Goal: Task Accomplishment & Management: Use online tool/utility

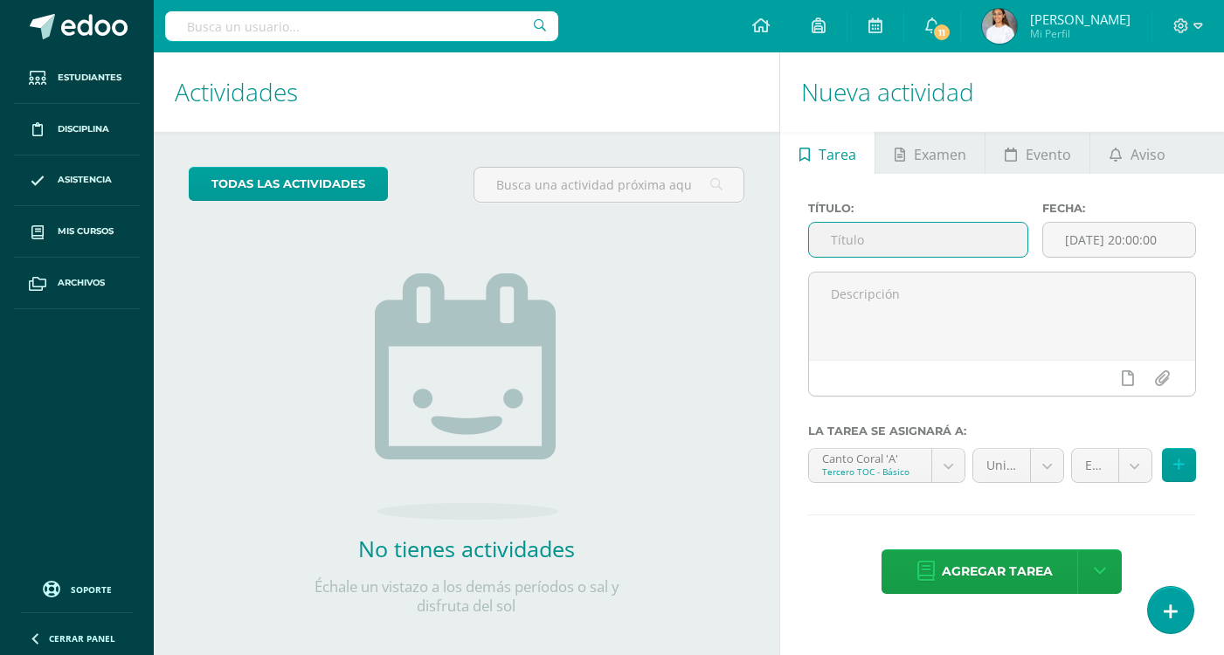
click at [927, 251] on input "text" at bounding box center [918, 240] width 218 height 34
click at [958, 237] on input "text" at bounding box center [918, 240] width 218 height 34
type input "U4Q2S1"
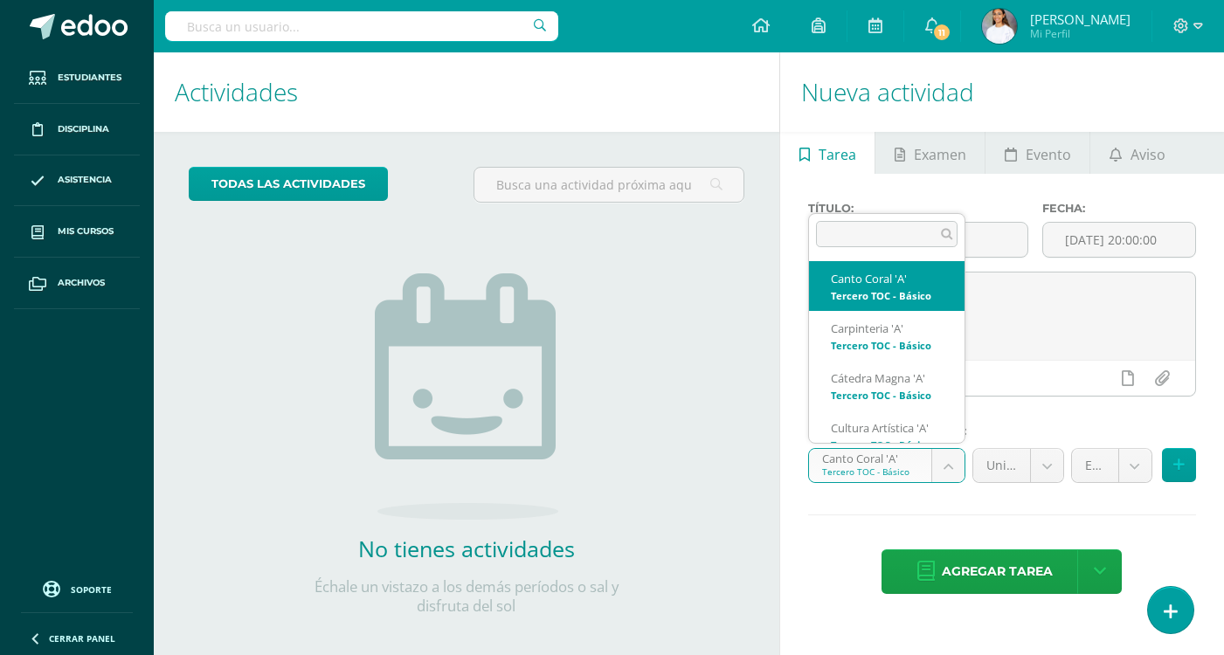
click at [945, 472] on body "Hola María Dominique, bienvenido a Edoo! Estudiantes Disciplina Asistencia Mis …" at bounding box center [612, 327] width 1224 height 655
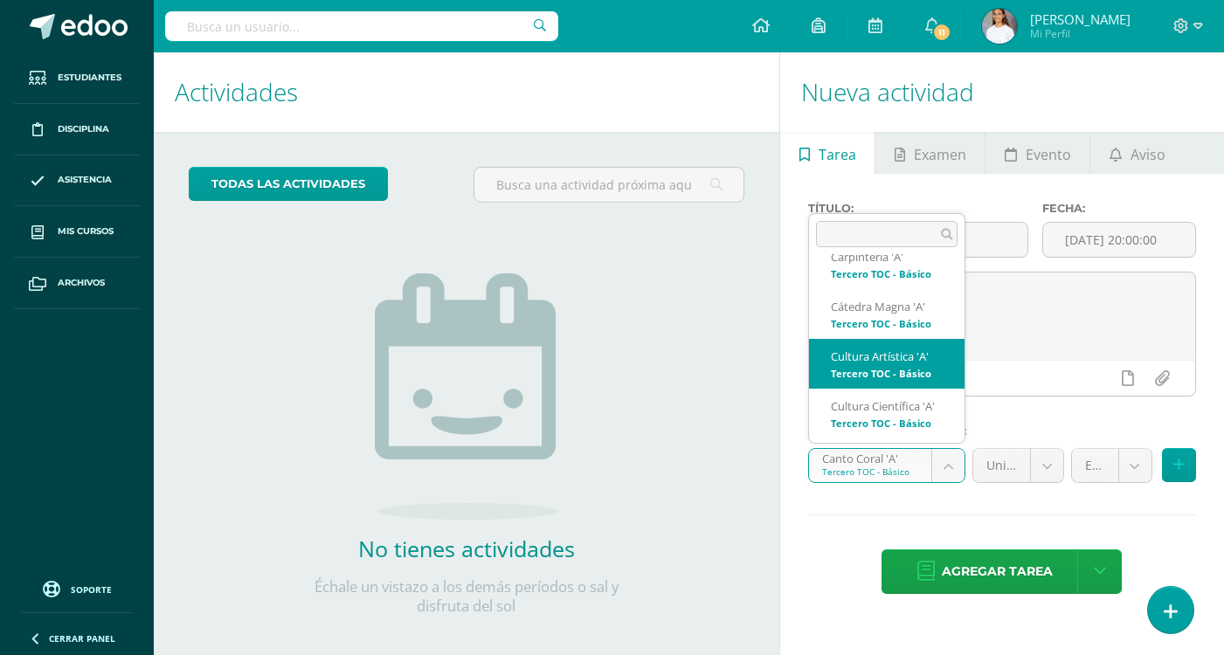
select select "145101"
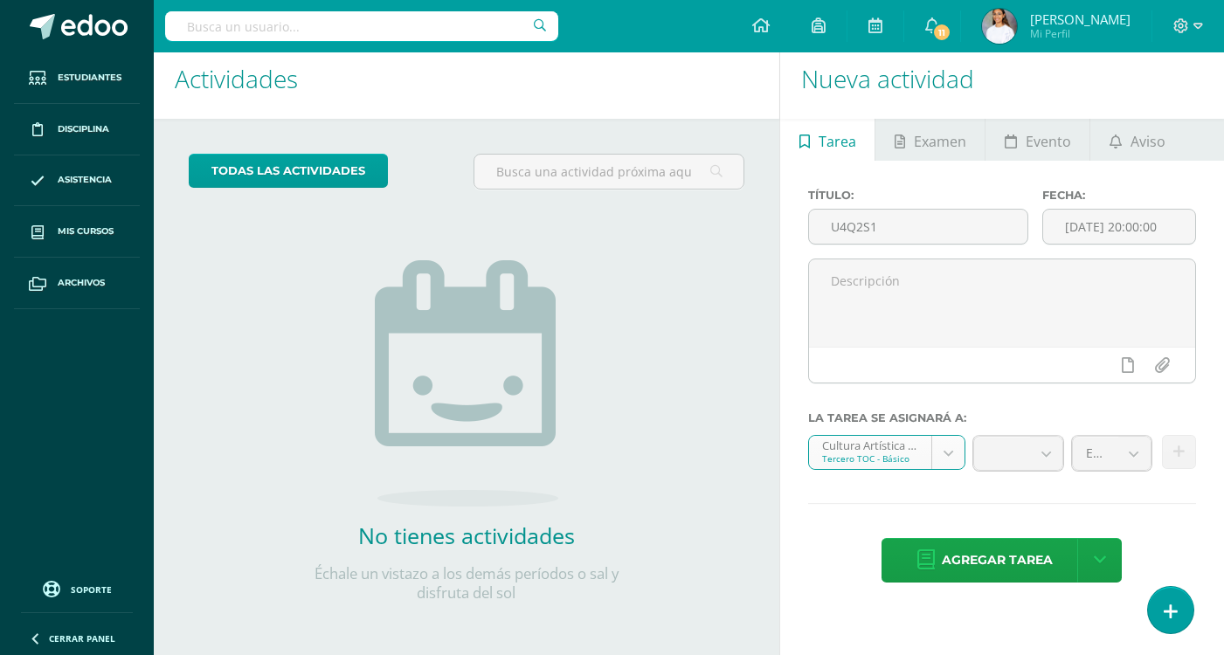
scroll to position [17, 0]
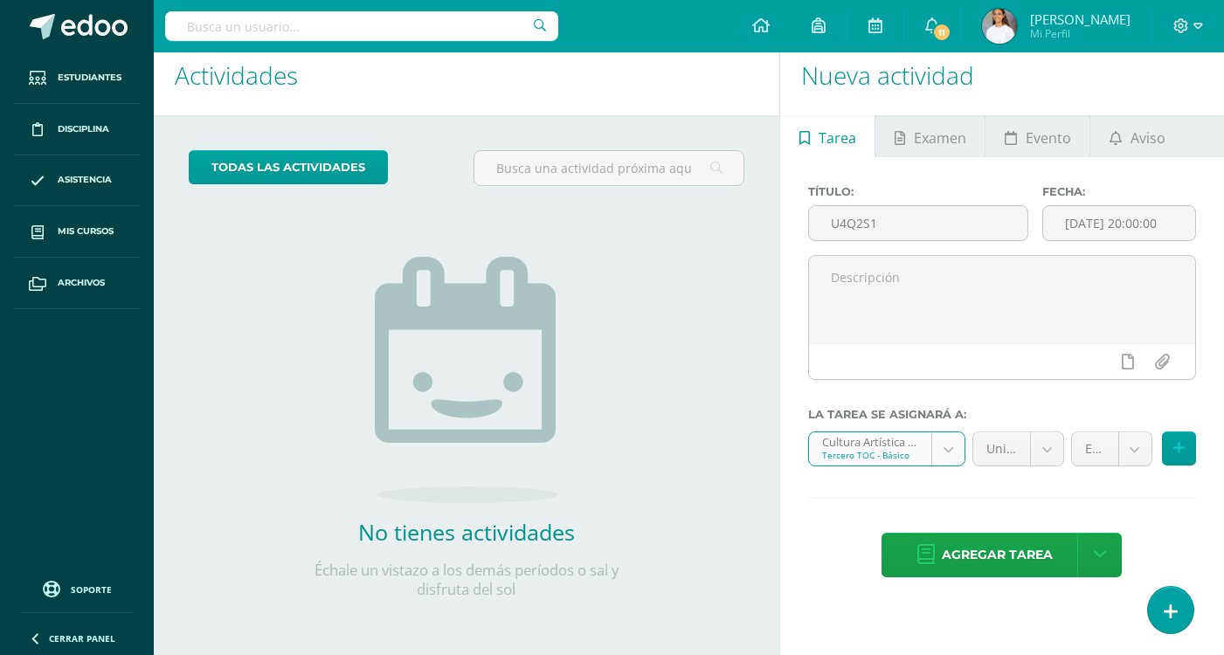
click at [1141, 456] on body "Hola María Dominique, bienvenido a Edoo! Estudiantes Disciplina Asistencia Mis …" at bounding box center [612, 310] width 1224 height 655
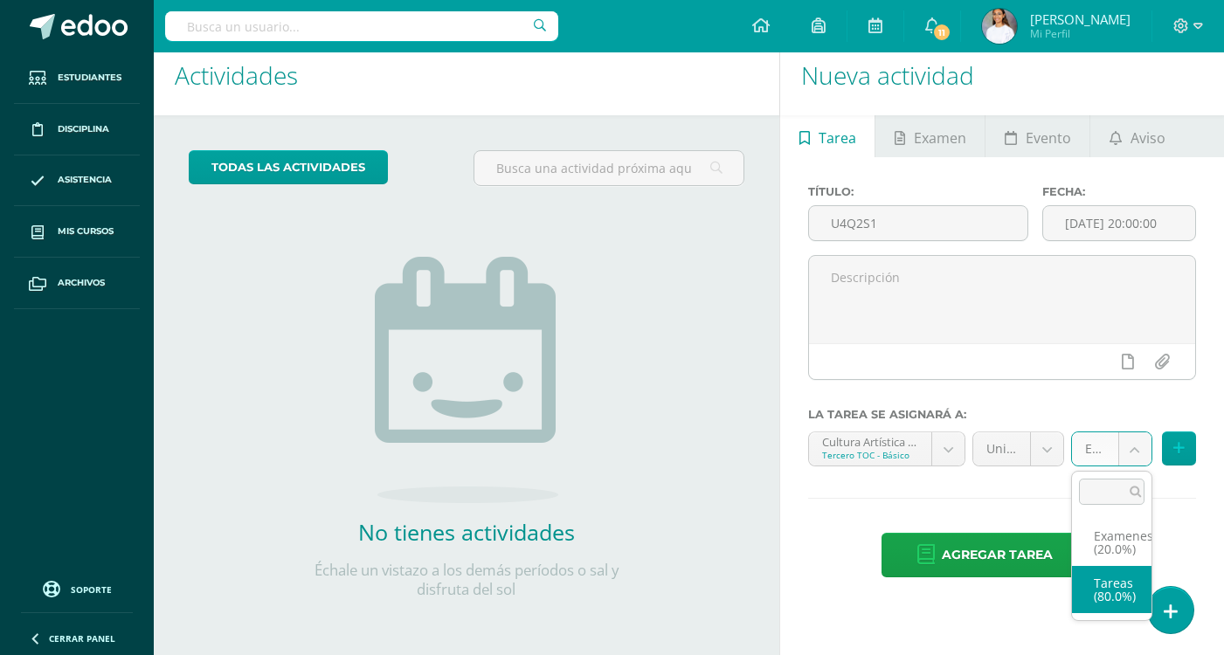
select select "145113"
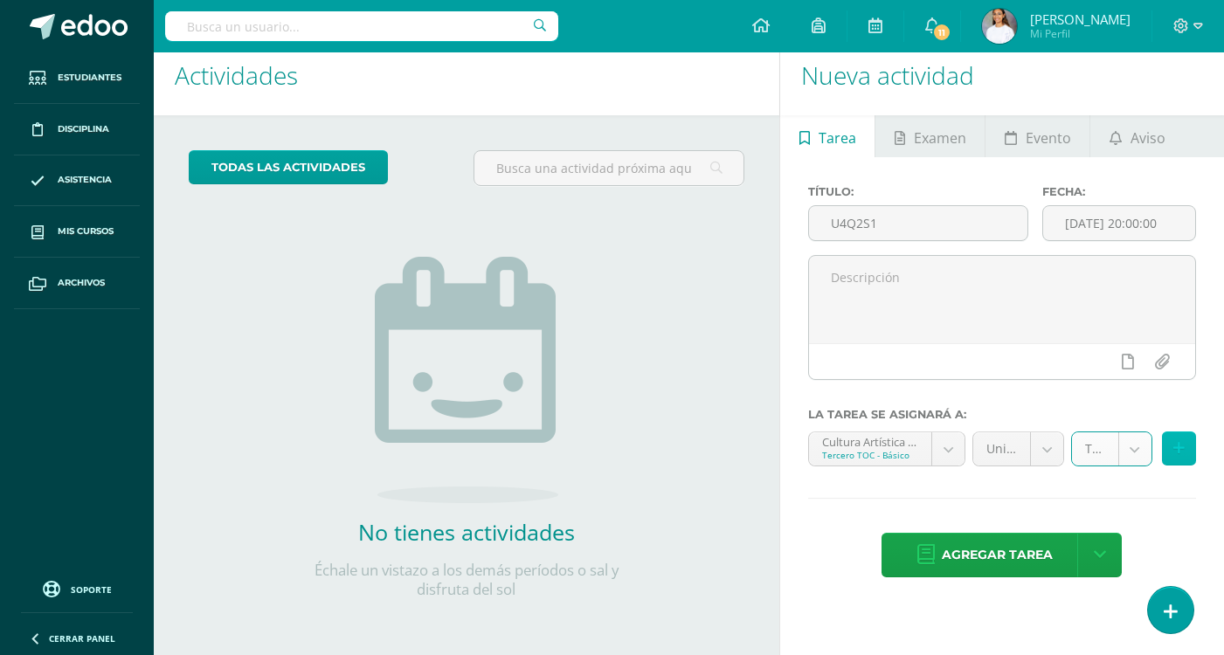
click at [1184, 441] on button at bounding box center [1179, 448] width 34 height 34
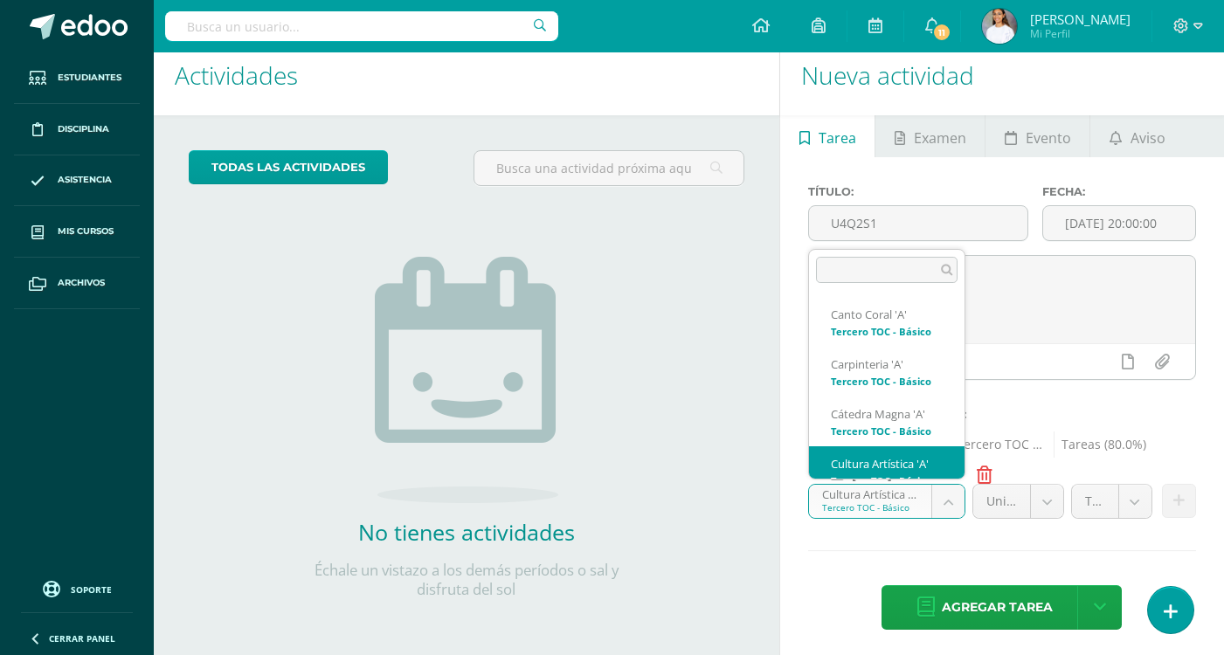
click at [848, 497] on body "Hola María Dominique, bienvenido a Edoo! Estudiantes Disciplina Asistencia Mis …" at bounding box center [612, 310] width 1224 height 655
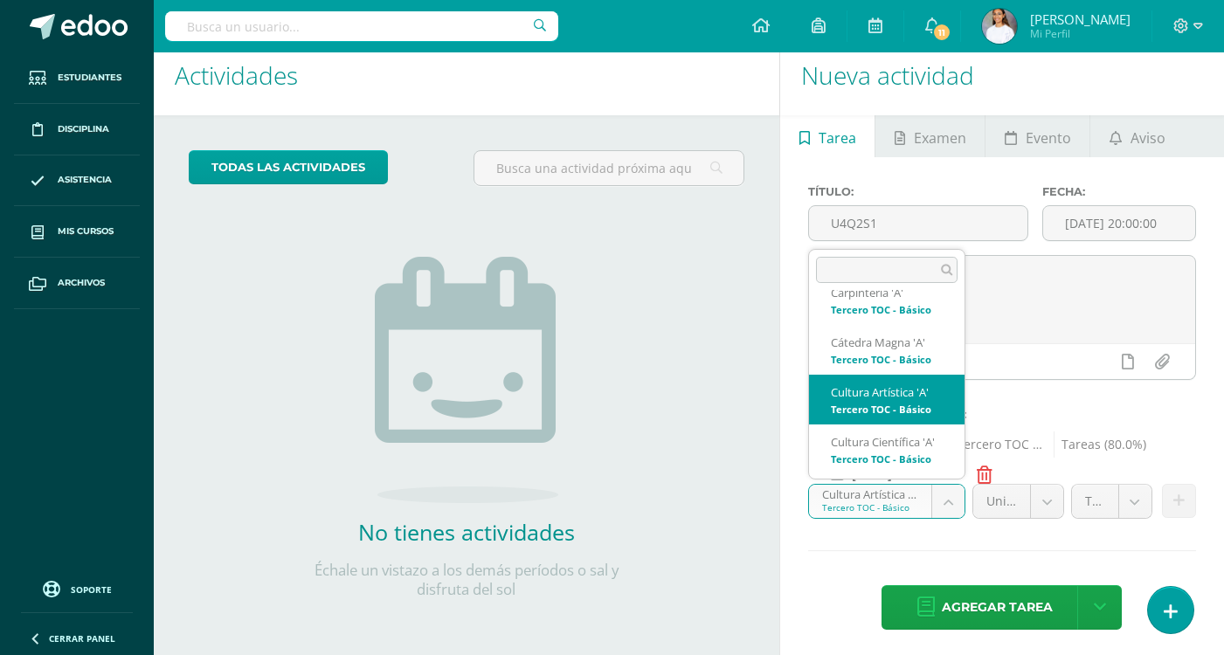
scroll to position [159, 0]
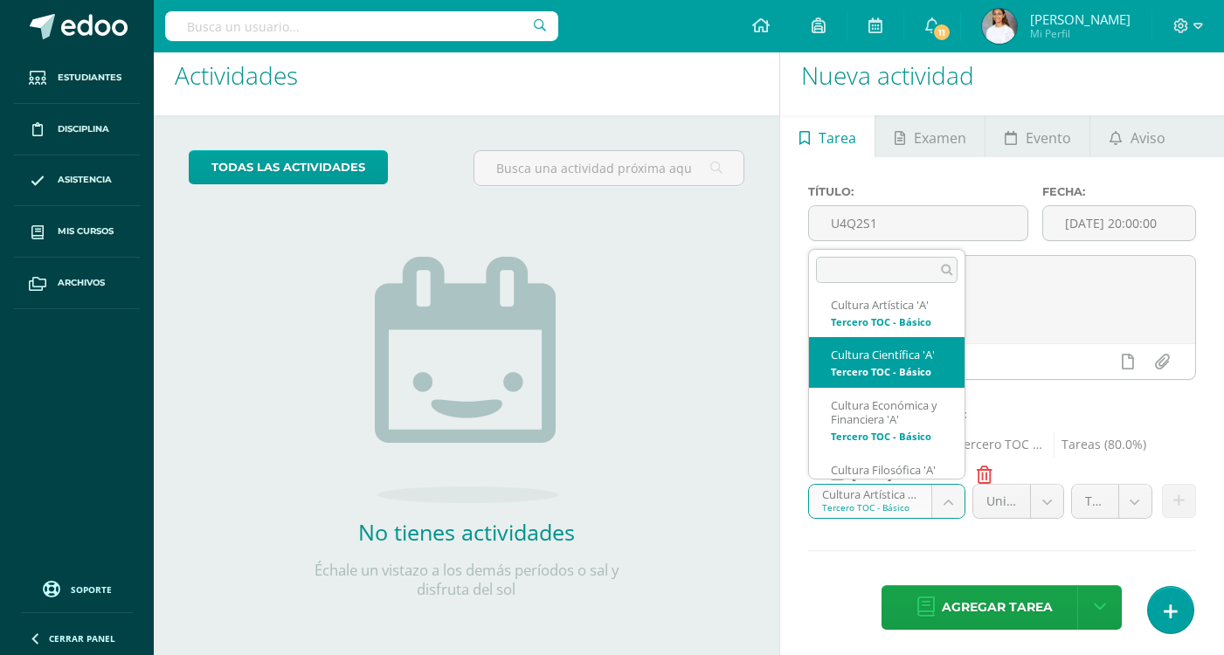
select select "145036"
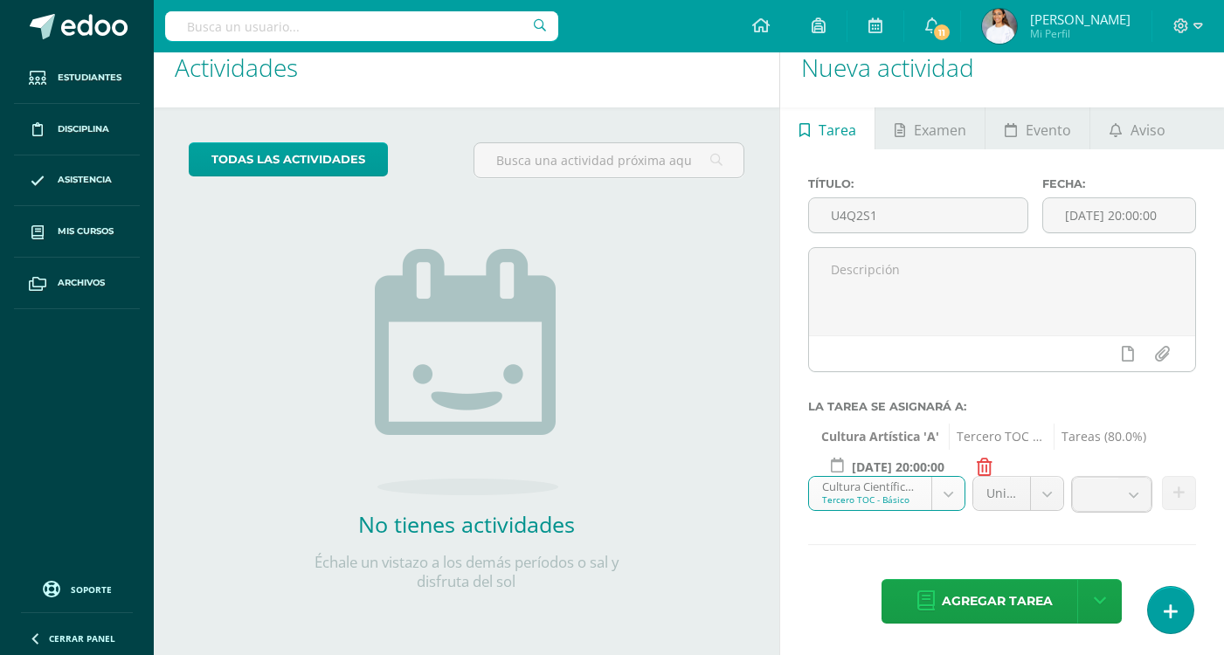
scroll to position [23, 0]
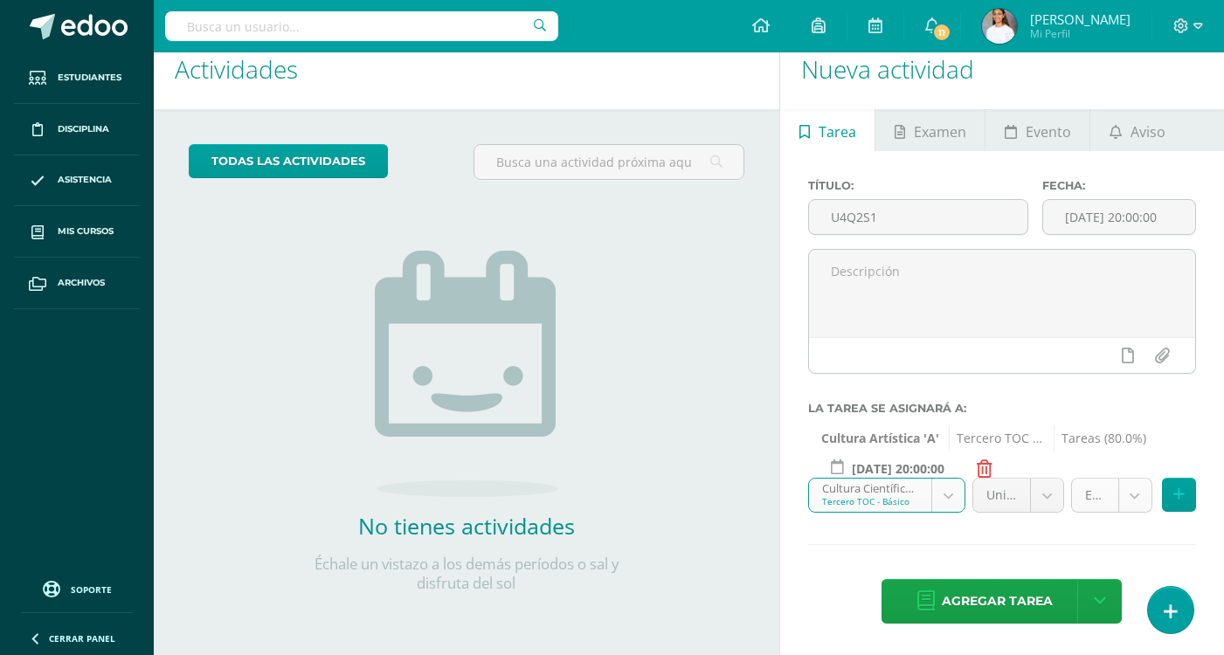
click at [1144, 505] on body "Hola María Dominique, bienvenido a Edoo! Estudiantes Disciplina Asistencia Mis …" at bounding box center [612, 304] width 1224 height 655
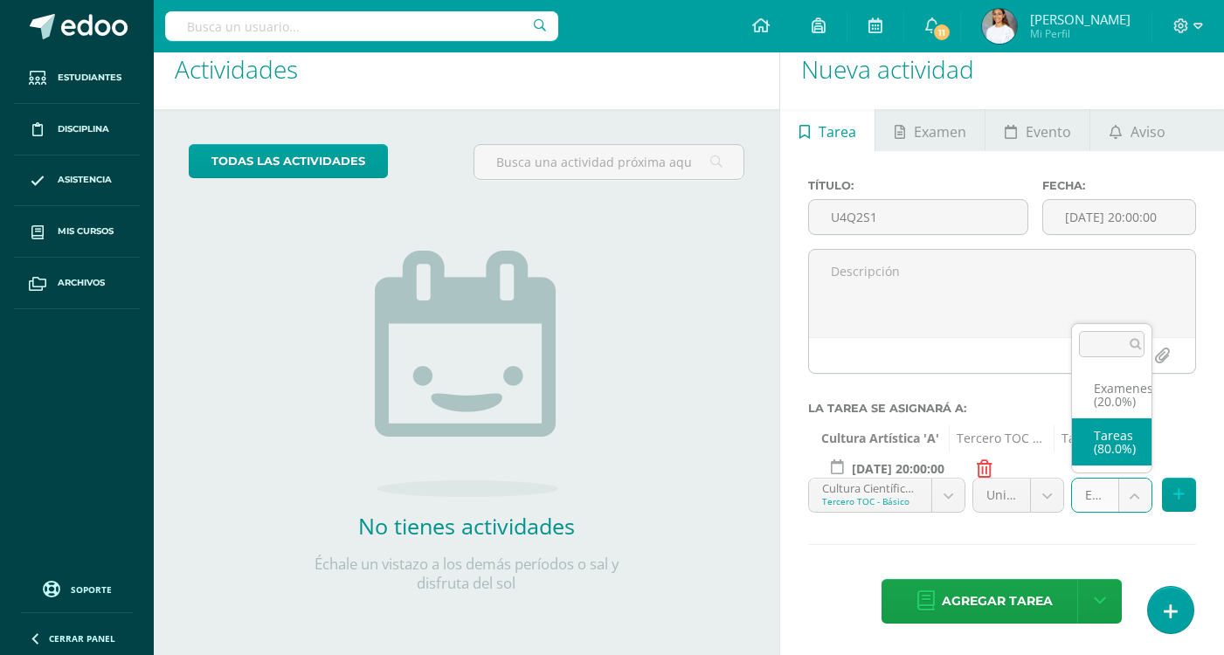
select select "145048"
click at [1187, 498] on button at bounding box center [1179, 495] width 34 height 34
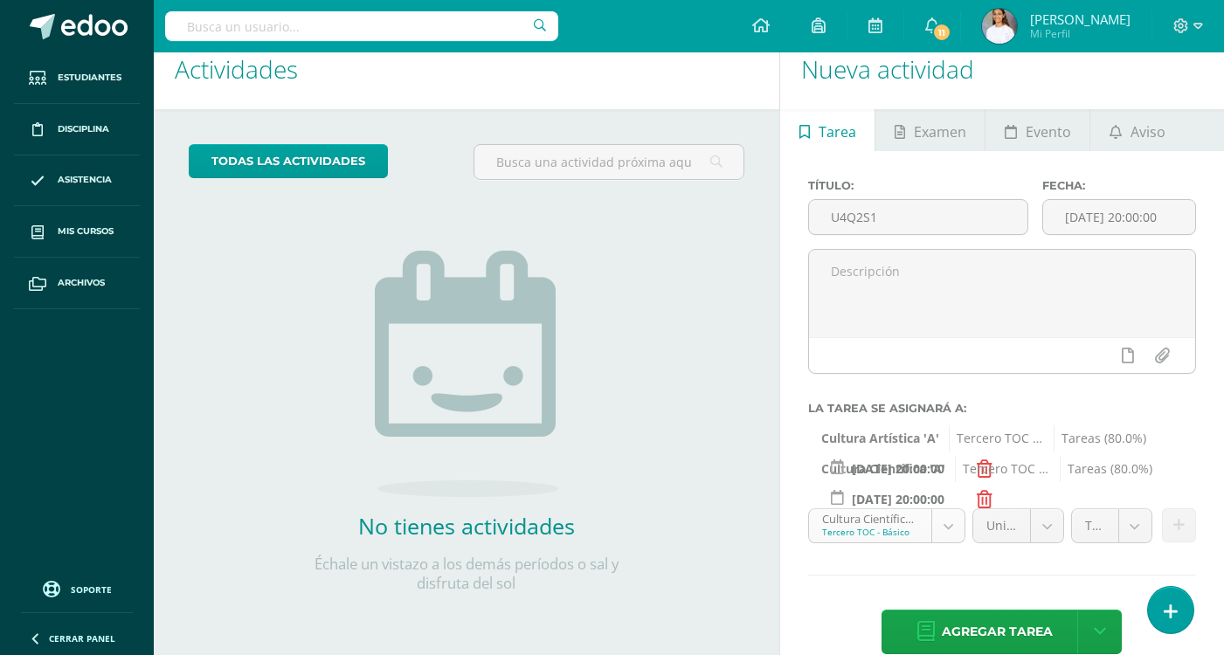
click at [906, 530] on body "Hola María Dominique, bienvenido a Edoo! Estudiantes Disciplina Asistencia Mis …" at bounding box center [612, 304] width 1224 height 655
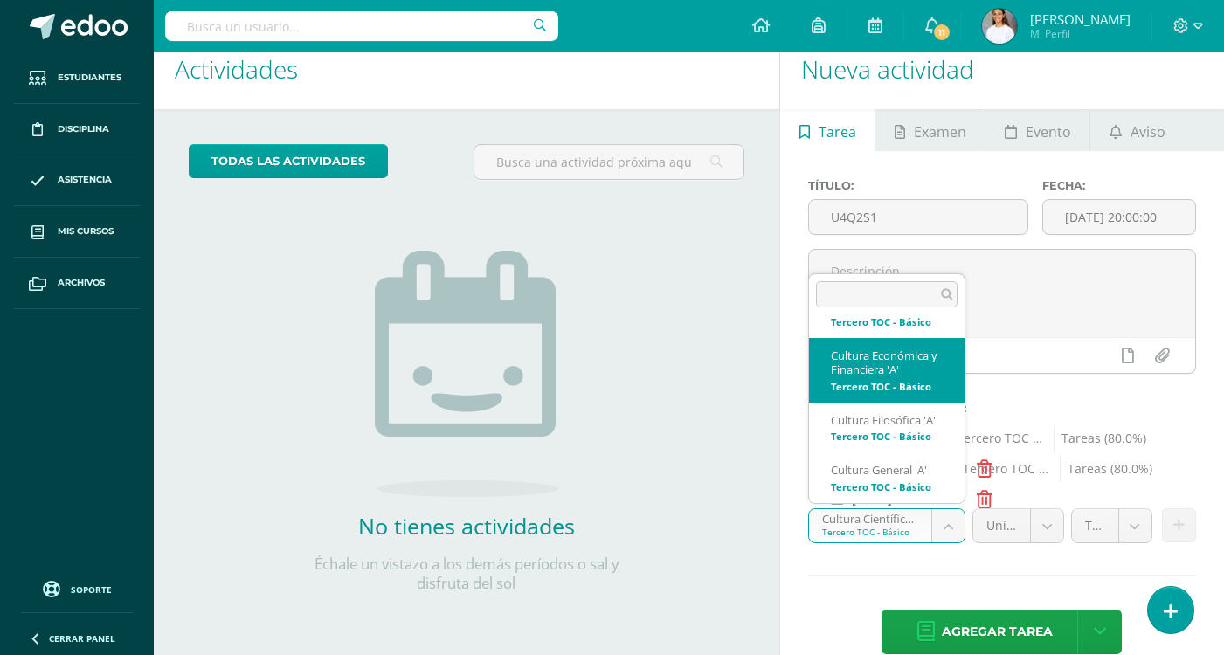
scroll to position [235, 0]
select select "145153"
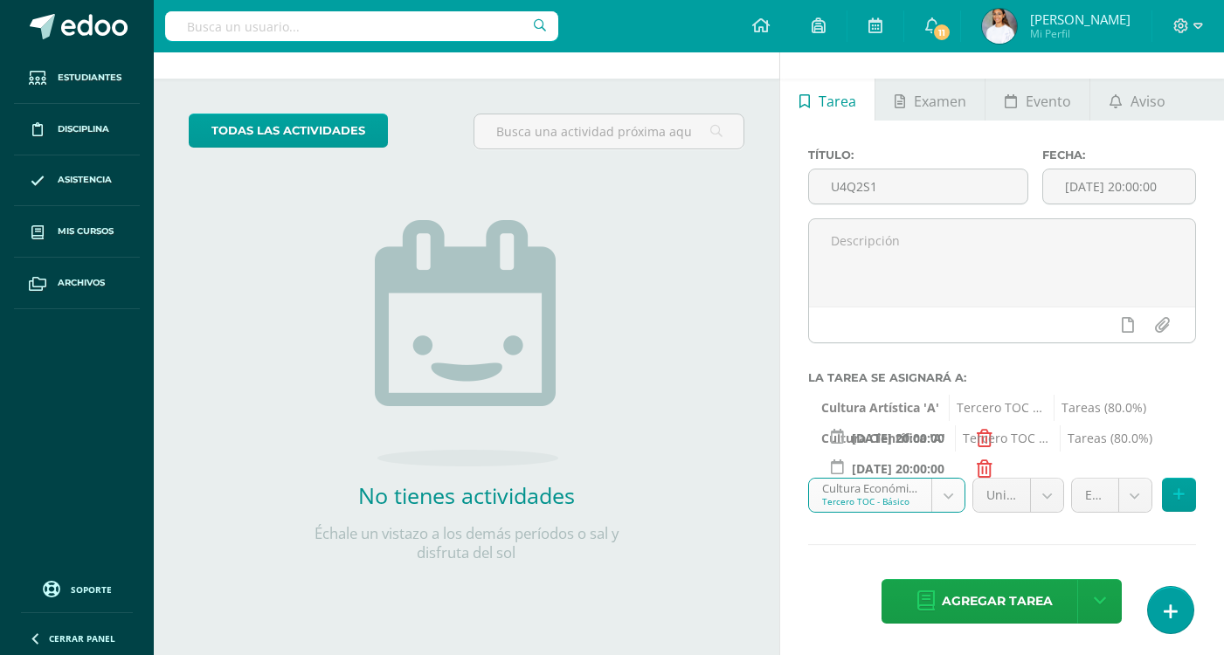
scroll to position [53, 0]
click at [1127, 507] on body "Hola María Dominique, bienvenido a Edoo! Estudiantes Disciplina Asistencia Mis …" at bounding box center [612, 274] width 1224 height 655
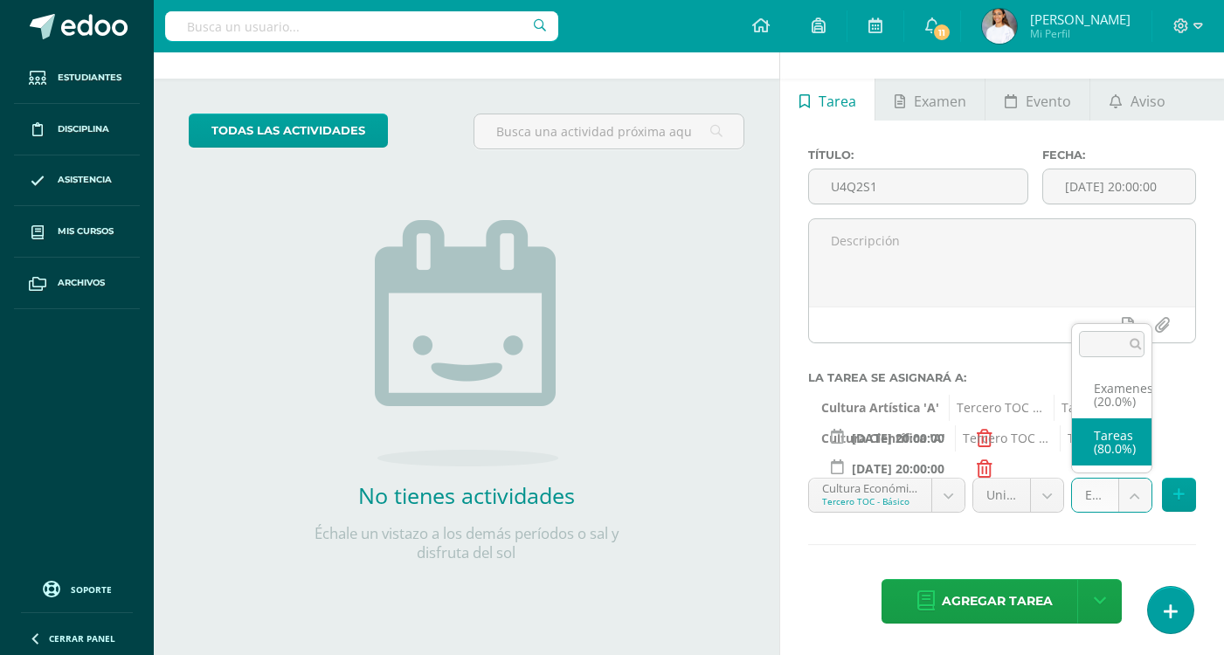
select select "145165"
click at [1189, 493] on button at bounding box center [1179, 495] width 34 height 34
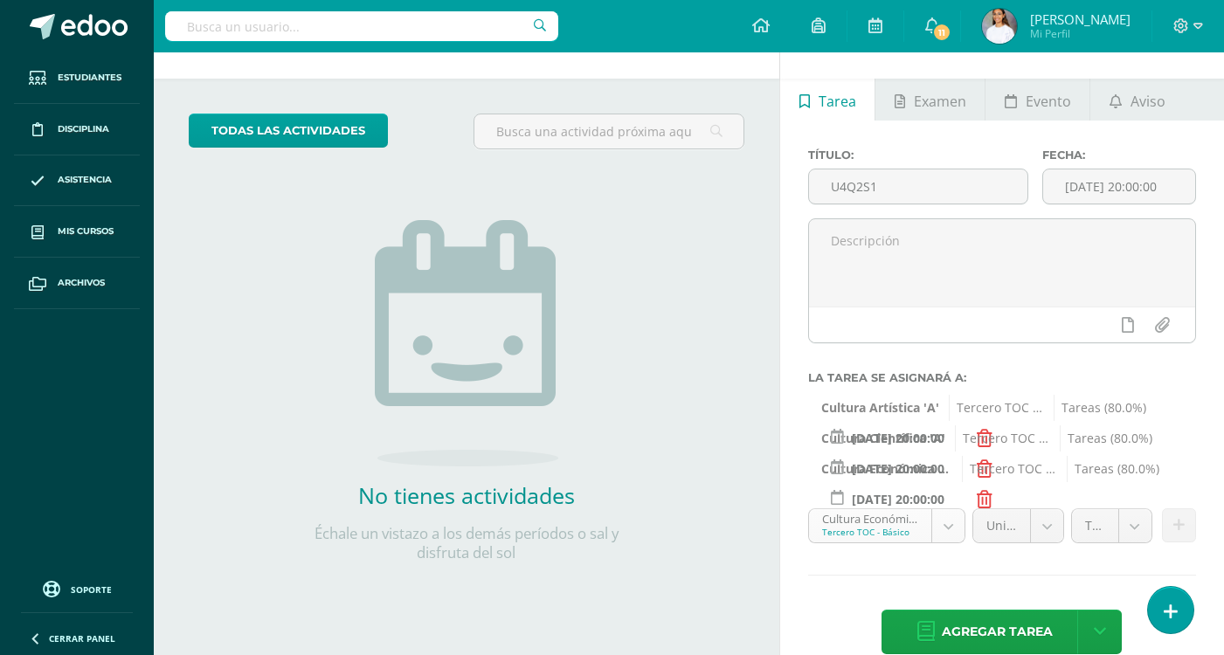
click at [890, 539] on body "Hola María Dominique, bienvenido a Edoo! Estudiantes Disciplina Asistencia Mis …" at bounding box center [612, 274] width 1224 height 655
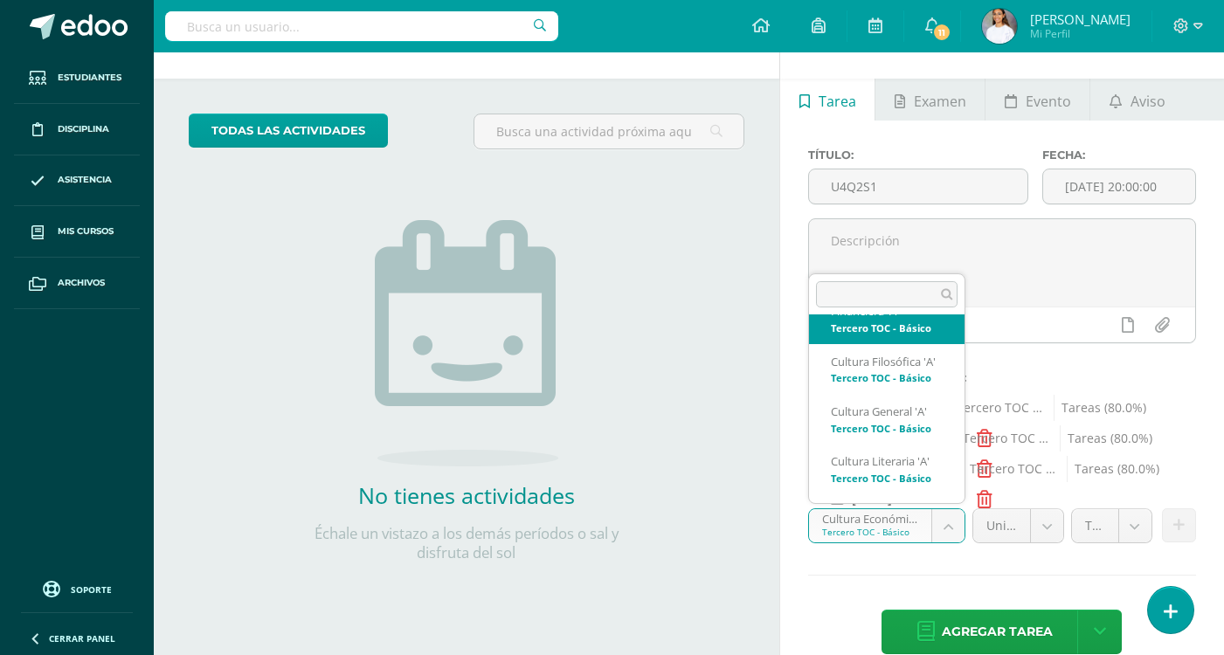
scroll to position [322, 0]
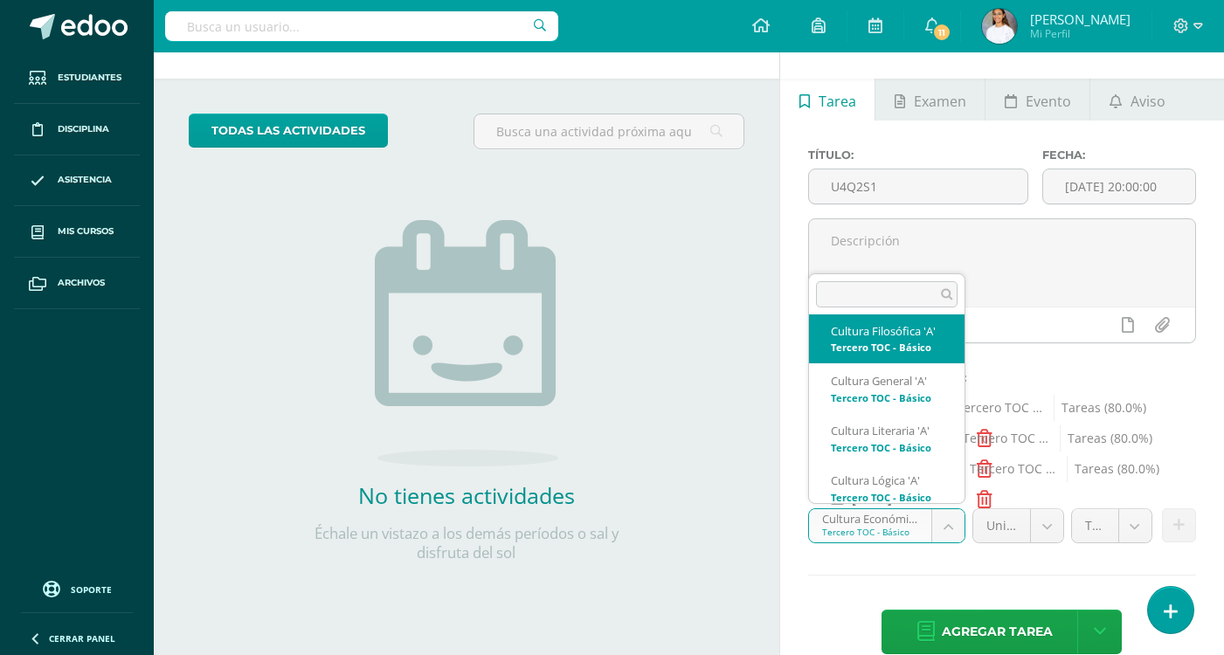
select select "145088"
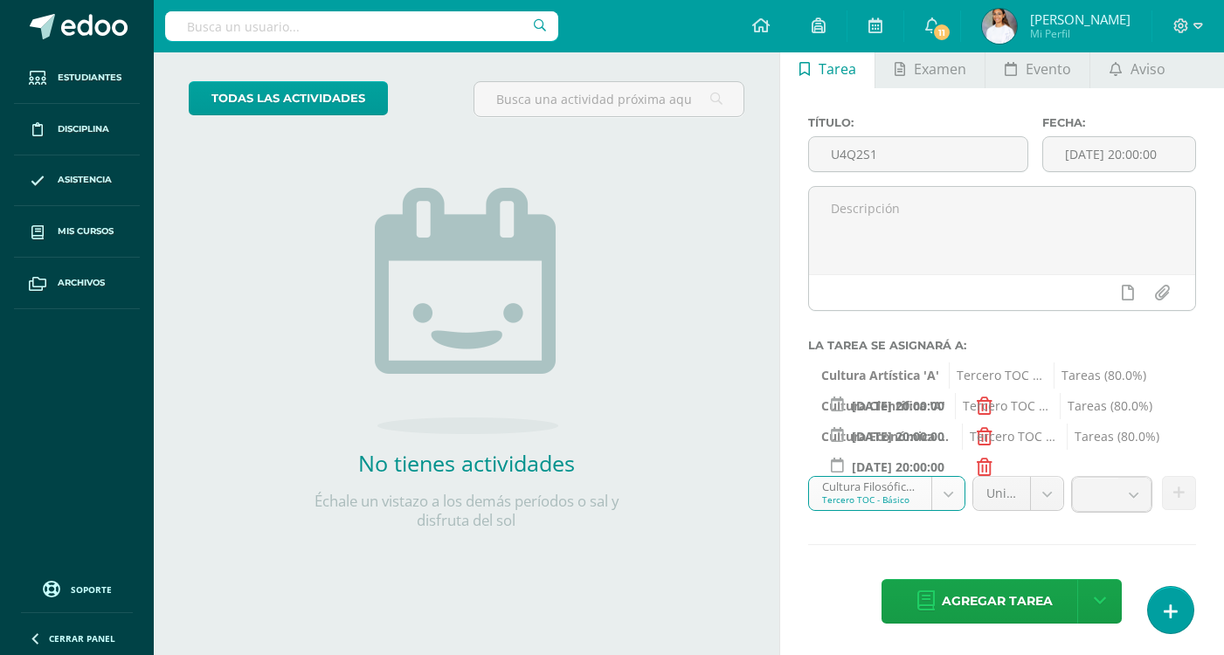
scroll to position [84, 0]
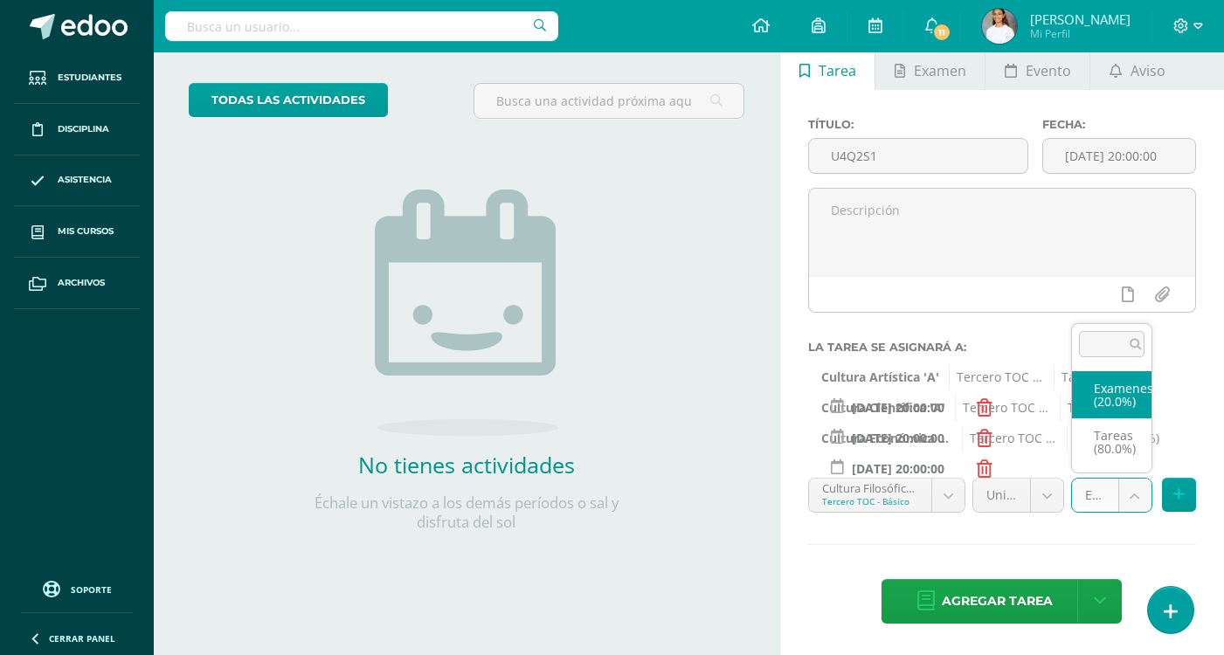
click at [1133, 501] on body "Hola María Dominique, bienvenido a Edoo! Estudiantes Disciplina Asistencia Mis …" at bounding box center [612, 243] width 1224 height 655
select select "145100"
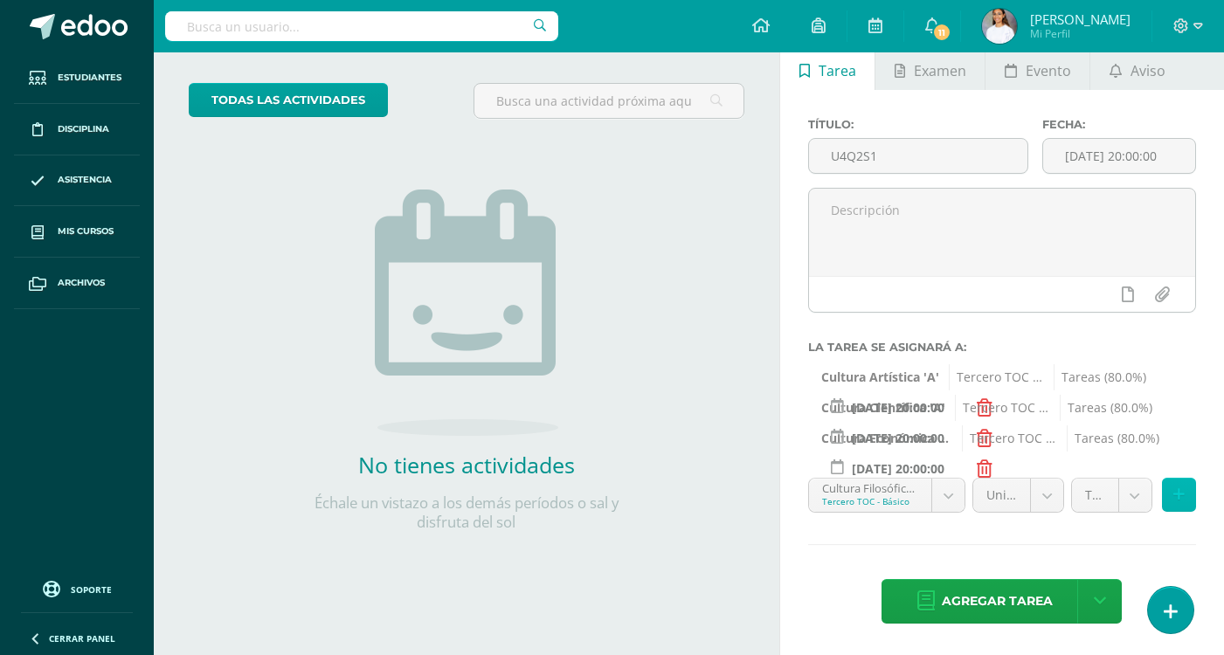
click at [1181, 507] on button at bounding box center [1179, 495] width 34 height 34
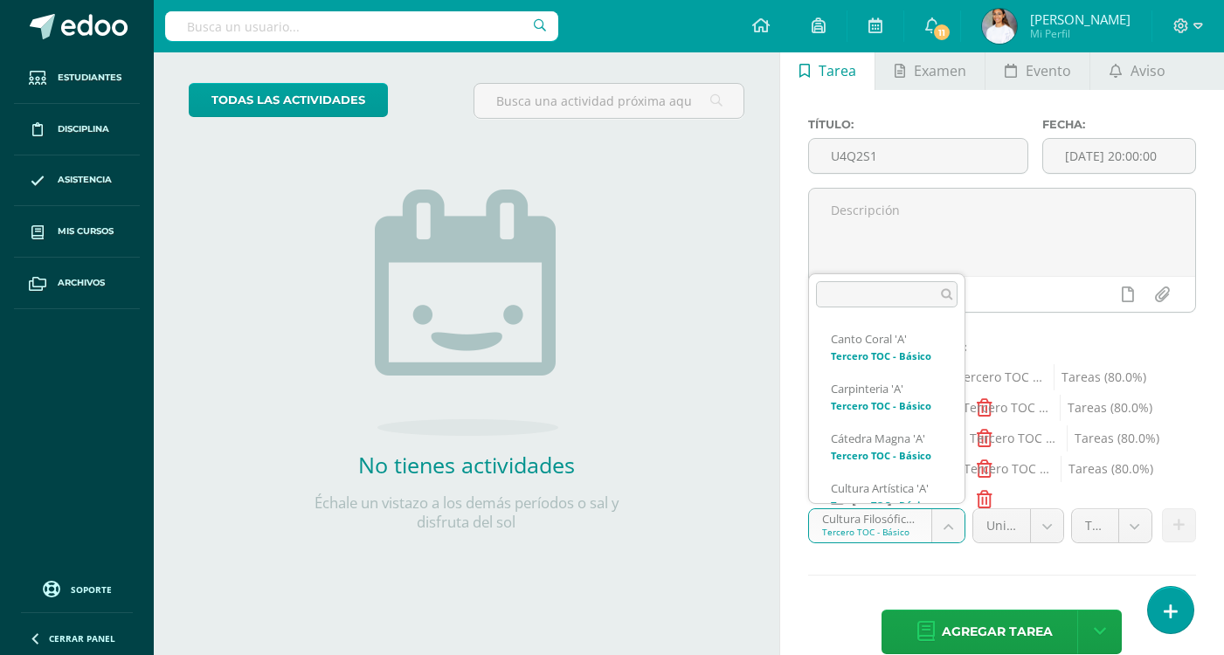
click at [874, 521] on body "Hola María Dominique, bienvenido a Edoo! Estudiantes Disciplina Asistencia Mis …" at bounding box center [612, 243] width 1224 height 655
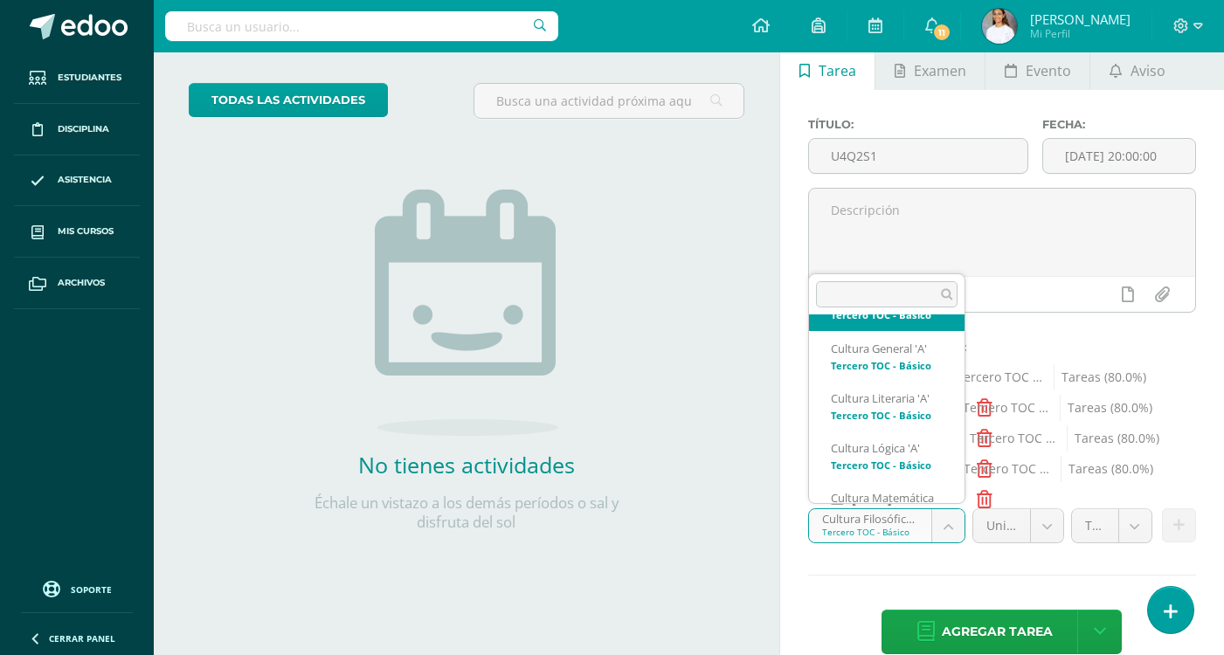
scroll to position [397, 0]
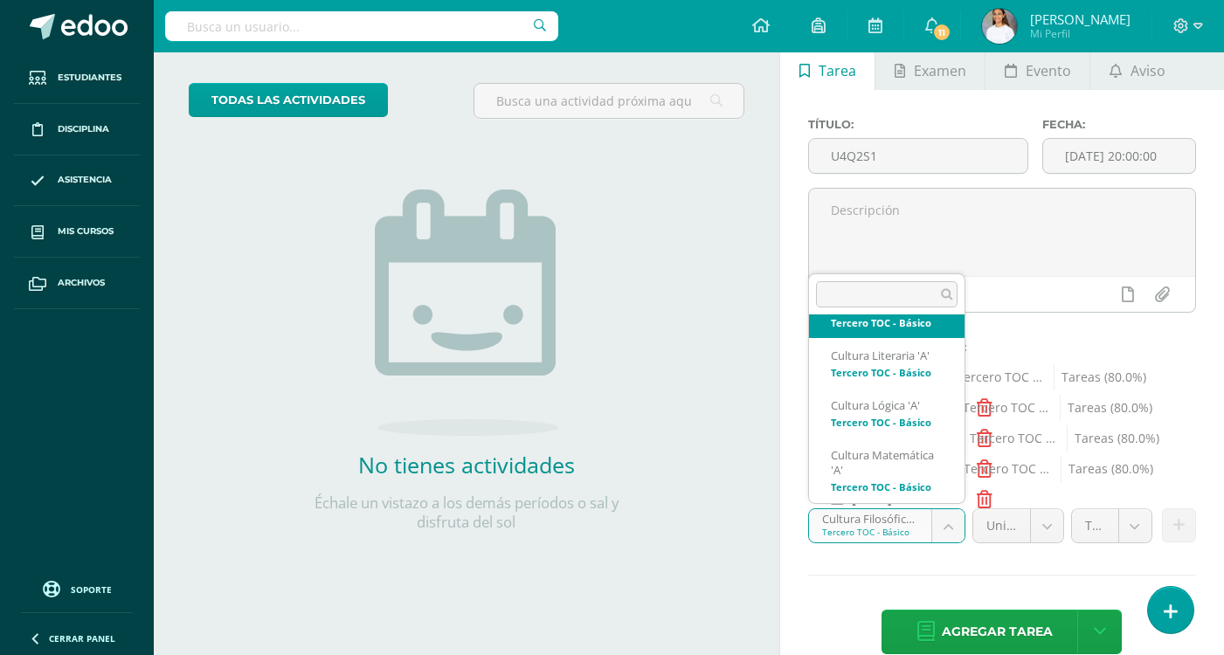
select select "144971"
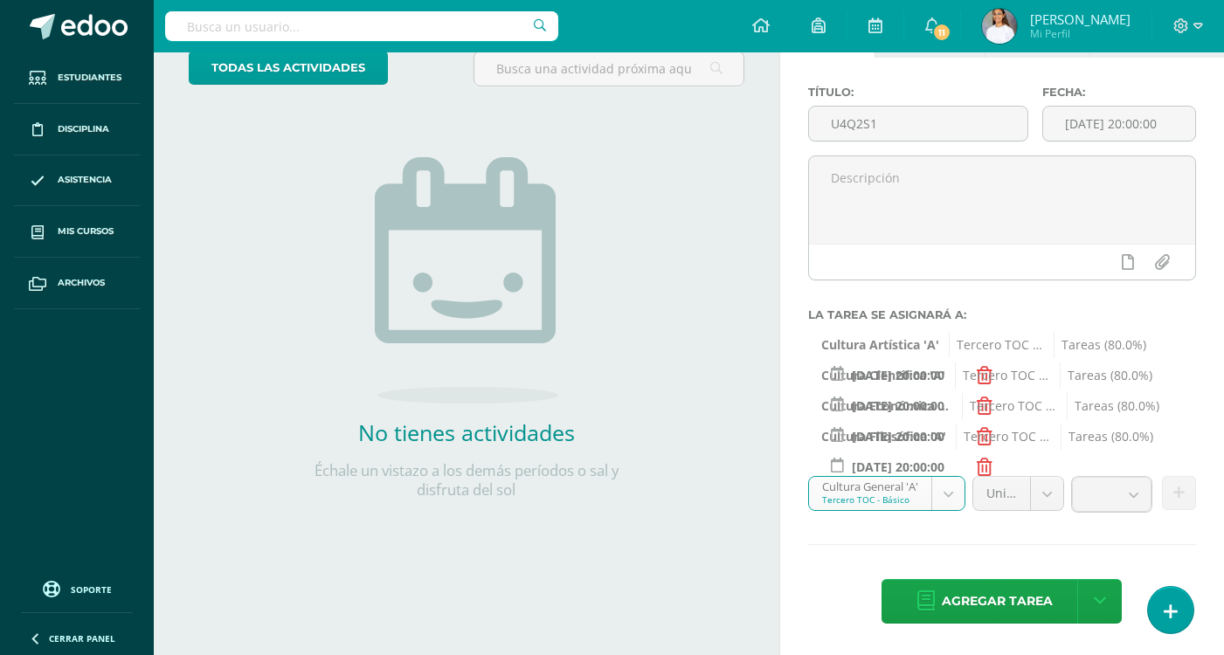
scroll to position [114, 0]
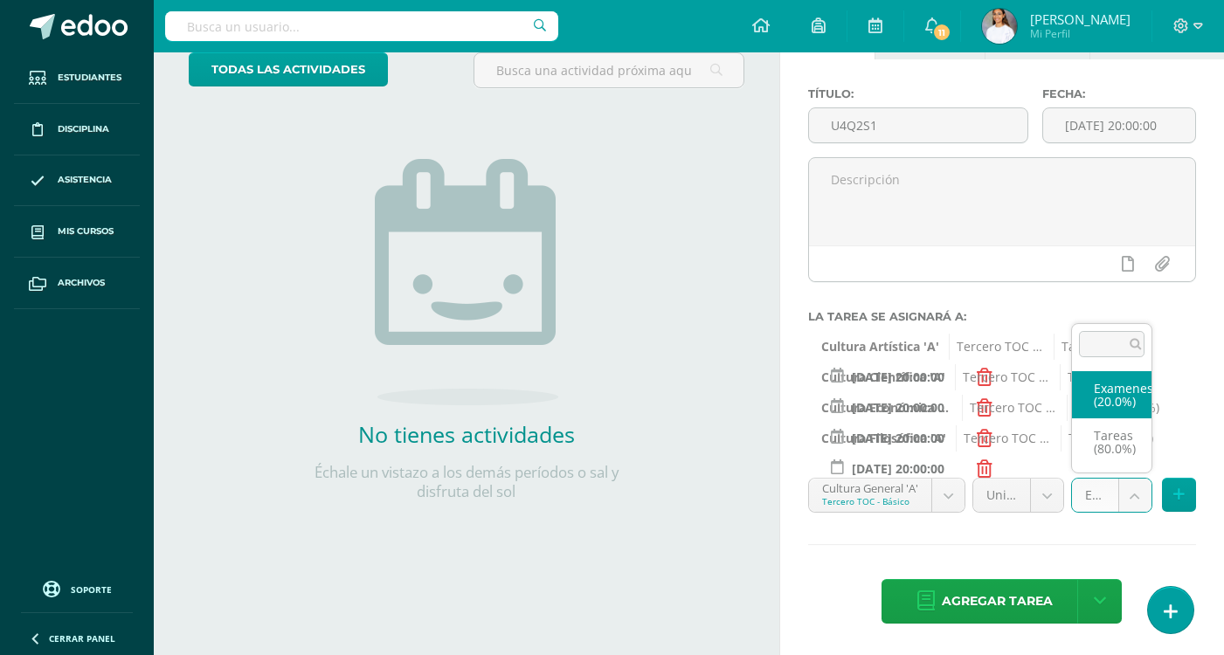
click at [1137, 500] on body "Hola María Dominique, bienvenido a Edoo! Estudiantes Disciplina Asistencia Mis …" at bounding box center [612, 213] width 1224 height 655
select select "144983"
click at [1175, 493] on icon at bounding box center [1178, 494] width 11 height 15
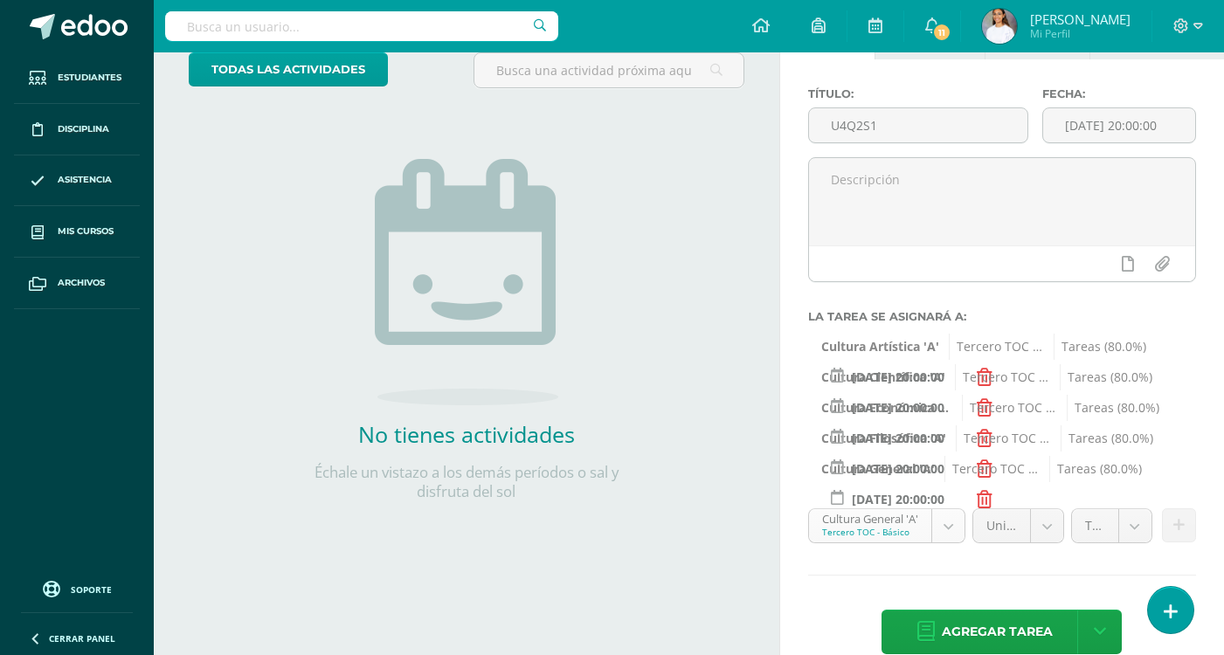
click at [864, 525] on body "Hola María Dominique, bienvenido a Edoo! Estudiantes Disciplina Asistencia Mis …" at bounding box center [612, 213] width 1224 height 655
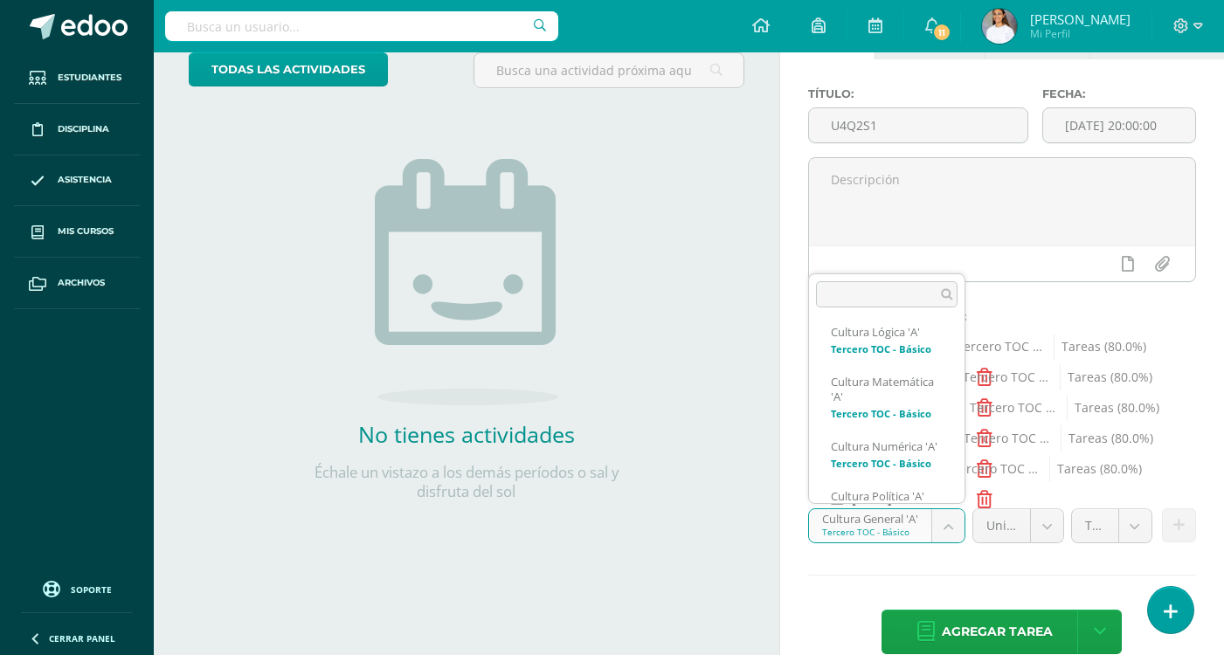
scroll to position [472, 0]
select select "144984"
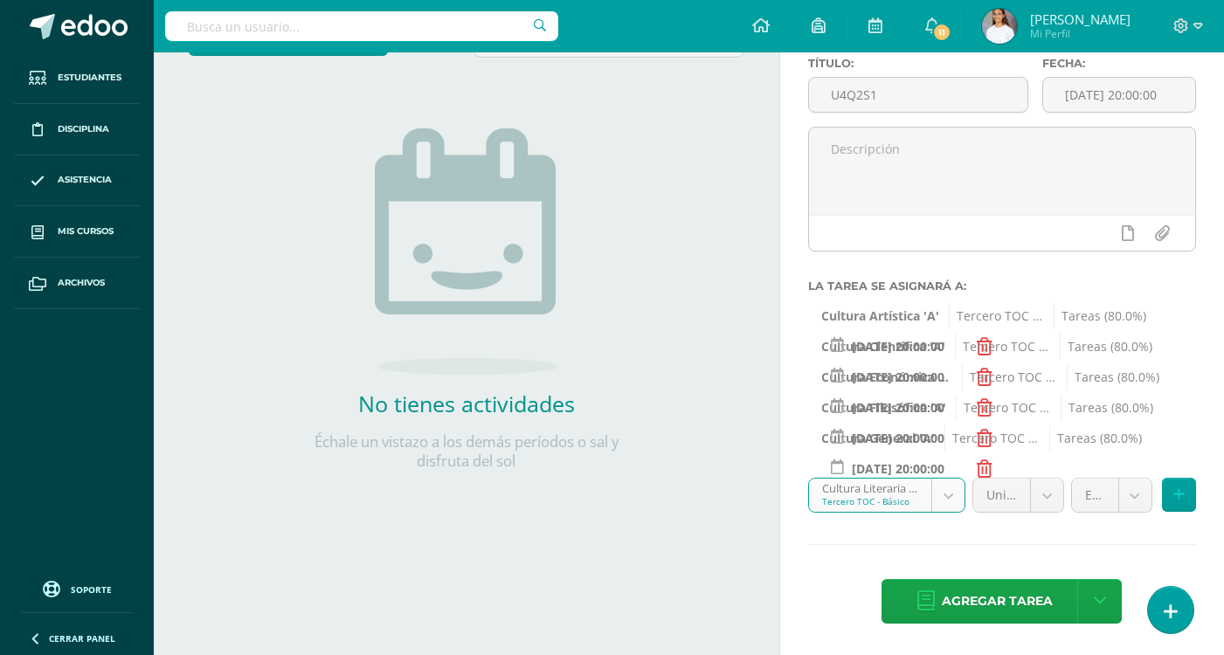
scroll to position [145, 0]
click at [1143, 491] on body "Hola María Dominique, bienvenido a Edoo! Estudiantes Disciplina Asistencia Mis …" at bounding box center [612, 182] width 1224 height 655
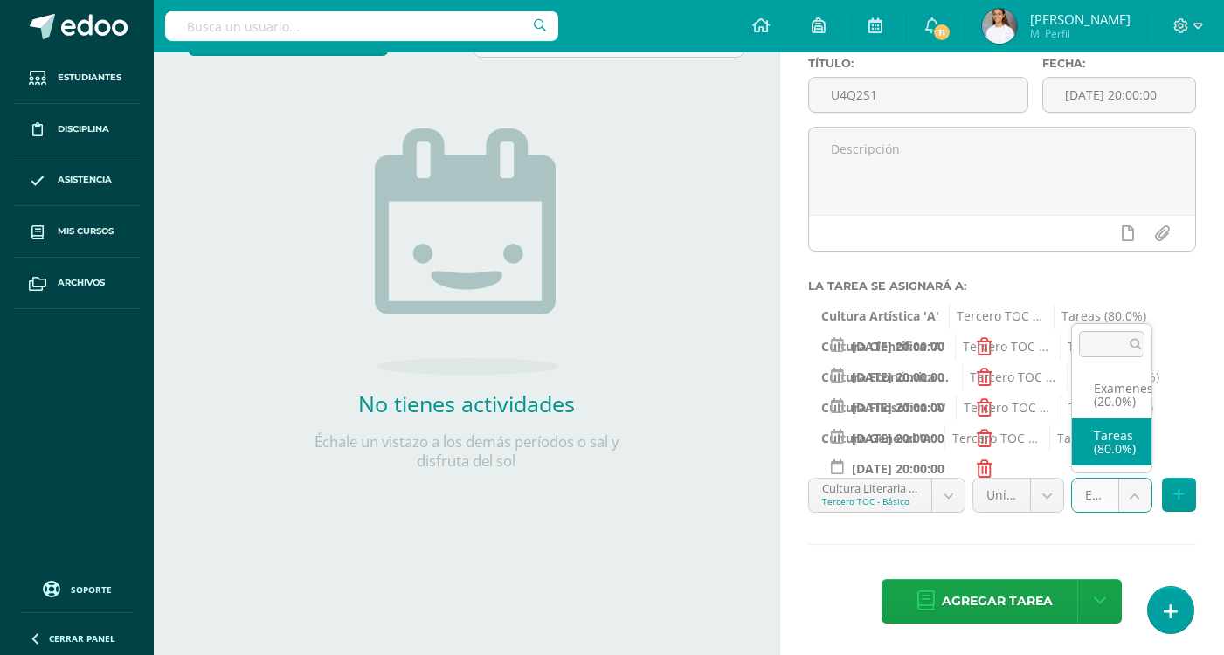
select select "144996"
click at [1175, 483] on button at bounding box center [1179, 495] width 34 height 34
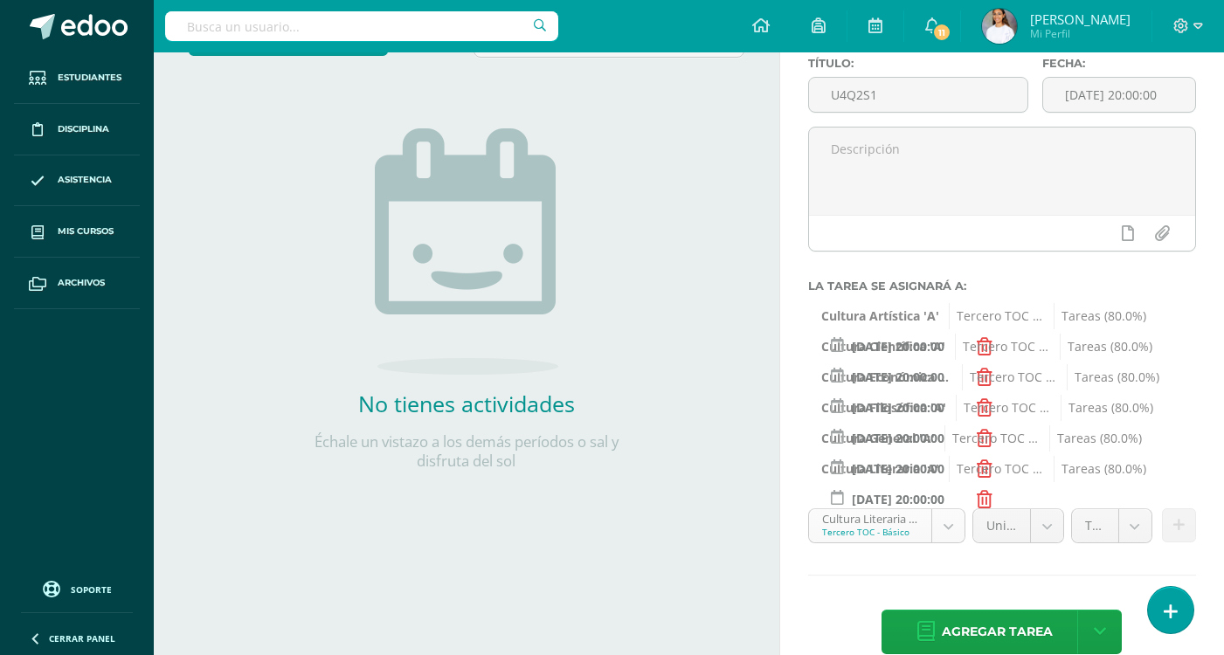
click at [848, 510] on body "Hola María Dominique, bienvenido a Edoo! Estudiantes Disciplina Asistencia Mis …" at bounding box center [612, 182] width 1224 height 655
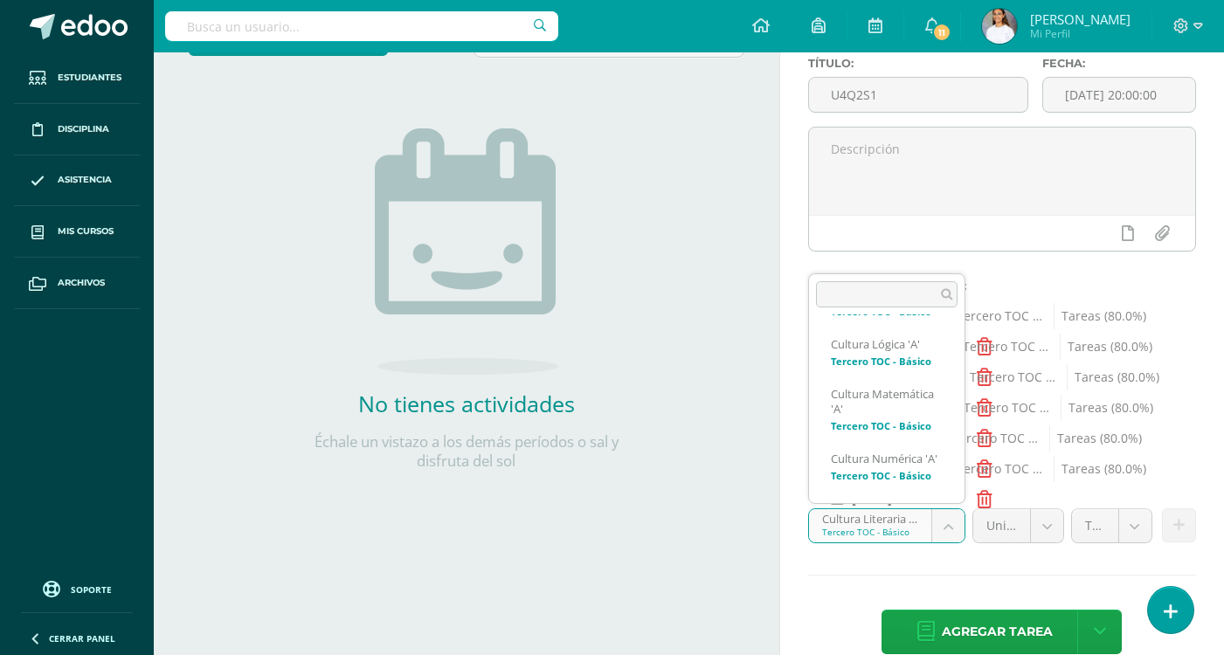
scroll to position [546, 0]
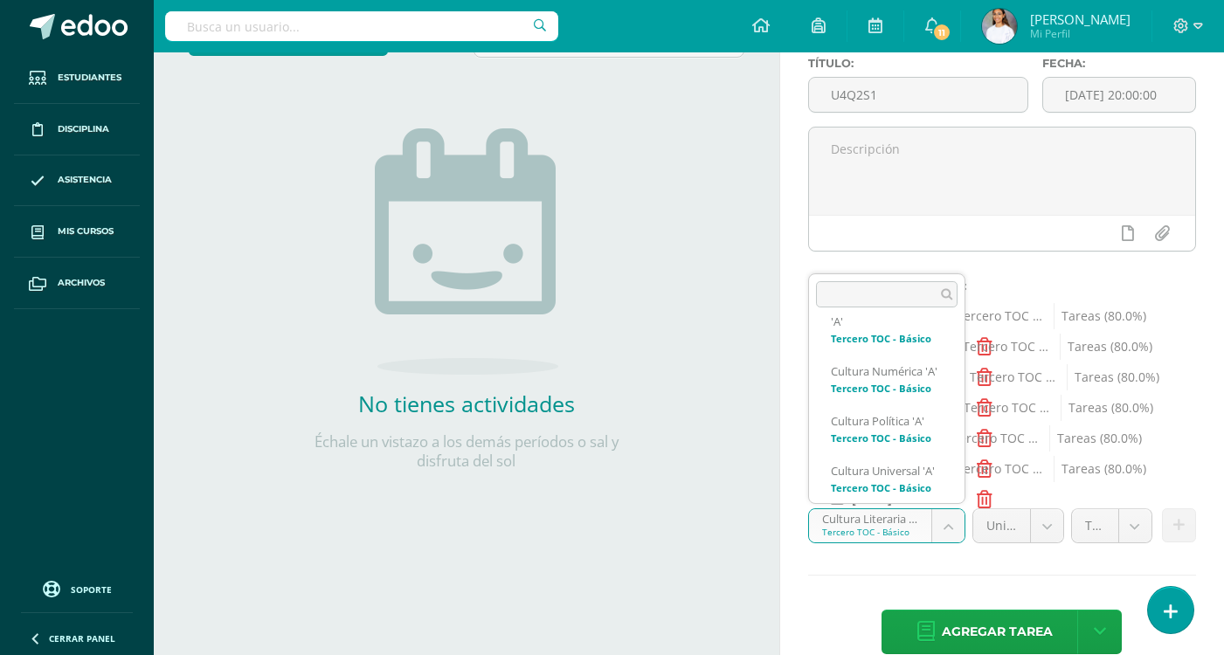
select select "144932"
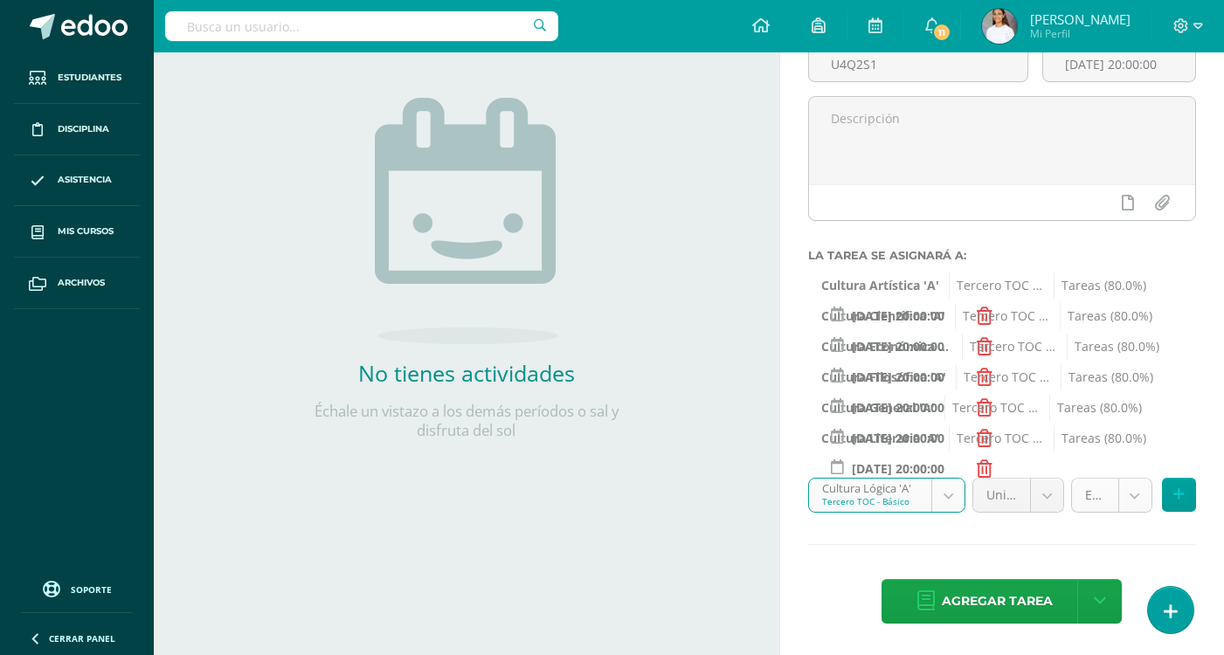
scroll to position [176, 0]
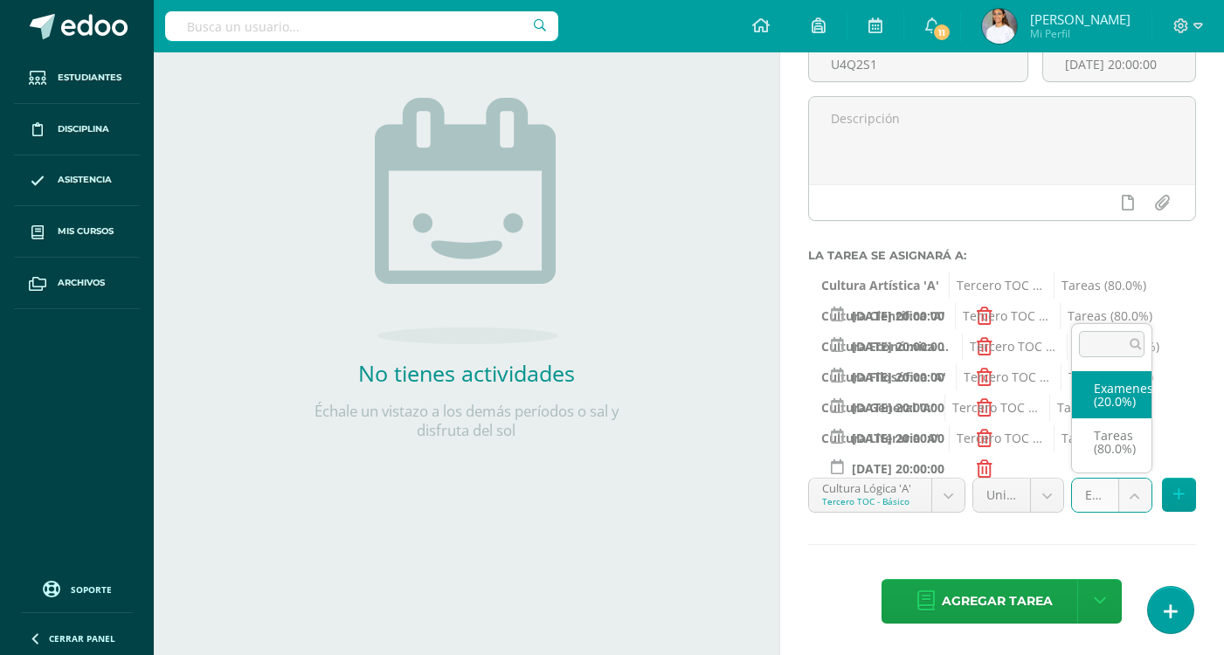
click at [1141, 479] on body "Hola María Dominique, bienvenido a Edoo! Estudiantes Disciplina Asistencia Mis …" at bounding box center [612, 151] width 1224 height 655
select select "144944"
click at [1178, 495] on icon at bounding box center [1178, 494] width 11 height 15
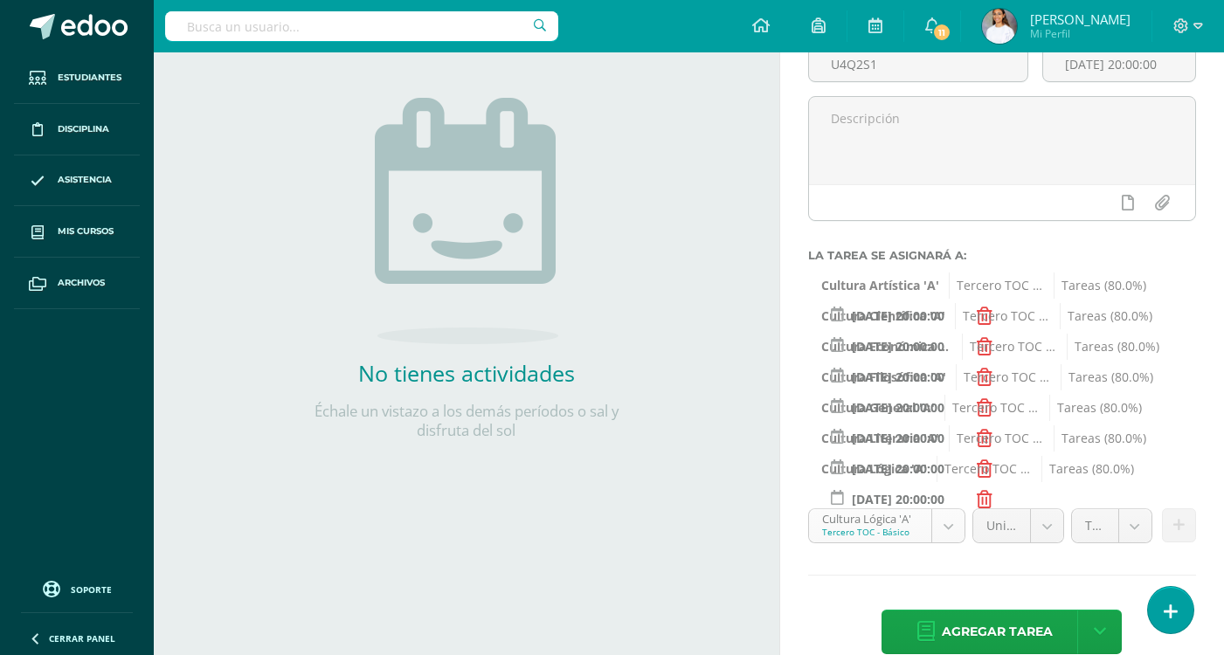
click at [846, 479] on body "Hola María Dominique, bienvenido a Edoo! Estudiantes Disciplina Asistencia Mis …" at bounding box center [612, 151] width 1224 height 655
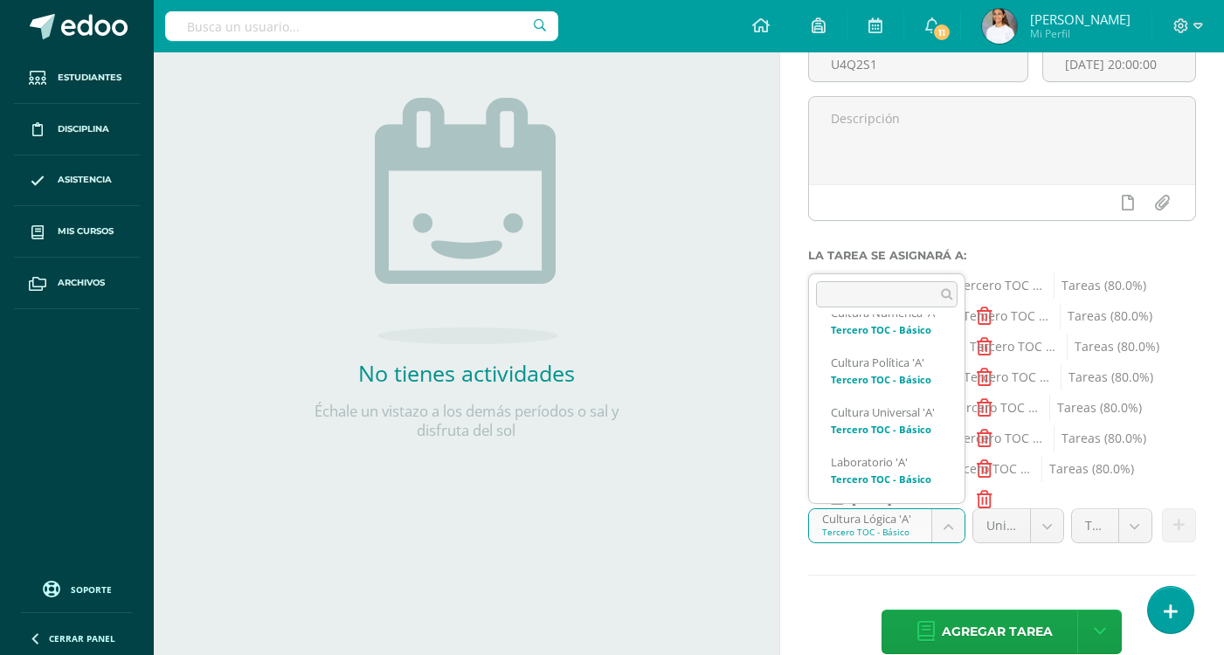
scroll to position [605, 0]
select select "145140"
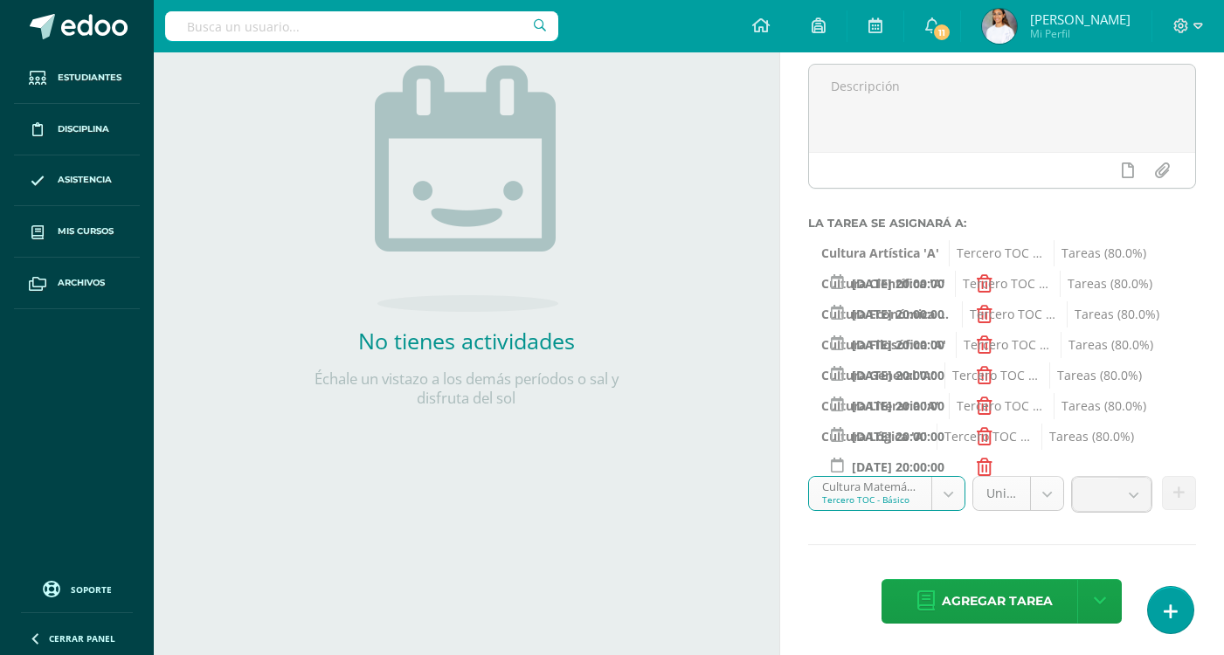
scroll to position [206, 0]
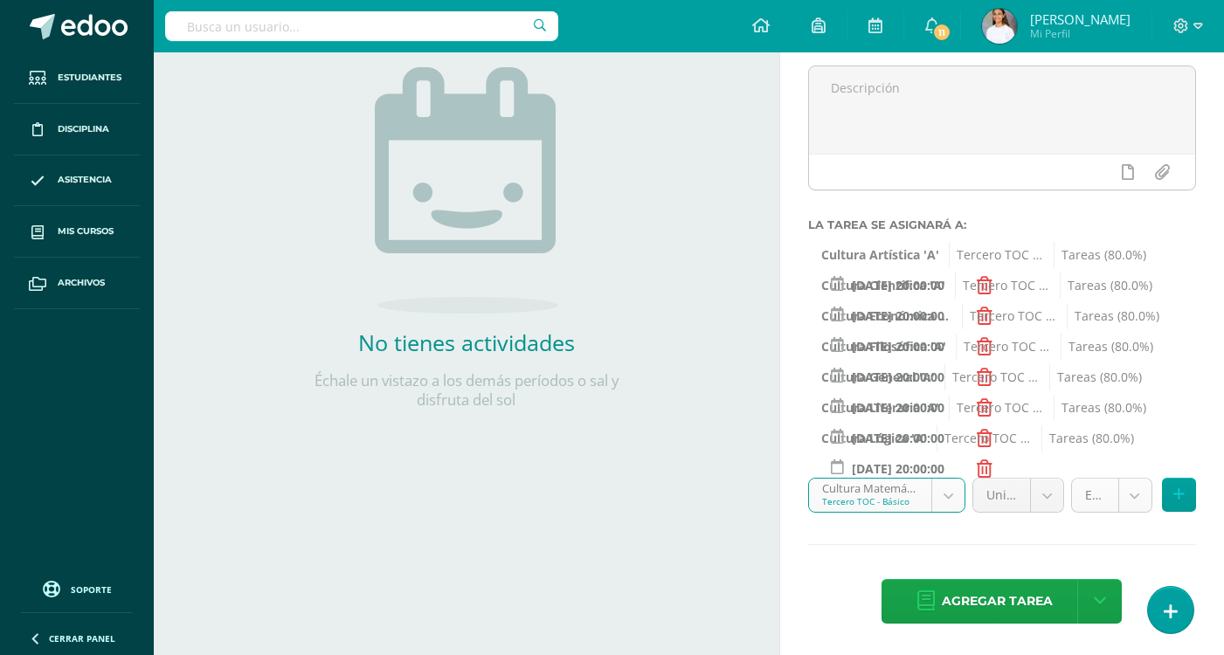
click at [1142, 449] on body "Hola María Dominique, bienvenido a Edoo! Estudiantes Disciplina Asistencia Mis …" at bounding box center [612, 121] width 1224 height 655
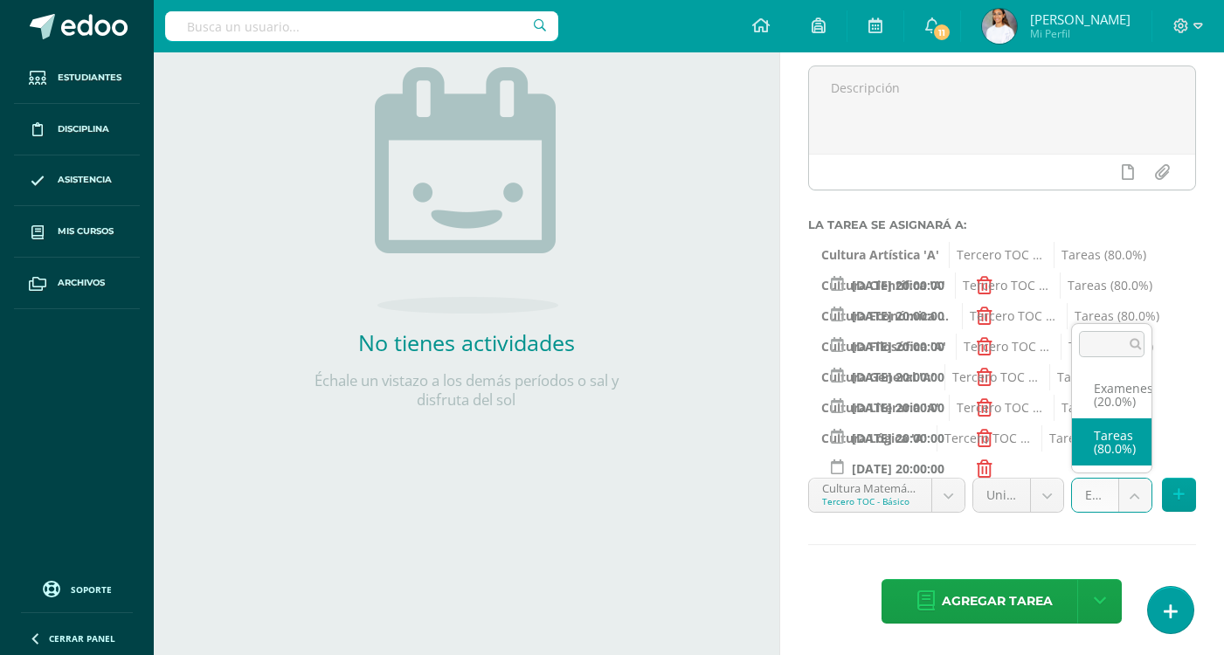
select select "145152"
click at [1169, 493] on button at bounding box center [1179, 495] width 34 height 34
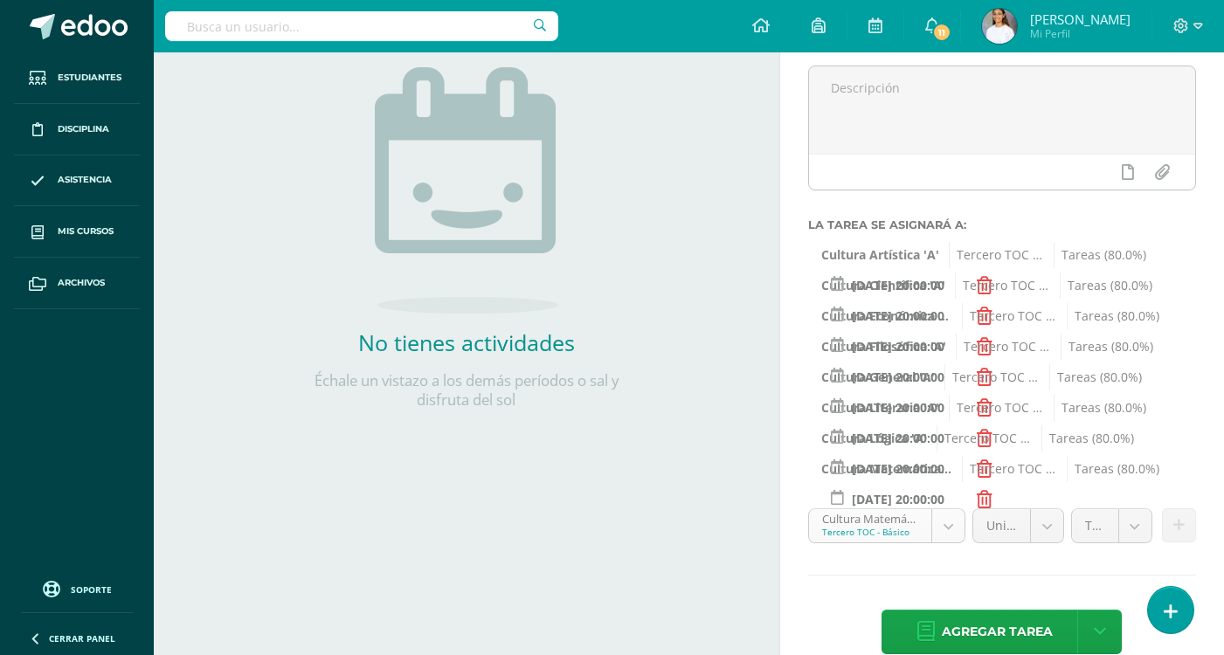
click at [855, 449] on body "Hola María Dominique, bienvenido a Edoo! Estudiantes Disciplina Asistencia Mis …" at bounding box center [612, 121] width 1224 height 655
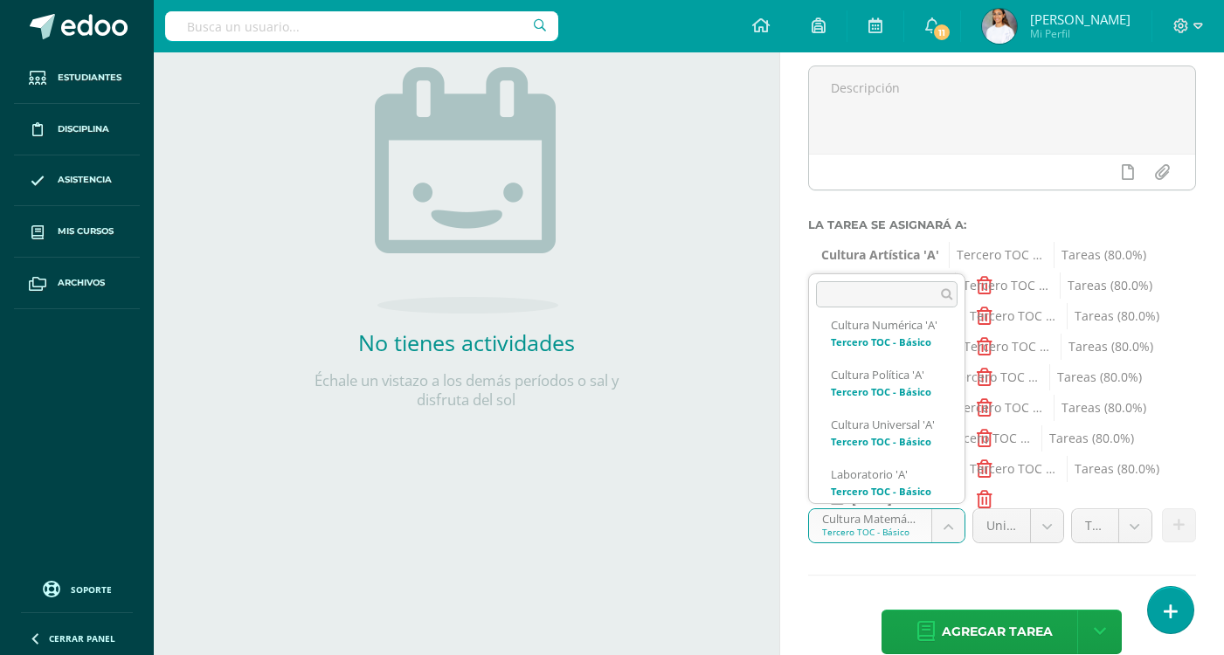
scroll to position [679, 0]
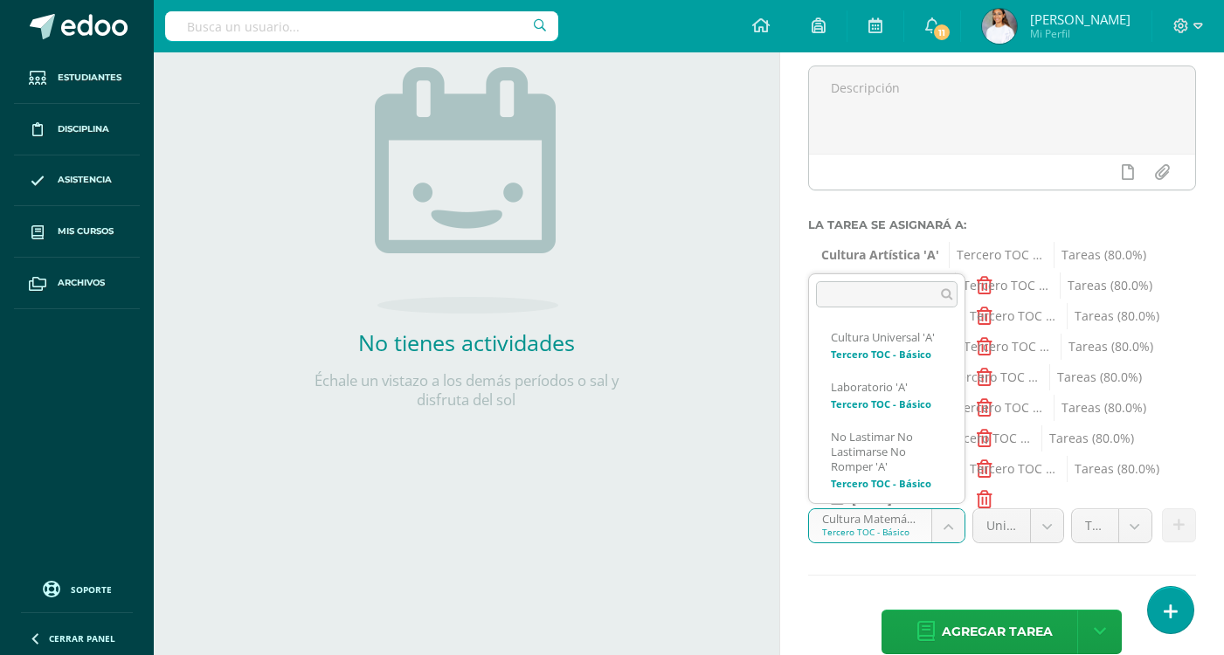
select select "145127"
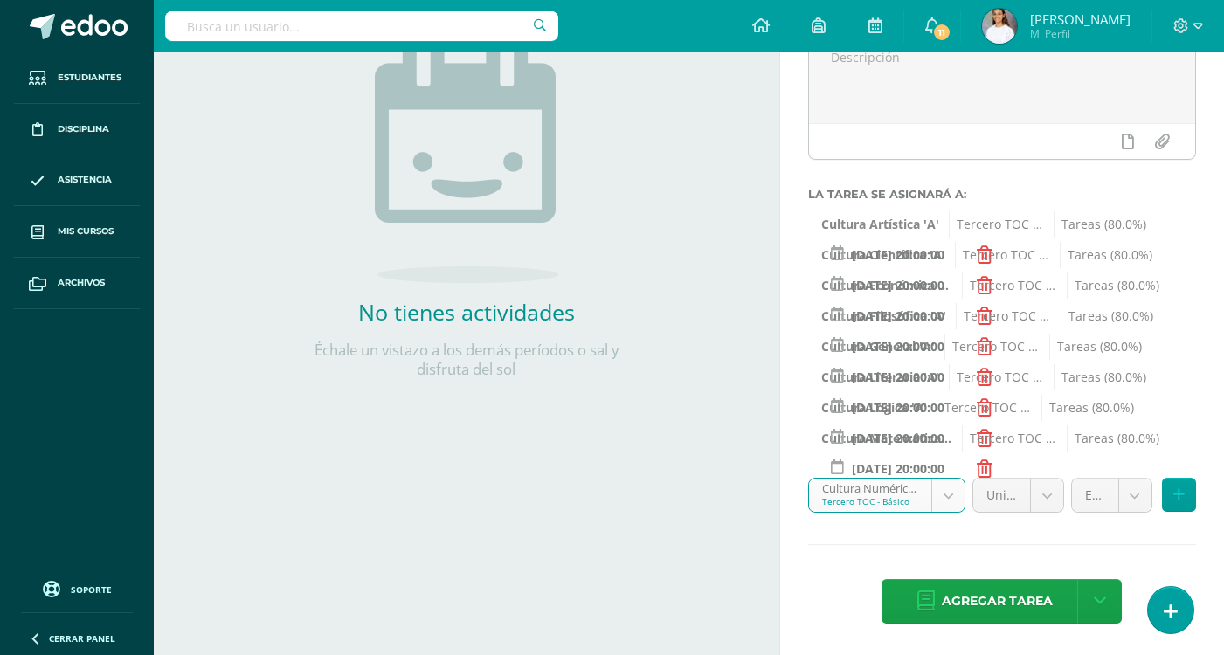
scroll to position [237, 0]
click at [1133, 418] on body "Hola María Dominique, bienvenido a Edoo! Estudiantes Disciplina Asistencia Mis …" at bounding box center [612, 90] width 1224 height 655
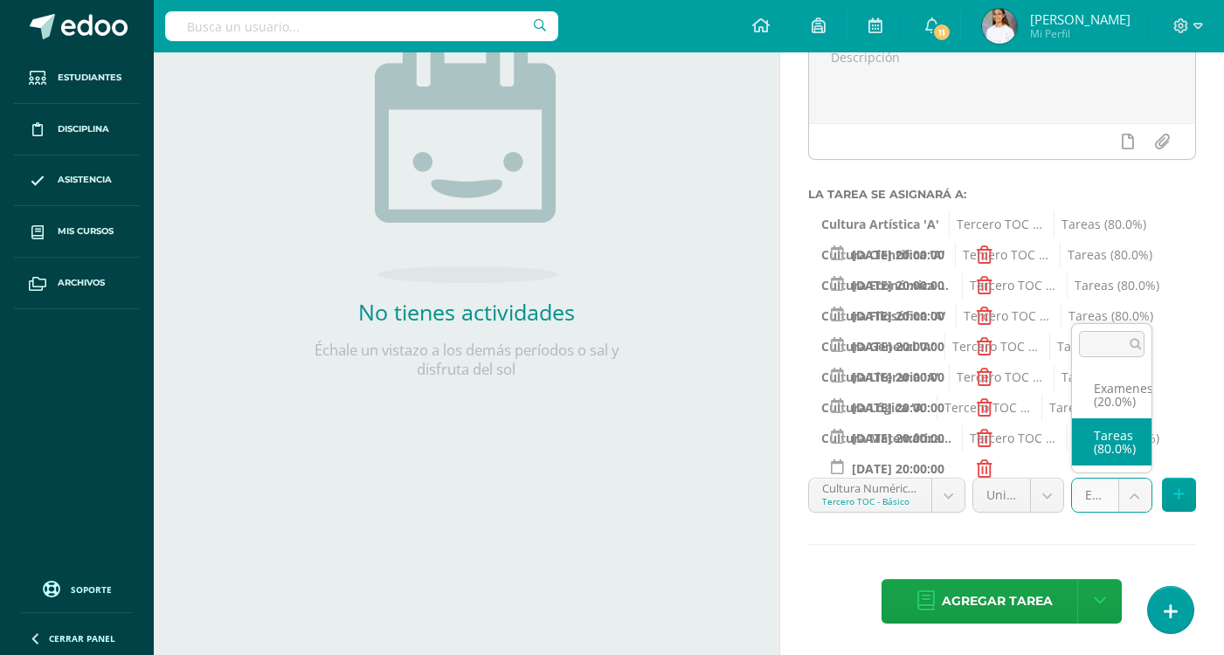
select select "145139"
click at [1169, 492] on button at bounding box center [1179, 495] width 34 height 34
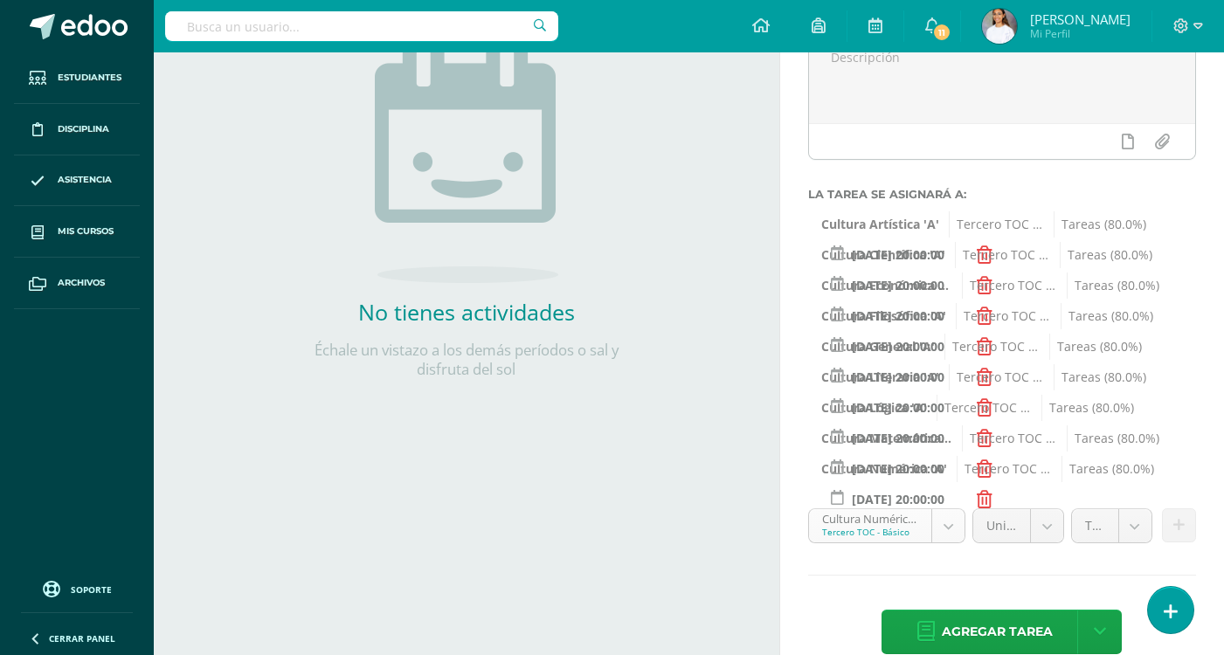
click at [891, 418] on body "Hola María Dominique, bienvenido a Edoo! Estudiantes Disciplina Asistencia Mis …" at bounding box center [612, 90] width 1224 height 655
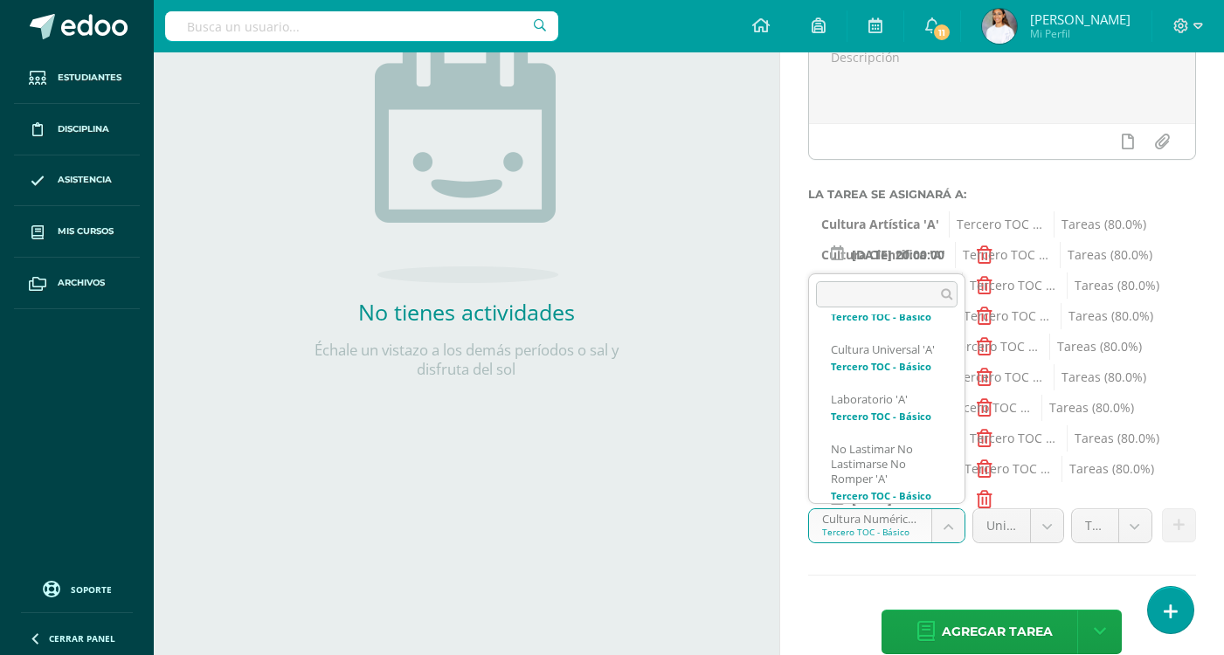
scroll to position [755, 0]
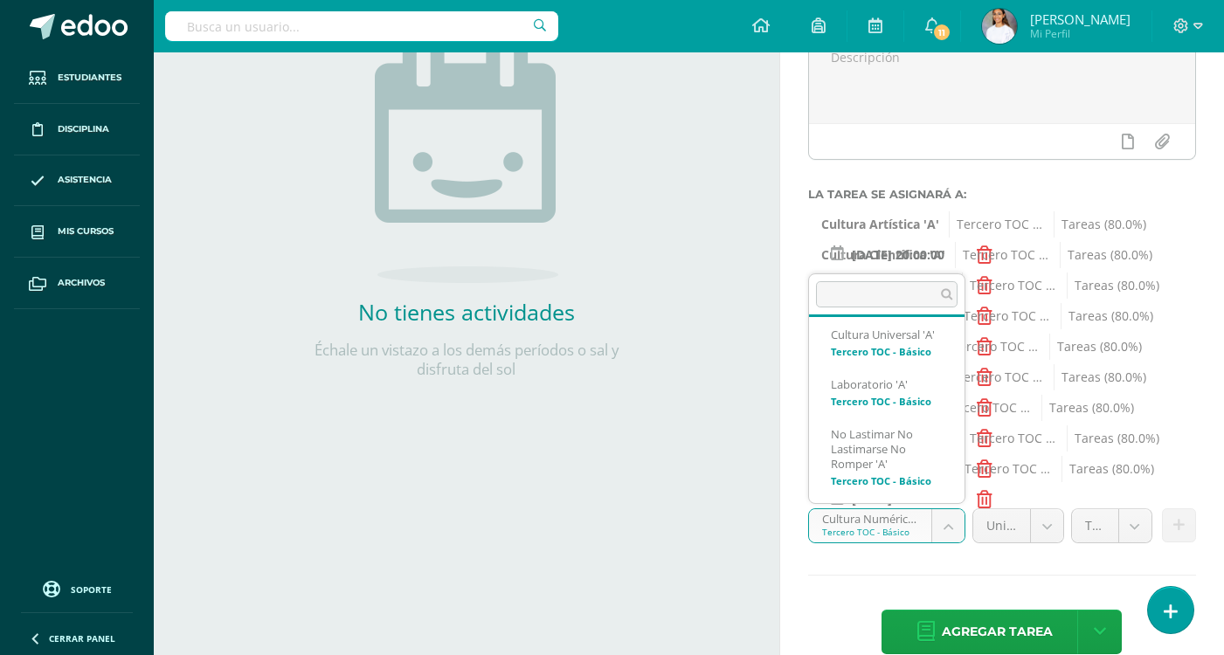
select select "145062"
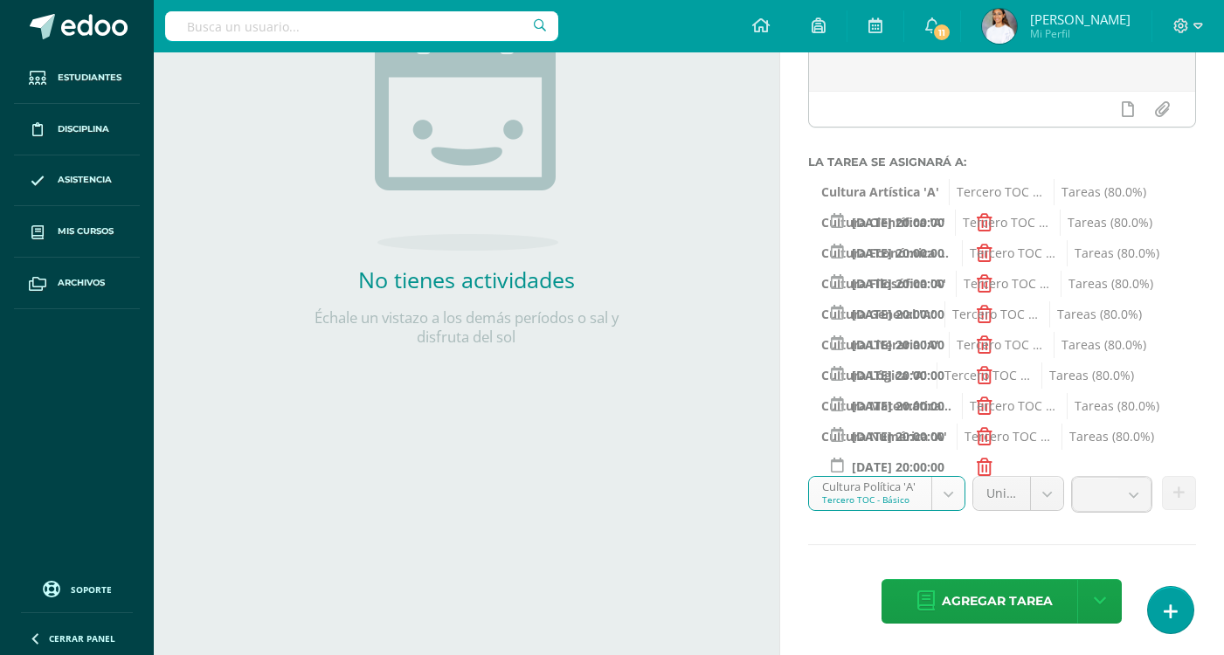
scroll to position [267, 0]
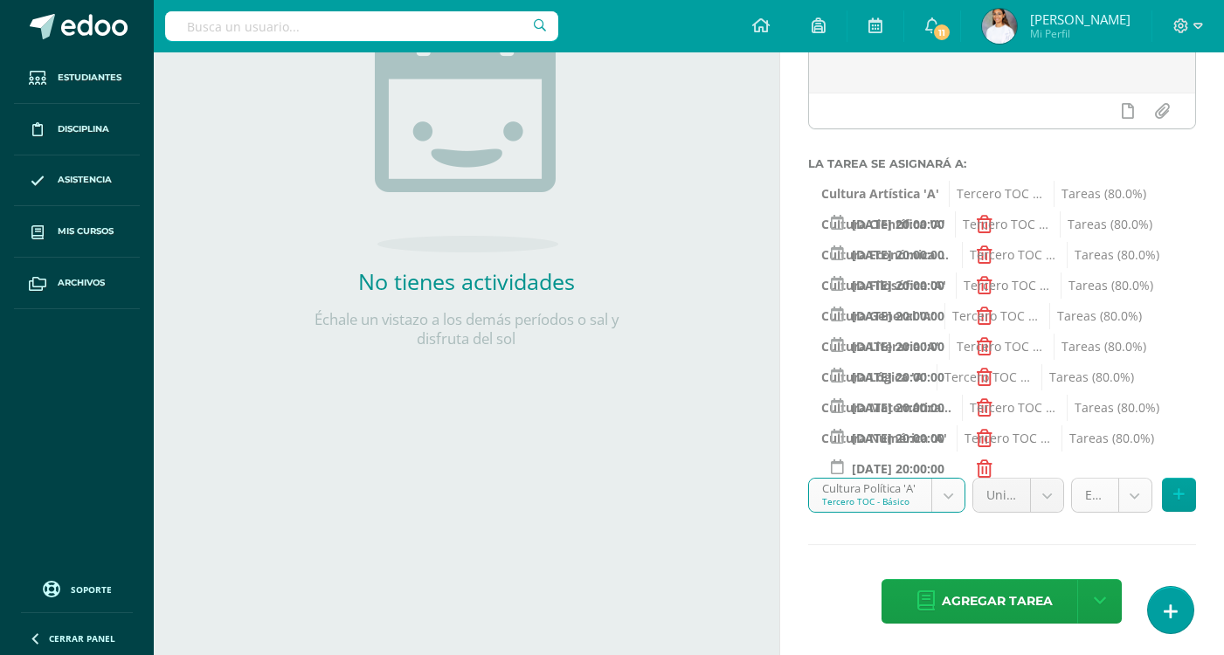
click at [1131, 388] on body "Hola María Dominique, bienvenido a Edoo! Estudiantes Disciplina Asistencia Mis …" at bounding box center [612, 60] width 1224 height 655
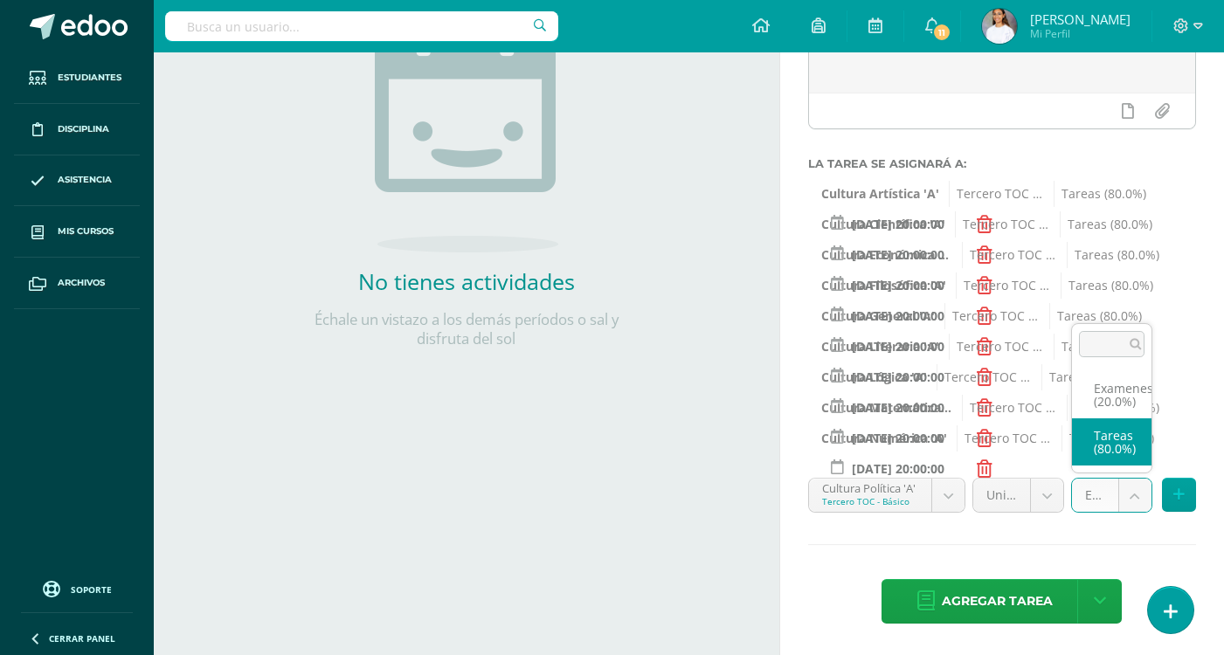
select select "145074"
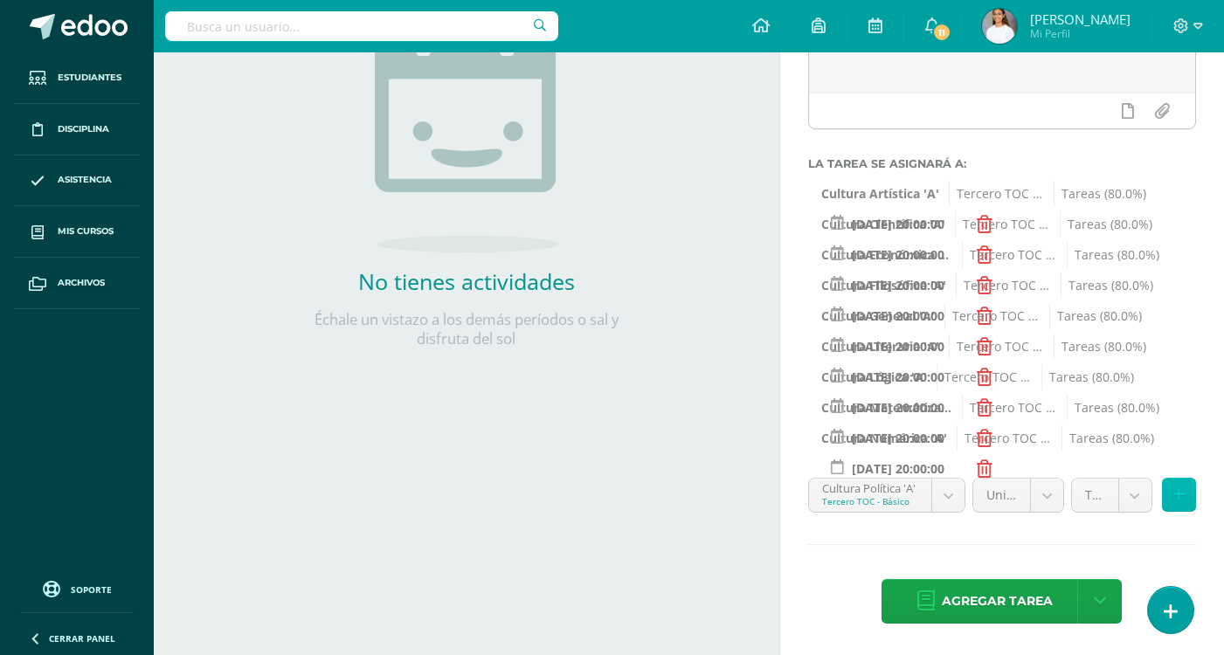
click at [1173, 497] on icon at bounding box center [1178, 494] width 11 height 15
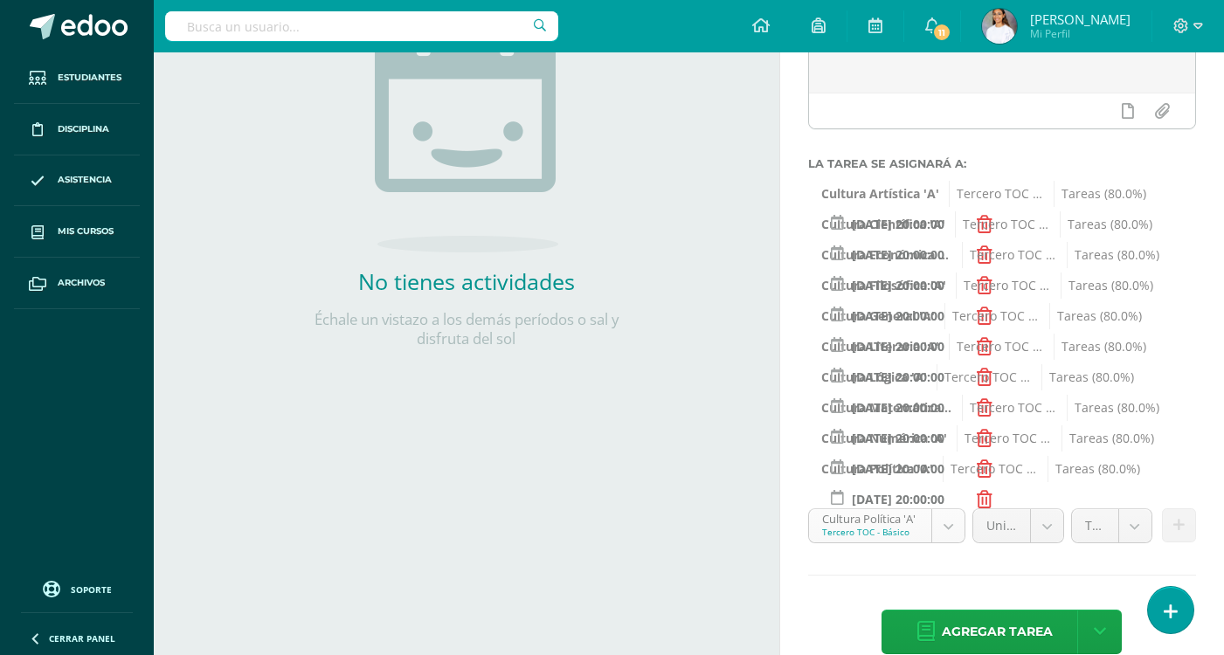
click at [825, 388] on body "Hola María Dominique, bienvenido a Edoo! Estudiantes Disciplina Asistencia Mis …" at bounding box center [612, 60] width 1224 height 655
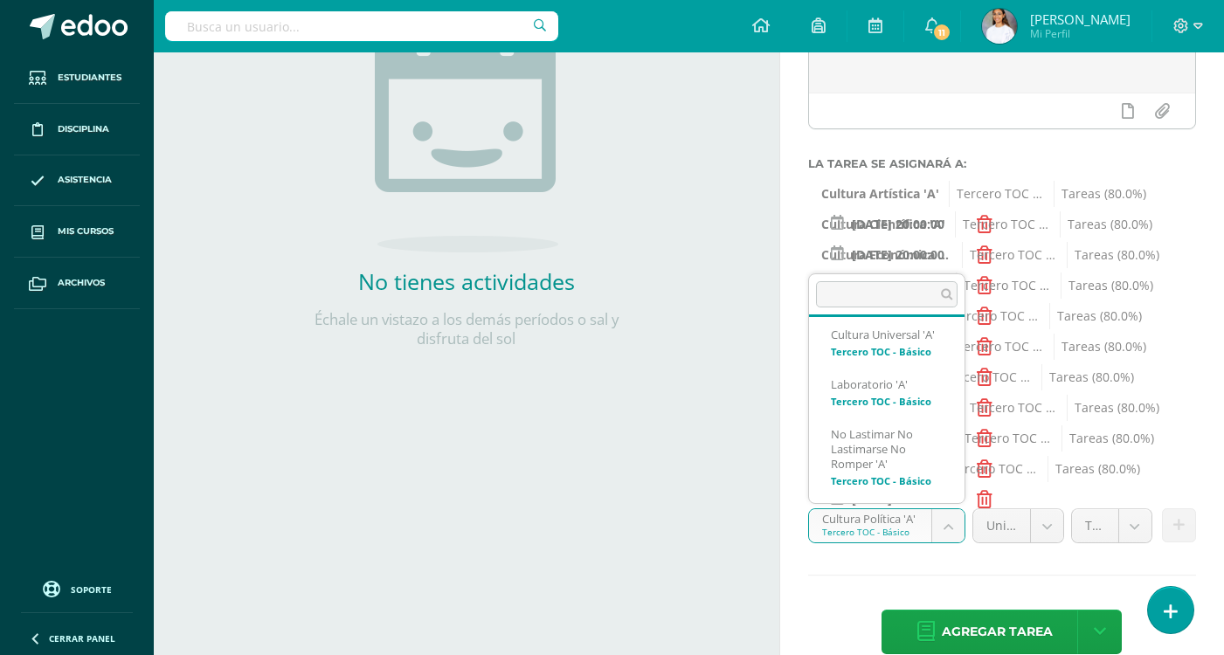
scroll to position [814, 0]
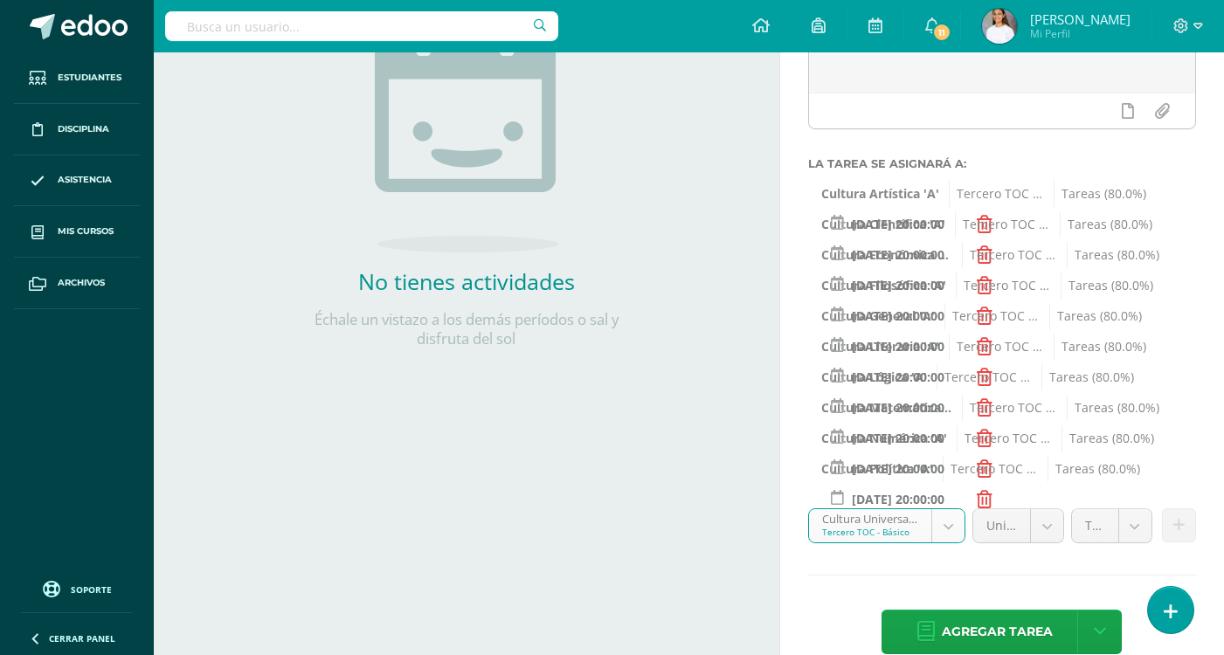
select select "144945"
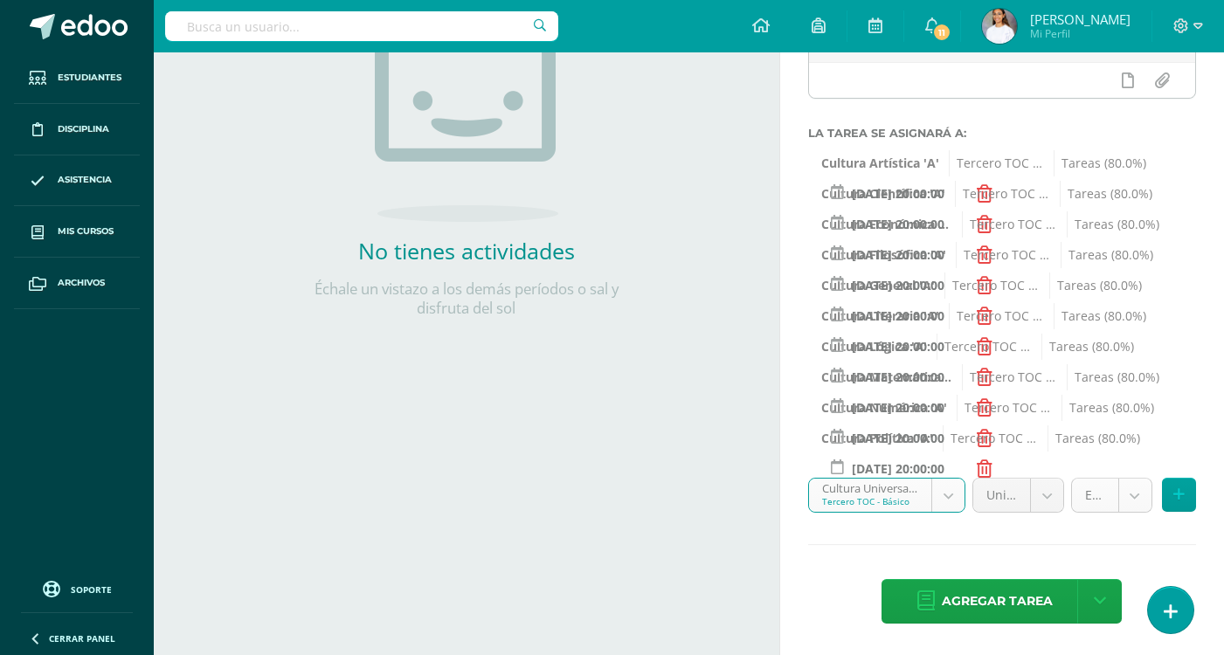
click at [1131, 357] on body "Hola María Dominique, bienvenido a Edoo! Estudiantes Disciplina Asistencia Mis …" at bounding box center [612, 29] width 1224 height 655
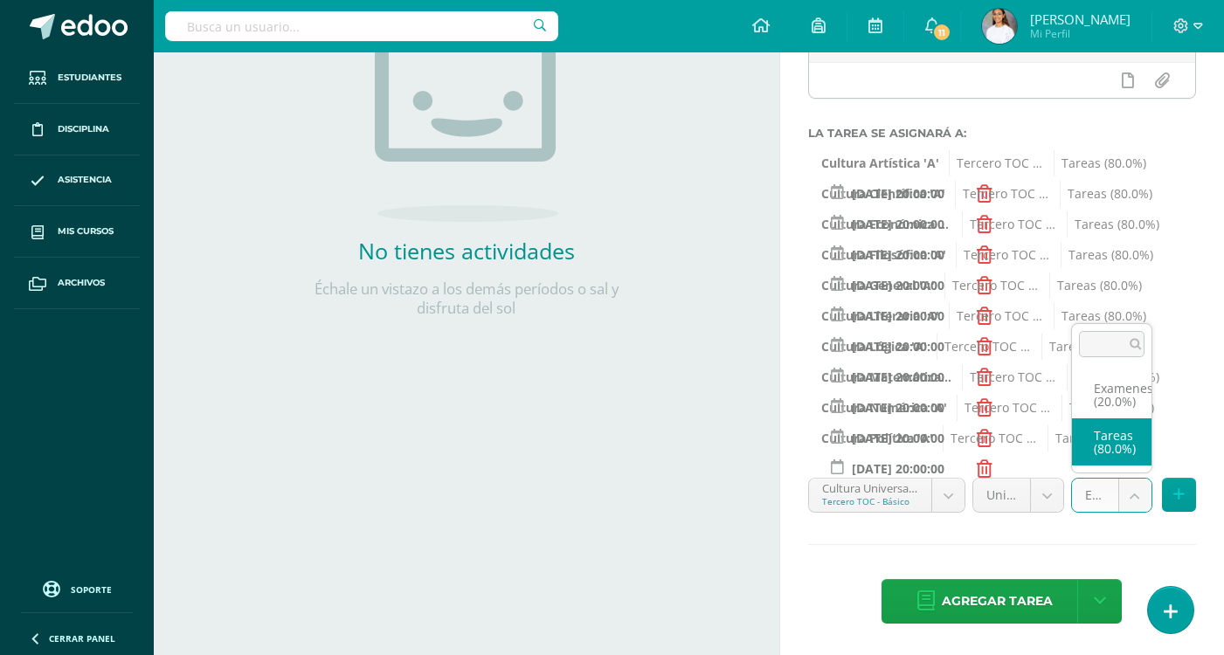
select select "144957"
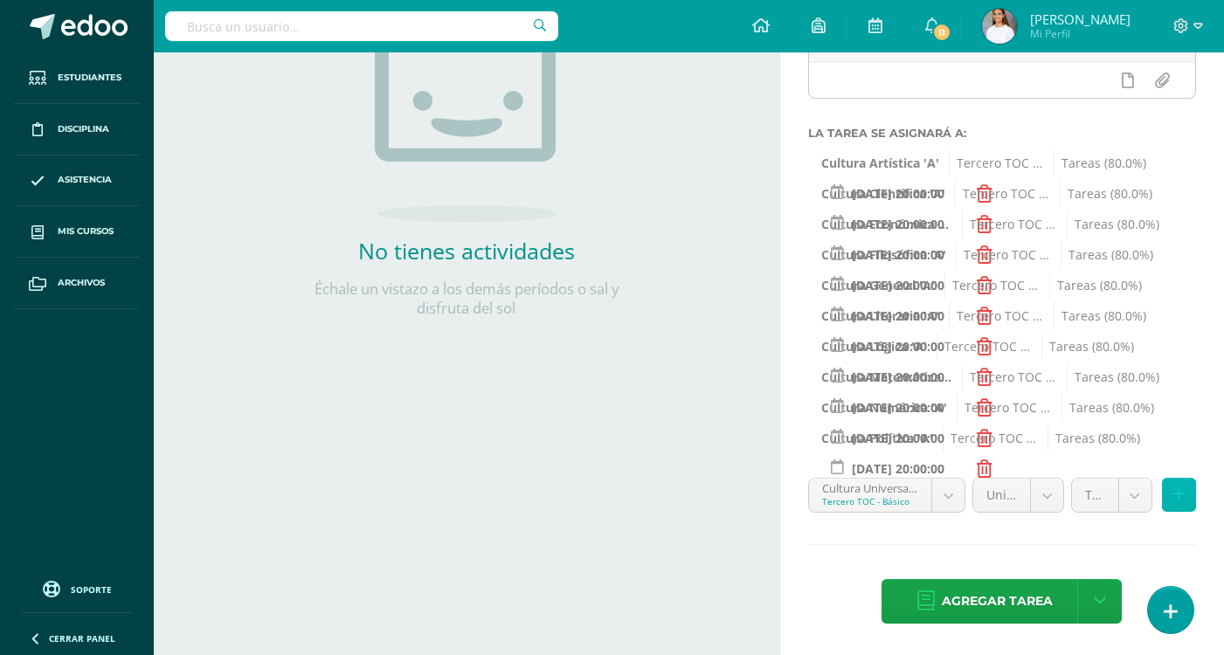
click at [1181, 493] on icon at bounding box center [1178, 494] width 11 height 15
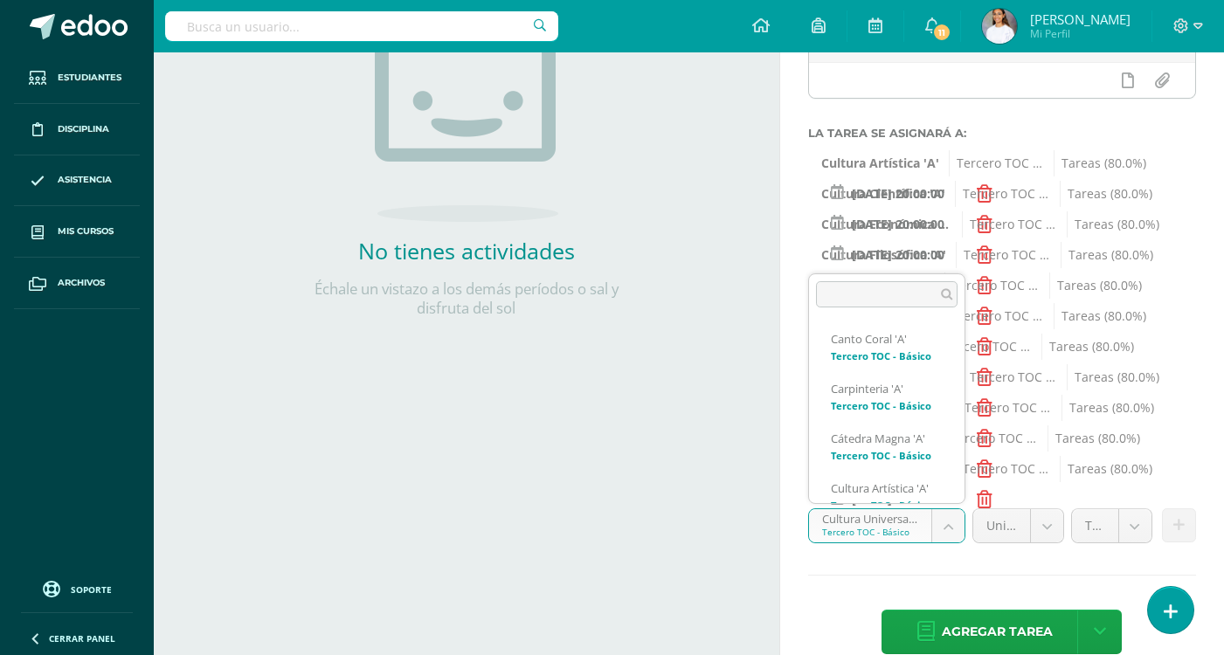
click at [883, 357] on body "Hola María Dominique, bienvenido a Edoo! Estudiantes Disciplina Asistencia Mis …" at bounding box center [612, 29] width 1224 height 655
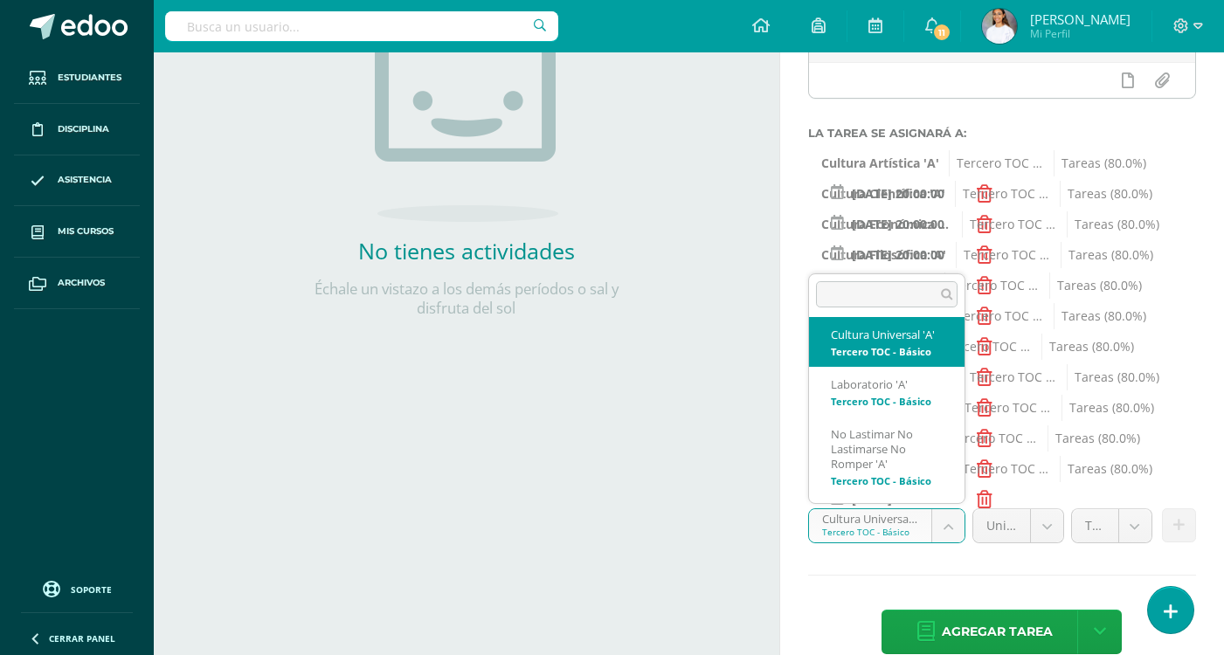
scroll to position [888, 0]
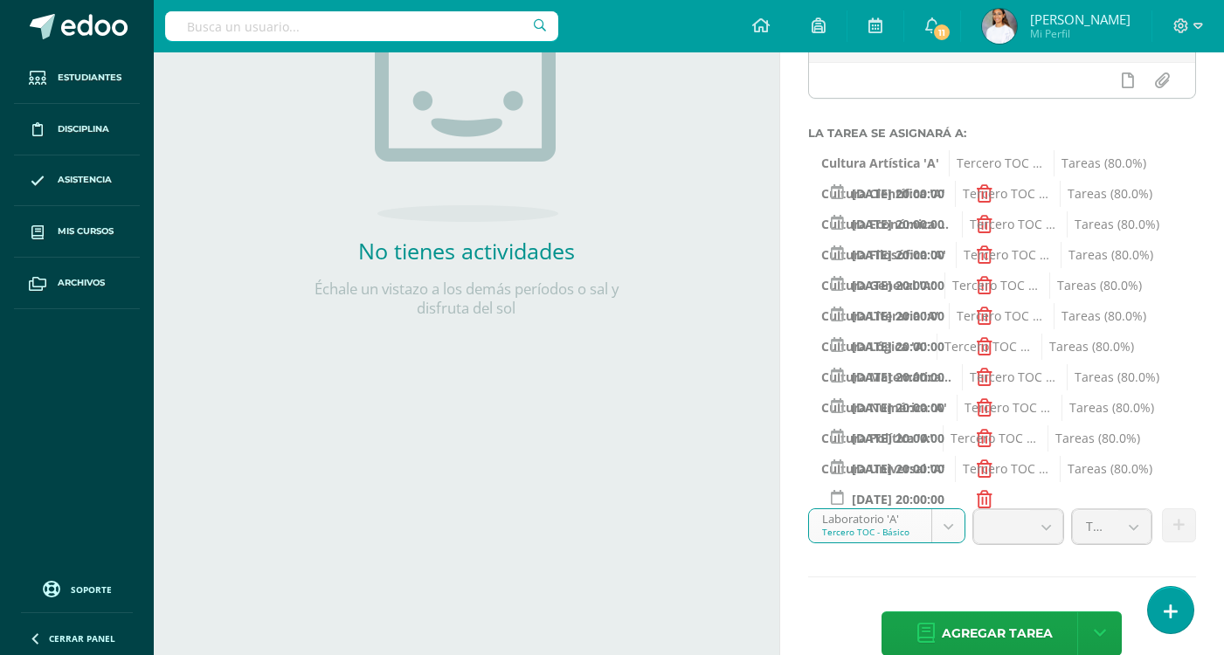
click at [893, 357] on body "Hola María Dominique, bienvenido a Edoo! Estudiantes Disciplina Asistencia Mis …" at bounding box center [612, 29] width 1224 height 655
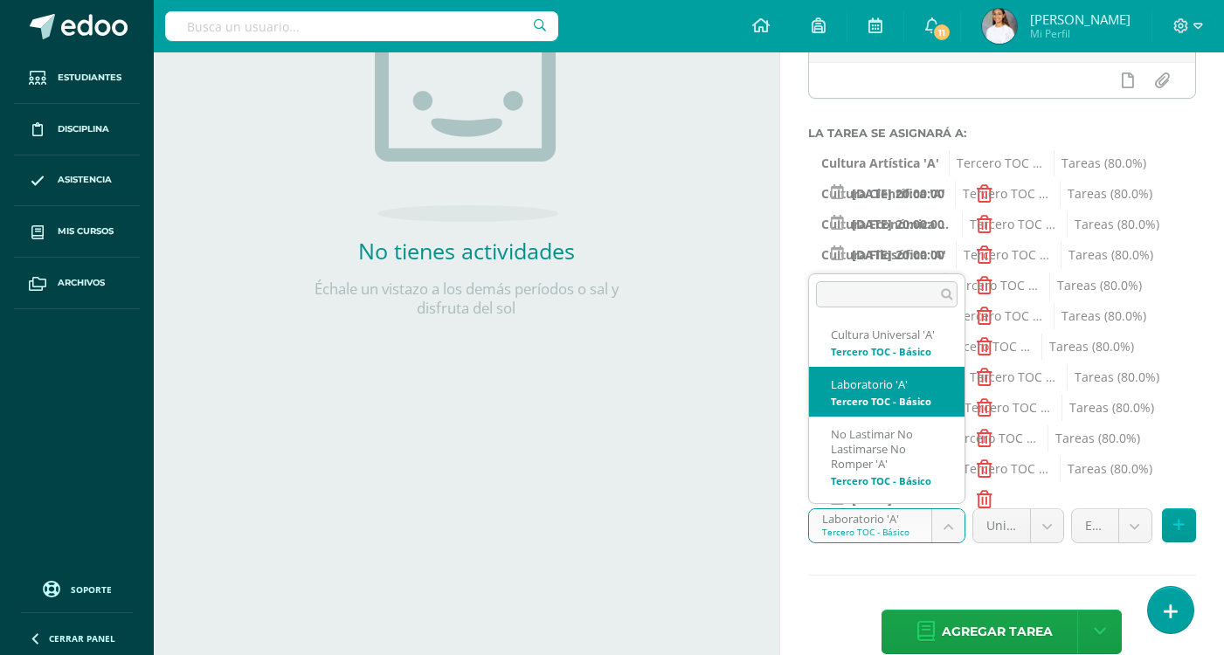
scroll to position [950, 0]
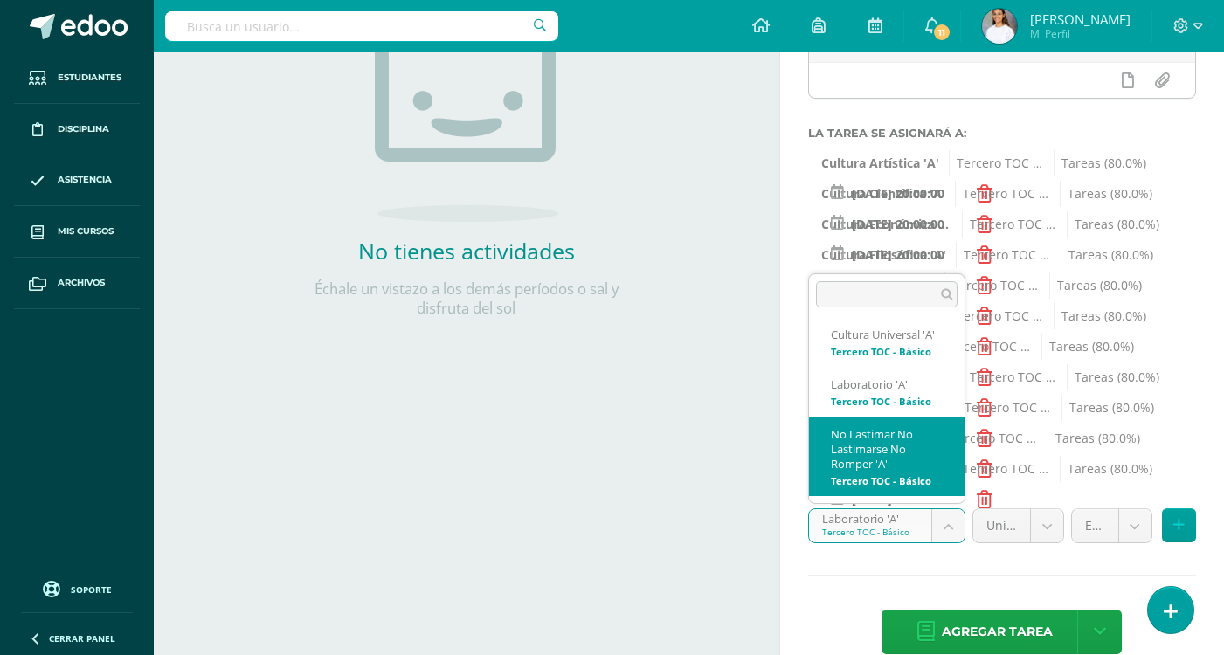
select select "145075"
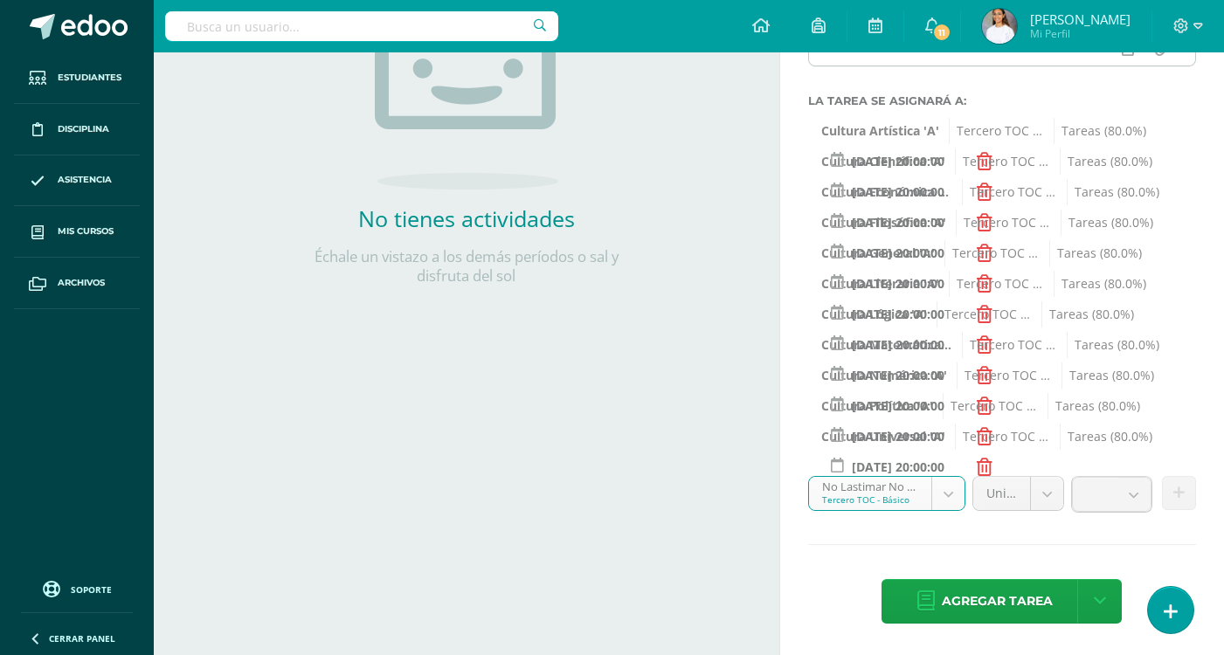
scroll to position [0, 0]
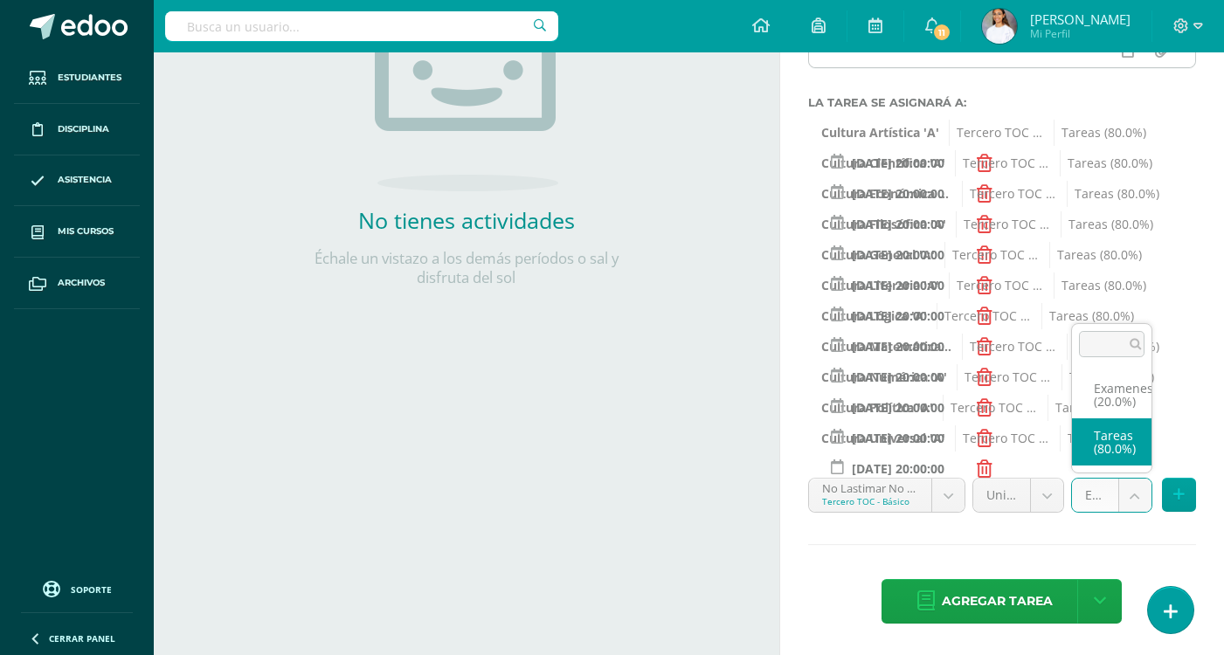
select select "145087"
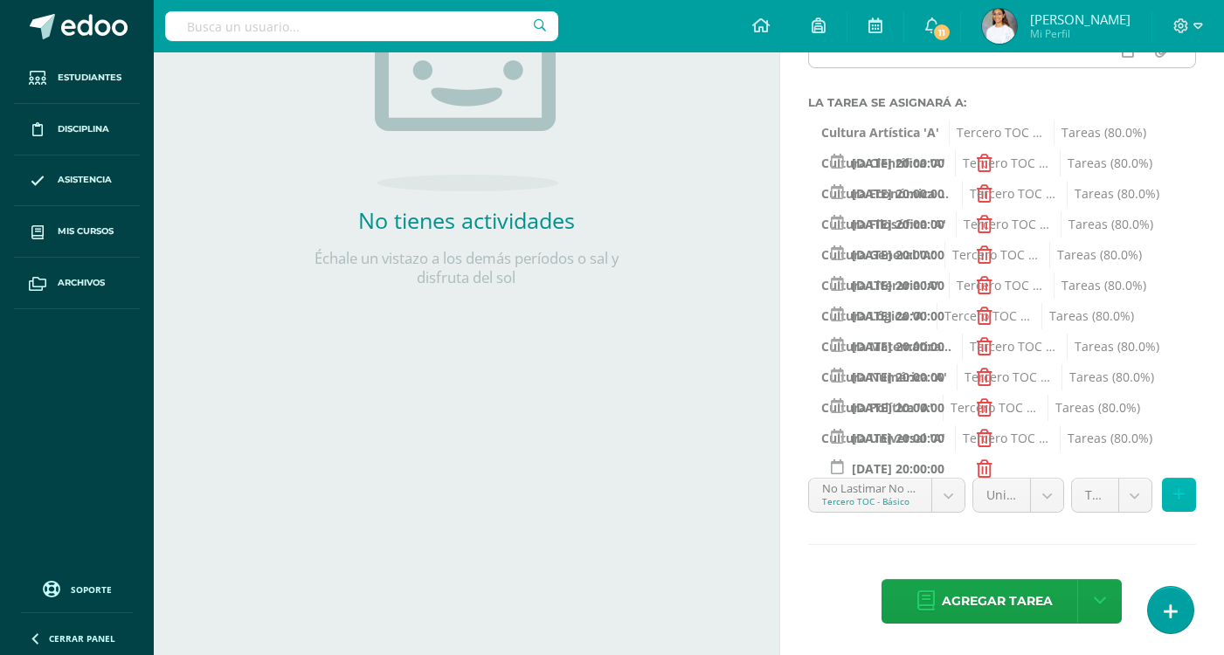
click at [1171, 490] on button at bounding box center [1179, 495] width 34 height 34
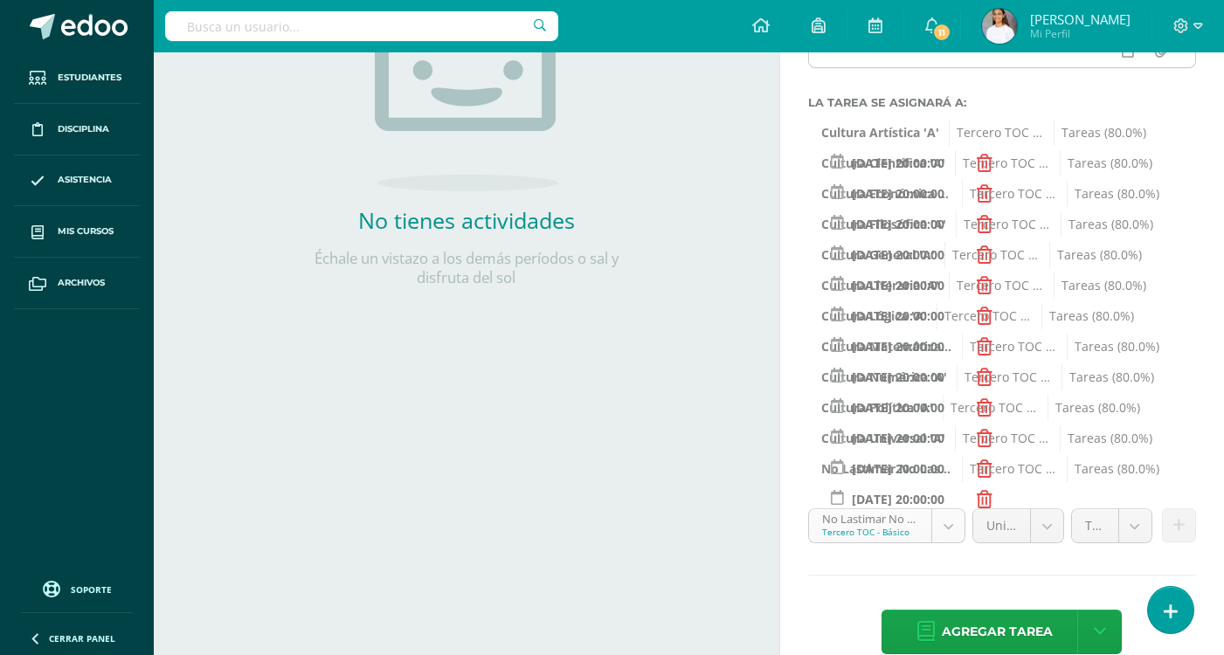
click at [946, 627] on span "Agregar tarea" at bounding box center [996, 631] width 111 height 43
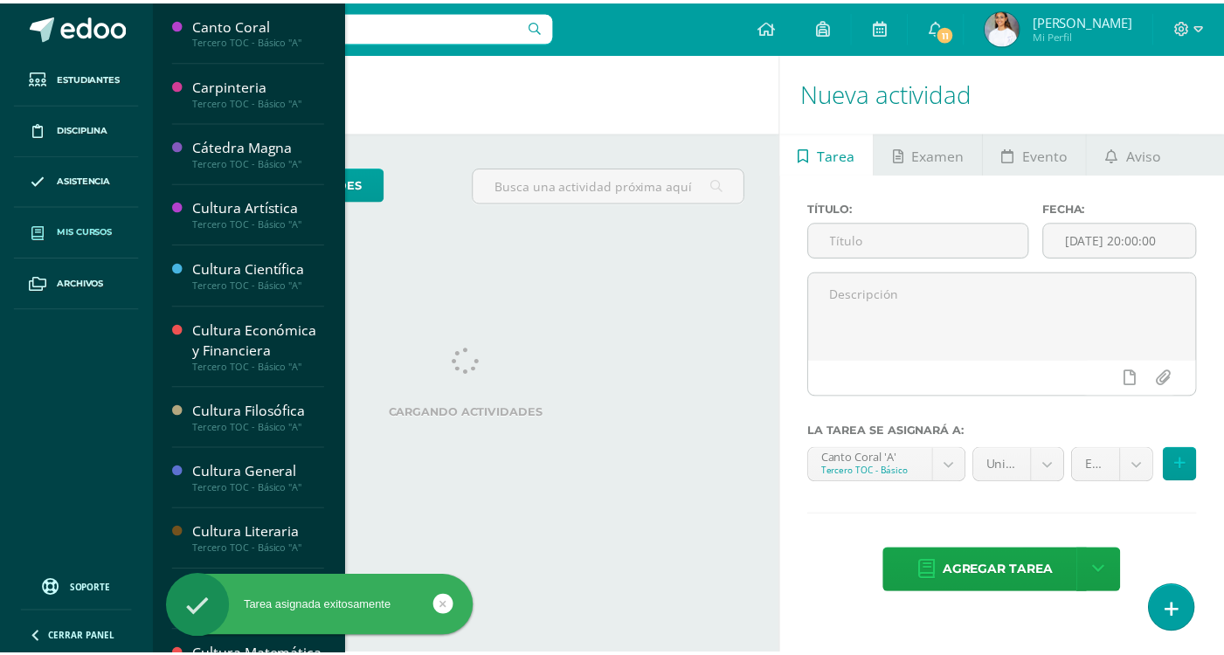
scroll to position [174, 0]
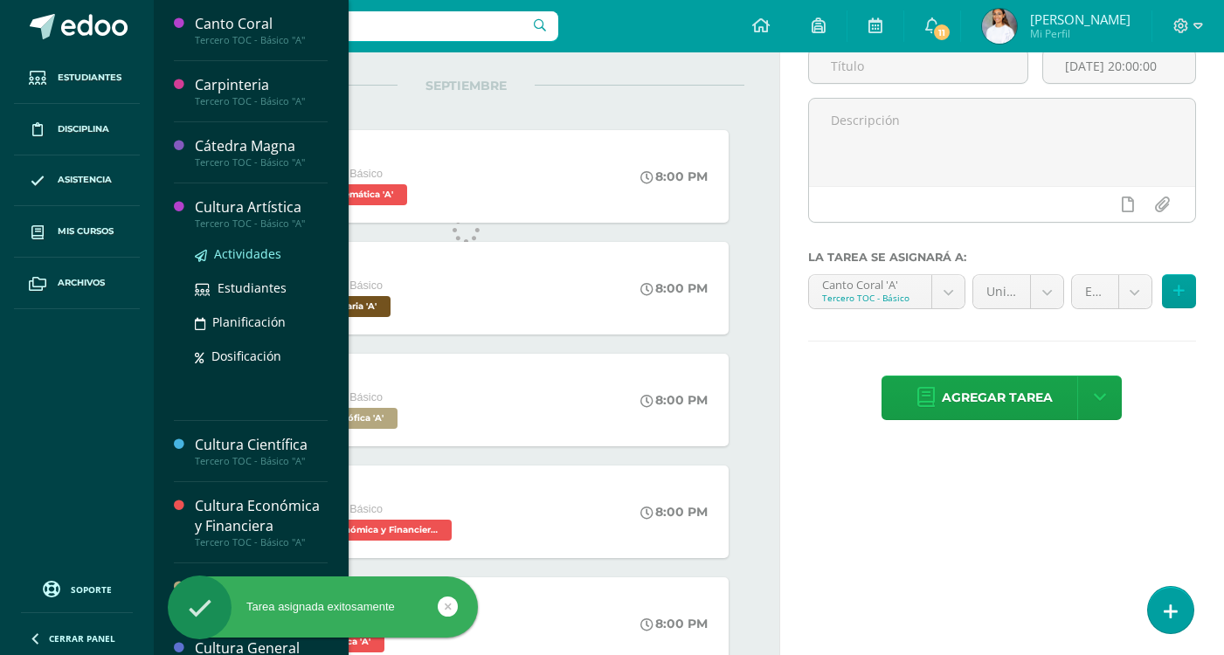
click at [255, 249] on span "Actividades" at bounding box center [247, 253] width 67 height 17
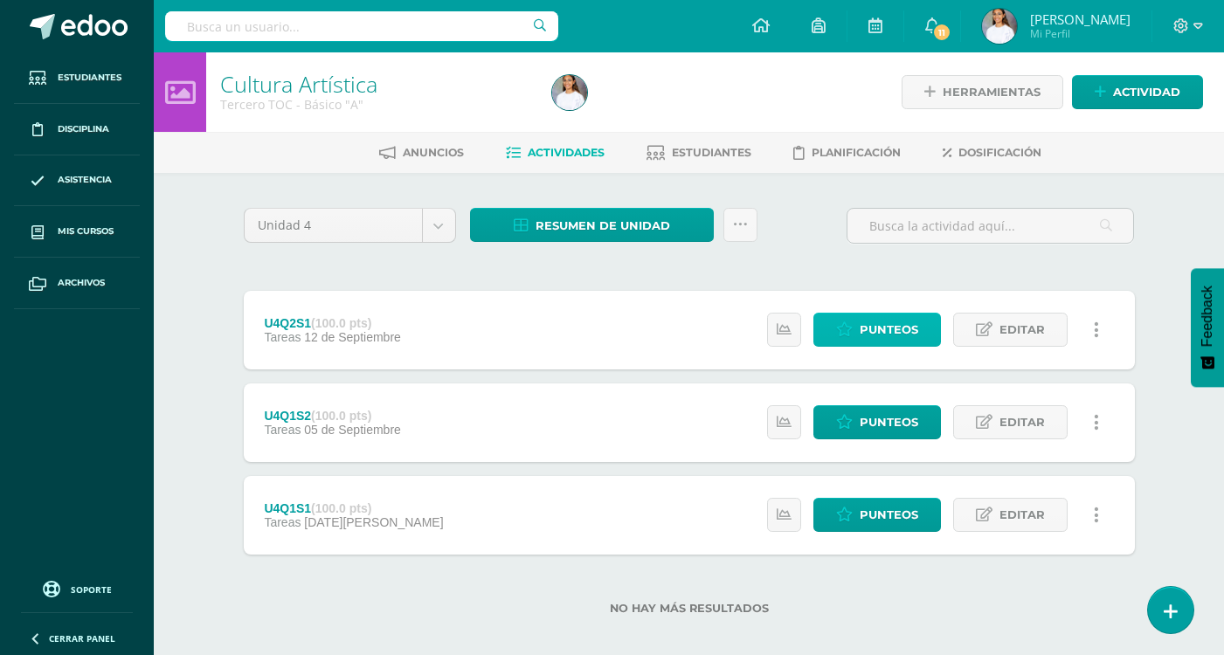
click at [897, 322] on span "Punteos" at bounding box center [888, 330] width 59 height 32
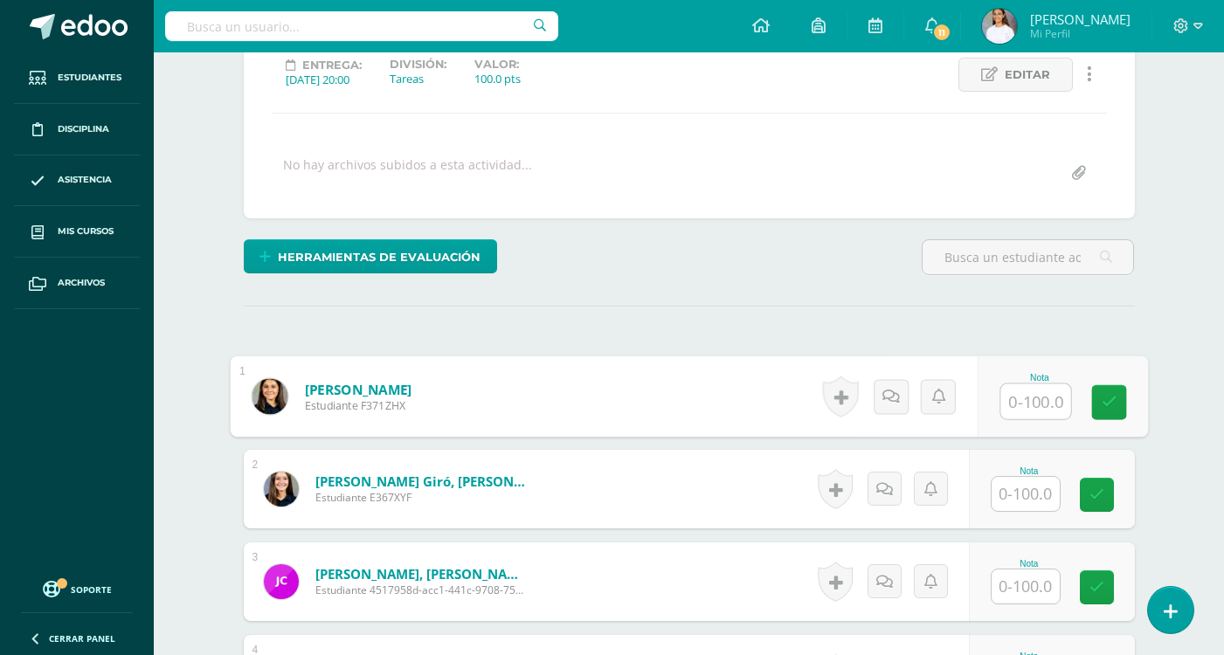
click at [1033, 405] on input "text" at bounding box center [1035, 401] width 70 height 35
type input "100"
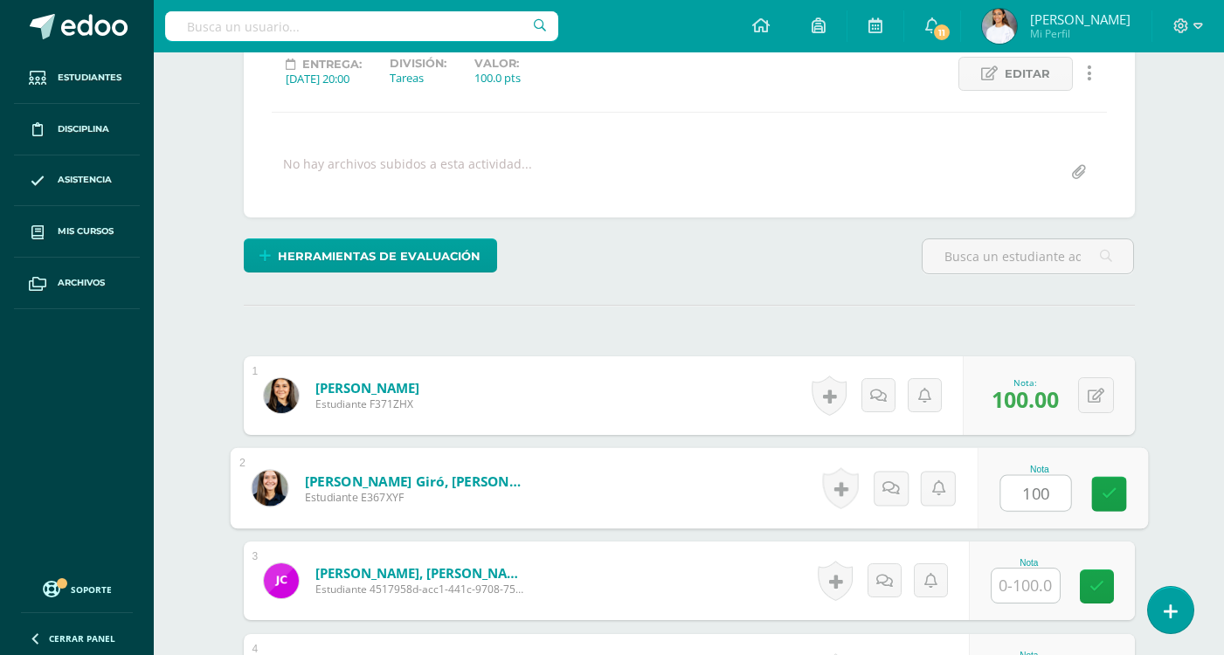
type input "100"
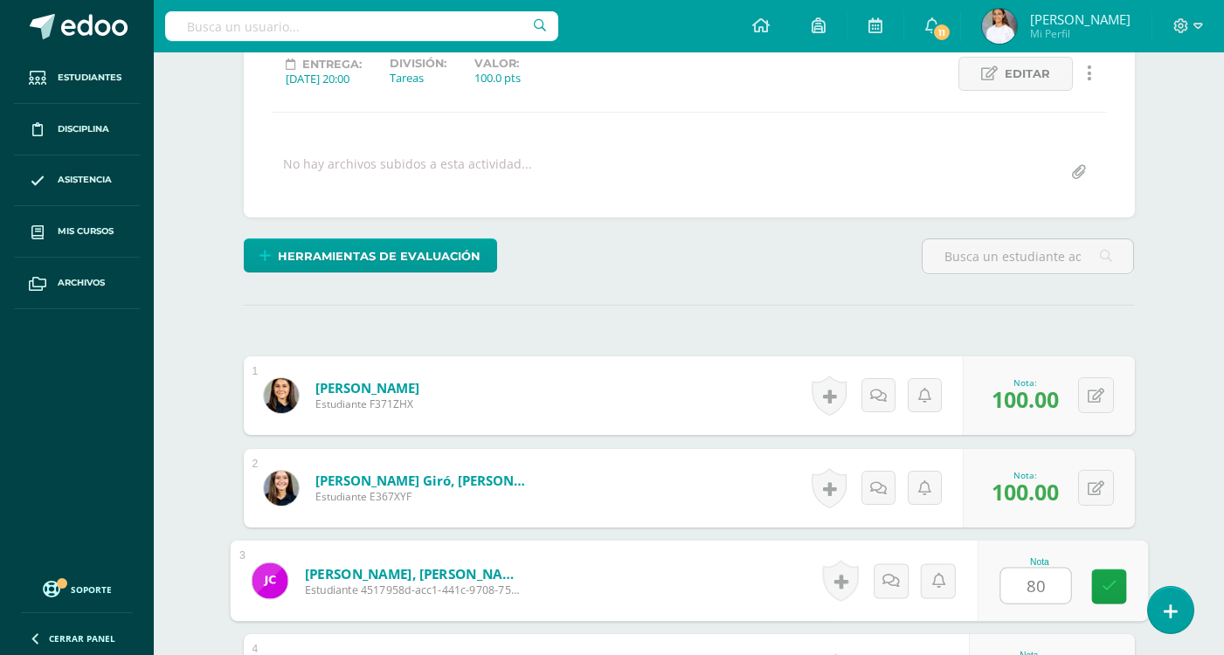
type input "80"
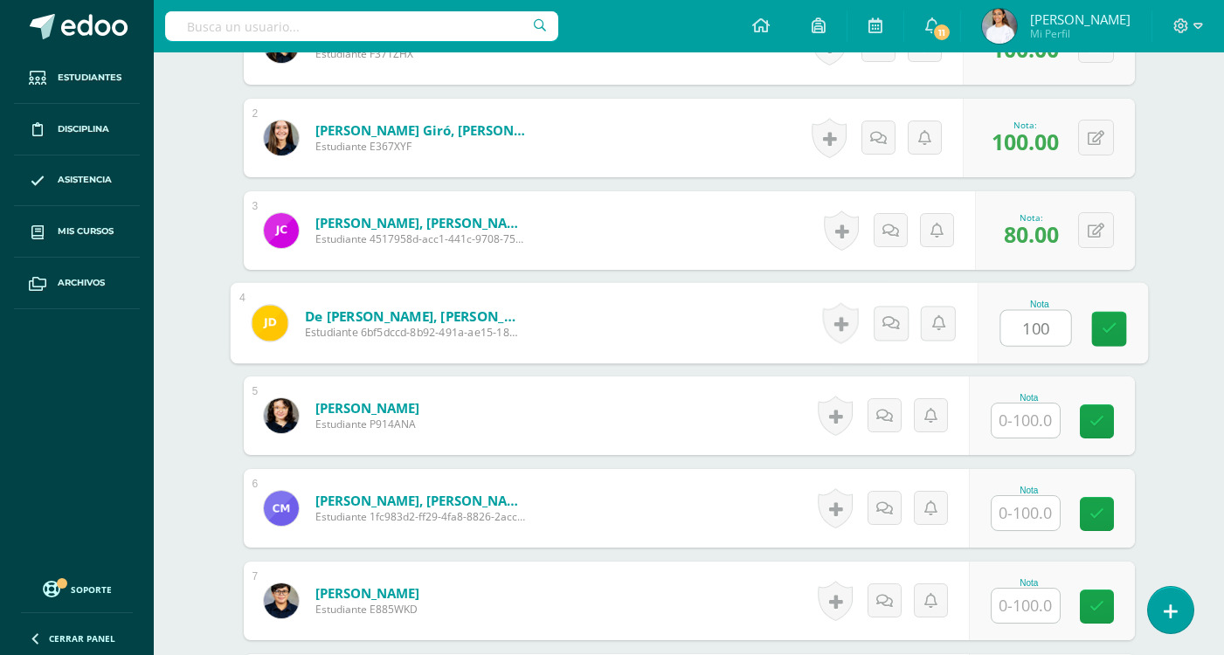
type input "100"
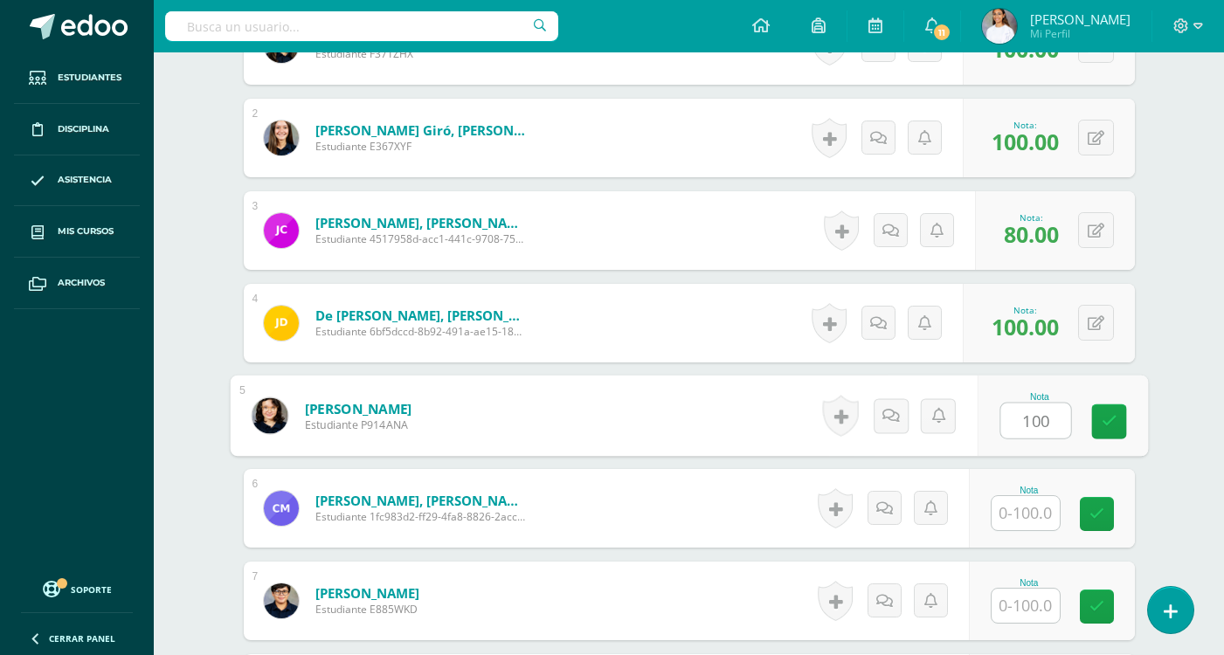
type input "100"
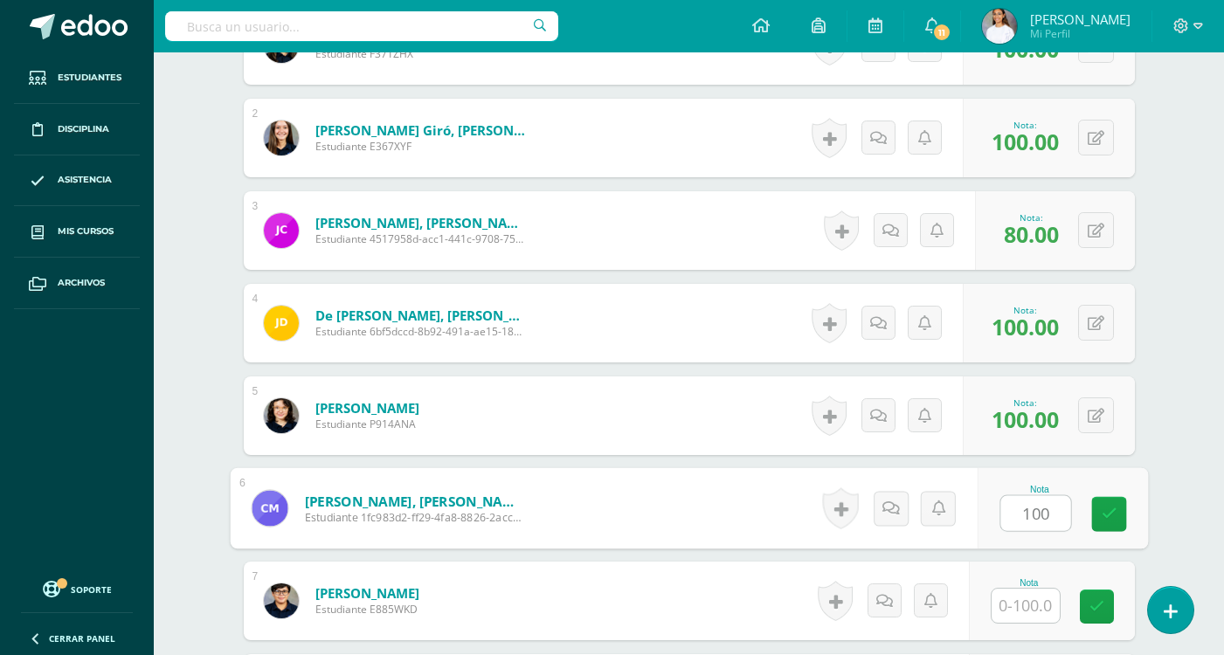
type input "100"
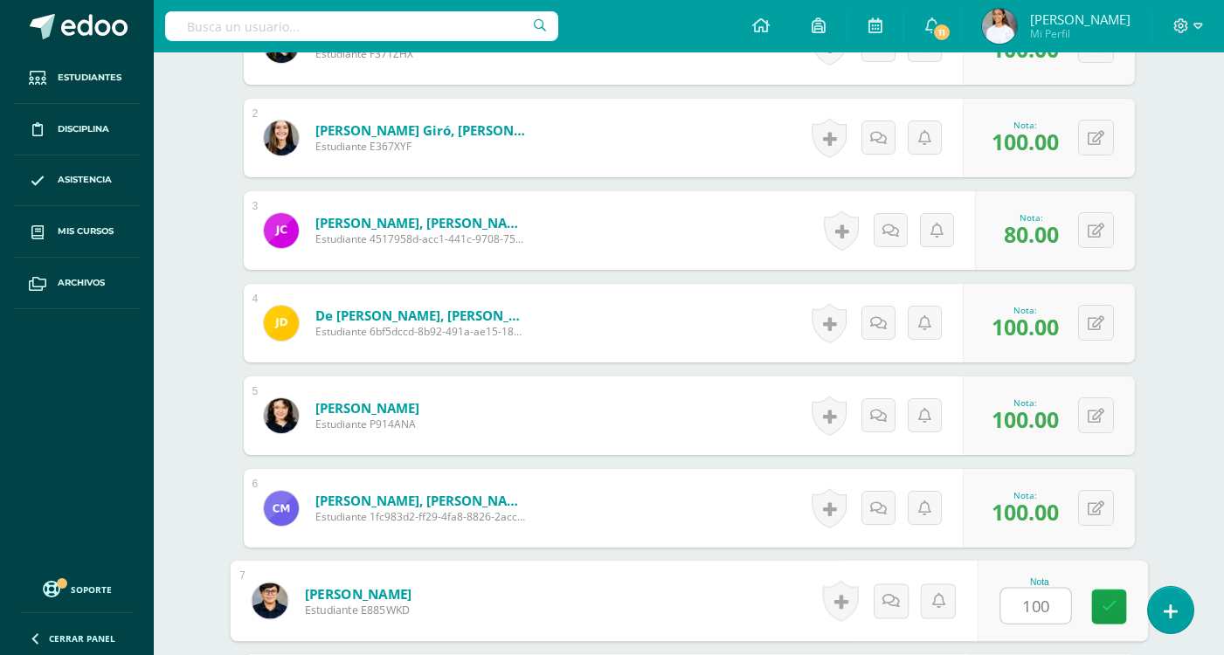
type input "100"
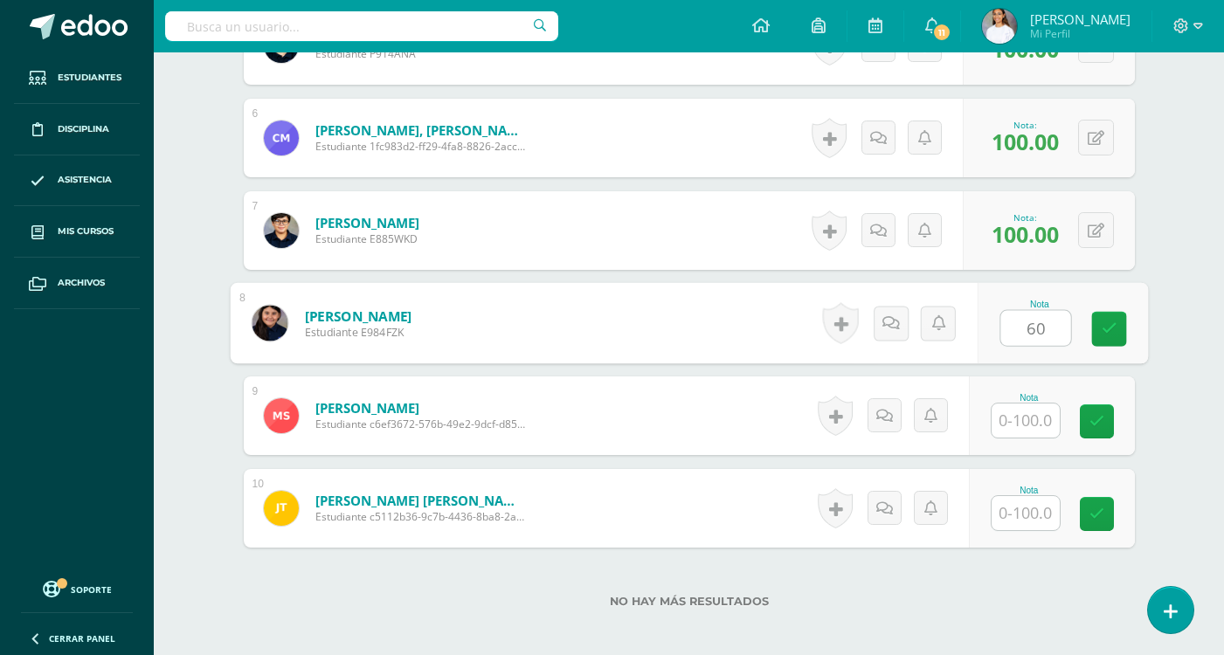
type input "60"
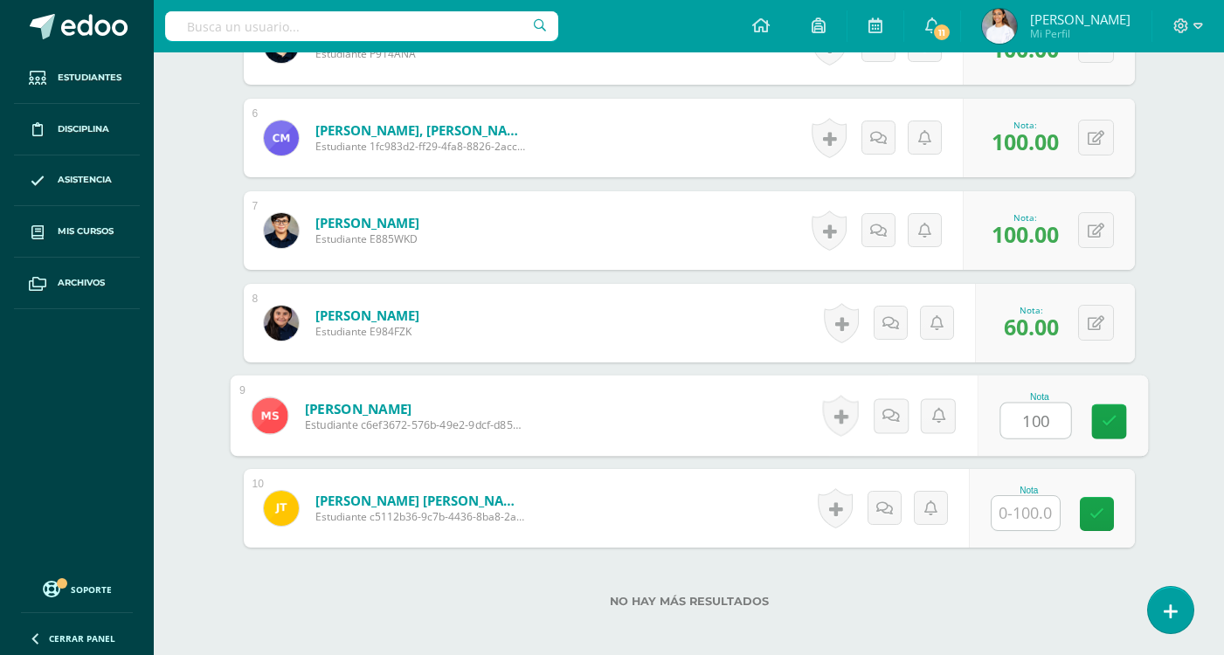
type input "100"
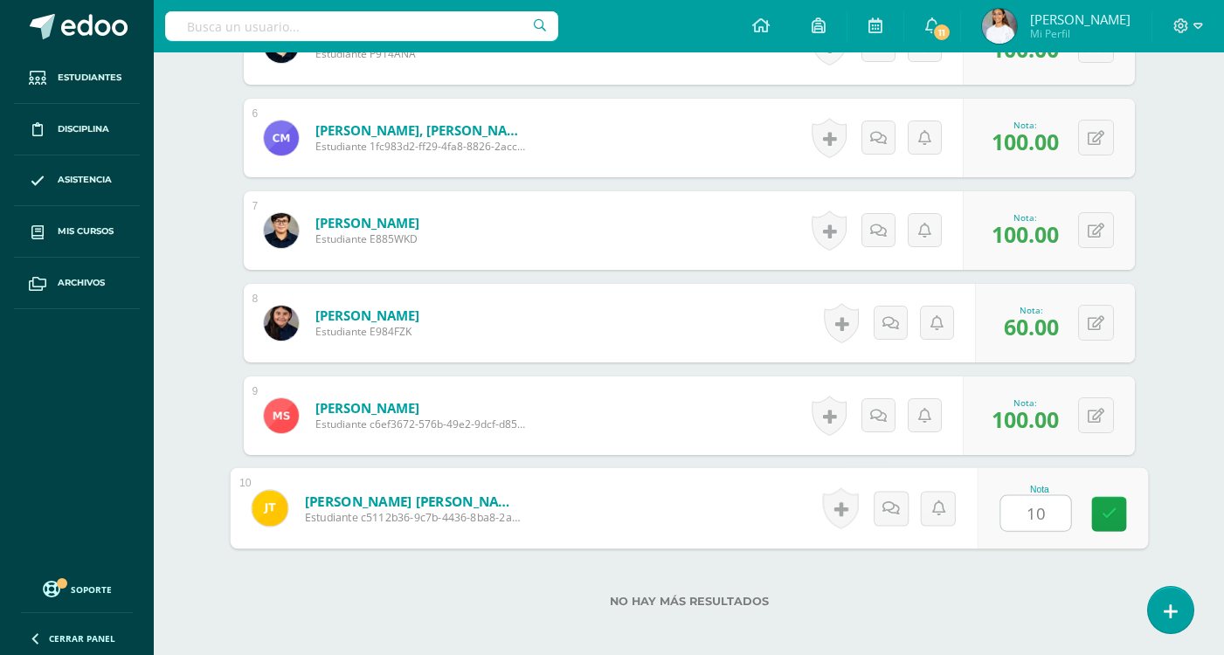
type input "100"
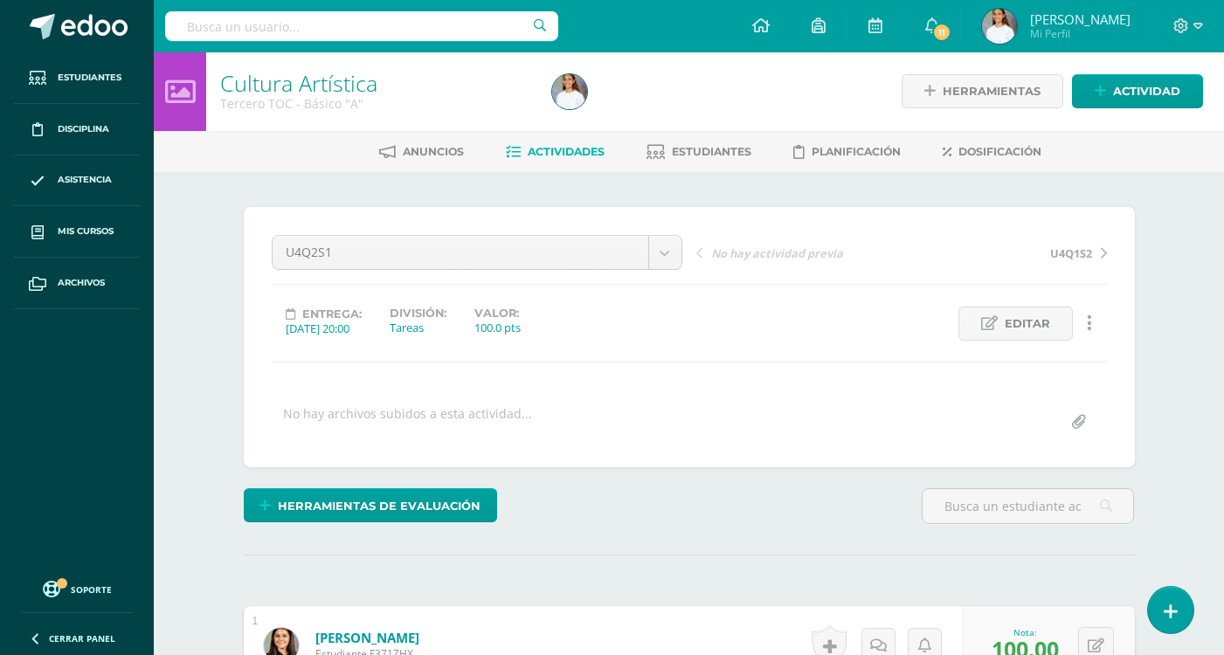
scroll to position [0, 0]
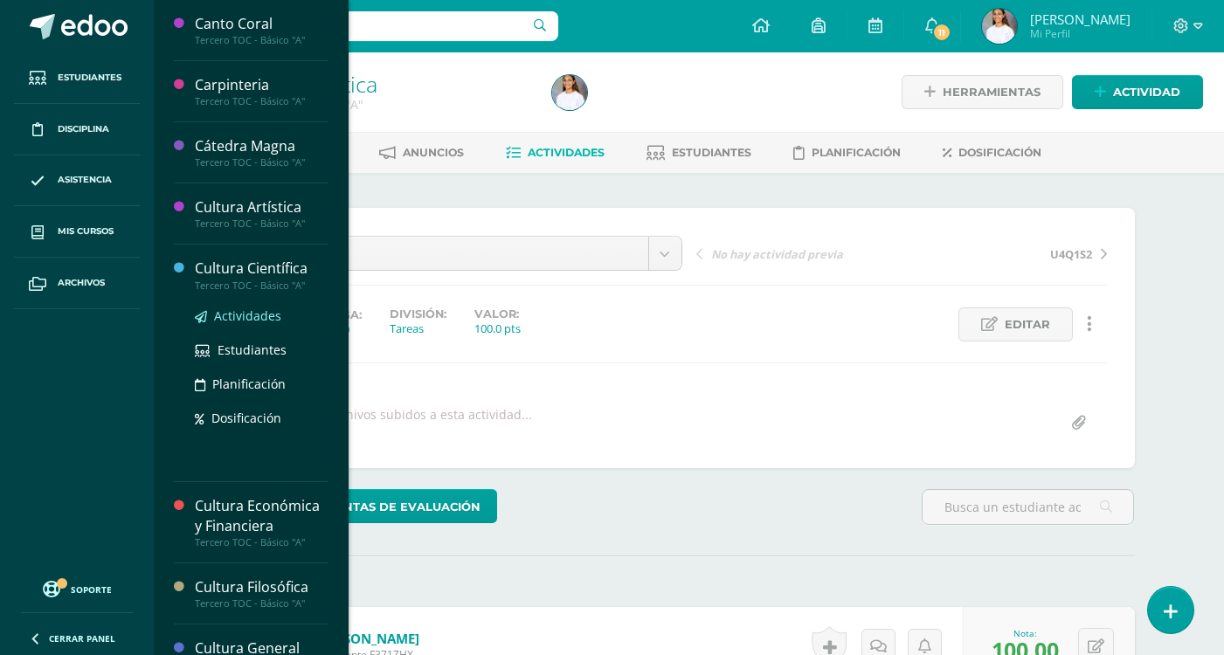
click at [243, 320] on span "Actividades" at bounding box center [247, 315] width 67 height 17
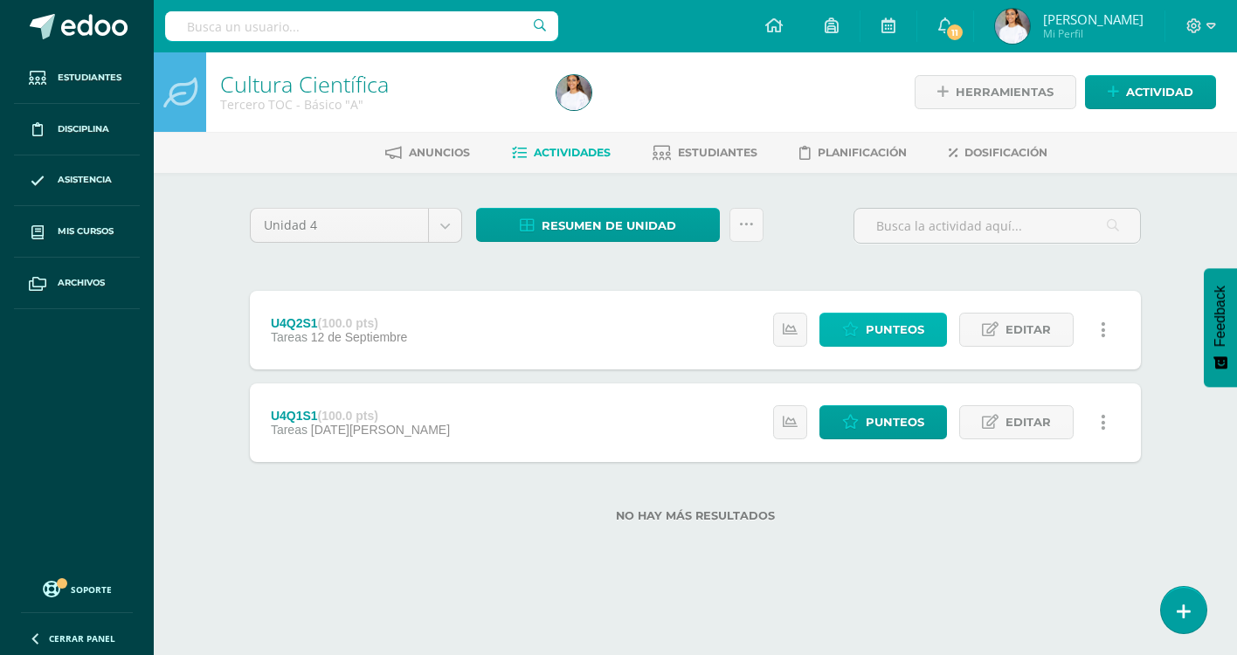
click at [874, 337] on span "Punteos" at bounding box center [894, 330] width 59 height 32
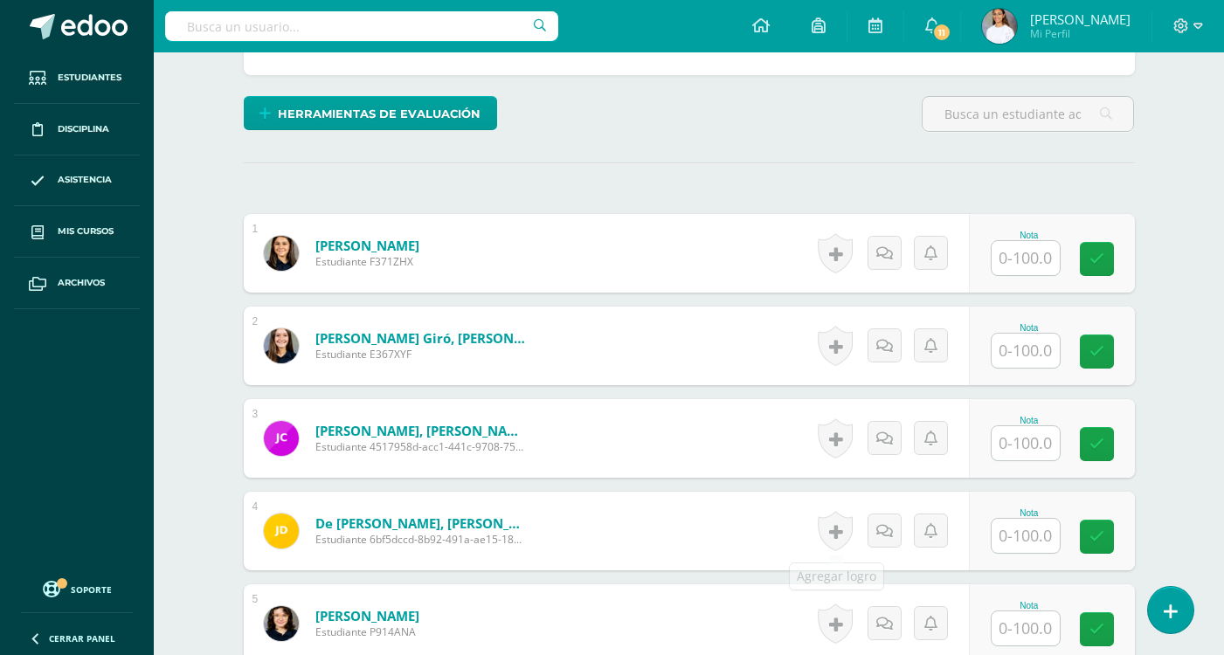
scroll to position [394, 0]
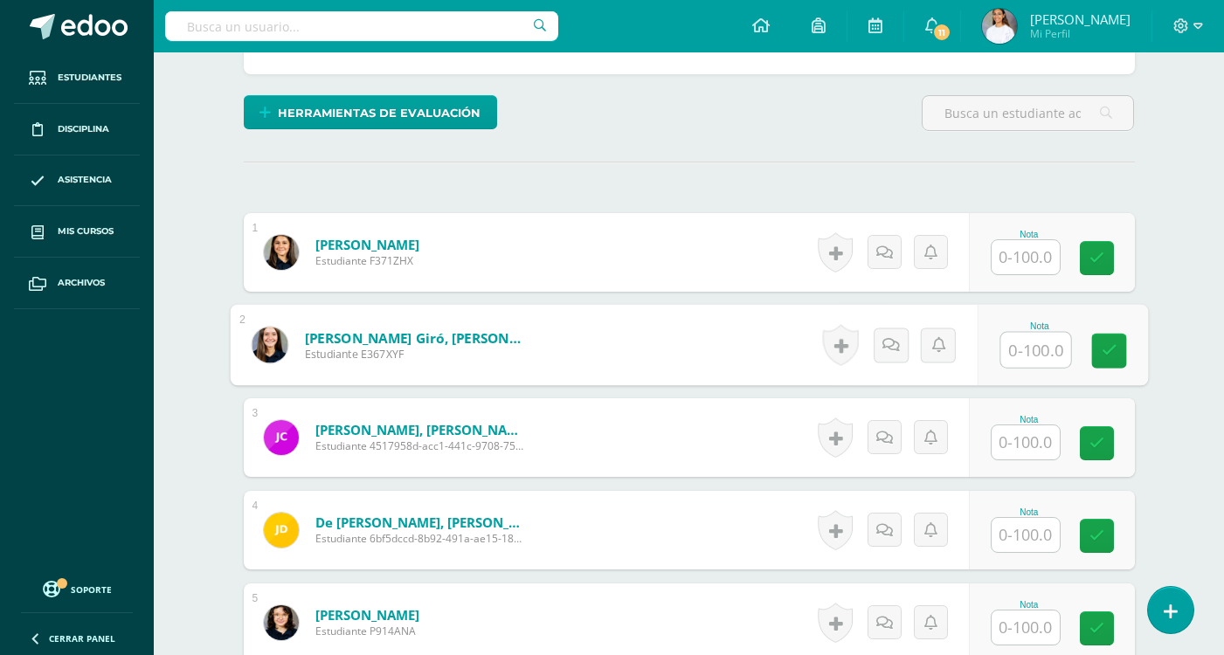
click at [1040, 344] on input "text" at bounding box center [1035, 350] width 70 height 35
type input "100"
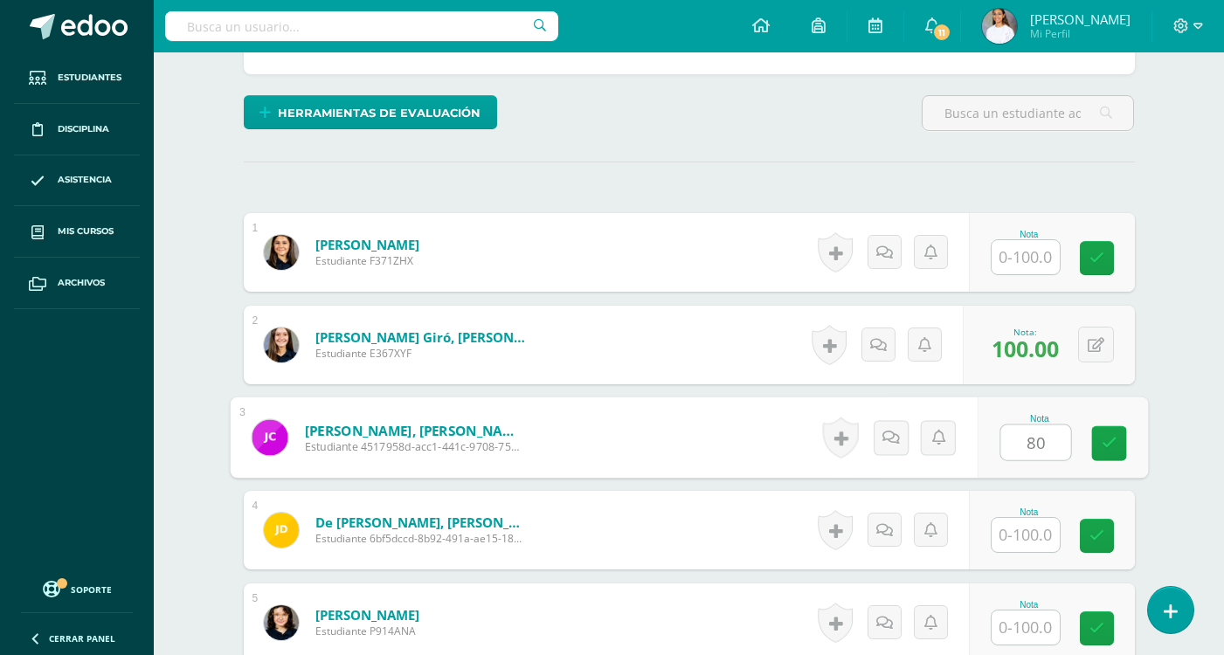
type input "80"
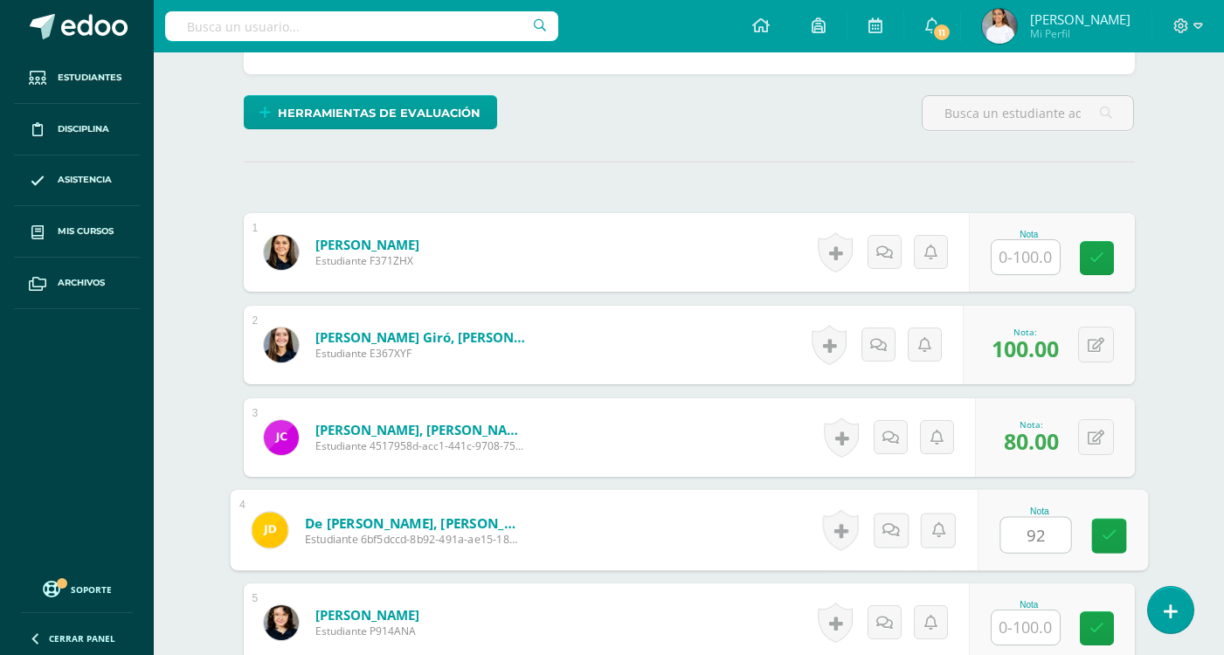
type input "92"
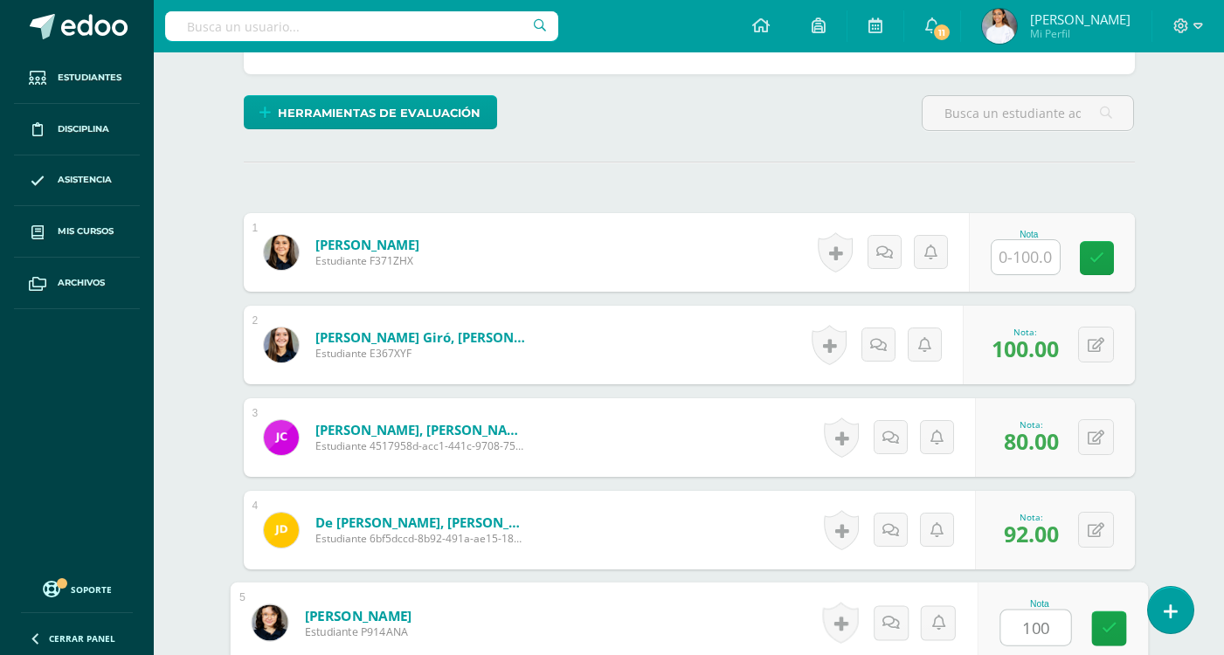
type input "100"
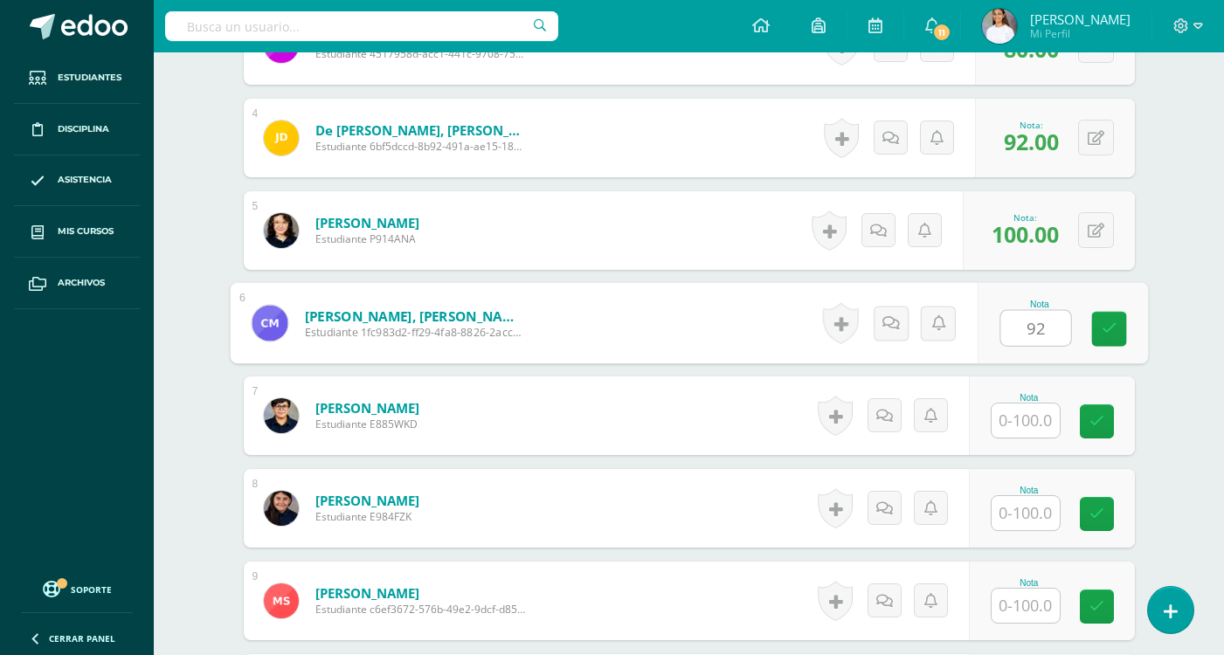
type input "92"
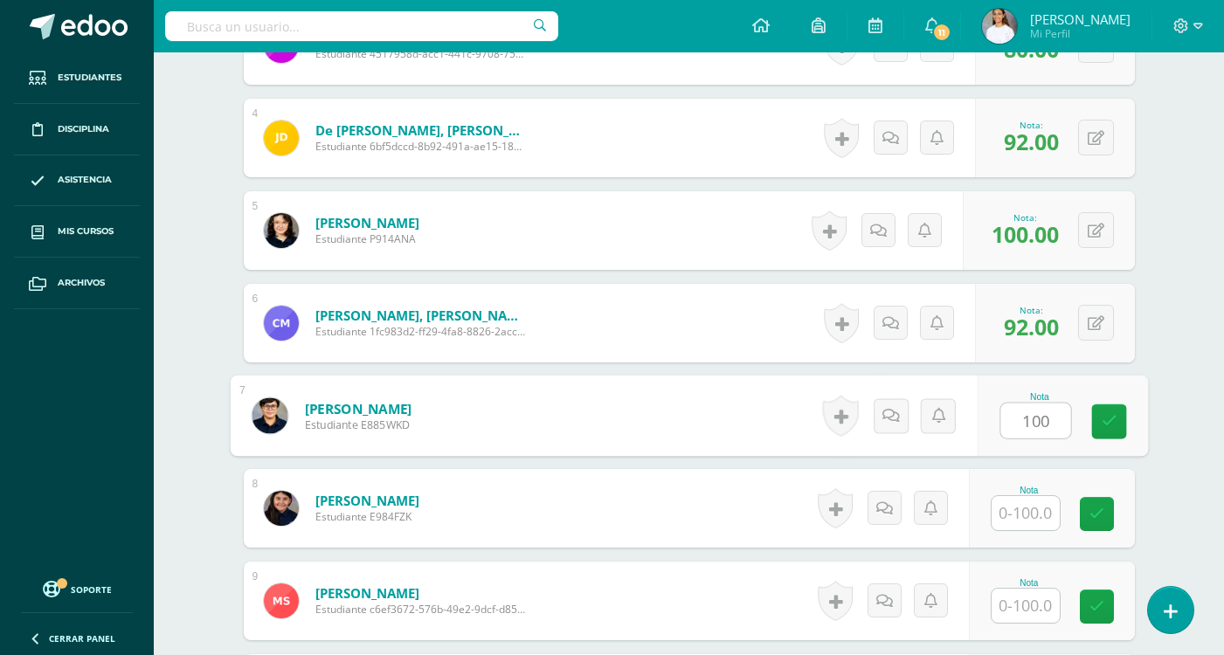
type input "100"
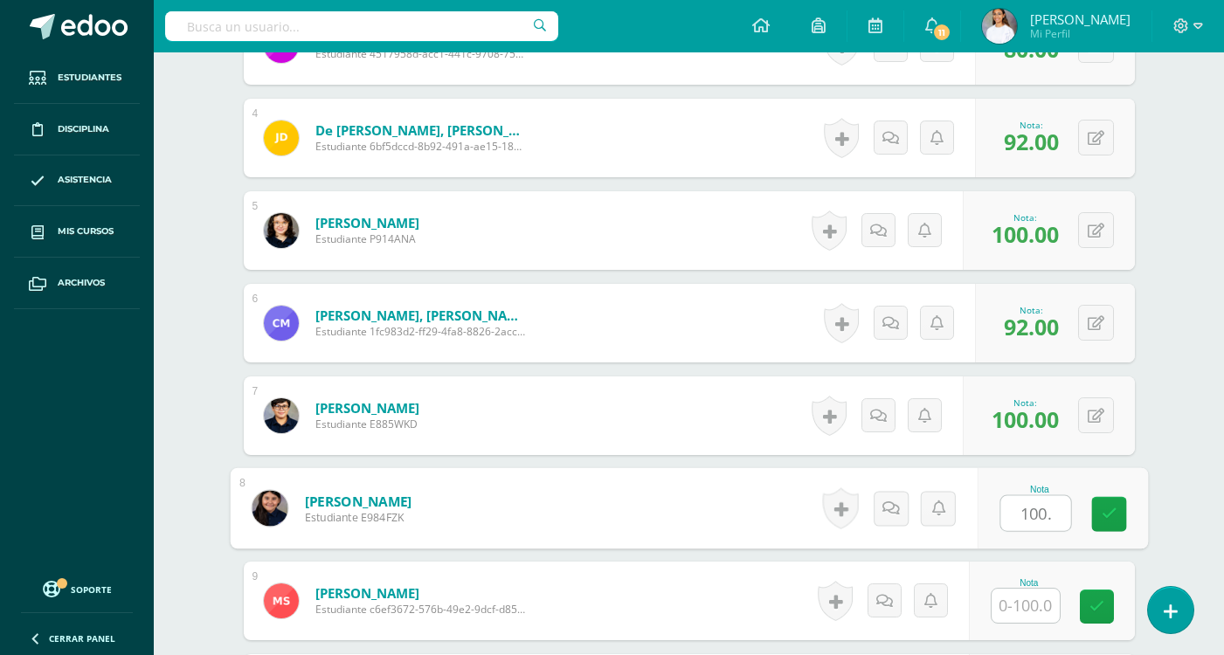
type input "100."
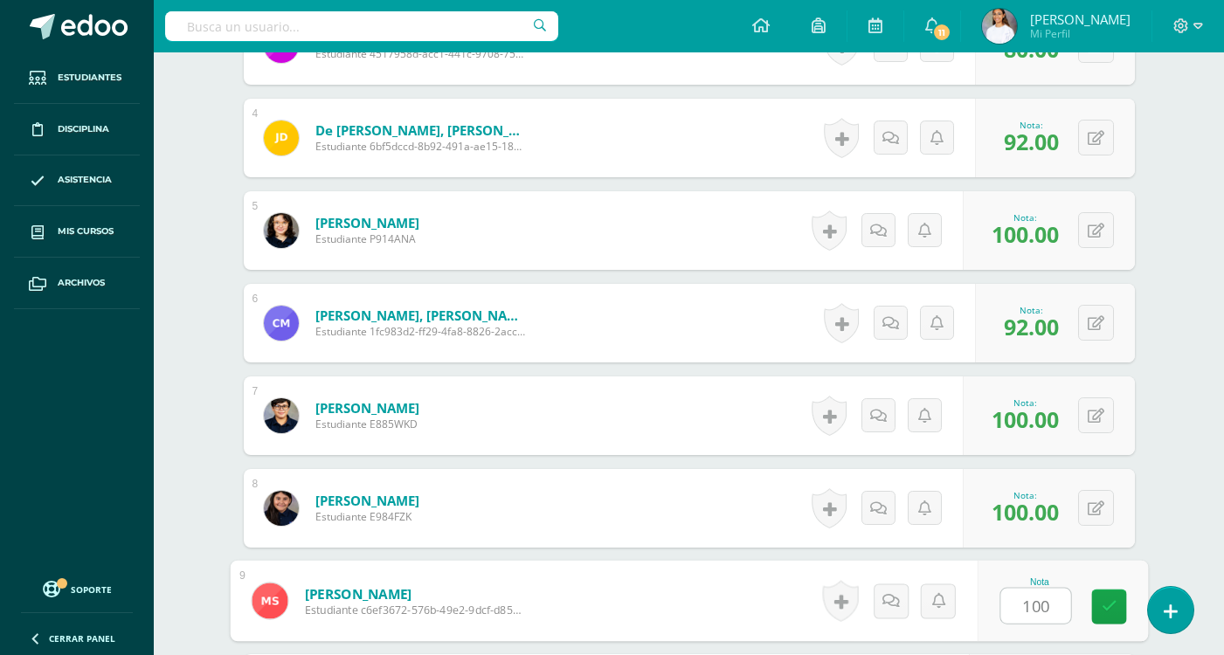
type input "100"
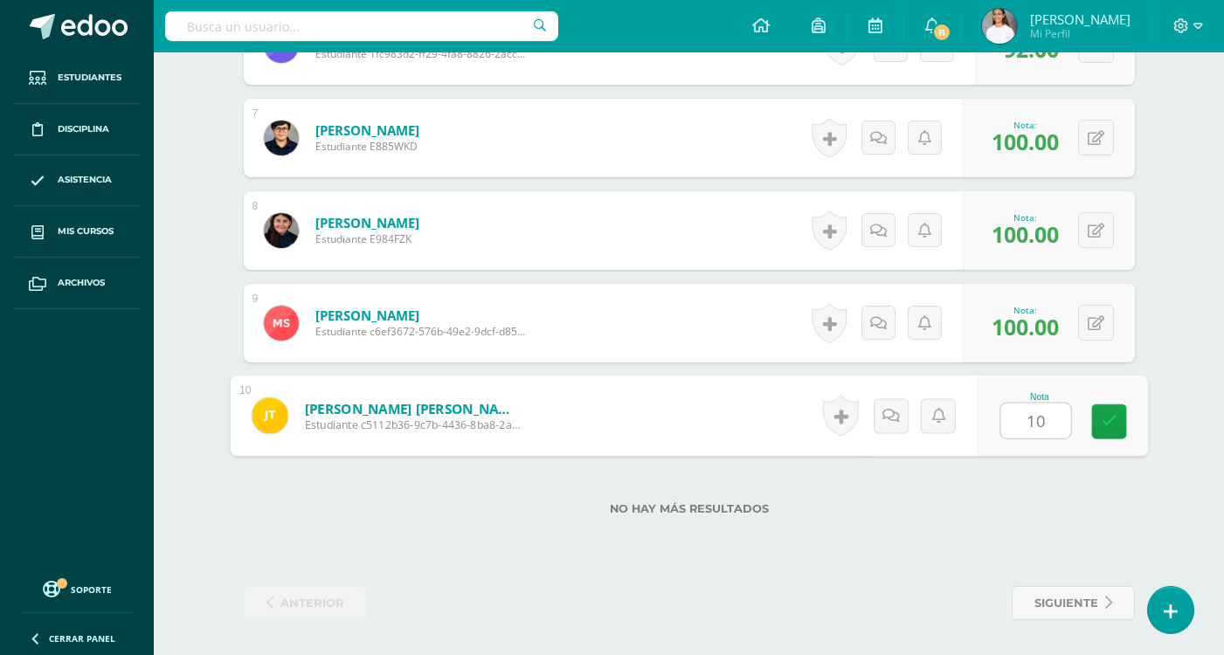
type input "100"
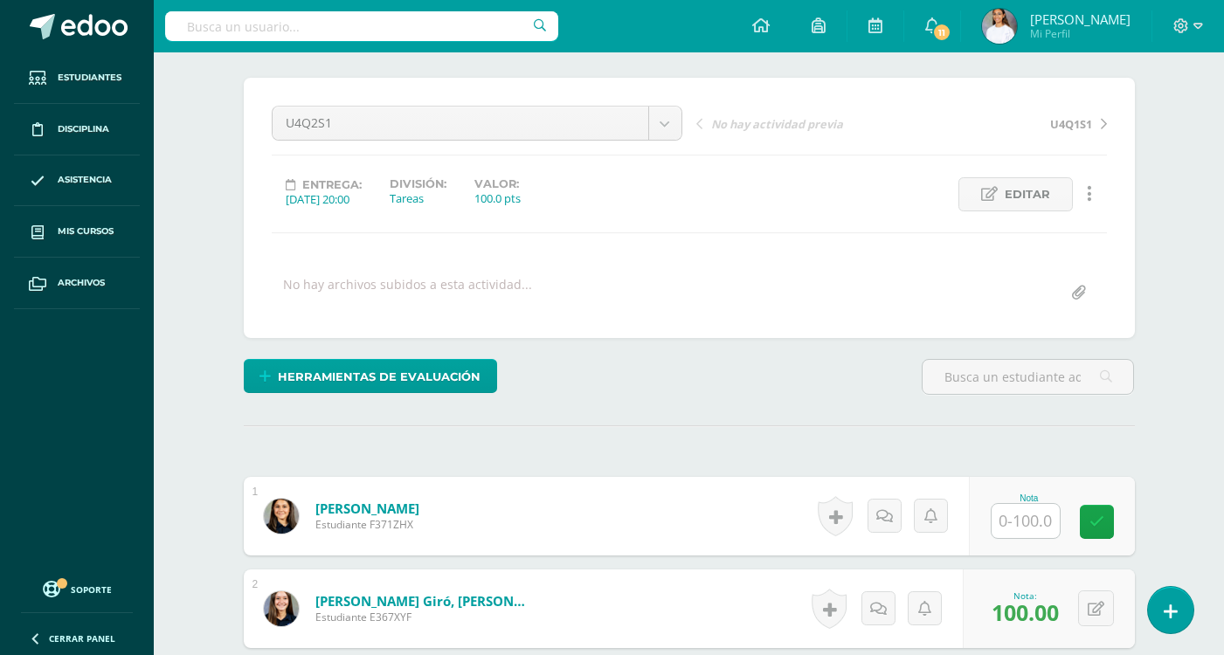
scroll to position [0, 0]
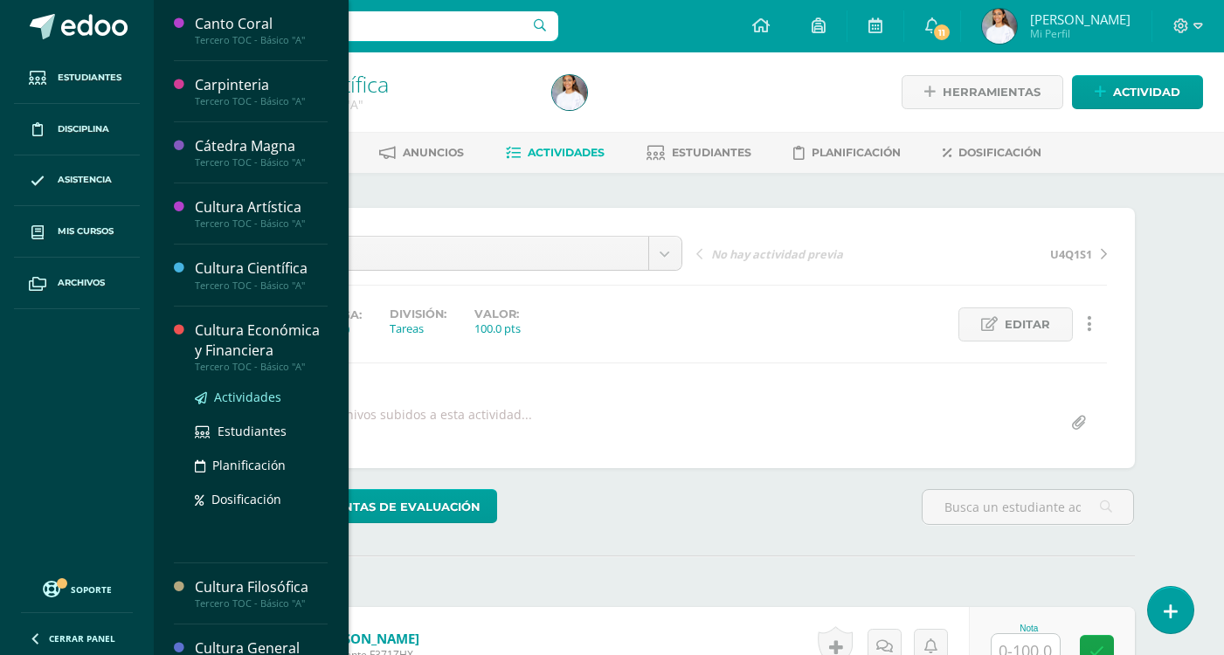
click at [253, 394] on span "Actividades" at bounding box center [247, 397] width 67 height 17
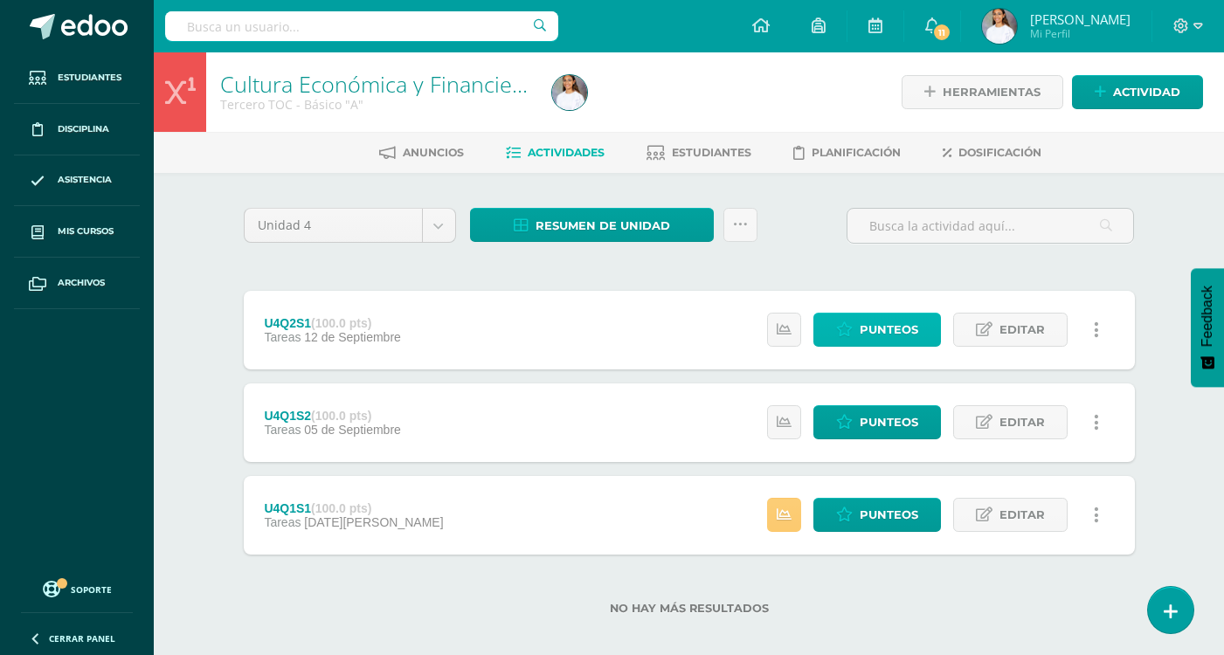
click at [900, 328] on span "Punteos" at bounding box center [888, 330] width 59 height 32
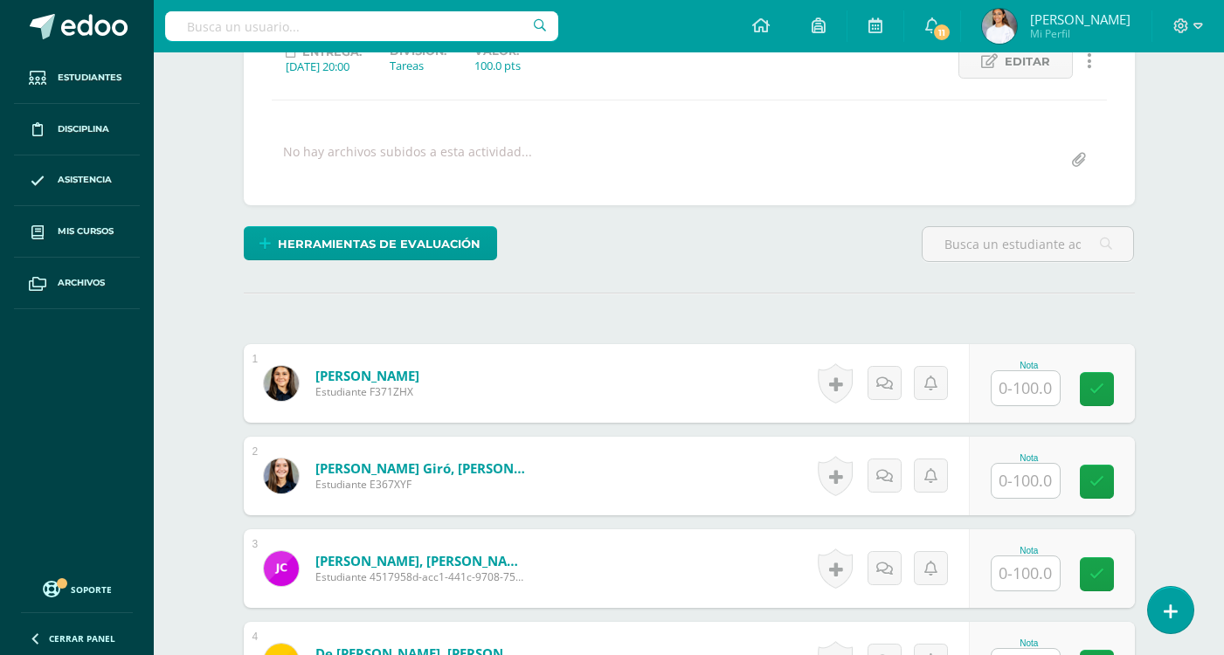
click at [1044, 380] on input "text" at bounding box center [1025, 388] width 68 height 34
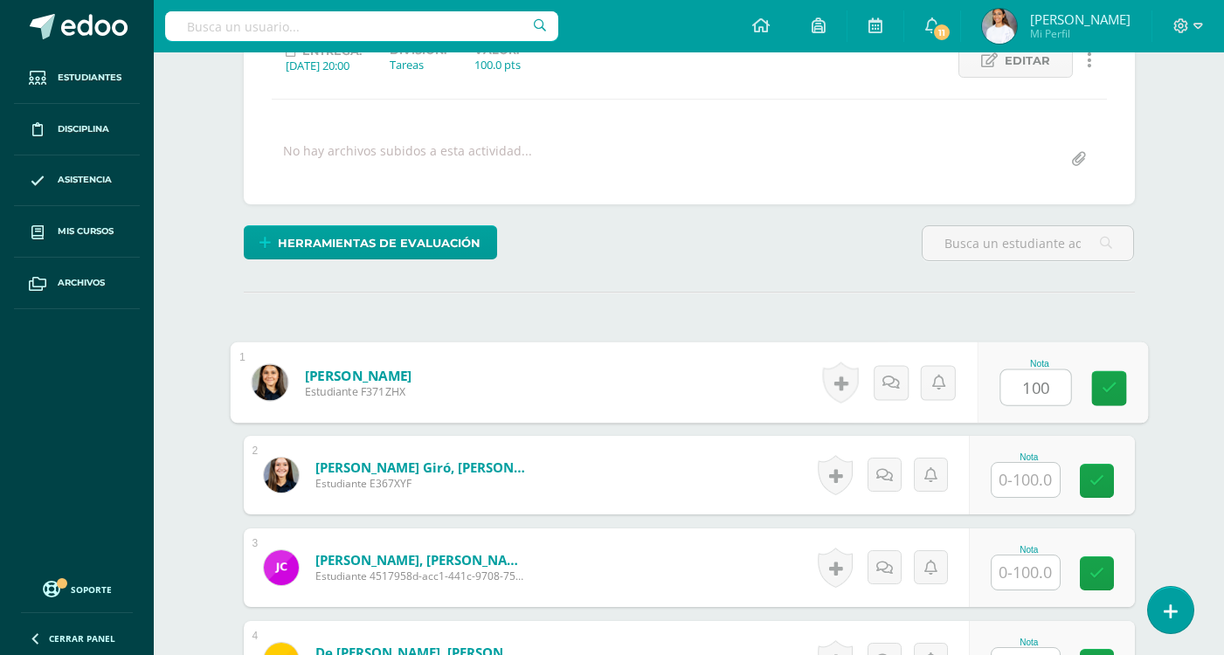
type input "100"
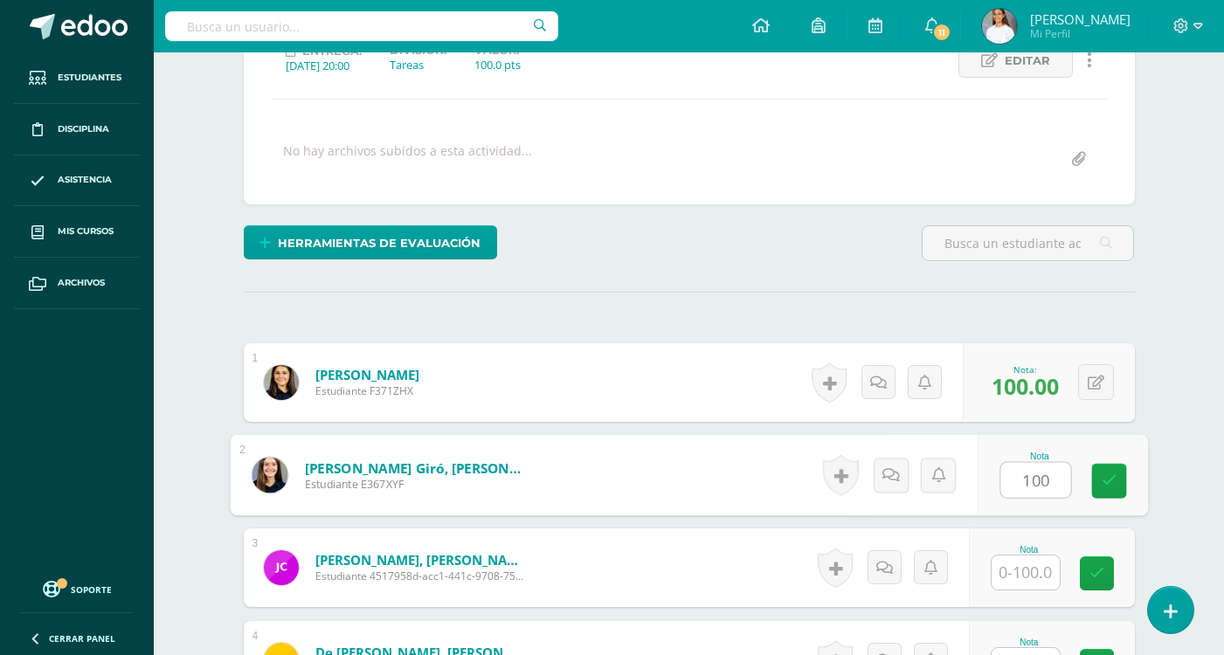
type input "100"
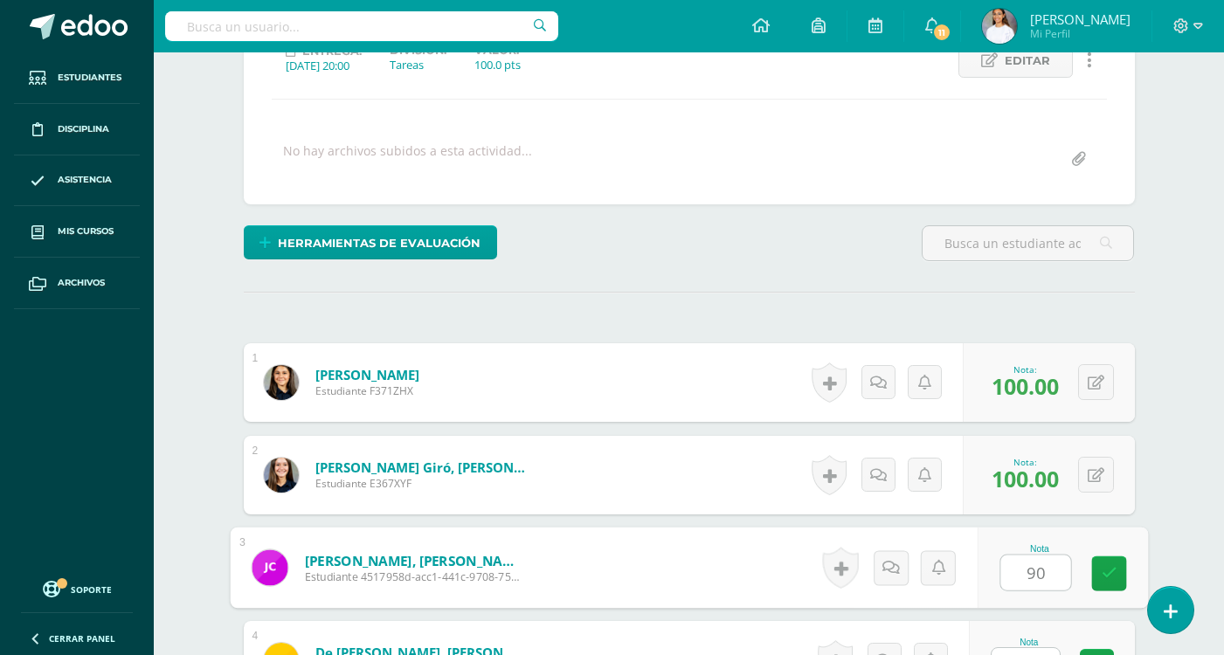
type input "90"
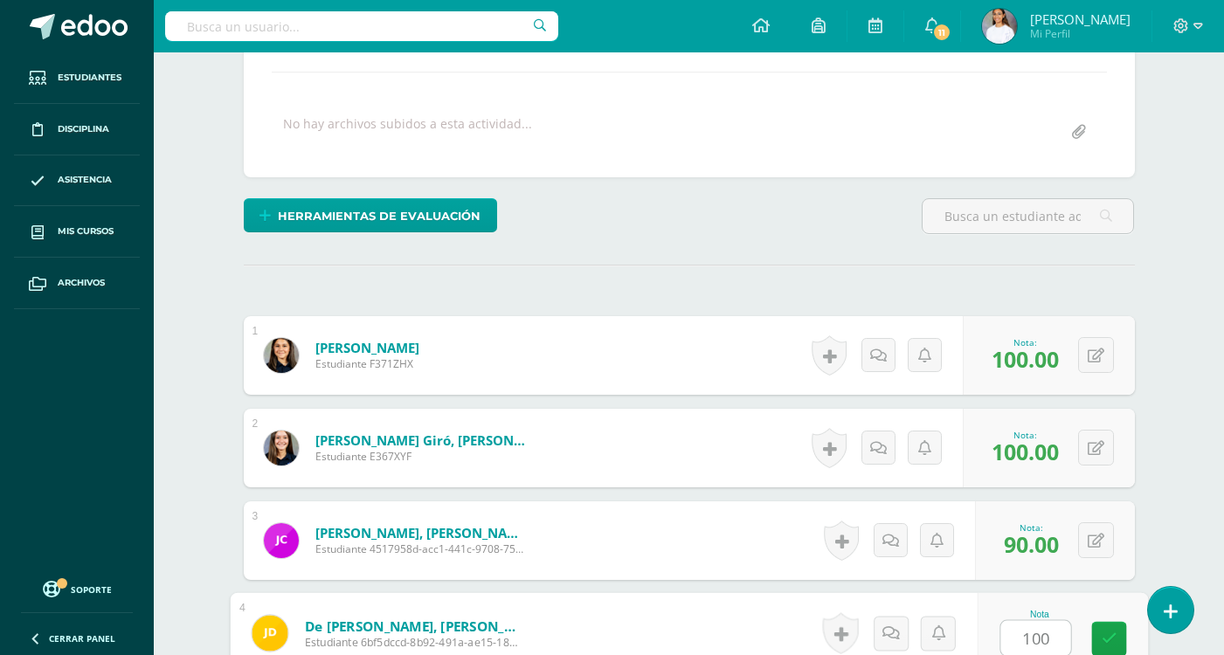
type input "100"
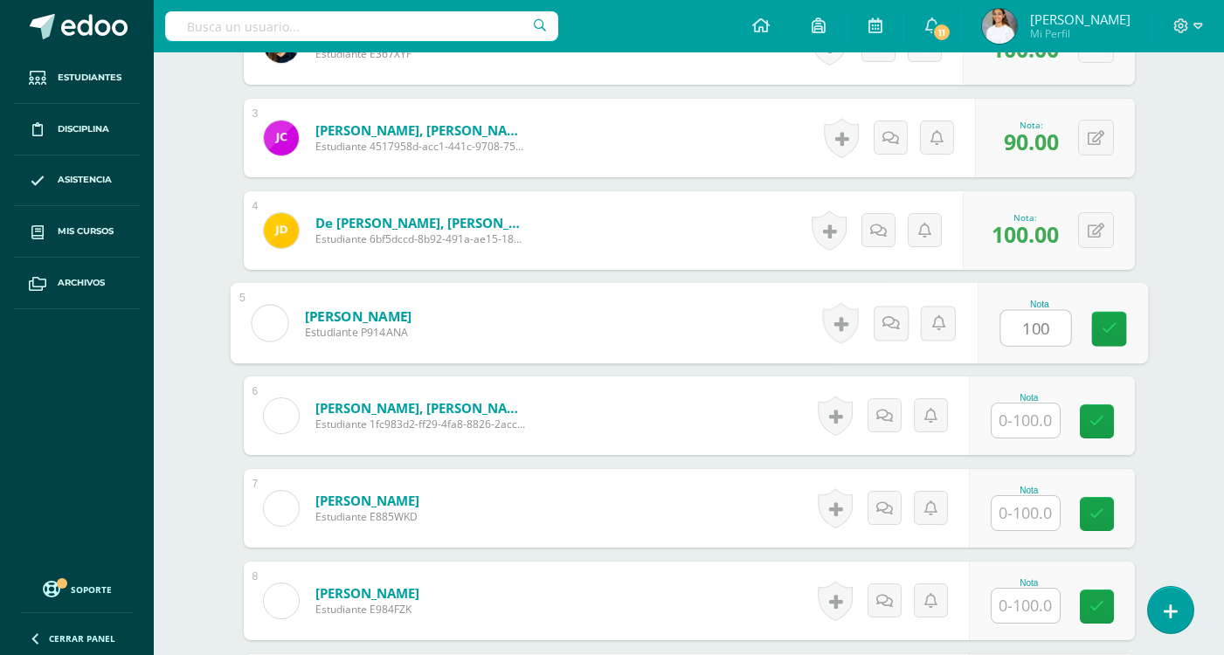
type input "100"
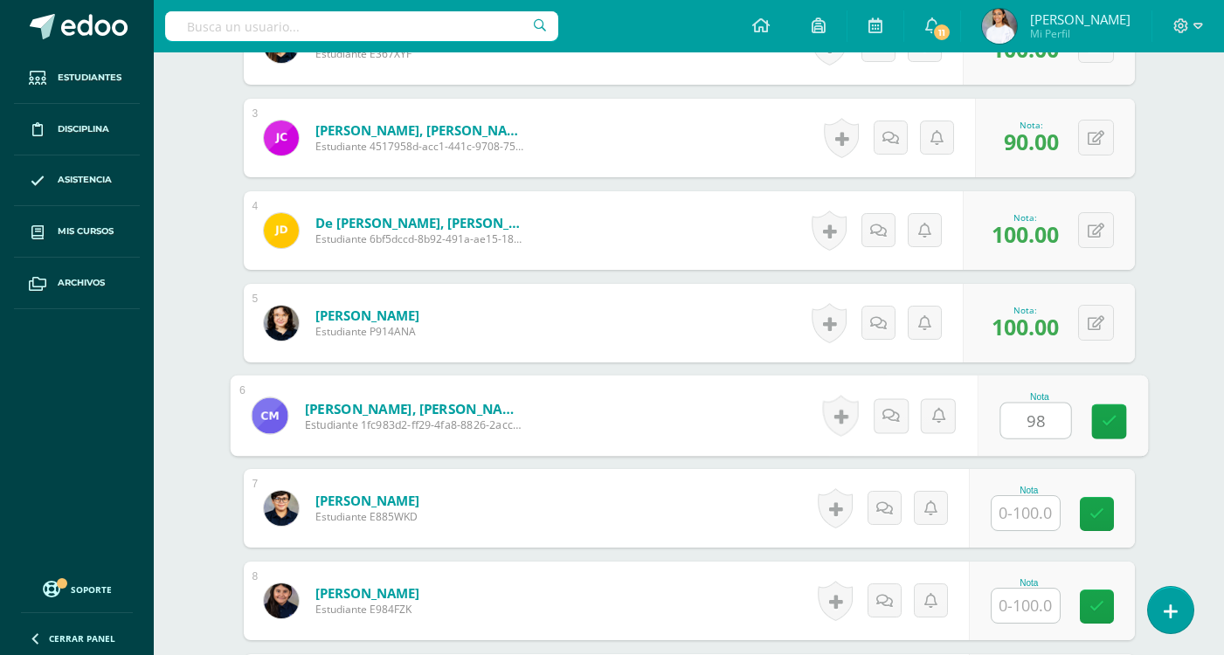
type input "98"
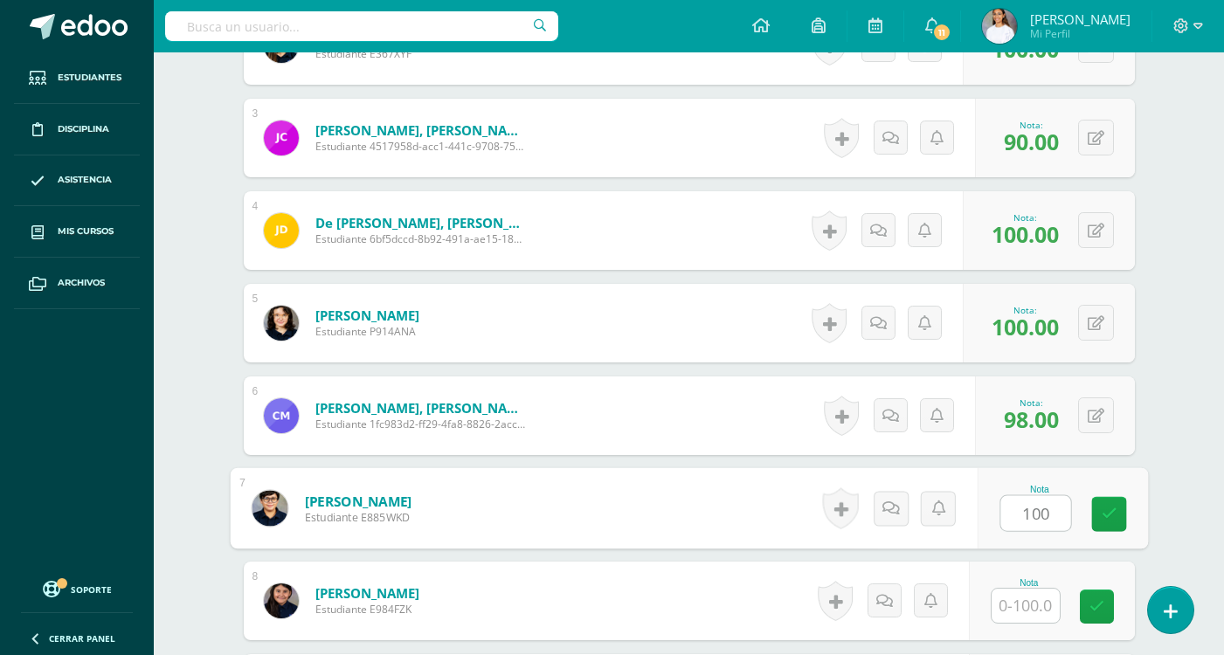
type input "100"
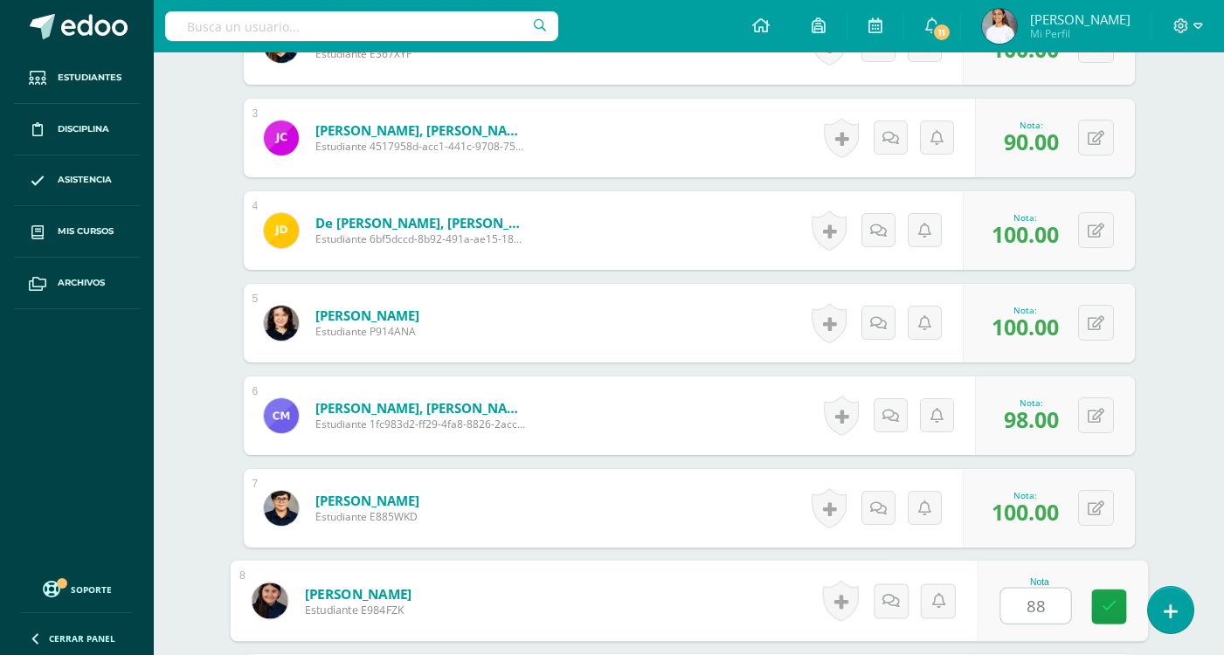
type input "88"
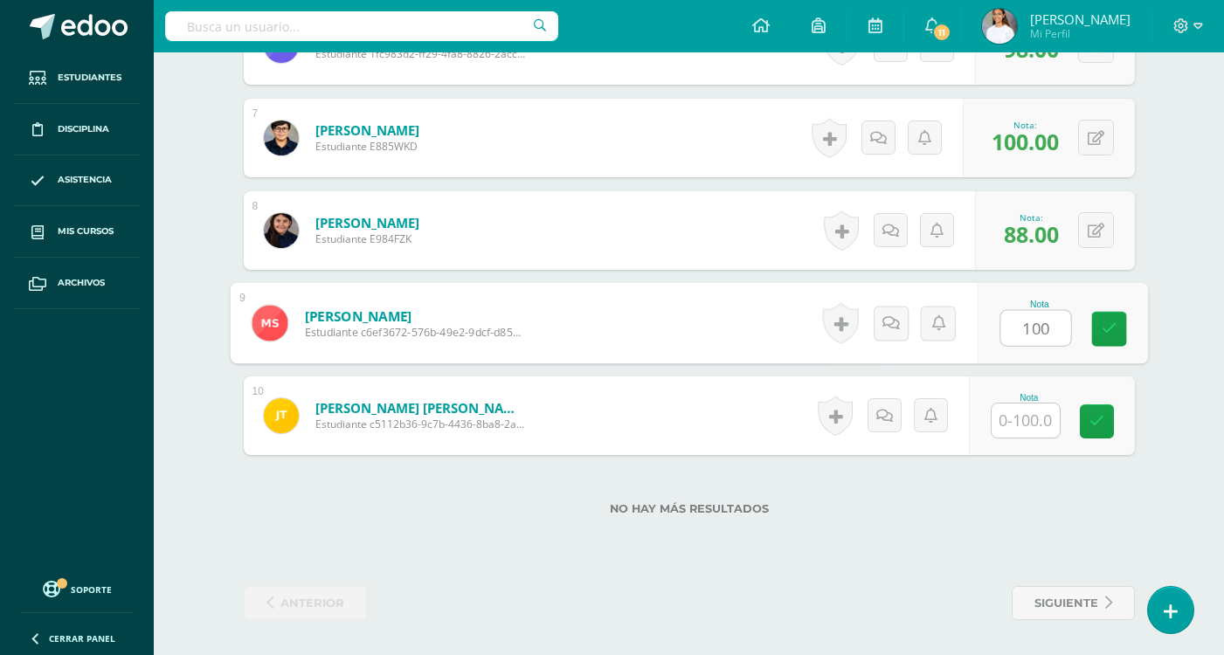
type input "100"
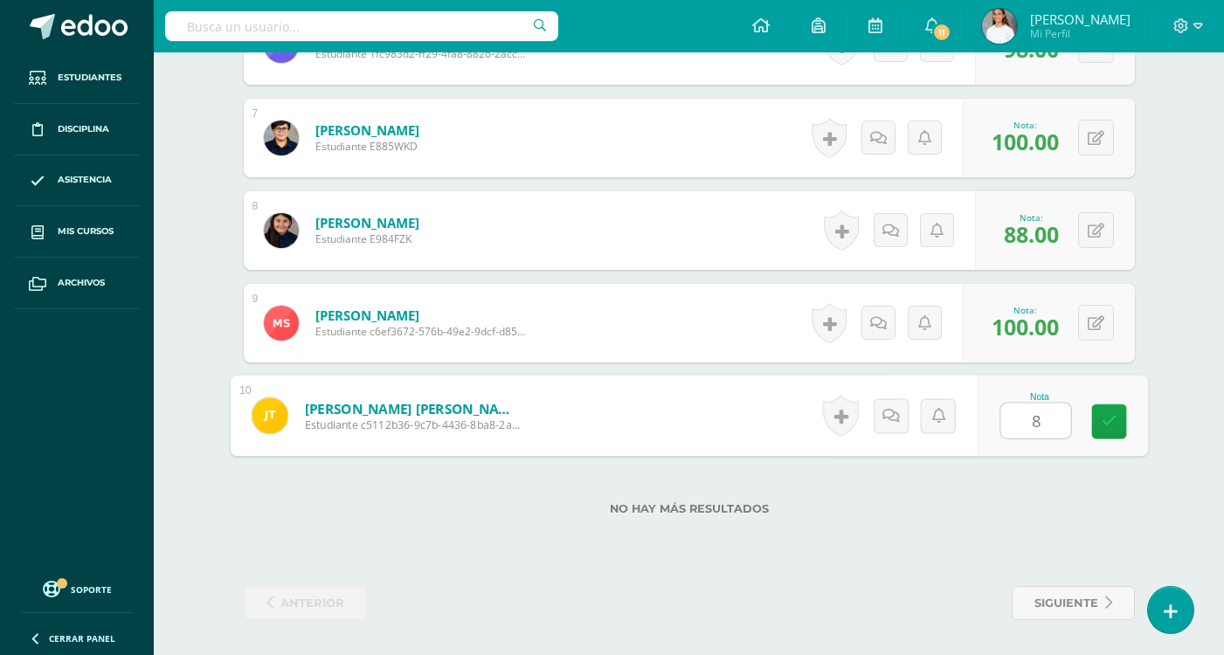
type input "80"
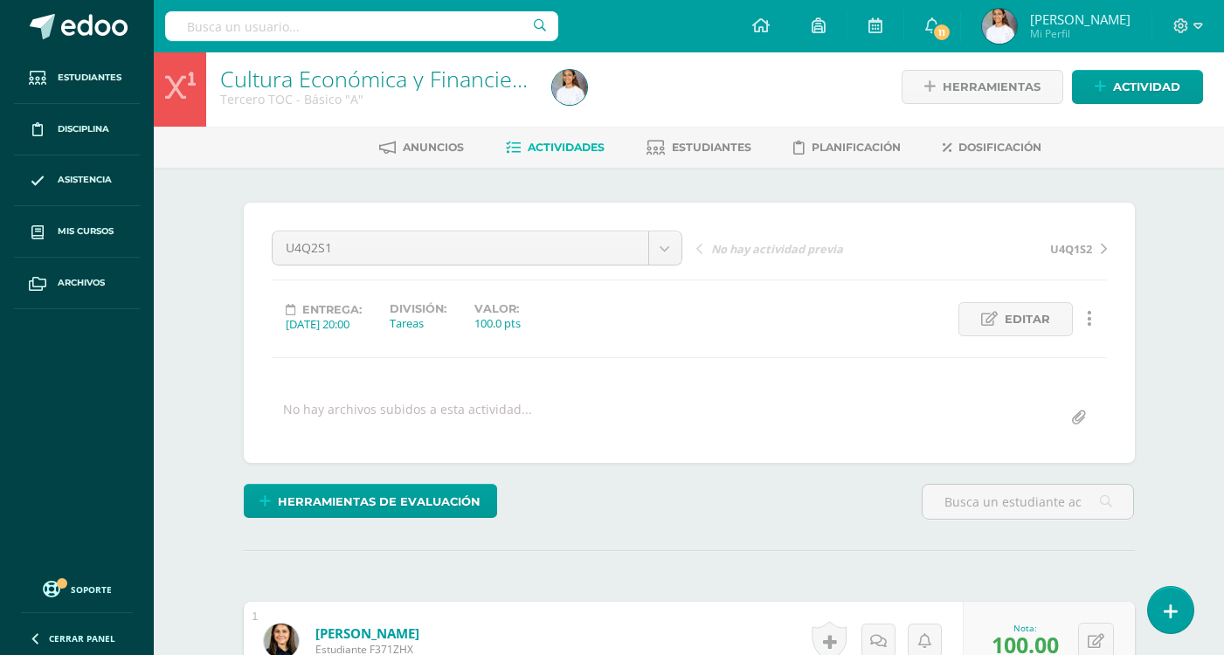
scroll to position [0, 0]
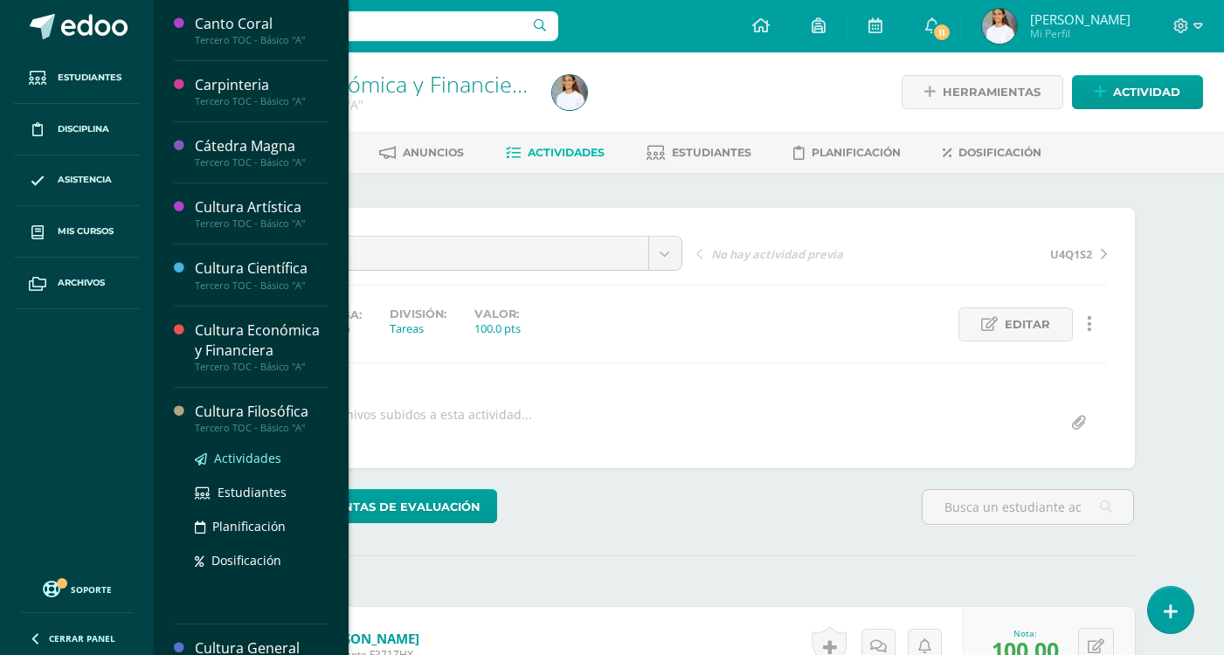
click at [226, 464] on span "Actividades" at bounding box center [247, 458] width 67 height 17
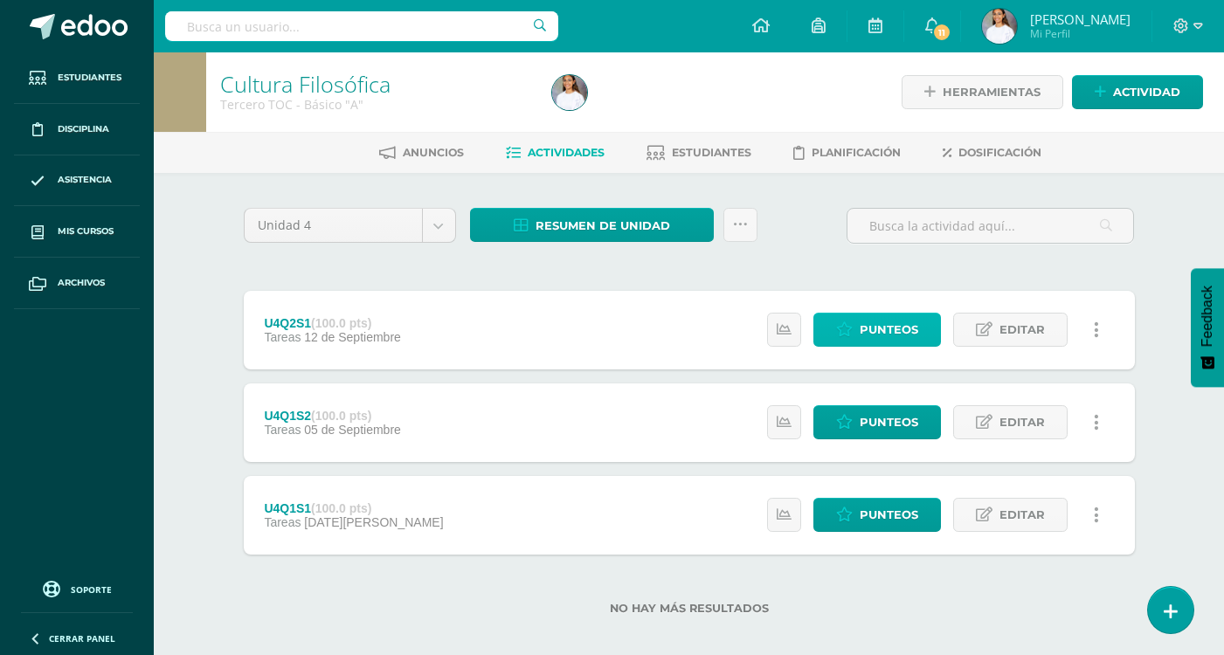
click at [898, 325] on span "Punteos" at bounding box center [888, 330] width 59 height 32
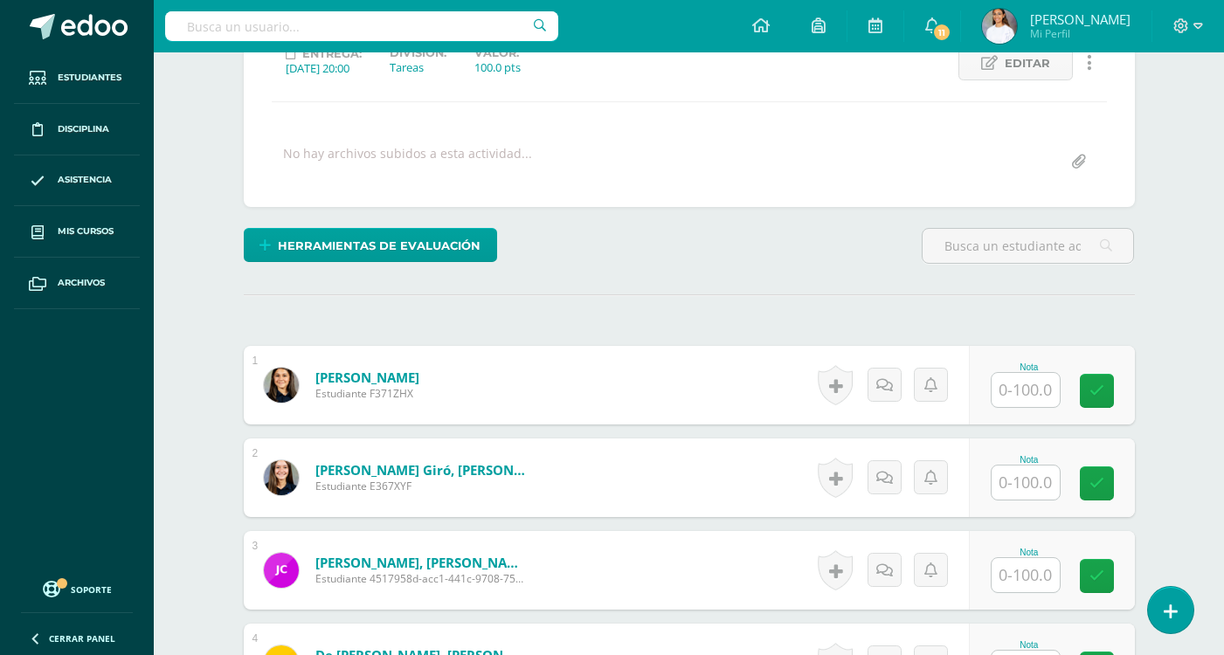
scroll to position [262, 0]
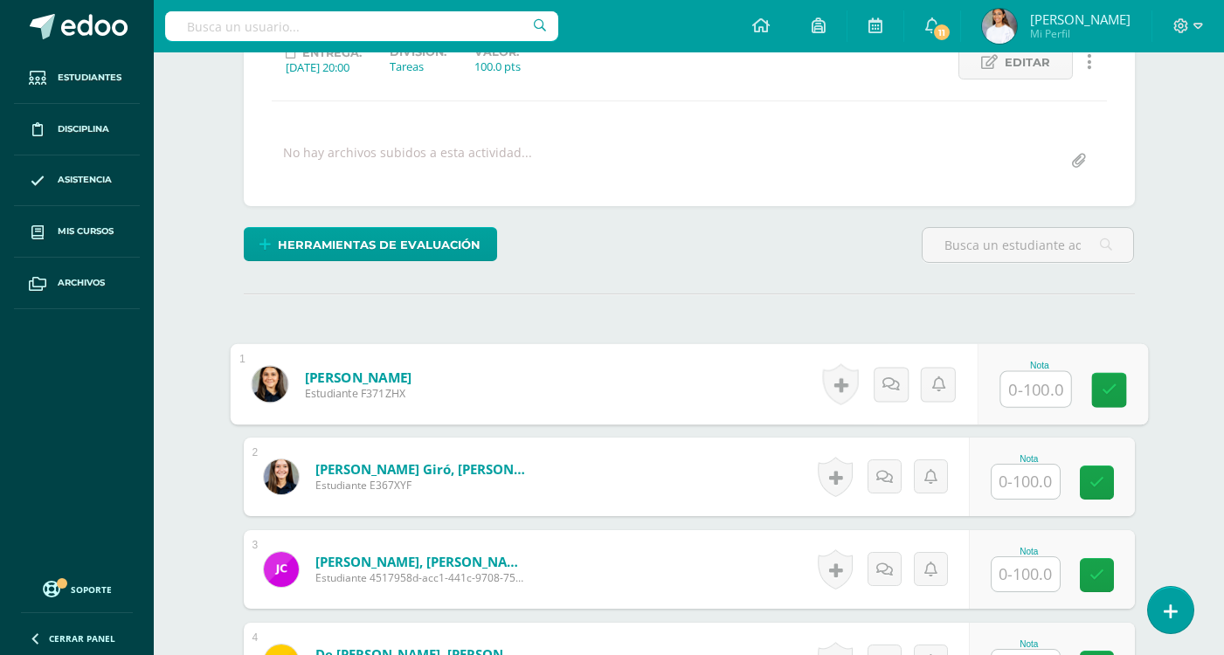
click at [1037, 385] on input "text" at bounding box center [1035, 389] width 70 height 35
type input "100"
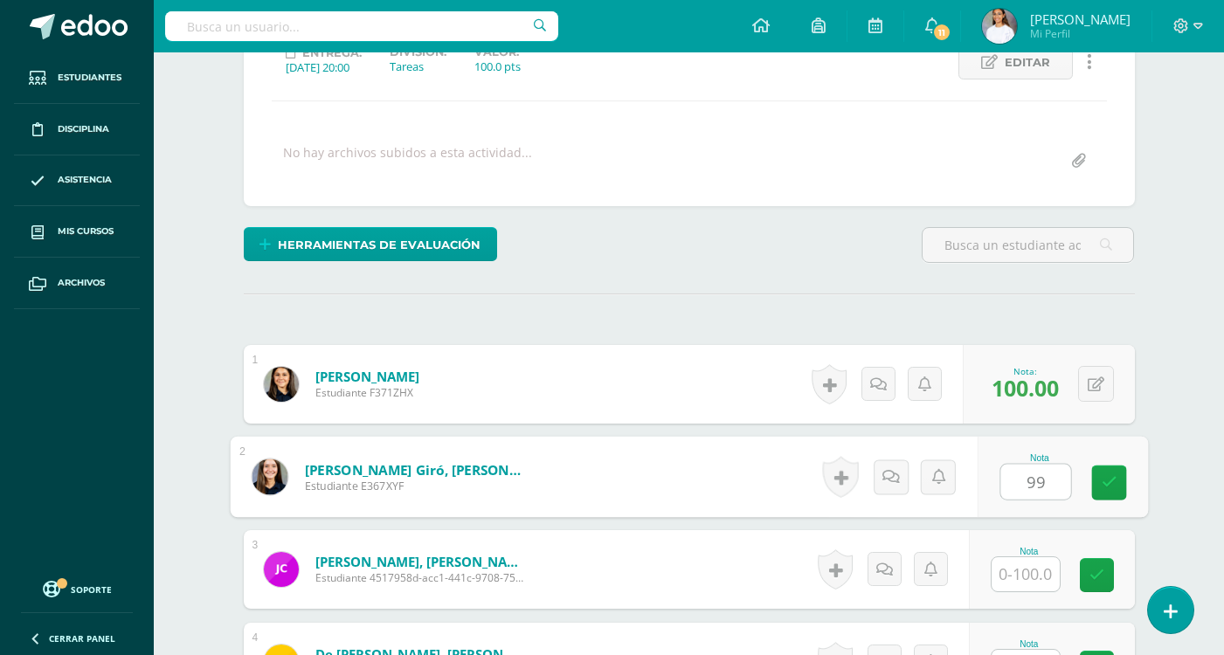
type input "99"
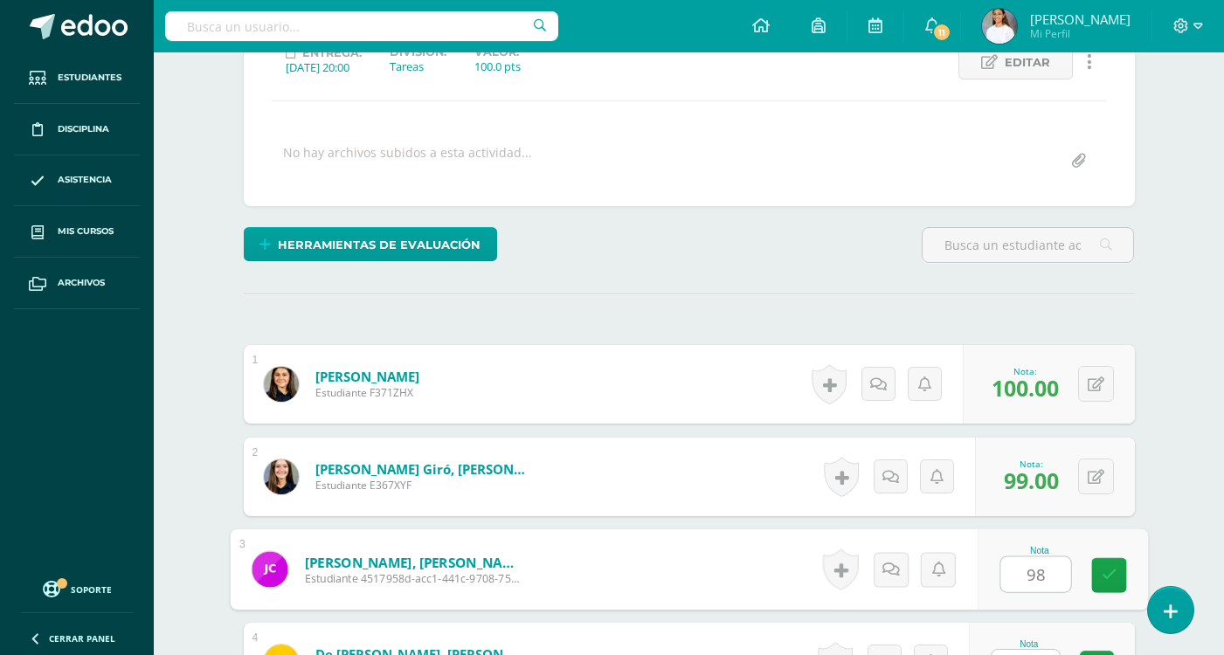
type input "98"
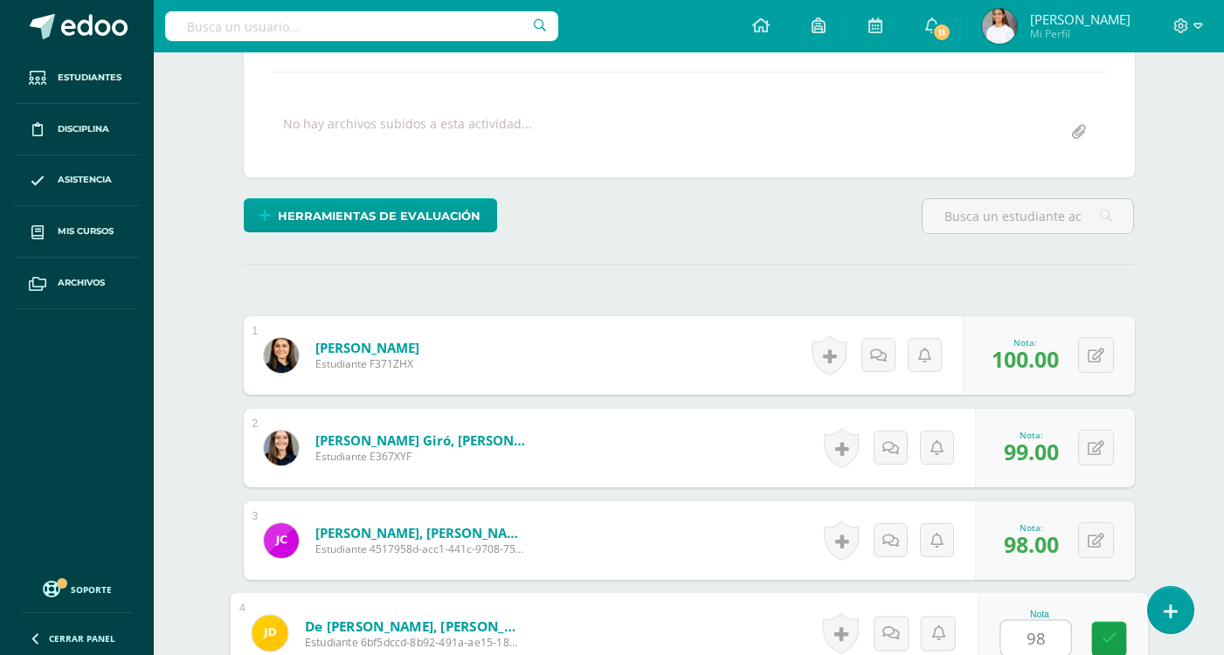
type input "98"
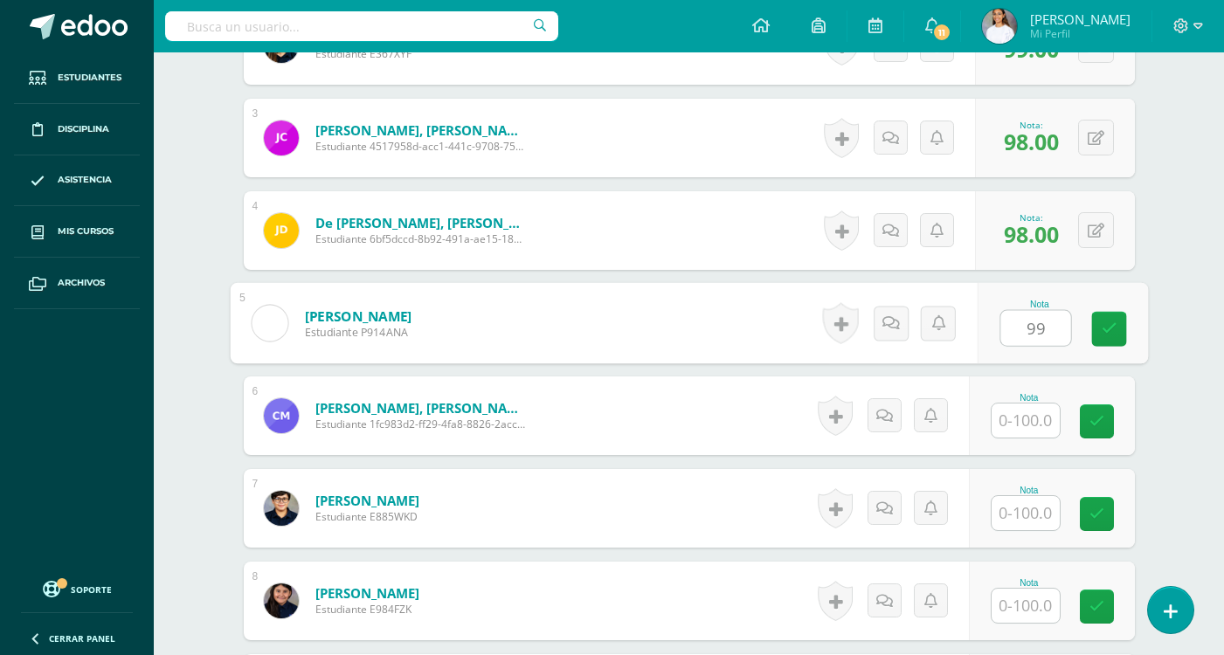
type input "99"
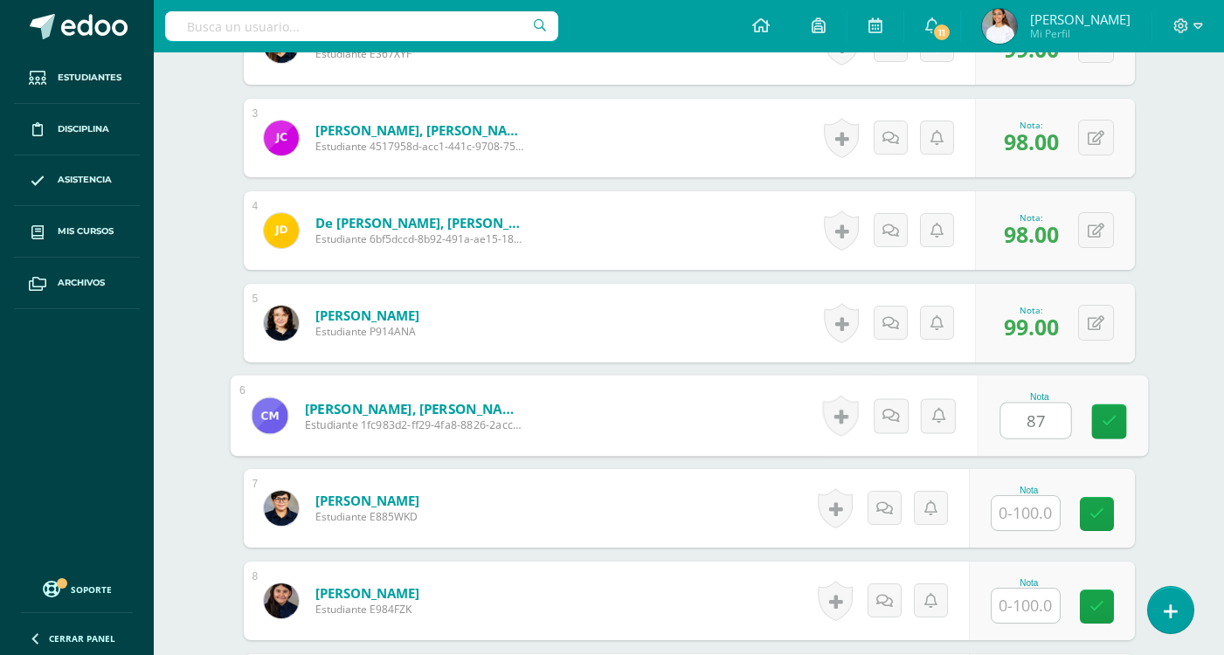
type input "87"
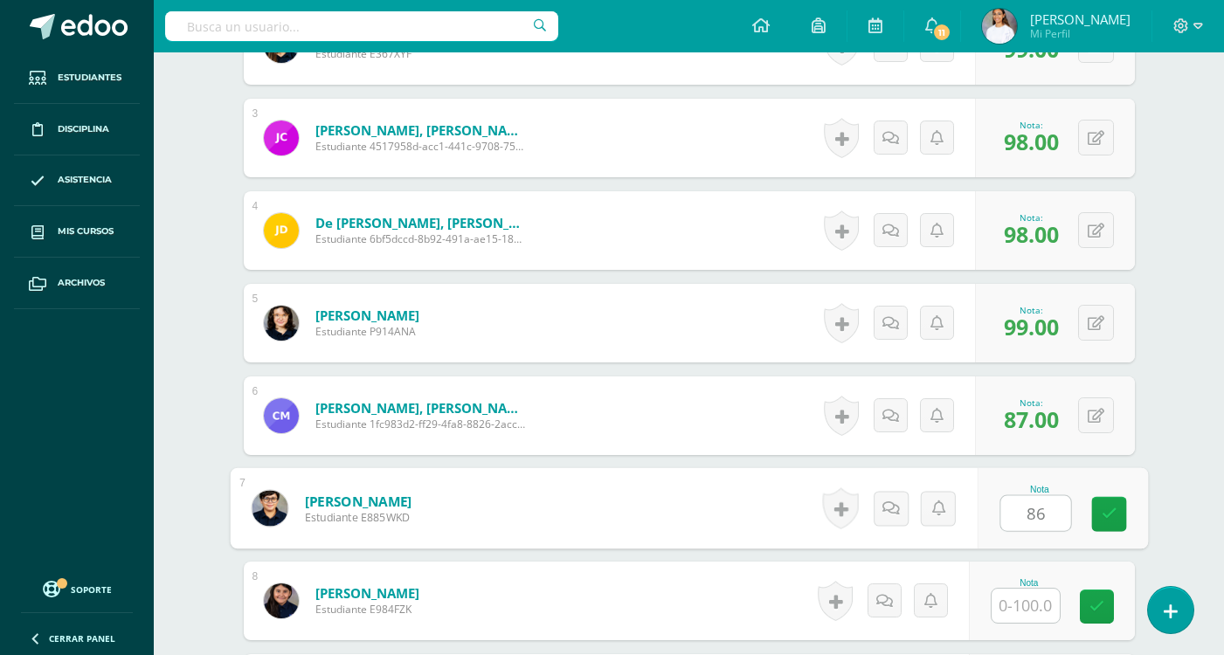
type input "86"
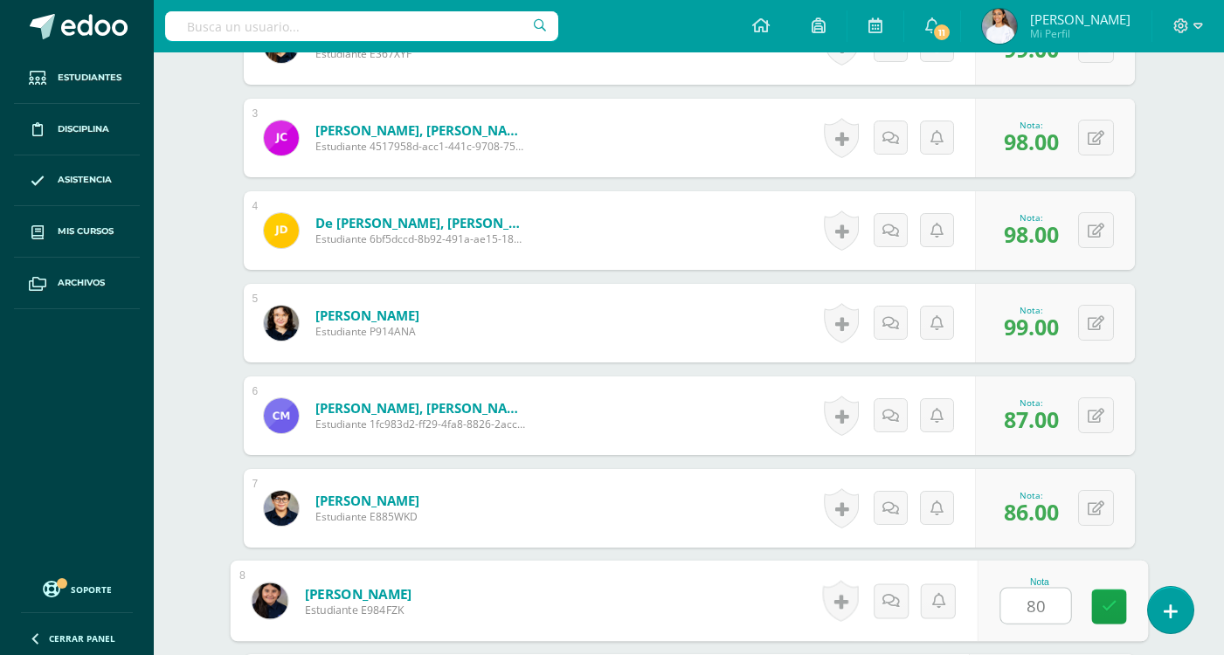
type input "80"
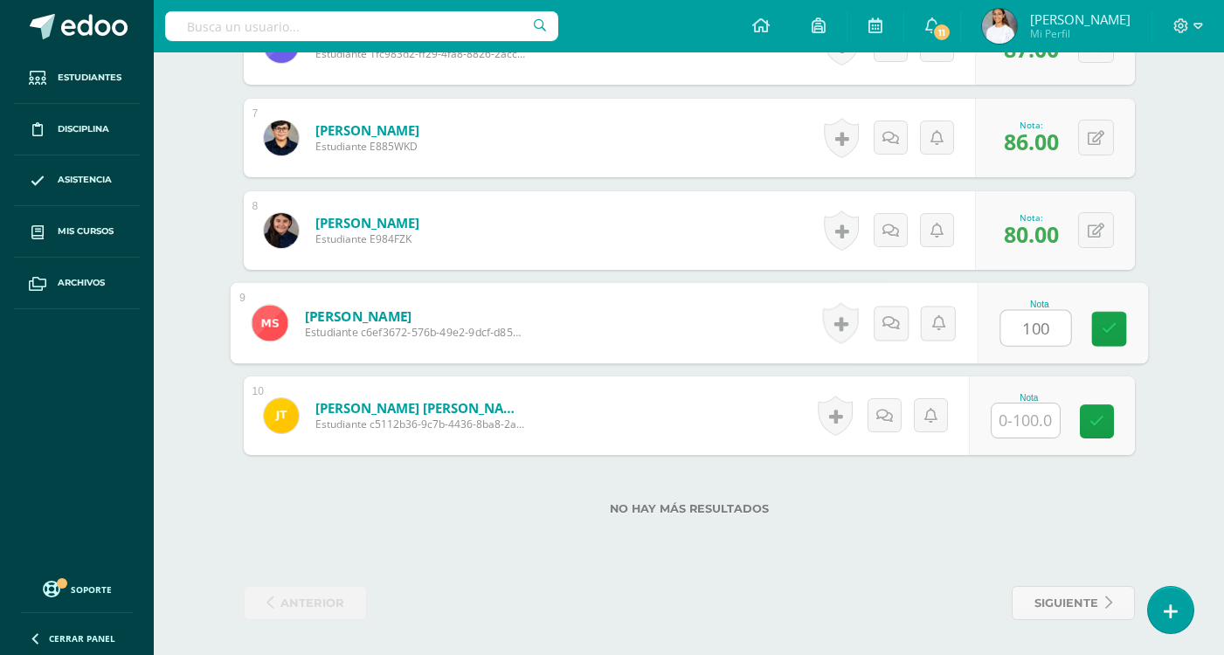
type input "100"
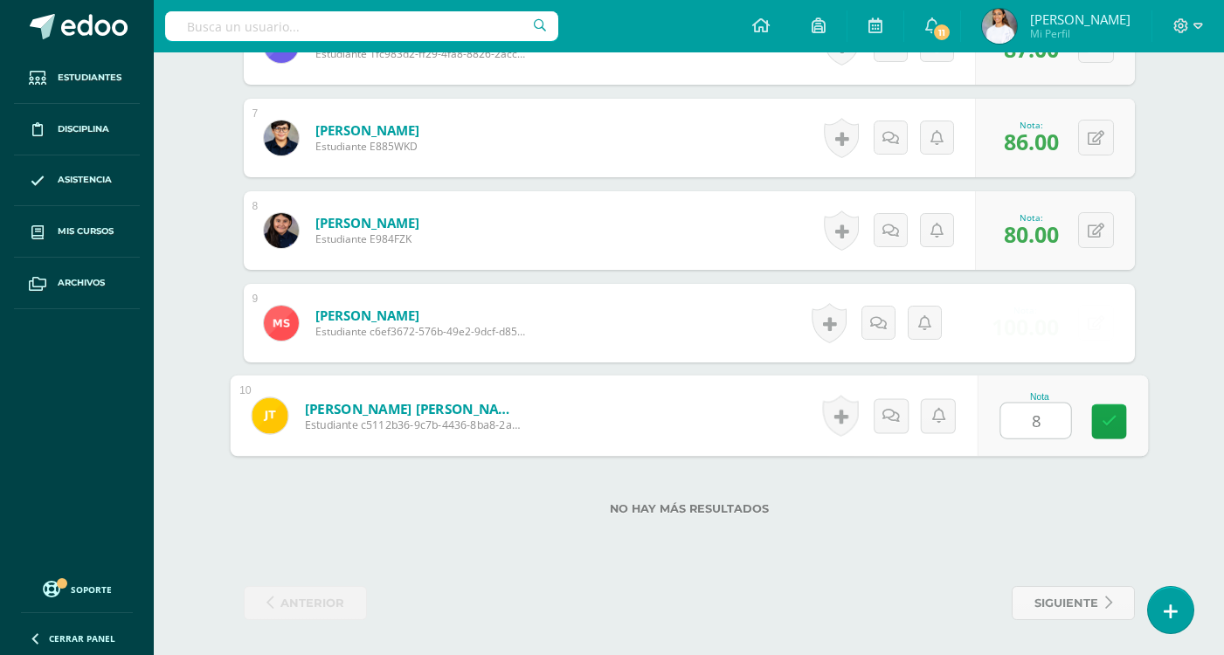
type input "84"
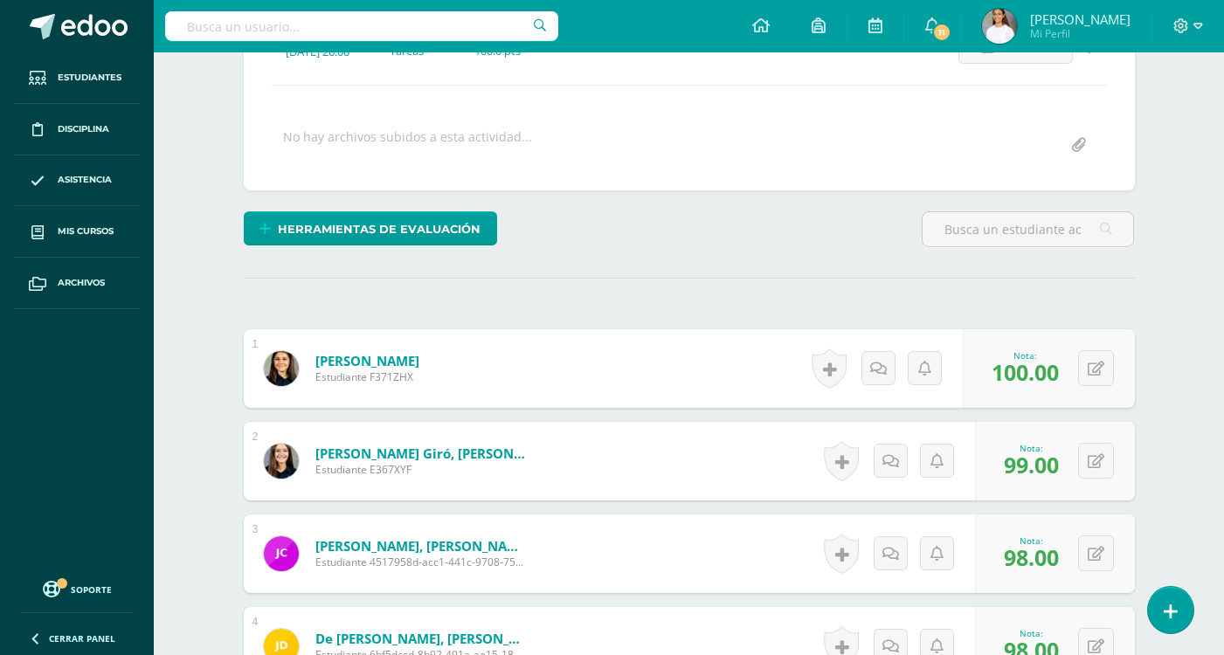
scroll to position [0, 0]
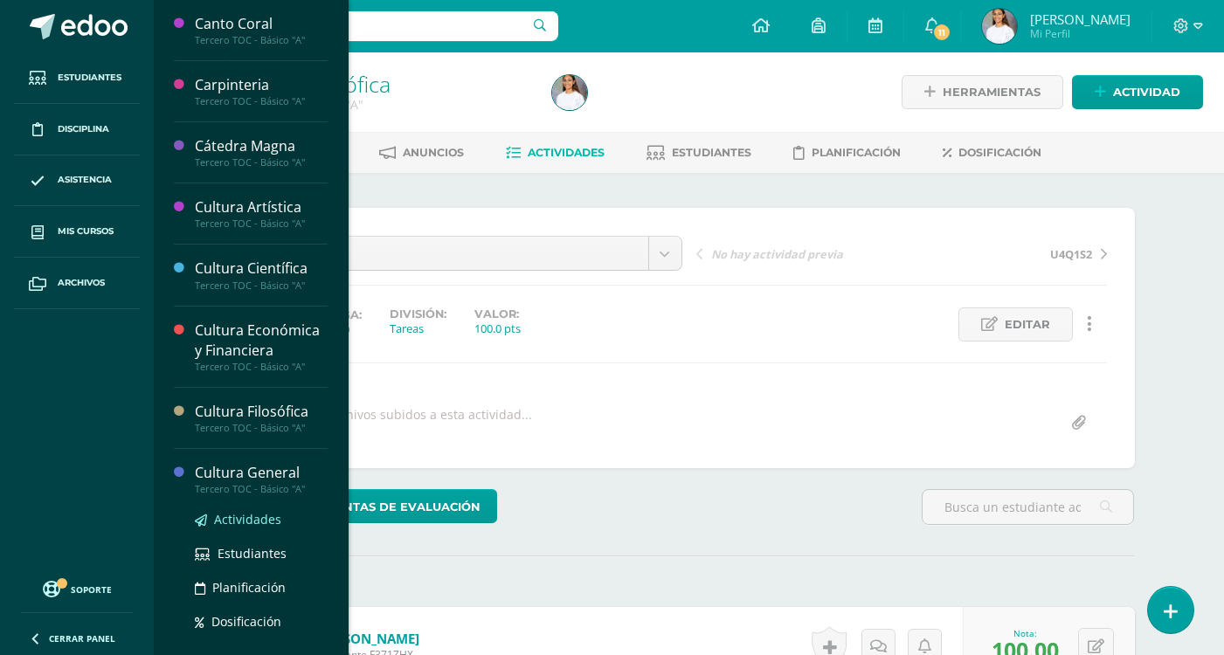
click at [256, 514] on span "Actividades" at bounding box center [247, 519] width 67 height 17
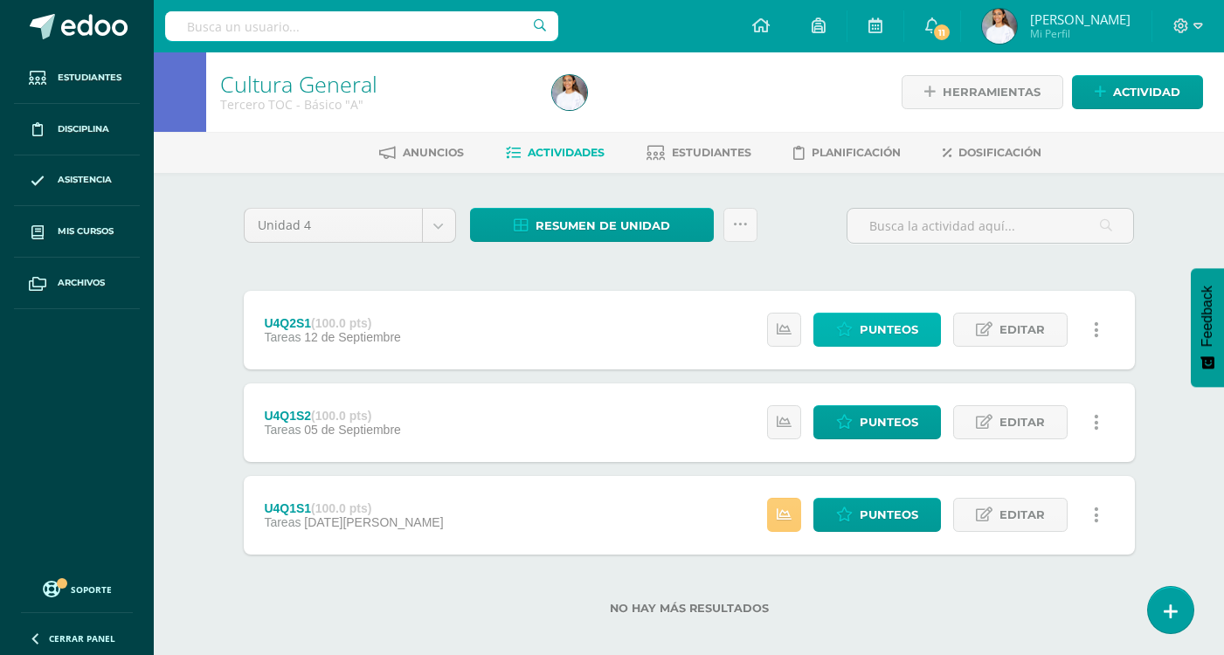
click at [834, 334] on link "Punteos" at bounding box center [877, 330] width 128 height 34
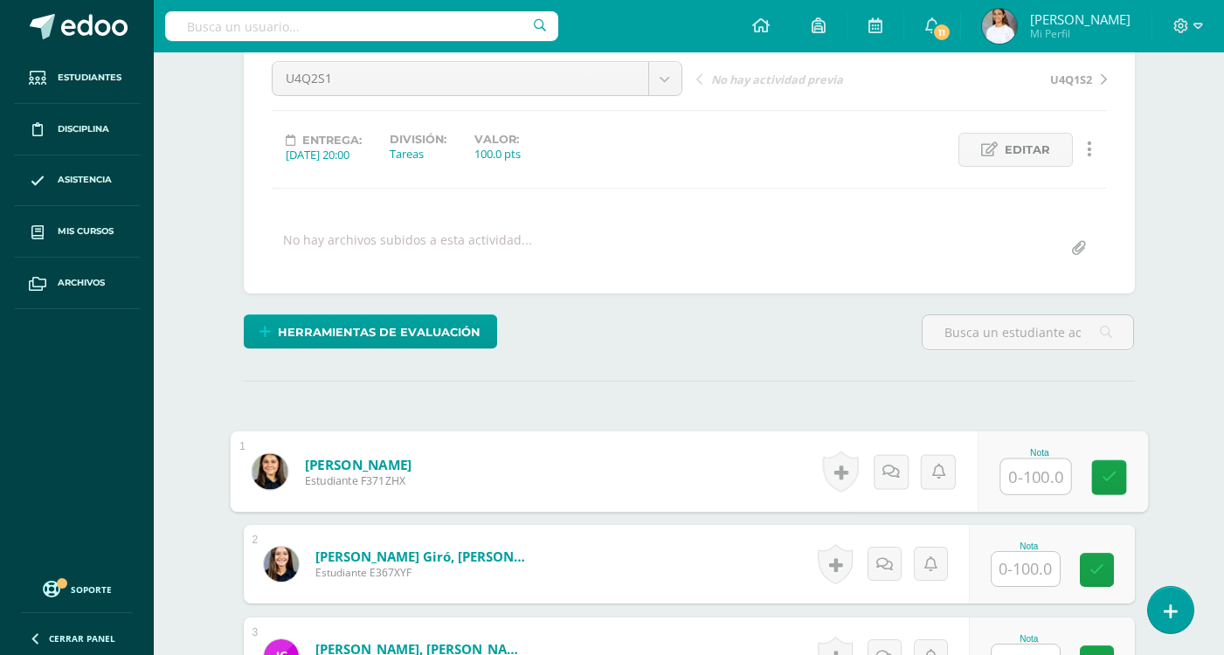
click at [1051, 487] on input "text" at bounding box center [1035, 476] width 70 height 35
type input "100"
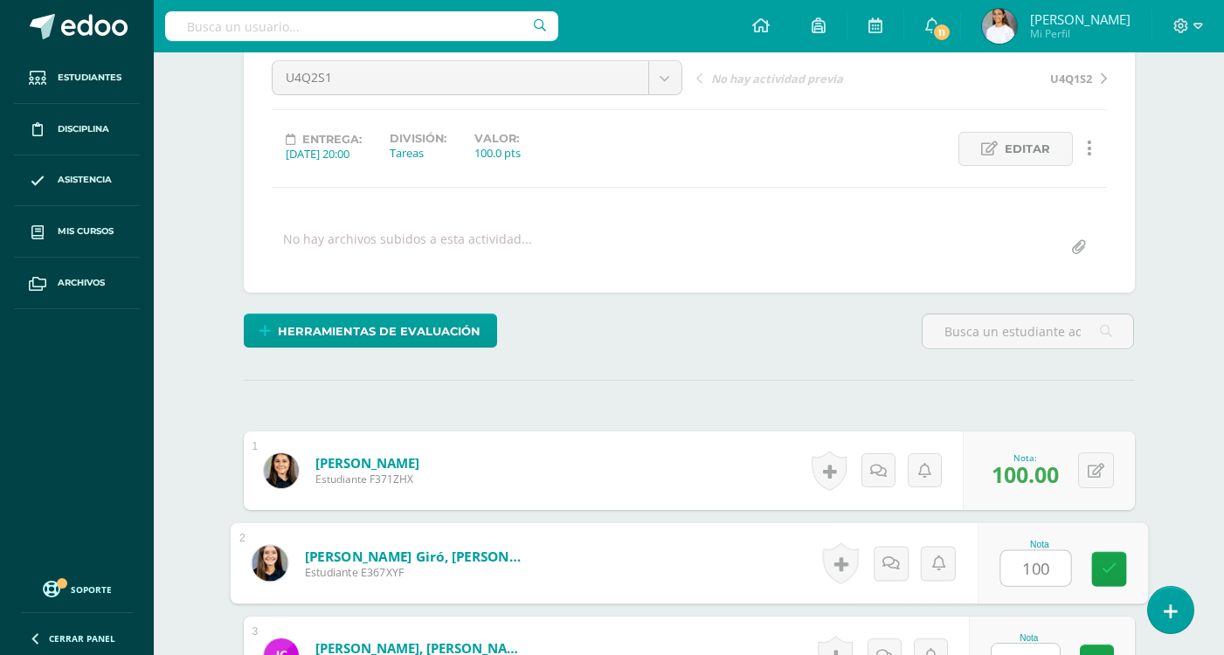
type input "100"
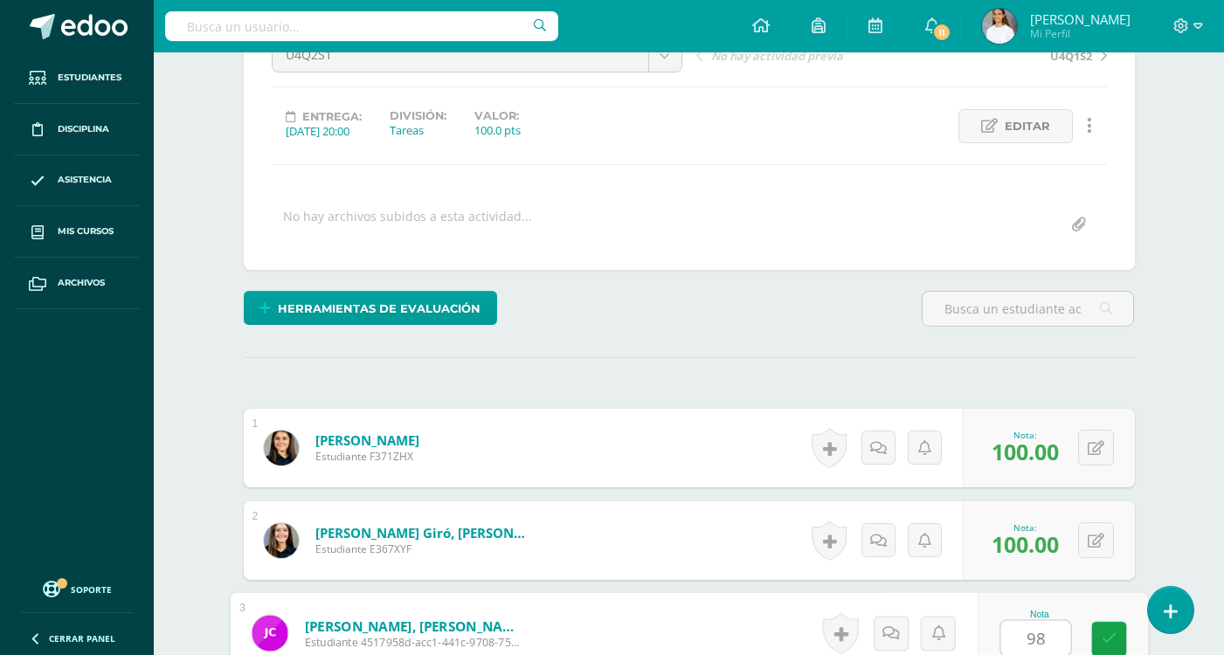
type input "98"
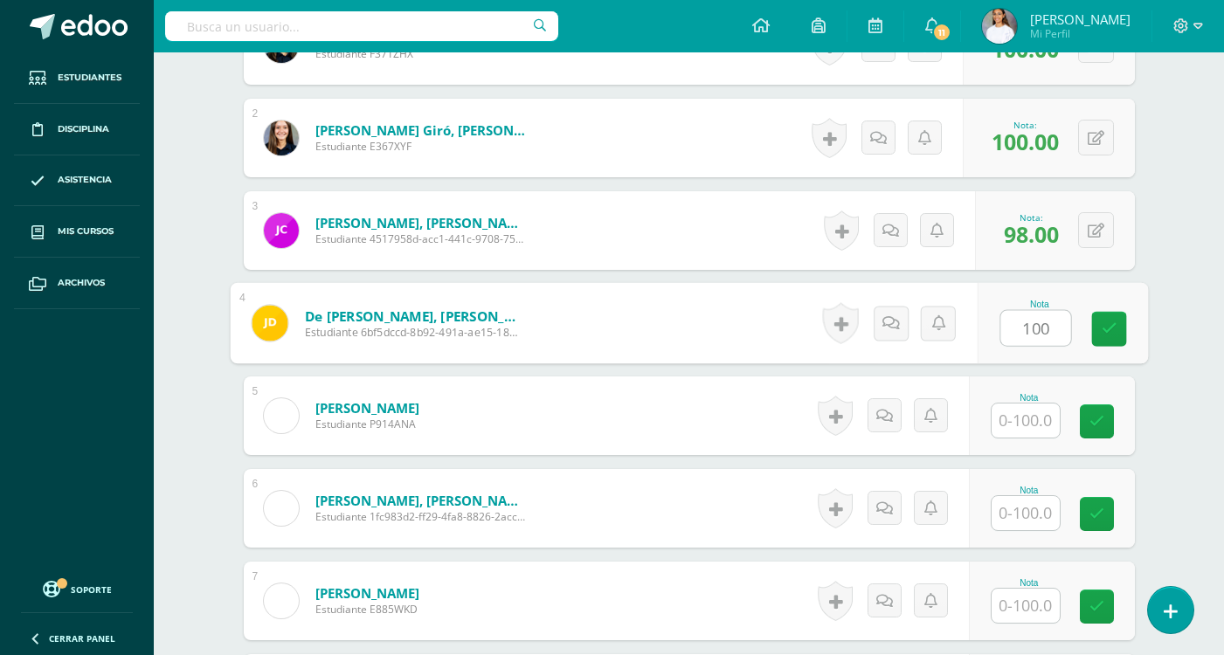
type input "100"
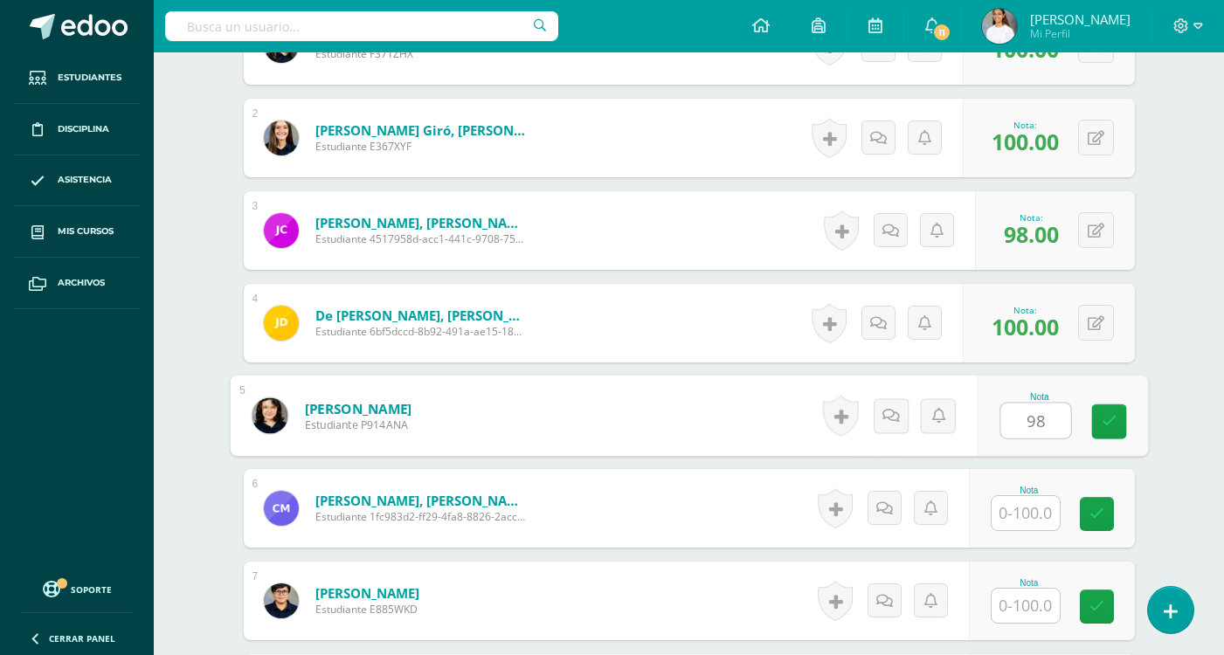
type input "98"
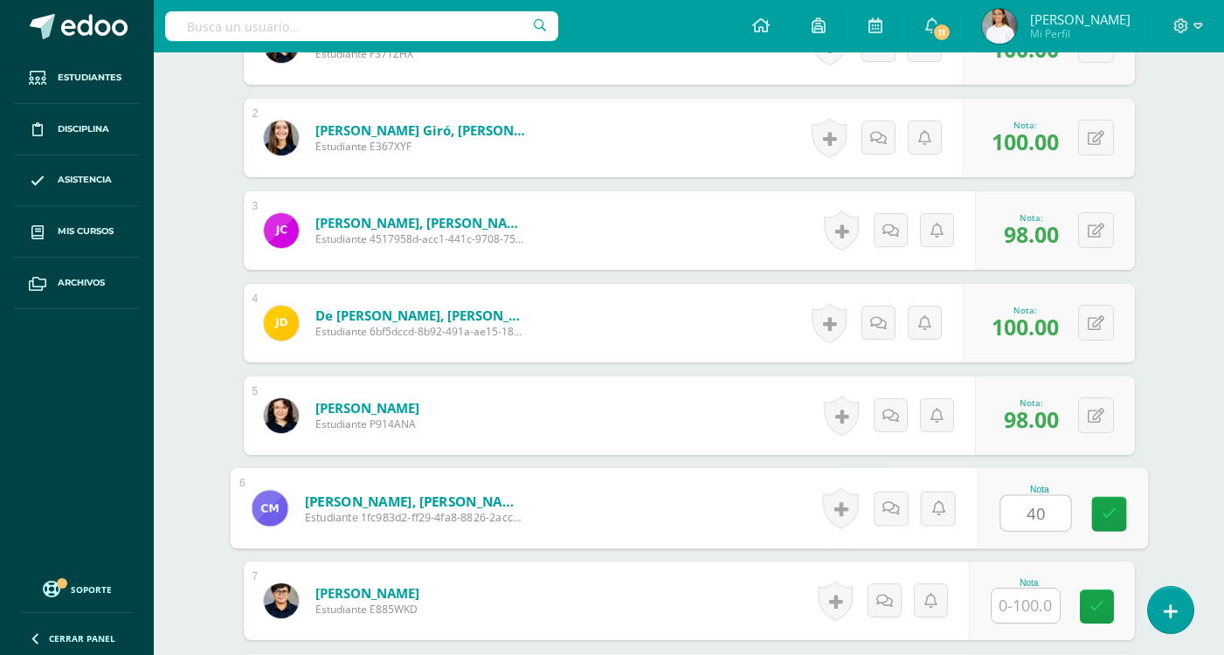
type input "40"
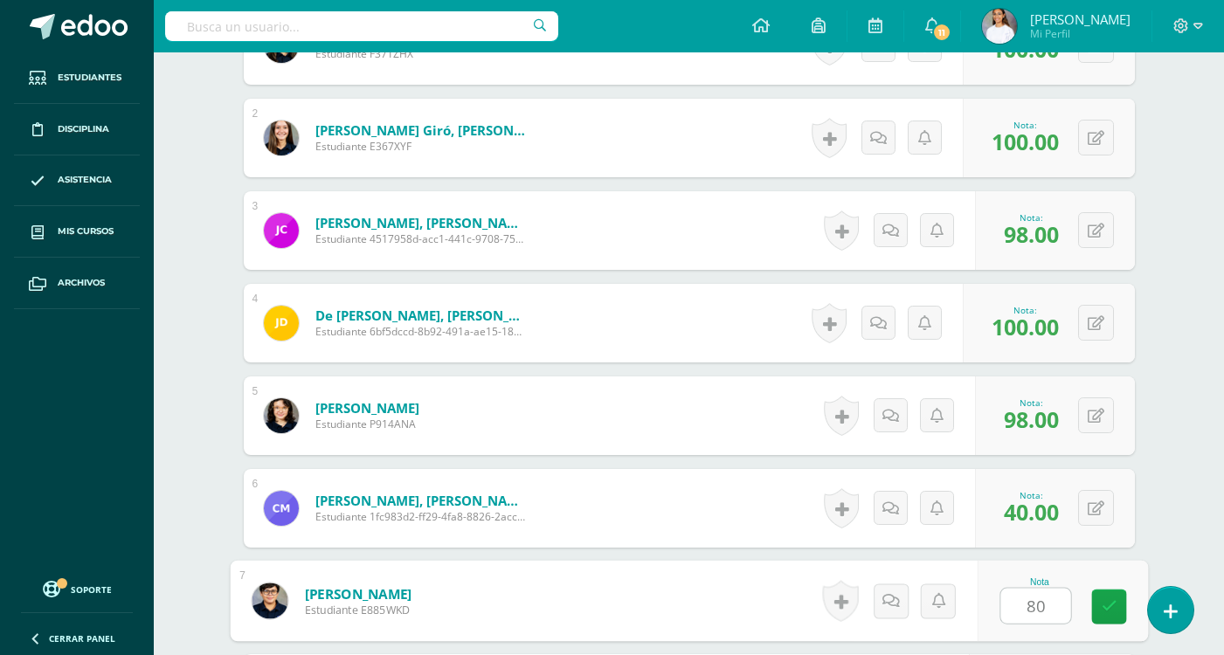
type input "80"
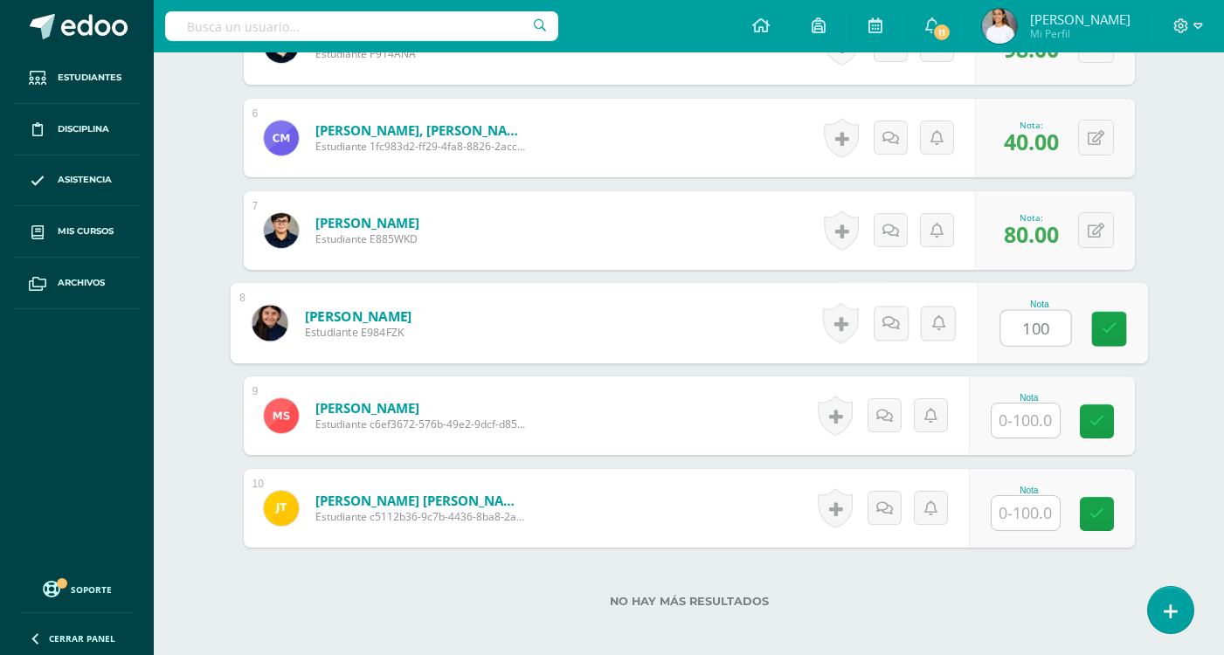
type input "100"
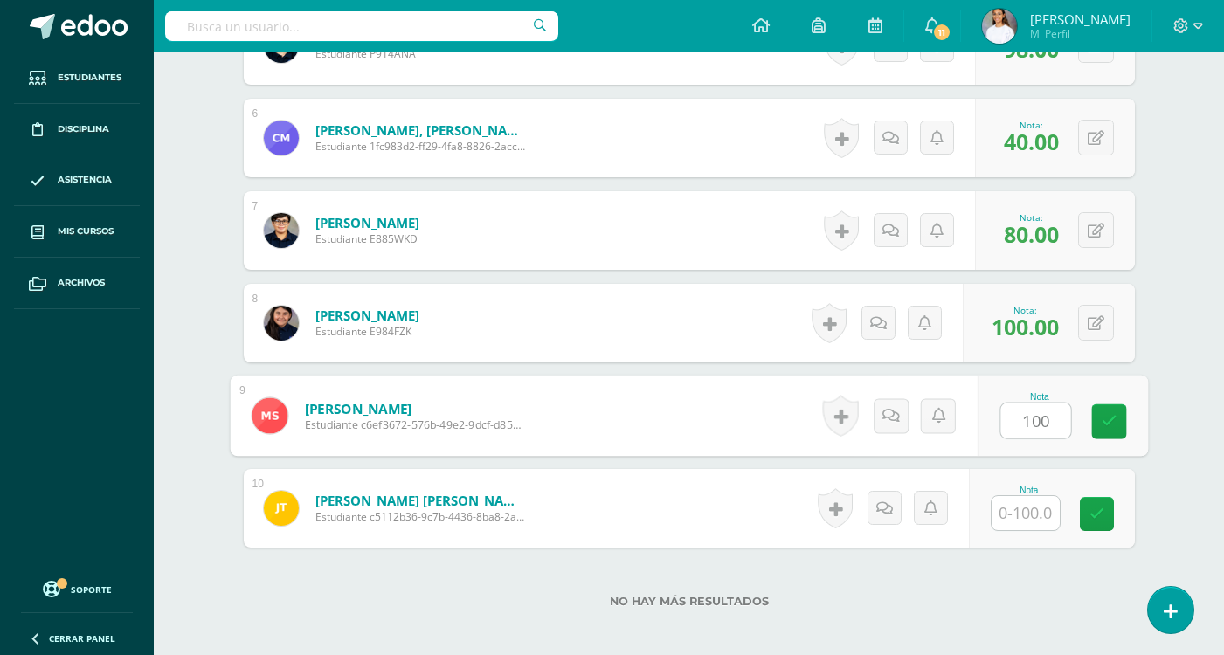
type input "100"
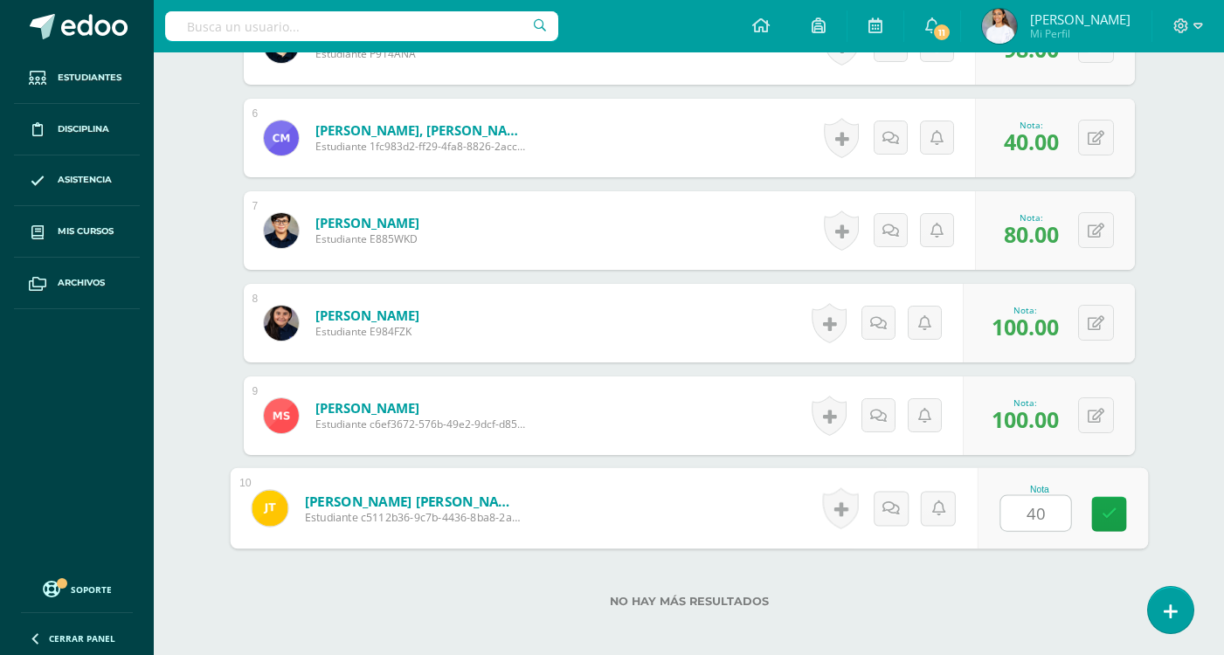
type input "40."
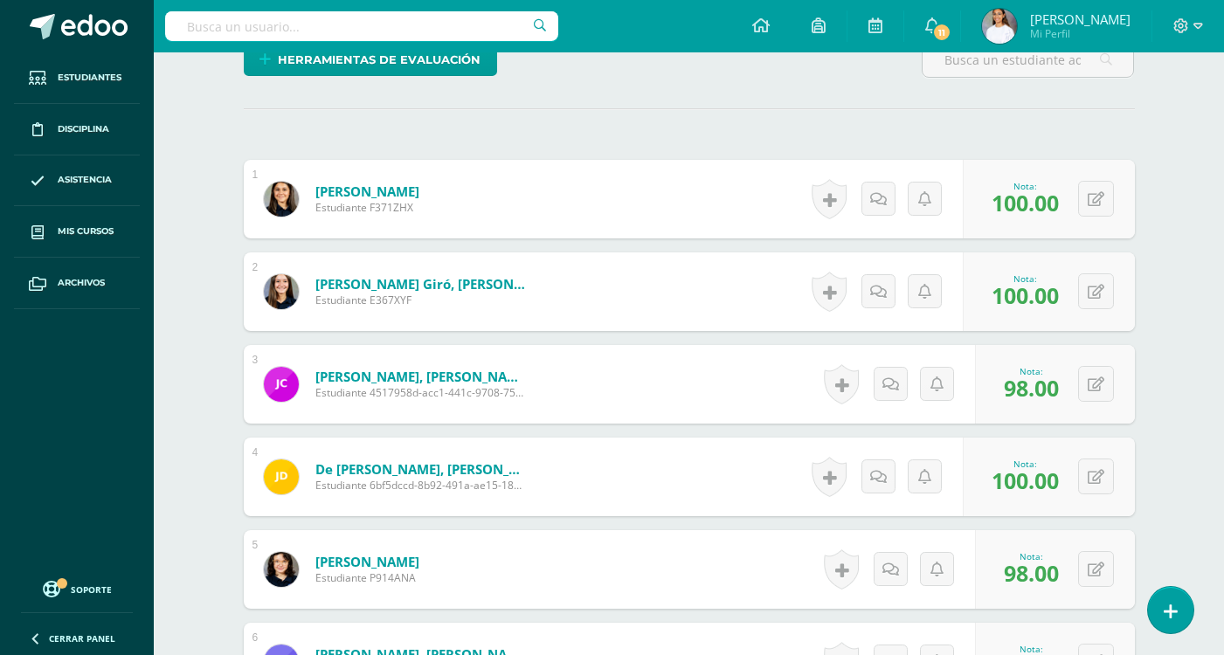
scroll to position [0, 0]
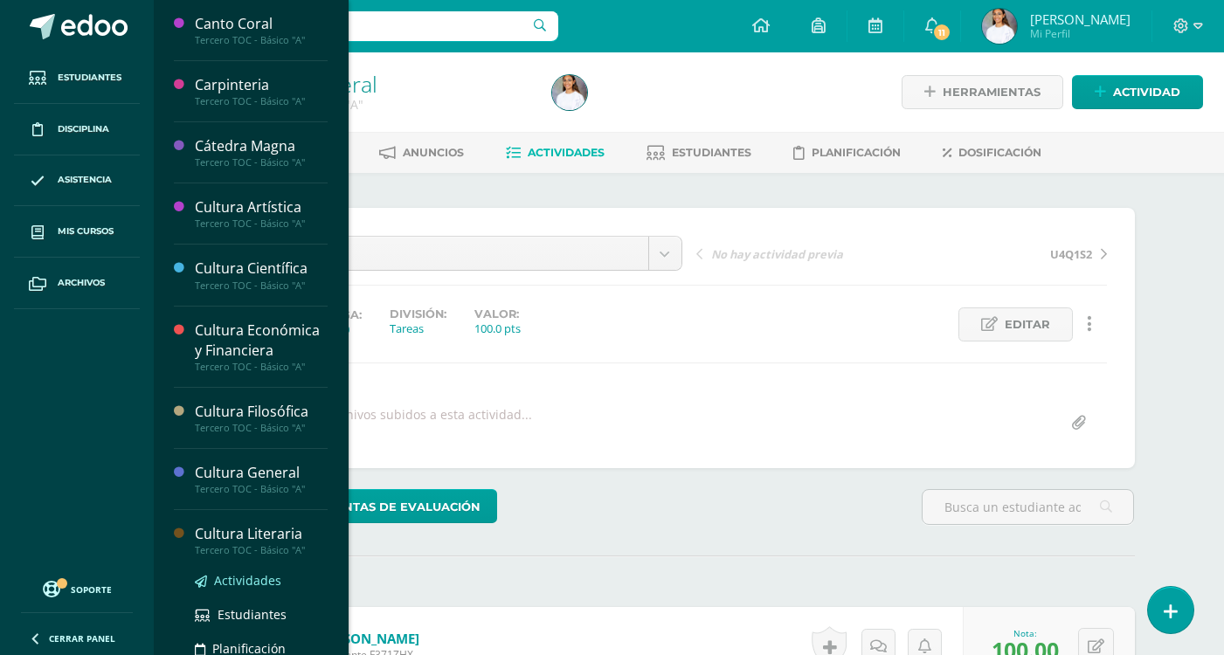
click at [263, 577] on span "Actividades" at bounding box center [247, 580] width 67 height 17
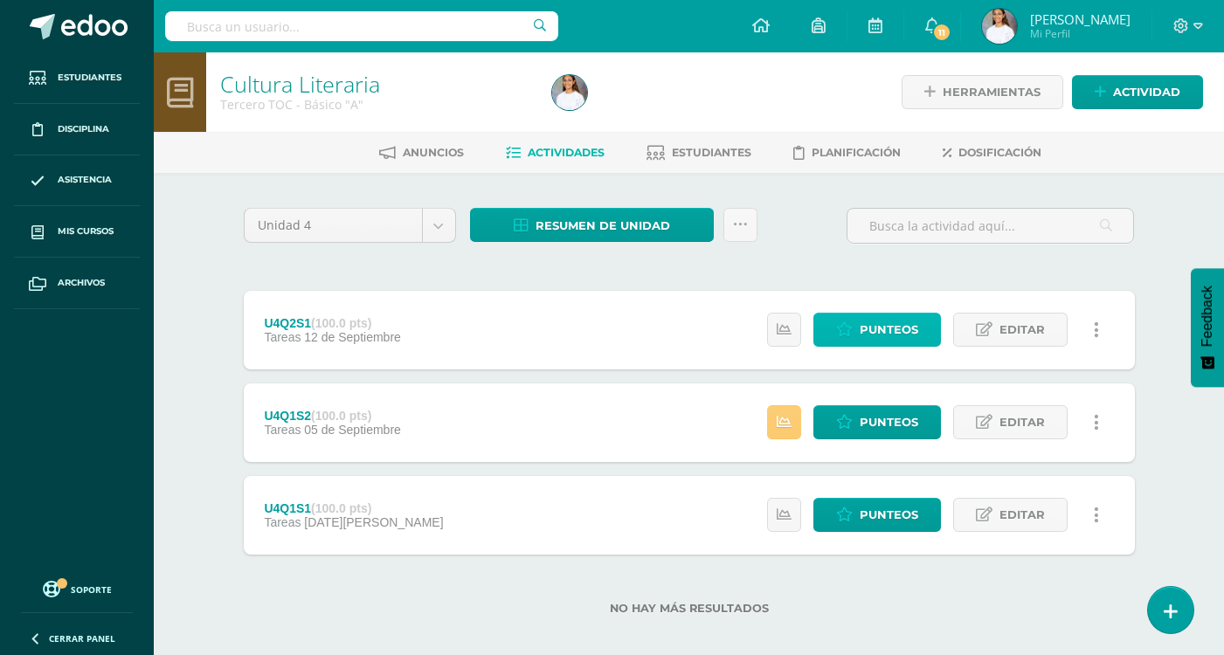
click at [855, 327] on link "Punteos" at bounding box center [877, 330] width 128 height 34
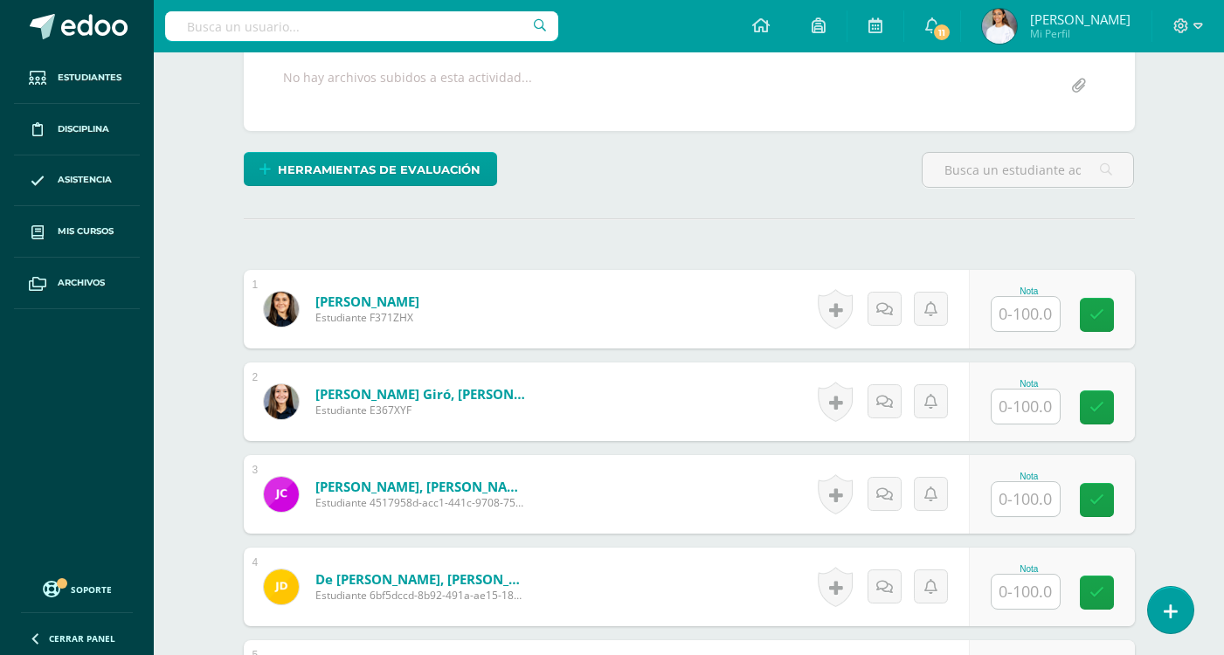
click at [1008, 320] on input "text" at bounding box center [1025, 314] width 68 height 34
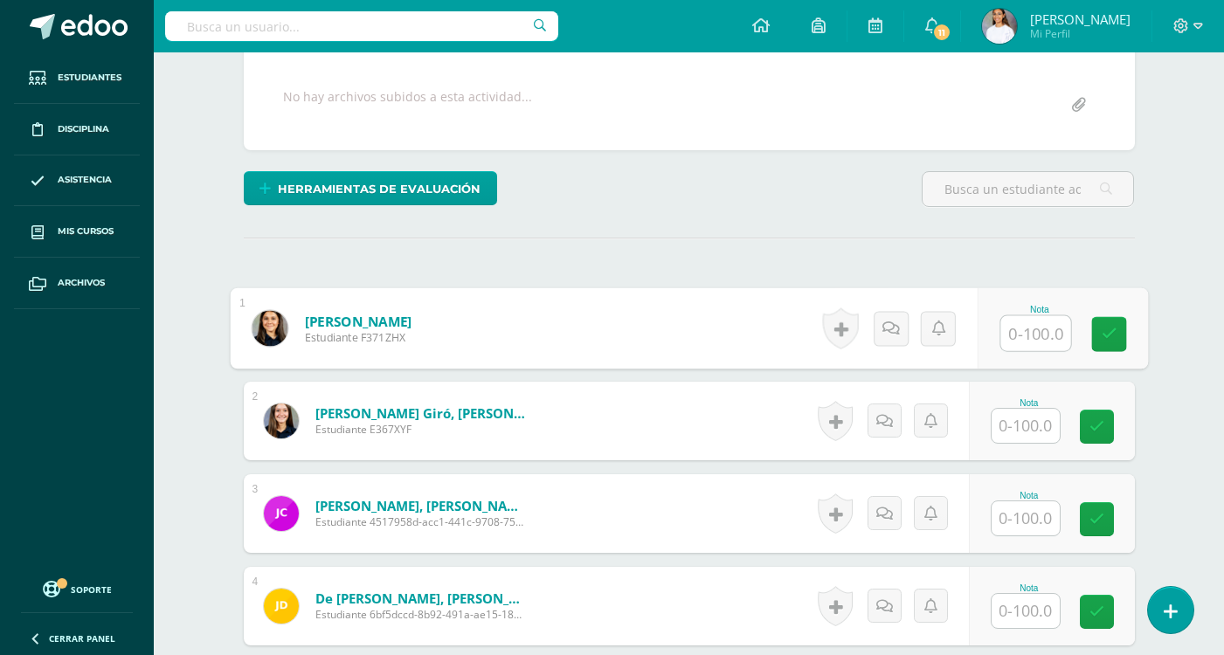
scroll to position [349, 0]
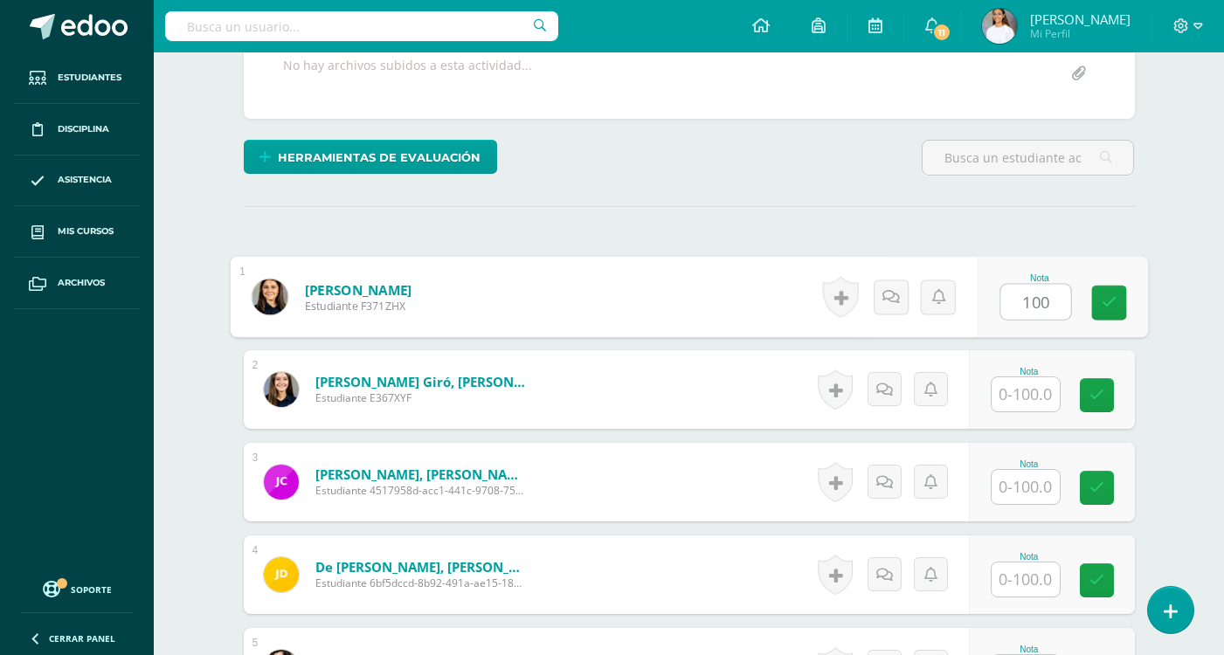
type input "100"
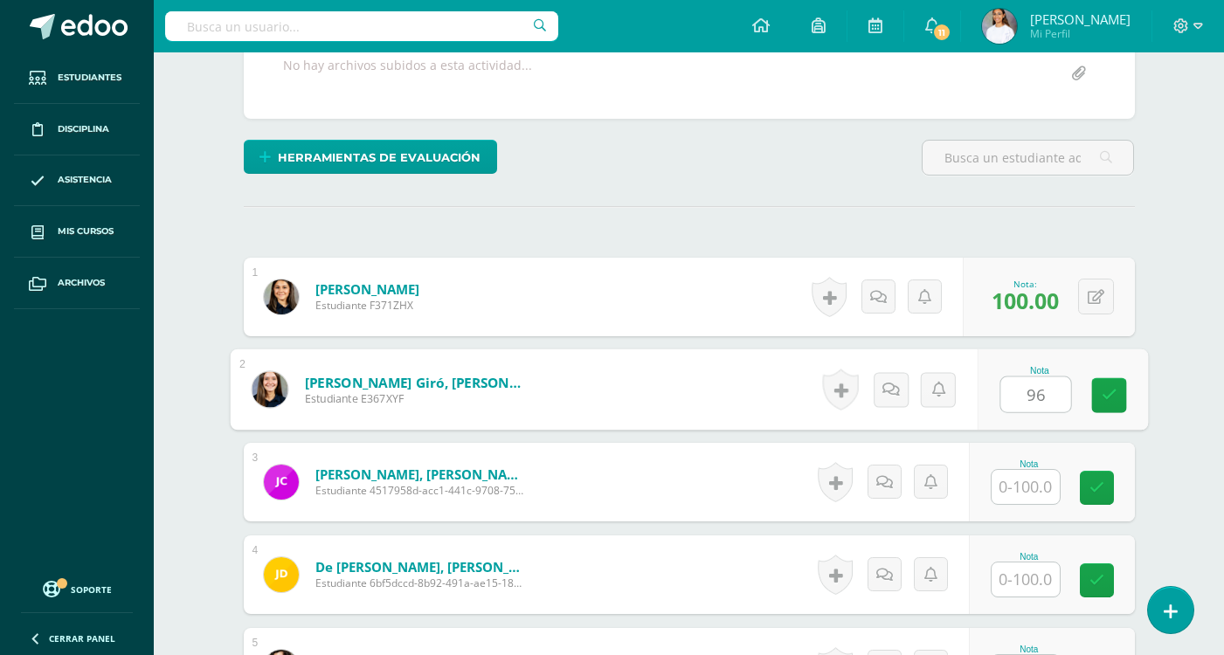
type input "96"
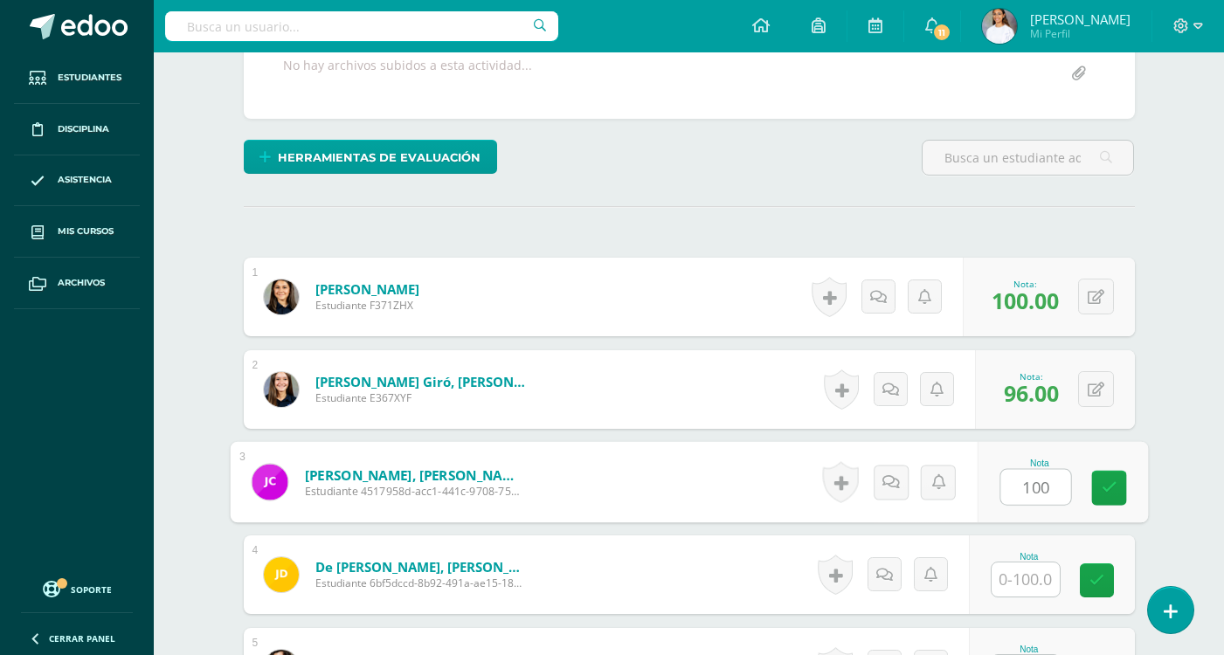
type input "100"
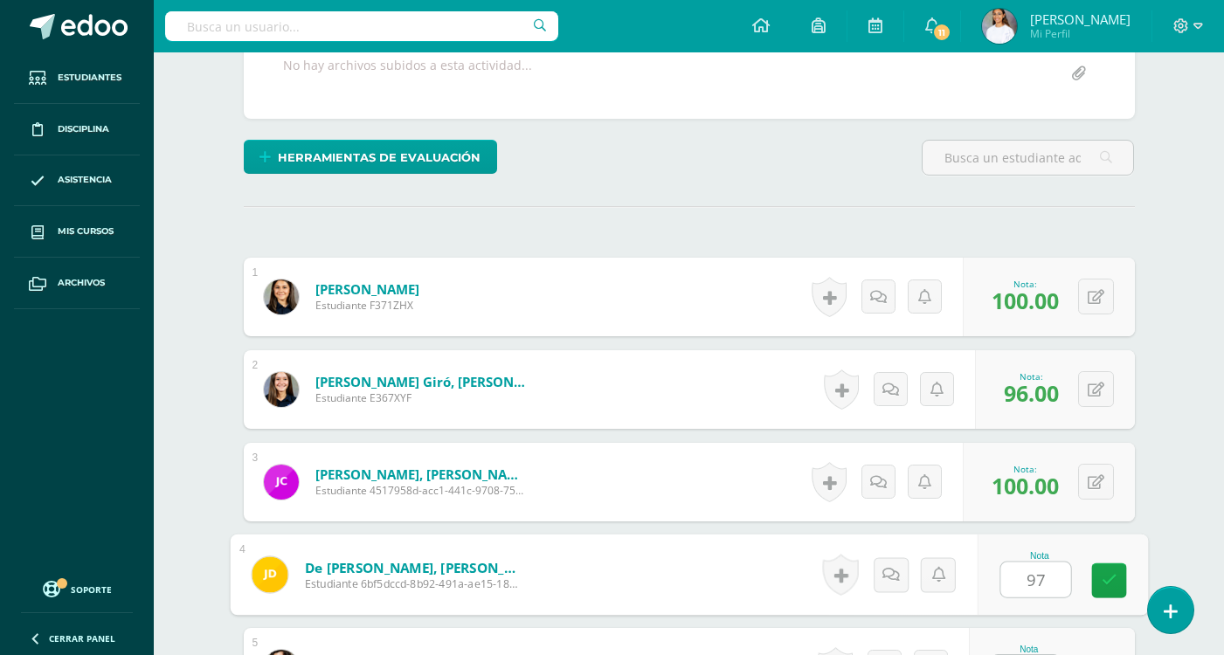
type input "97"
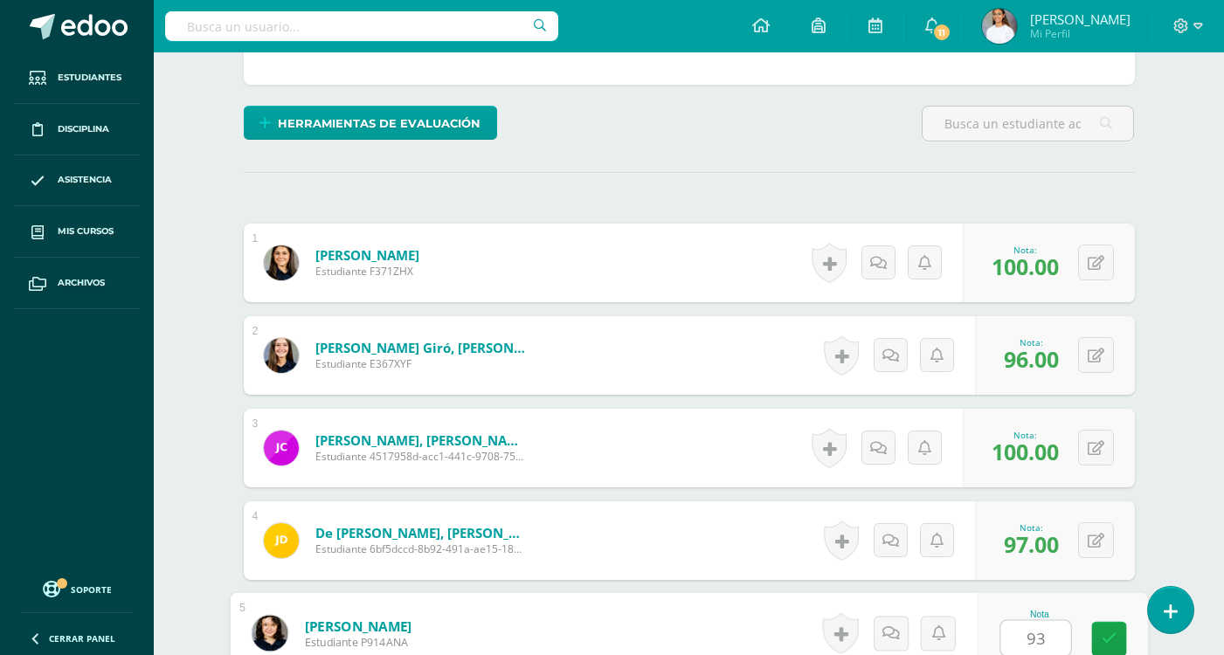
type input "93"
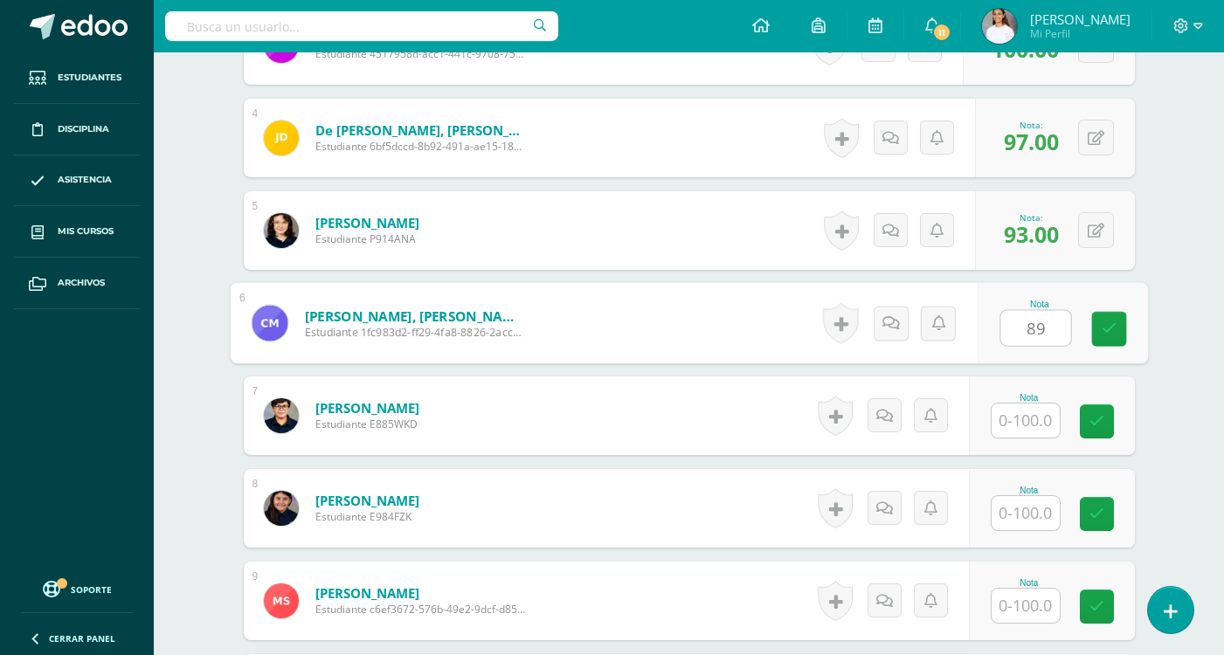
type input "89"
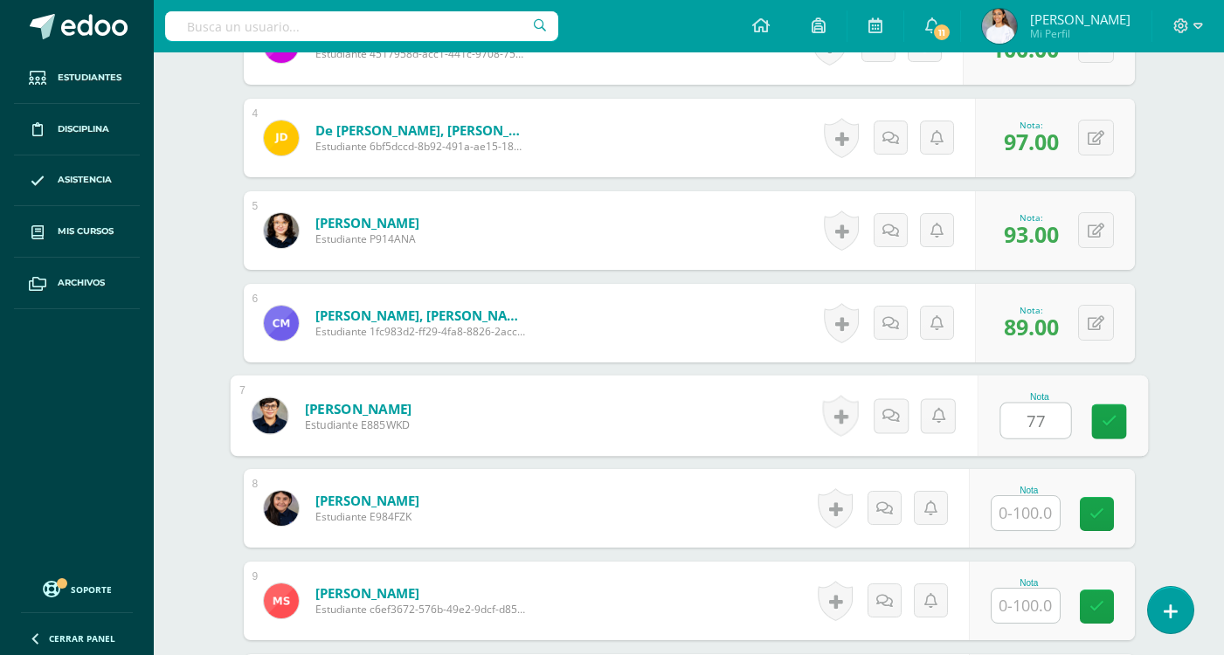
type input "77"
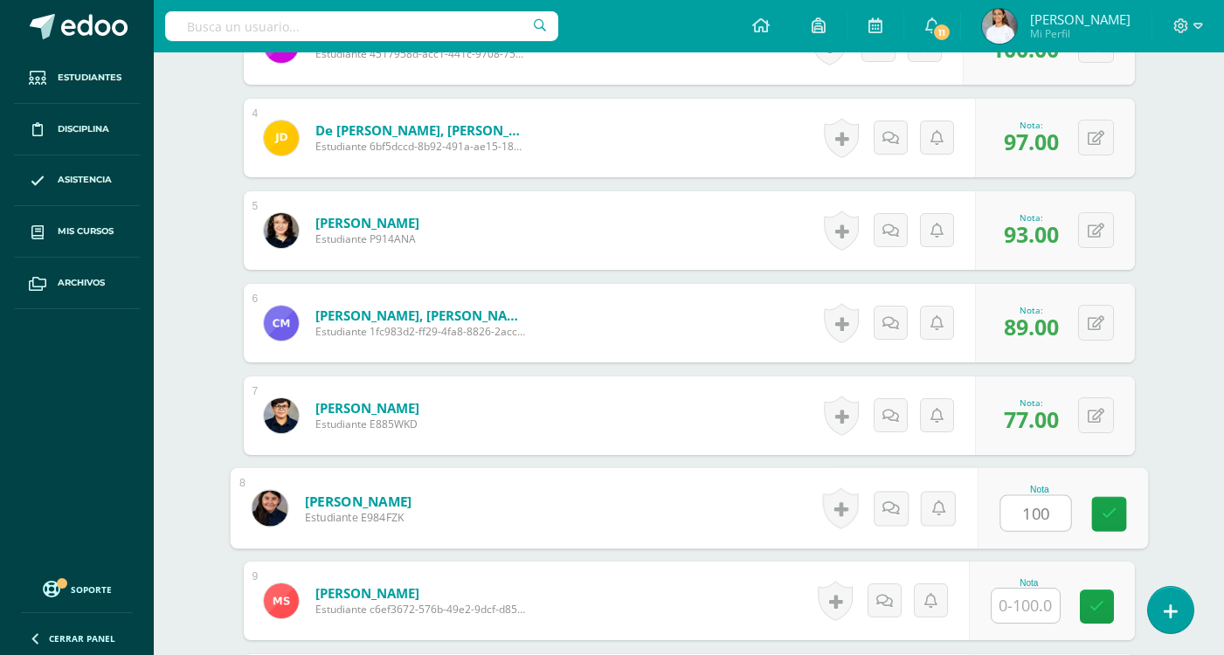
type input "100"
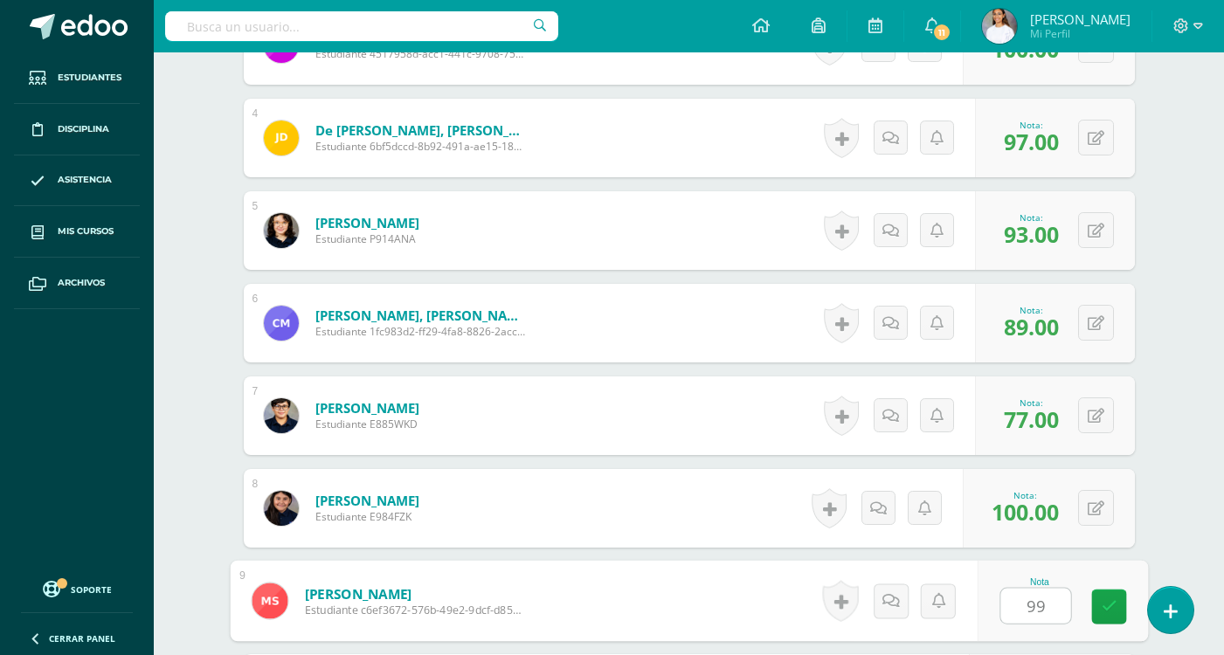
type input "99"
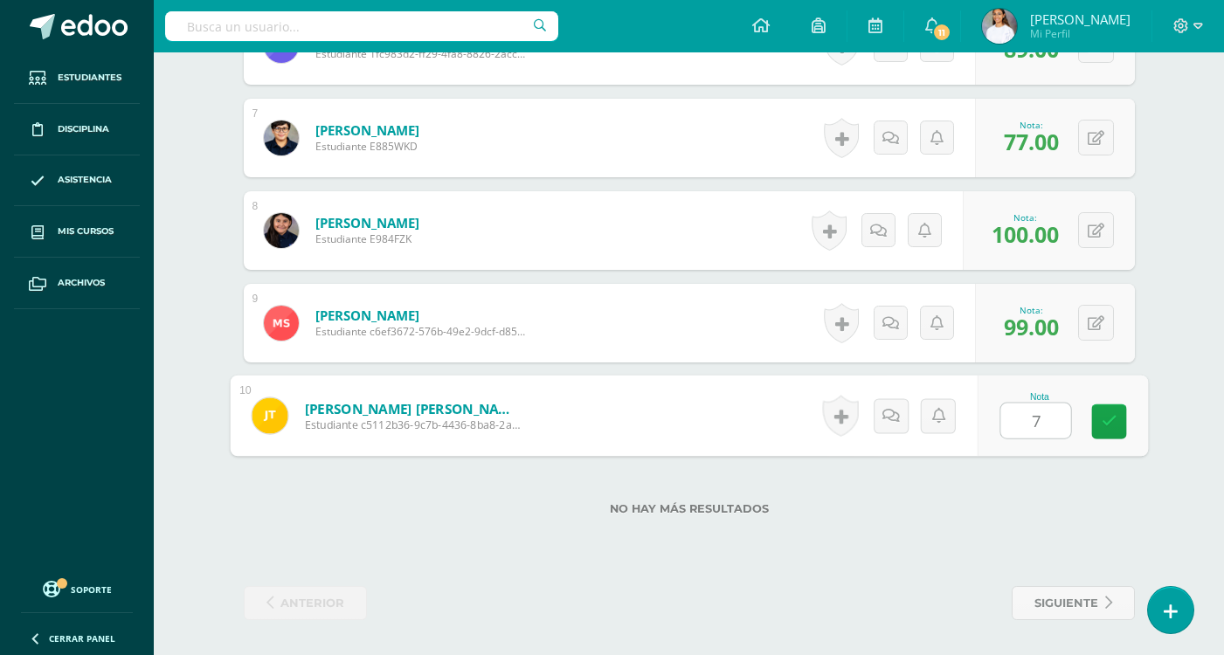
type input "73"
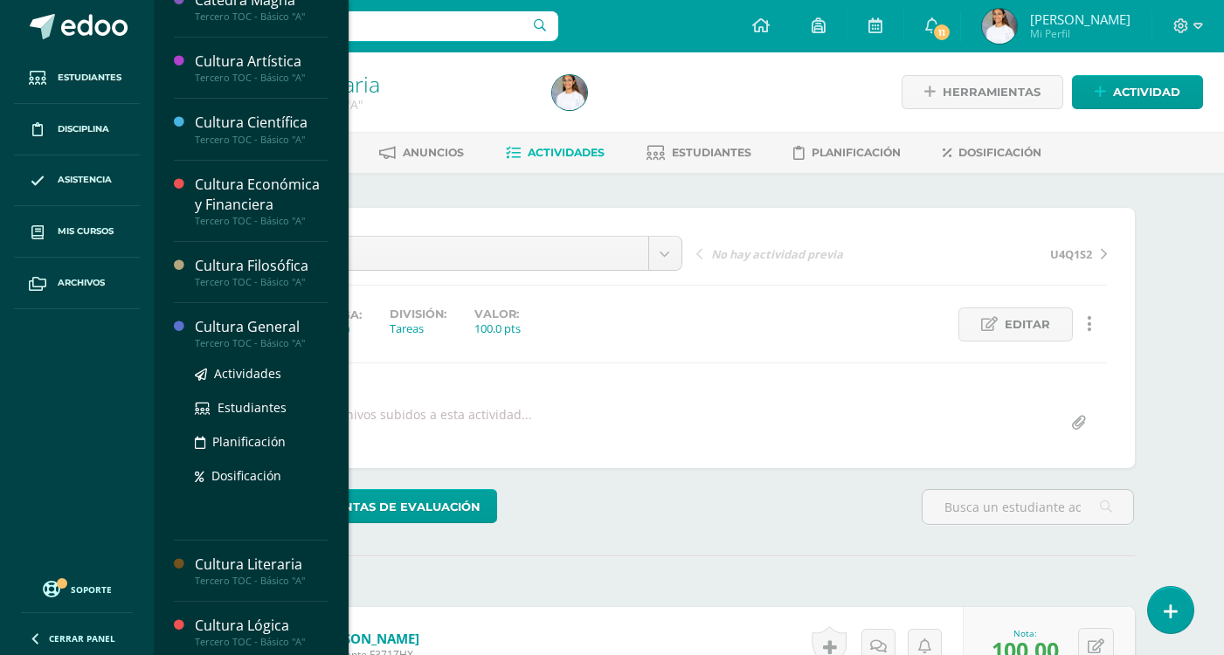
scroll to position [349, 0]
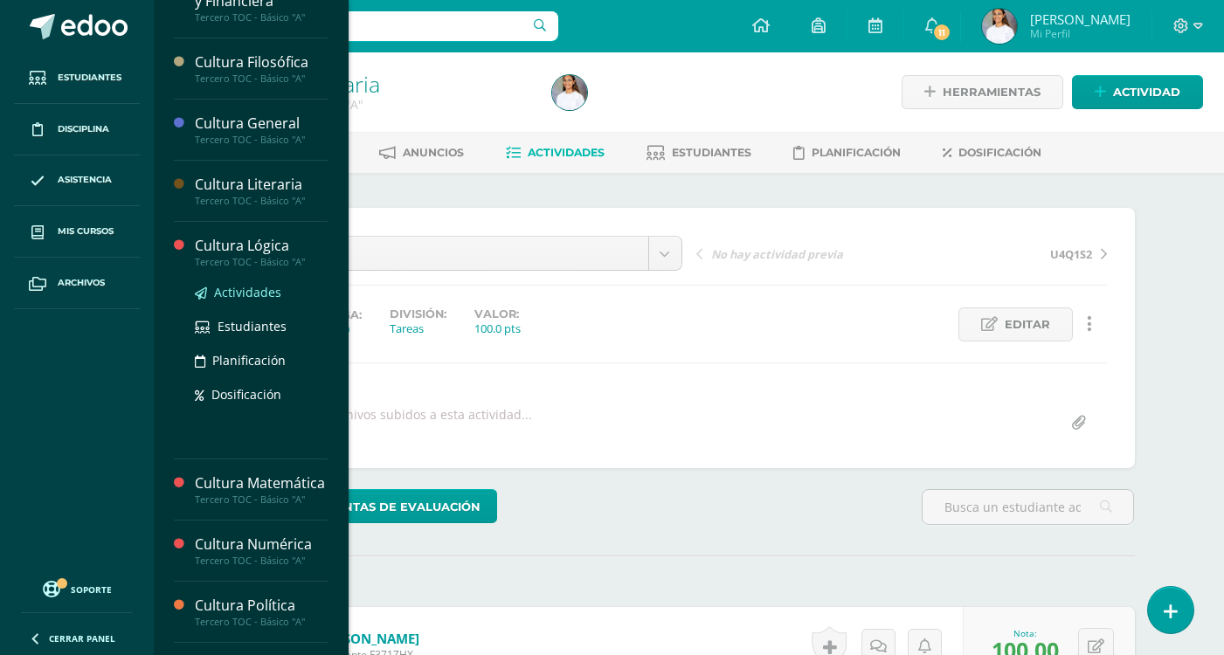
click at [252, 294] on span "Actividades" at bounding box center [247, 292] width 67 height 17
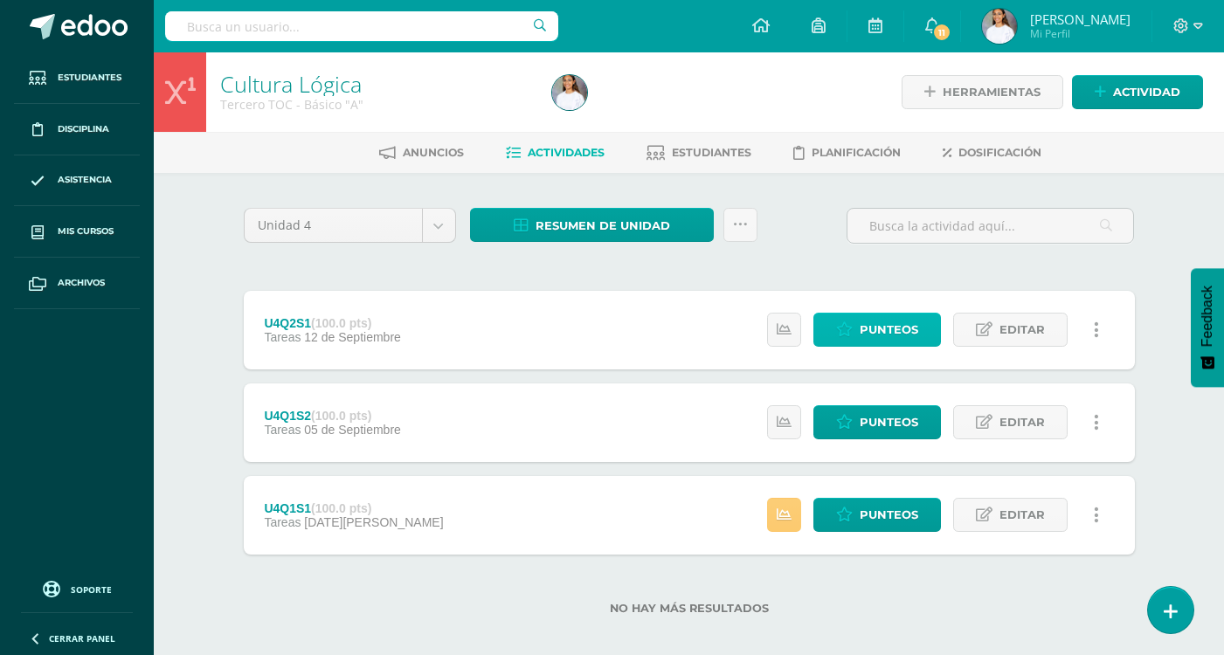
click at [884, 335] on span "Punteos" at bounding box center [888, 330] width 59 height 32
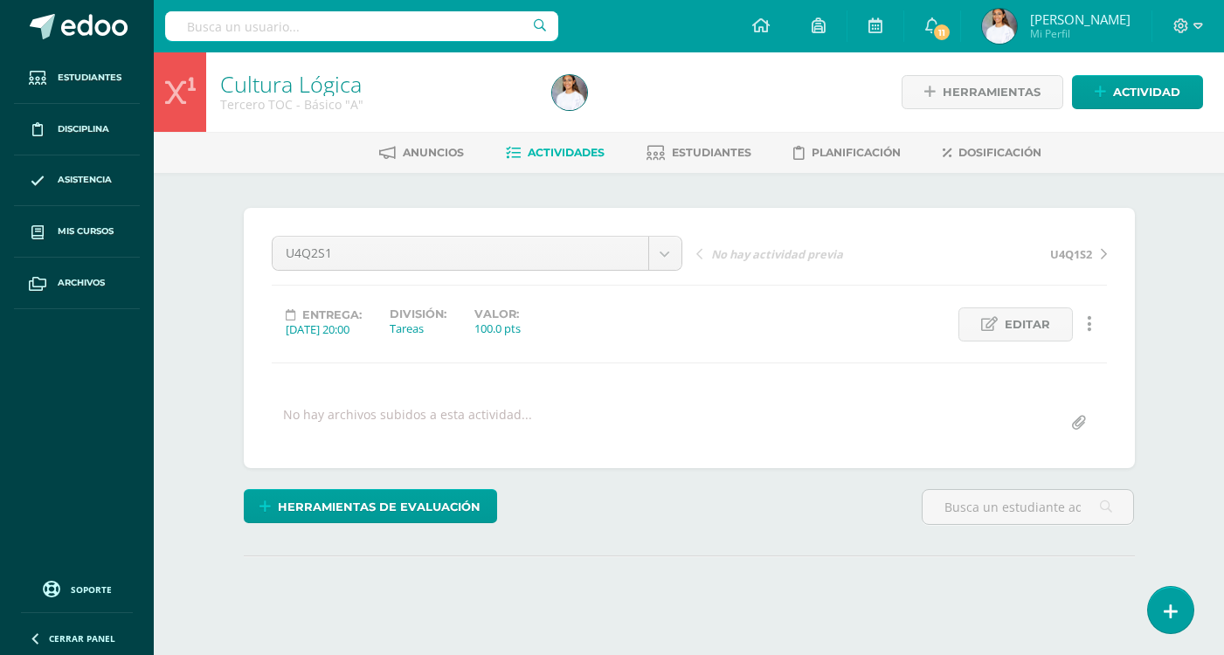
scroll to position [162, 0]
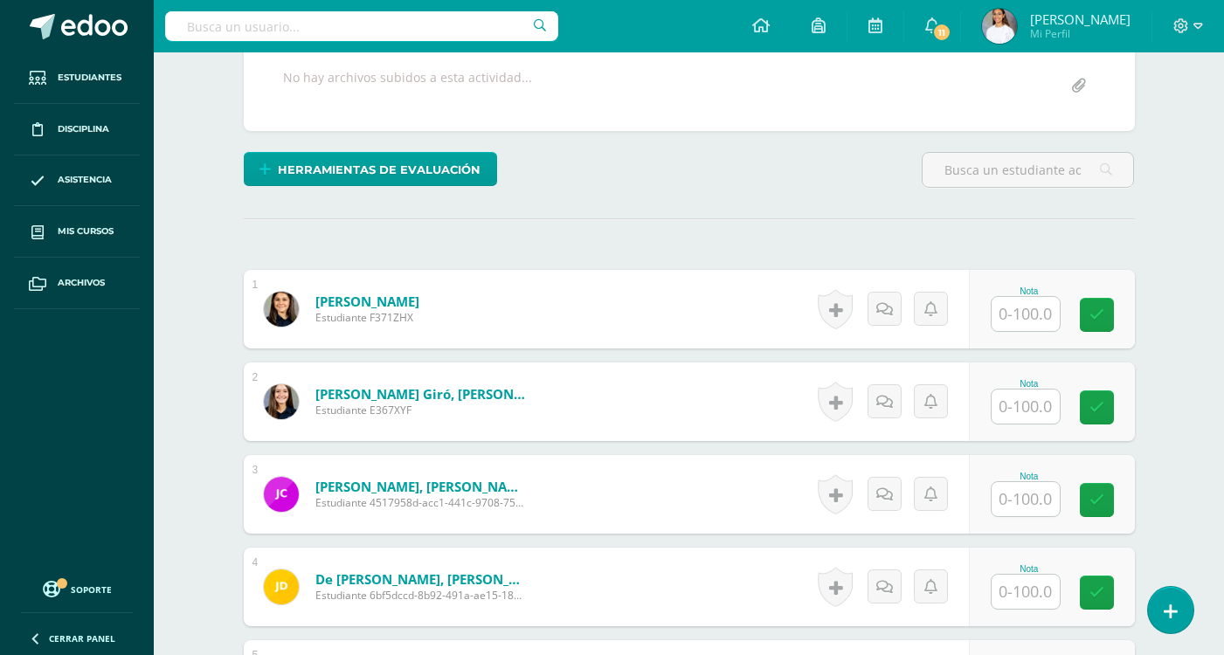
click at [1022, 320] on input "text" at bounding box center [1025, 314] width 68 height 34
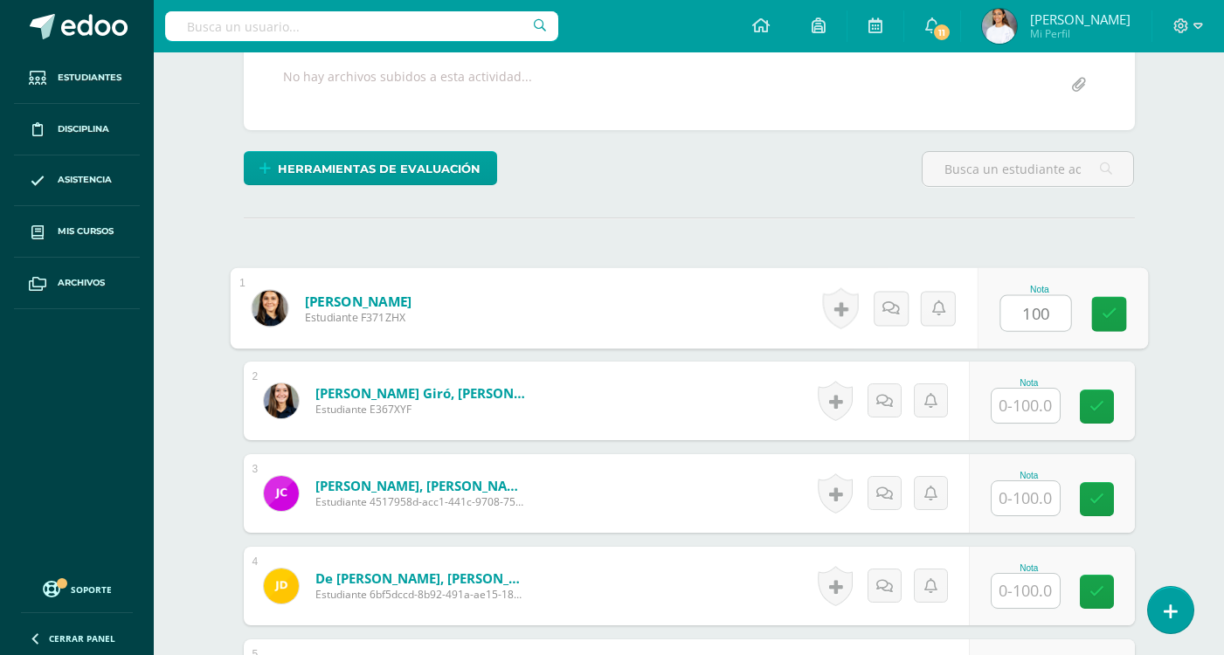
type input "100"
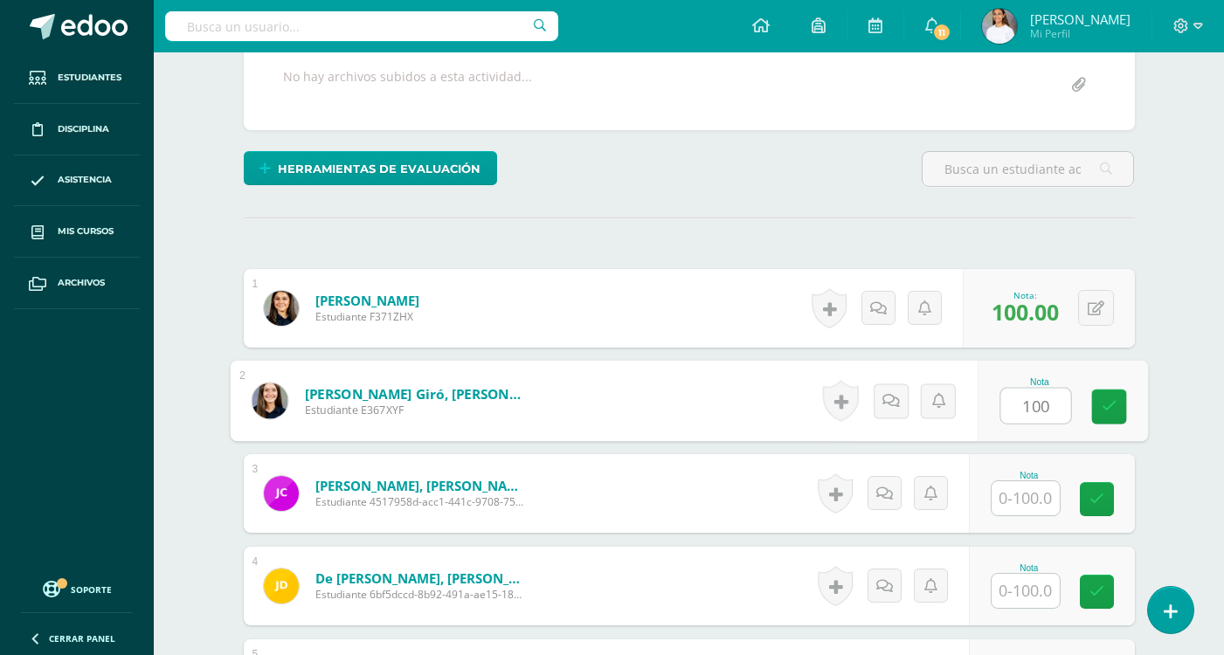
type input "100"
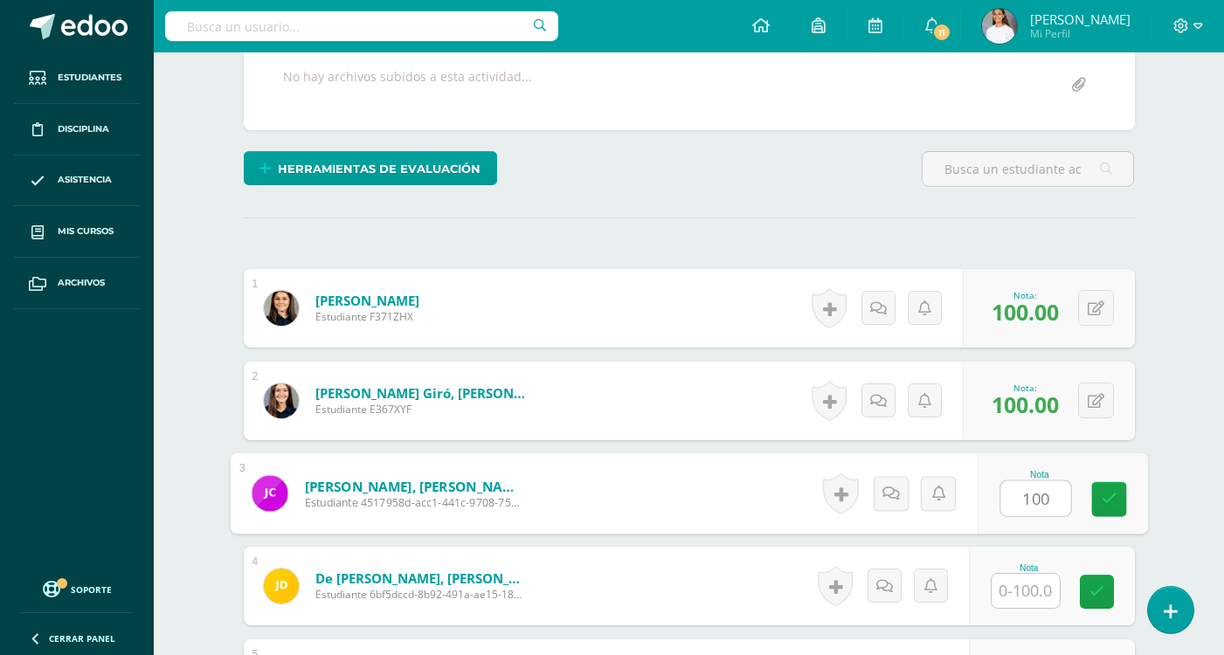
type input "100"
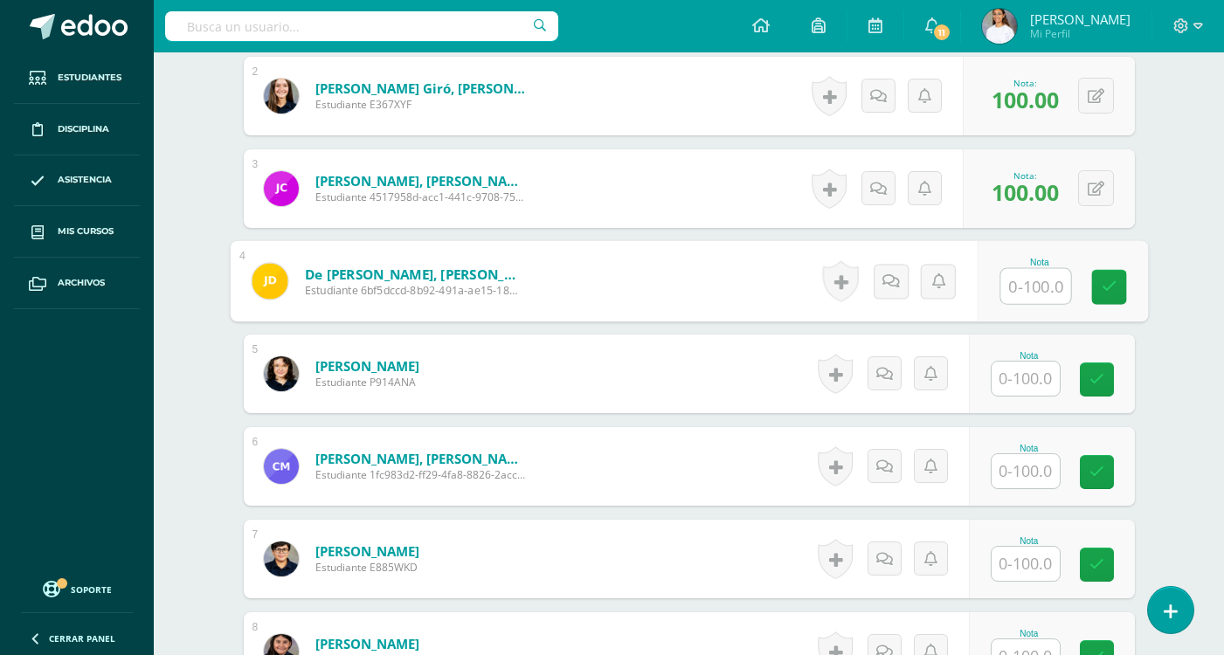
scroll to position [611, 0]
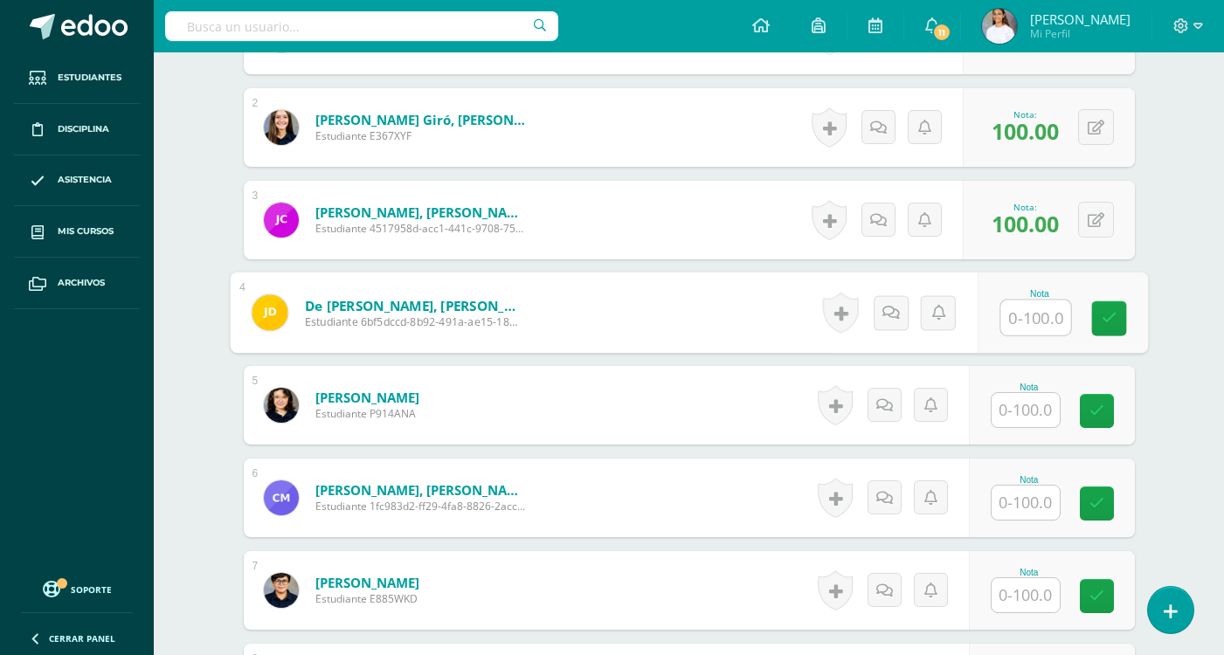
type input "1"
type input "98"
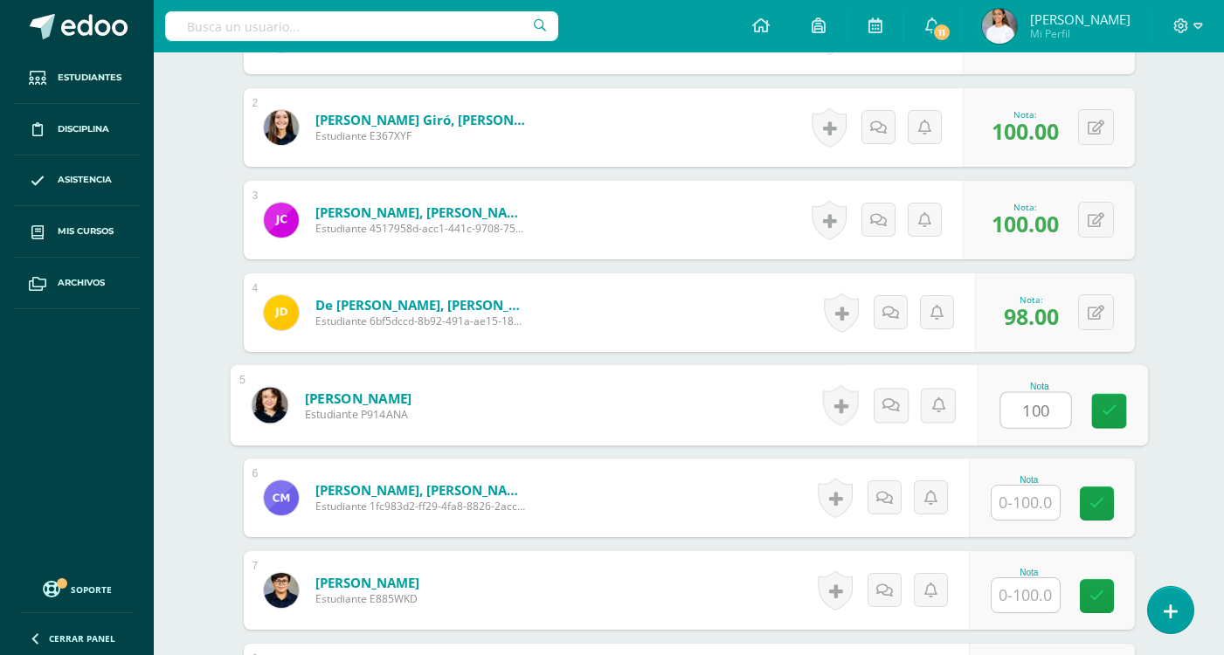
type input "100"
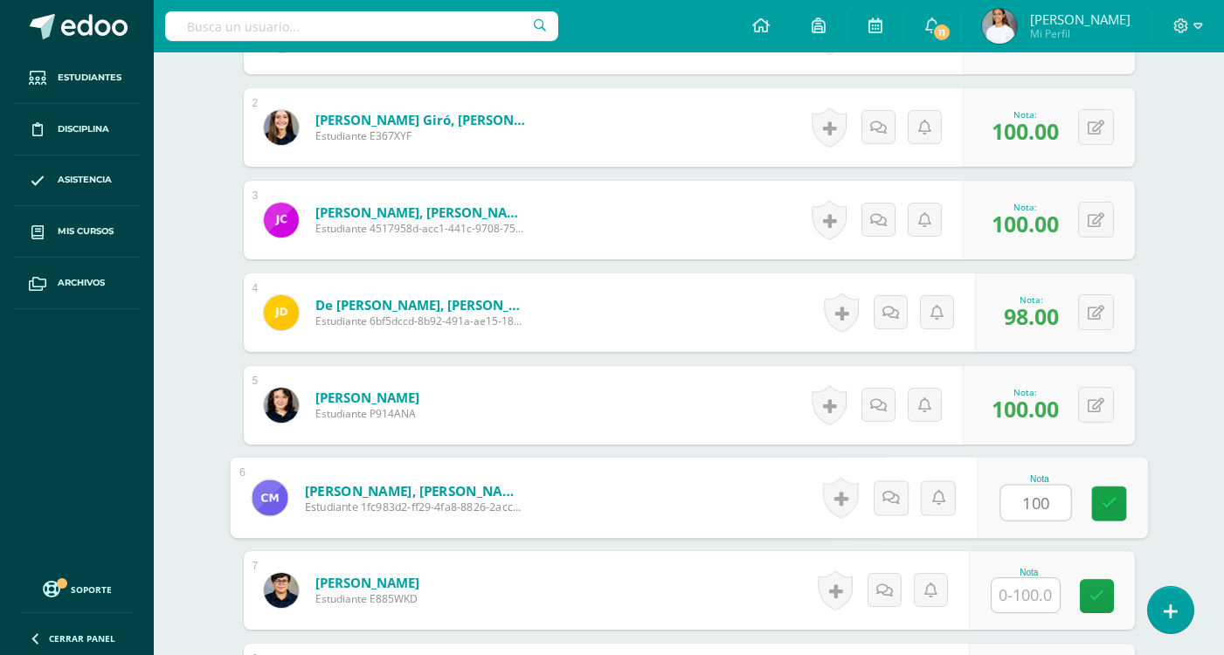
type input "100"
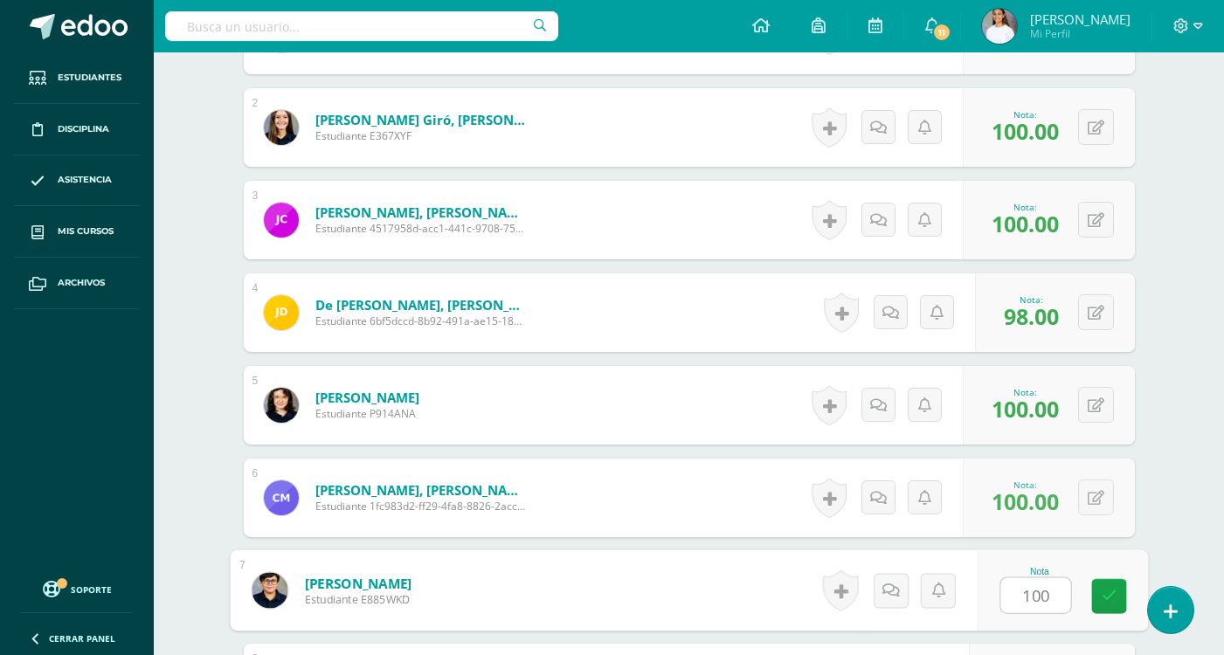
type input "100"
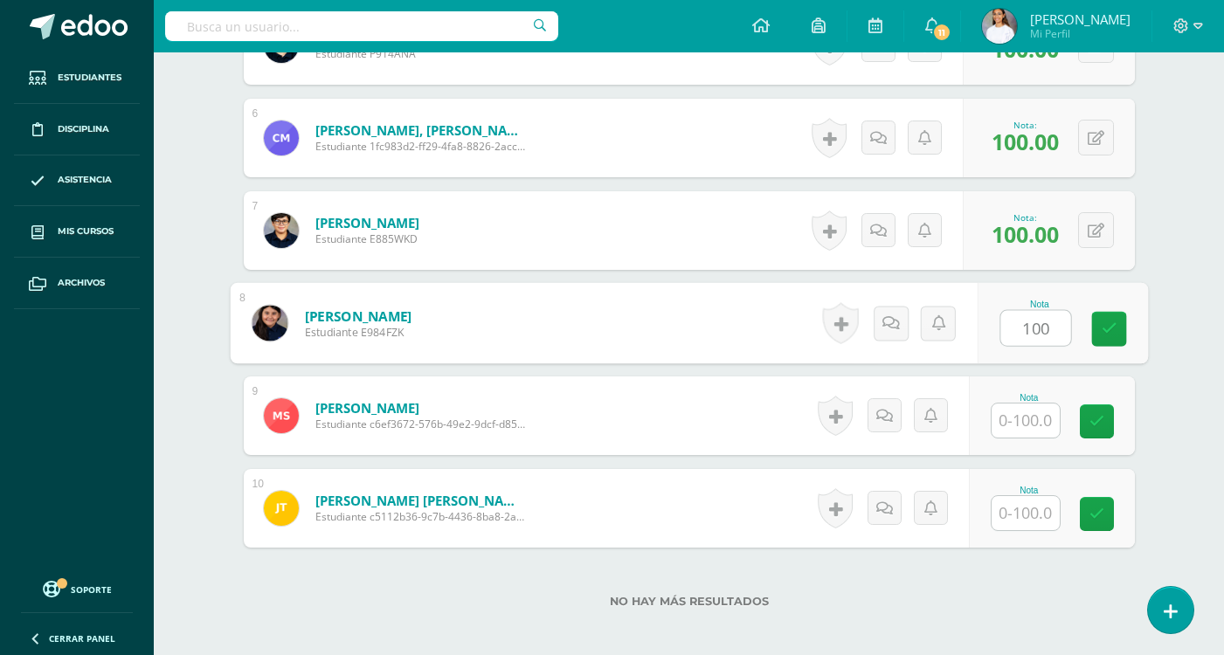
type input "100"
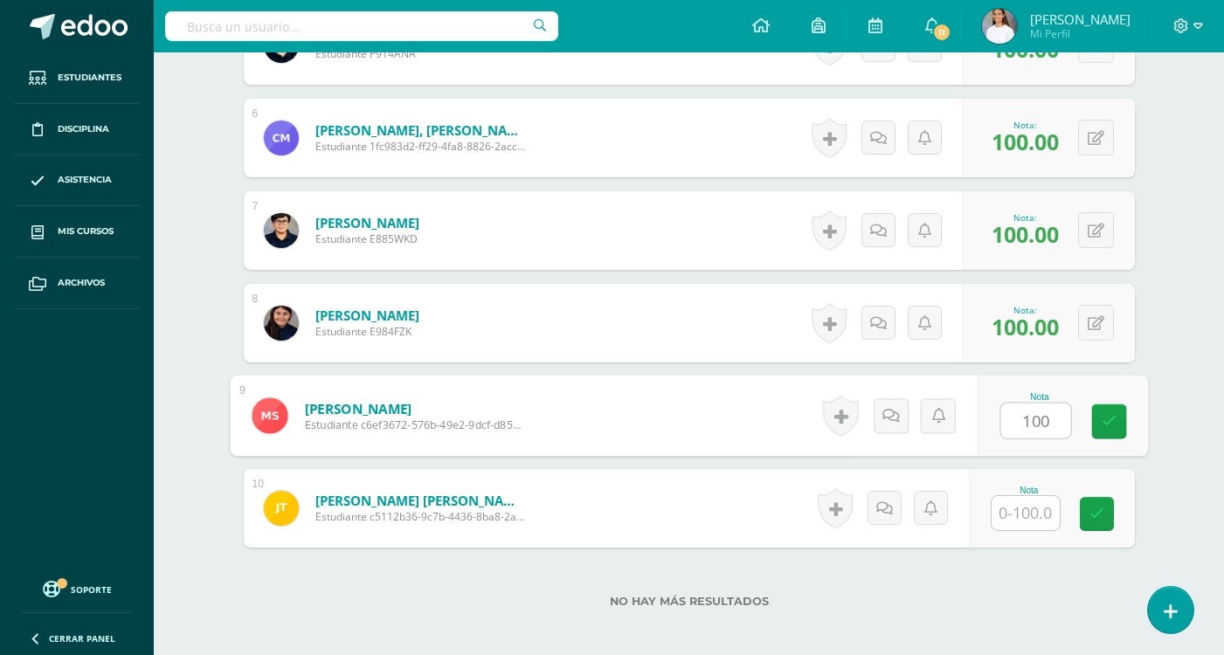
type input "100"
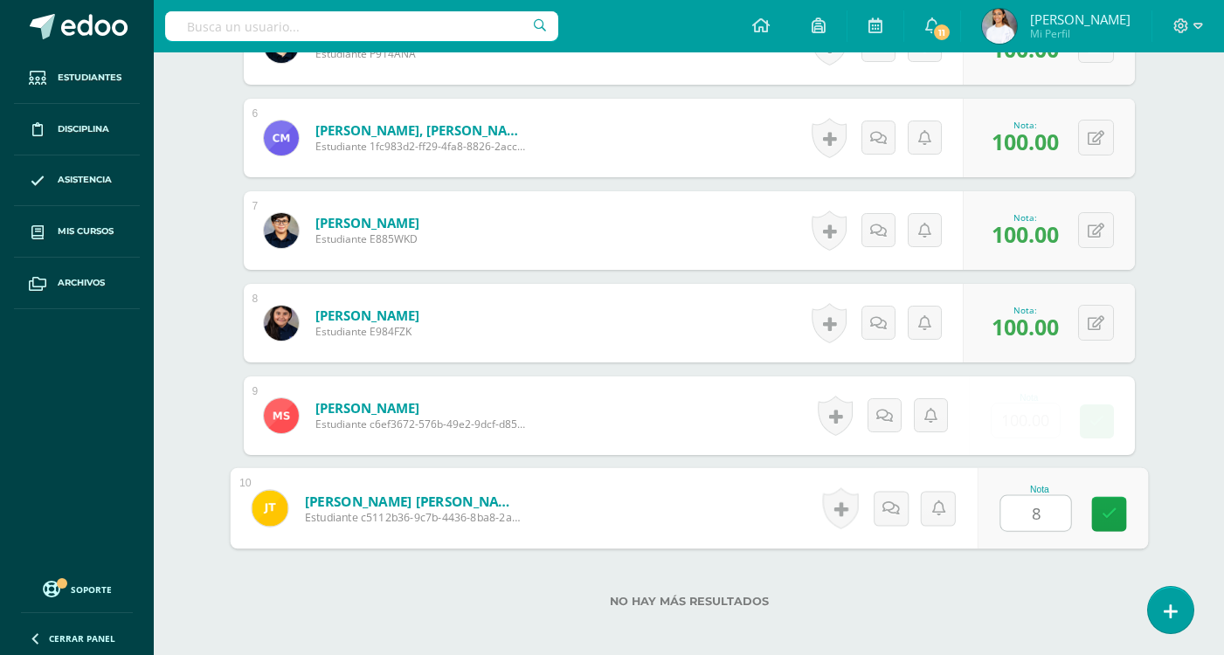
type input "88"
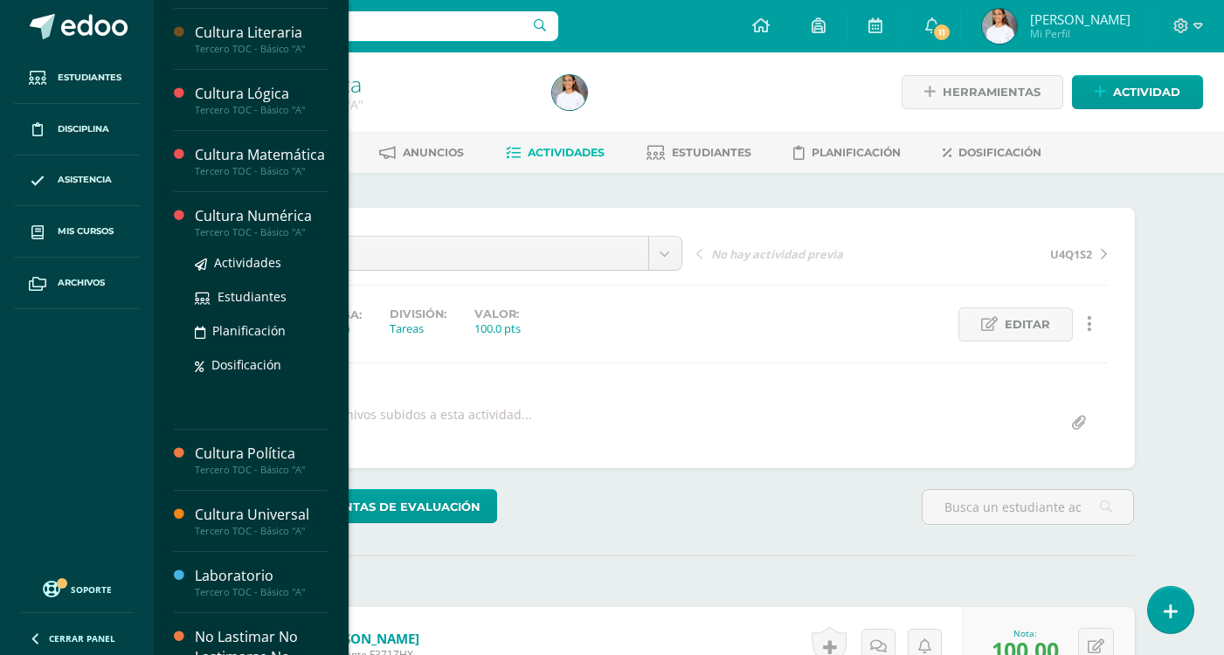
scroll to position [524, 0]
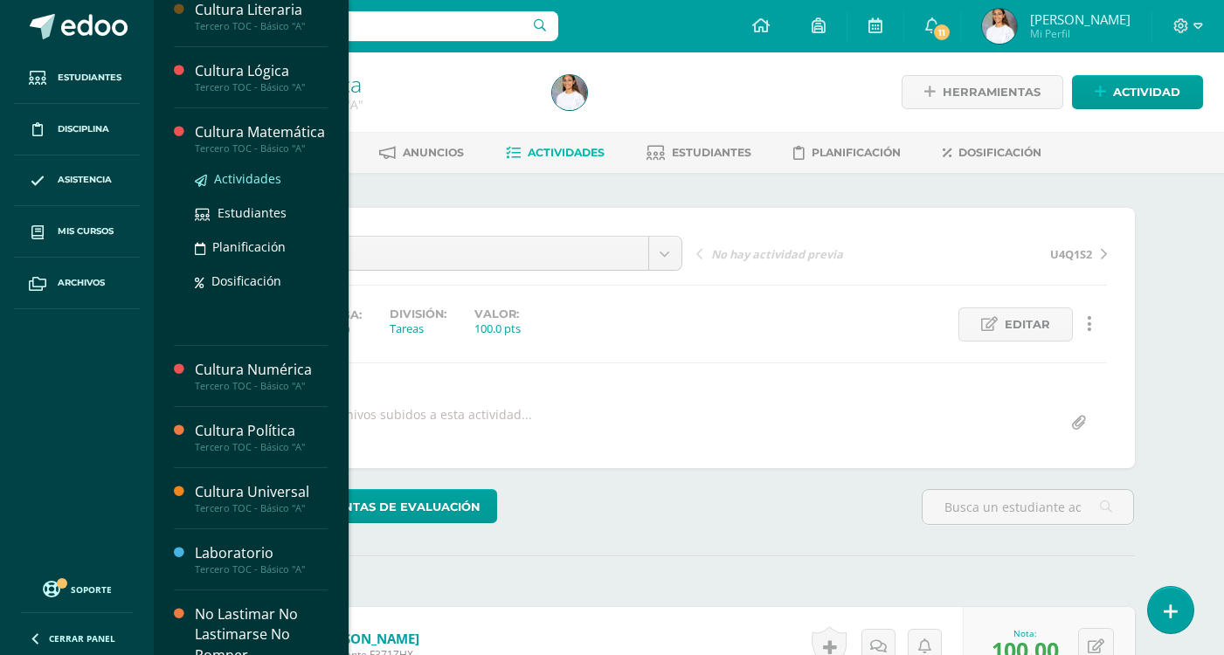
click at [252, 187] on span "Actividades" at bounding box center [247, 178] width 67 height 17
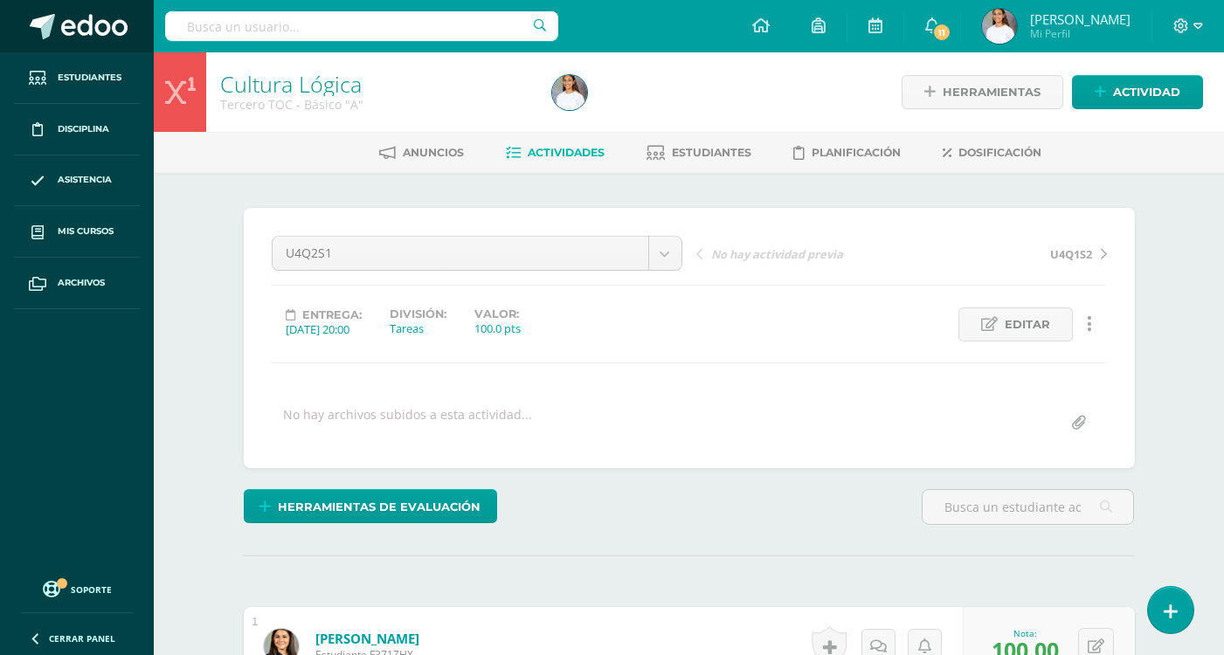
scroll to position [405, 0]
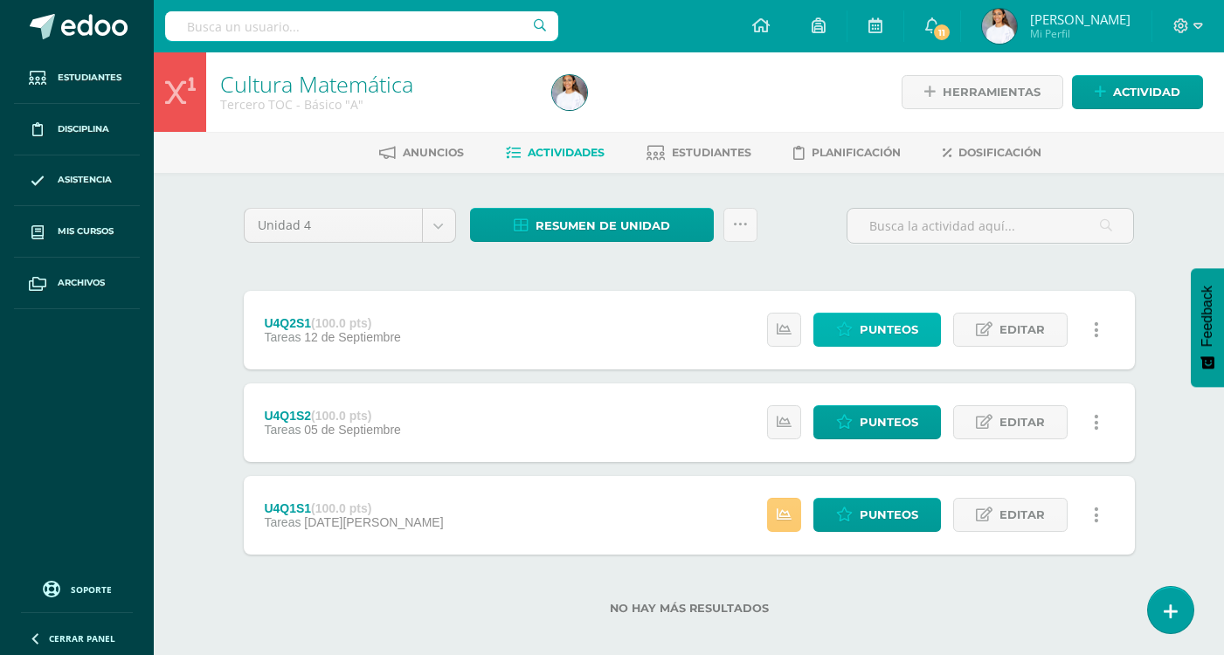
click at [850, 341] on link "Punteos" at bounding box center [877, 330] width 128 height 34
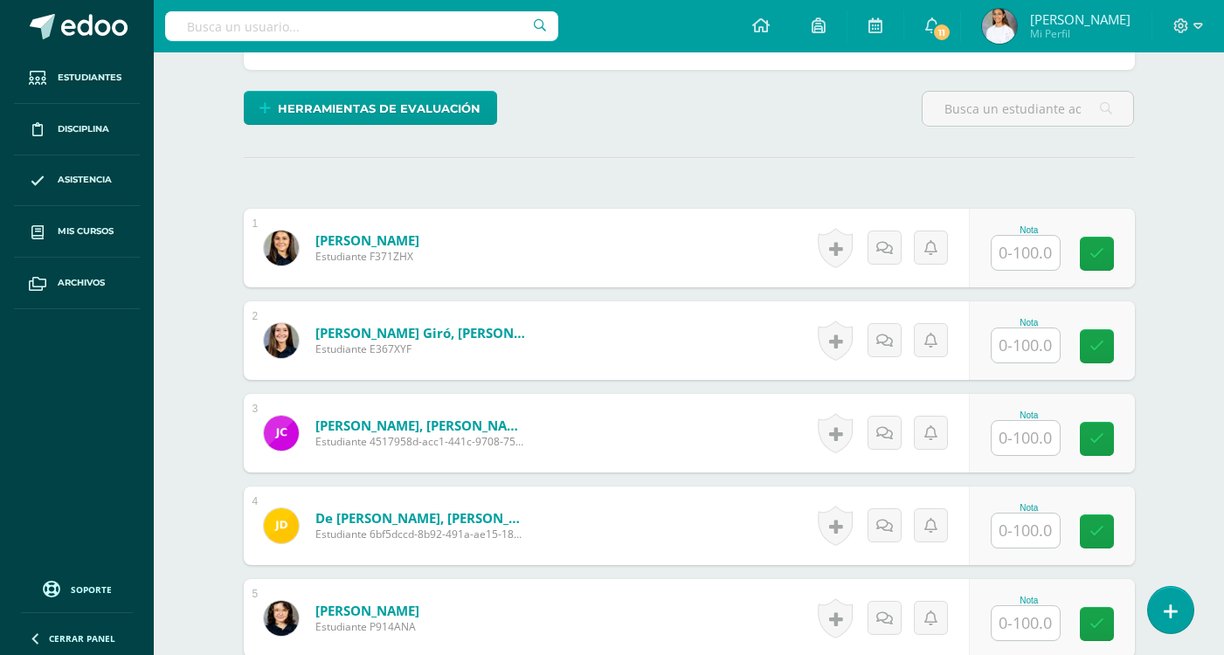
scroll to position [424, 0]
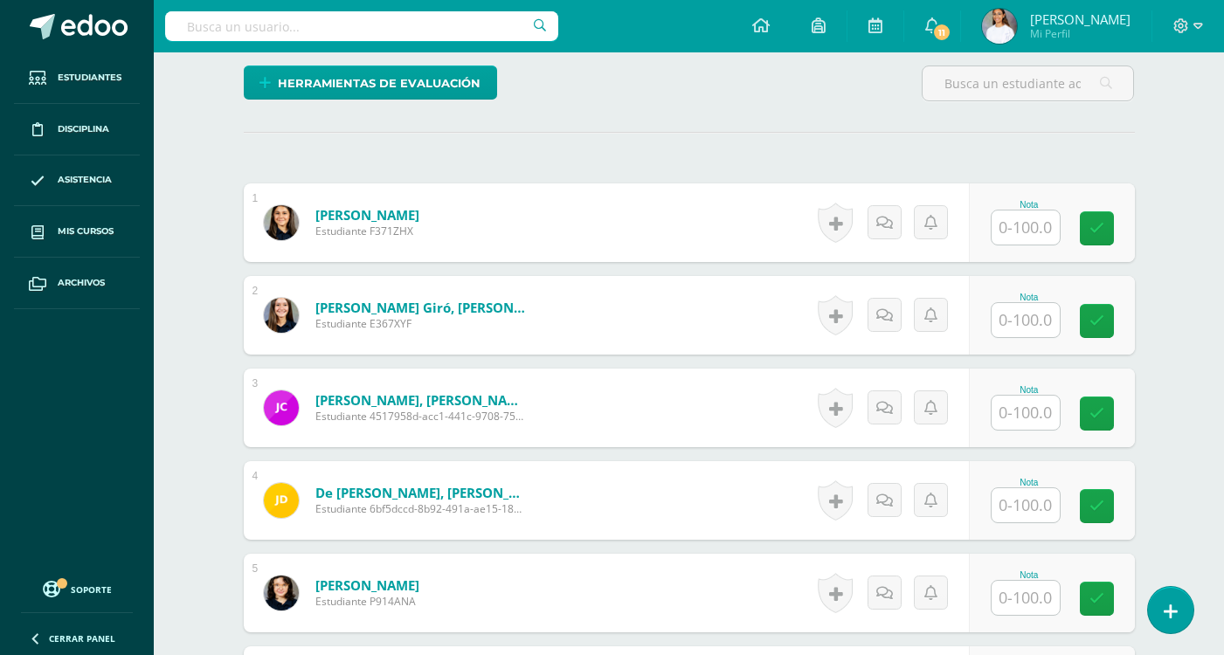
click at [1043, 233] on input "text" at bounding box center [1025, 227] width 68 height 34
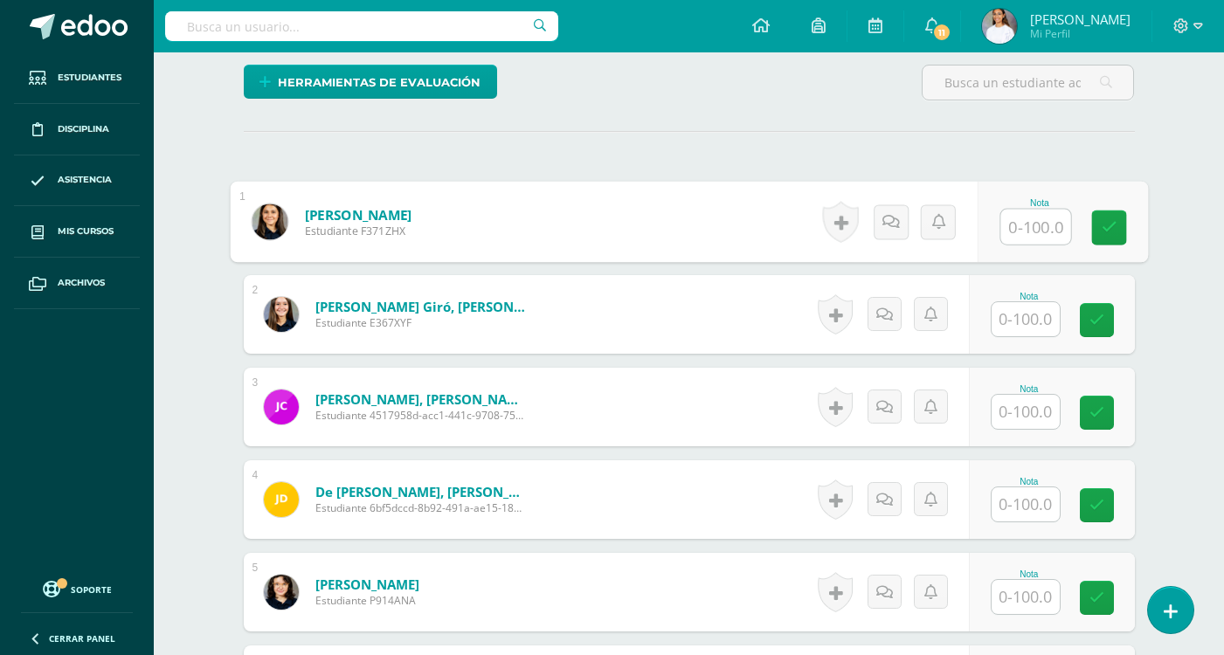
scroll to position [425, 0]
type input "100"
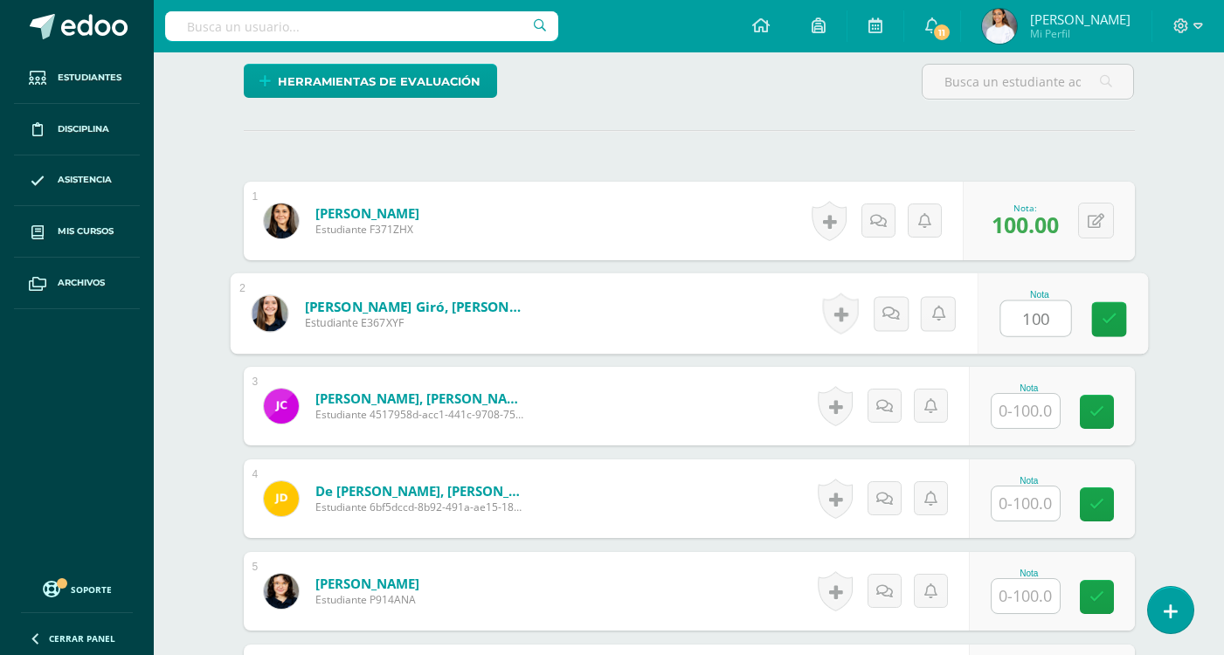
type input "100"
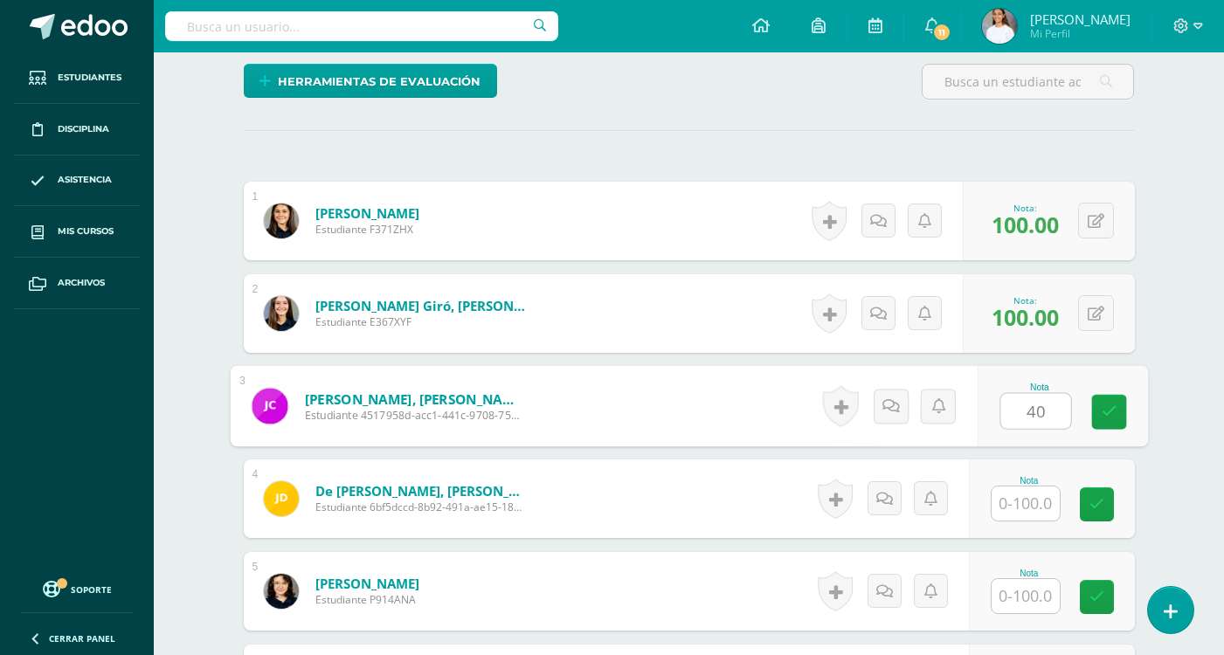
type input "40"
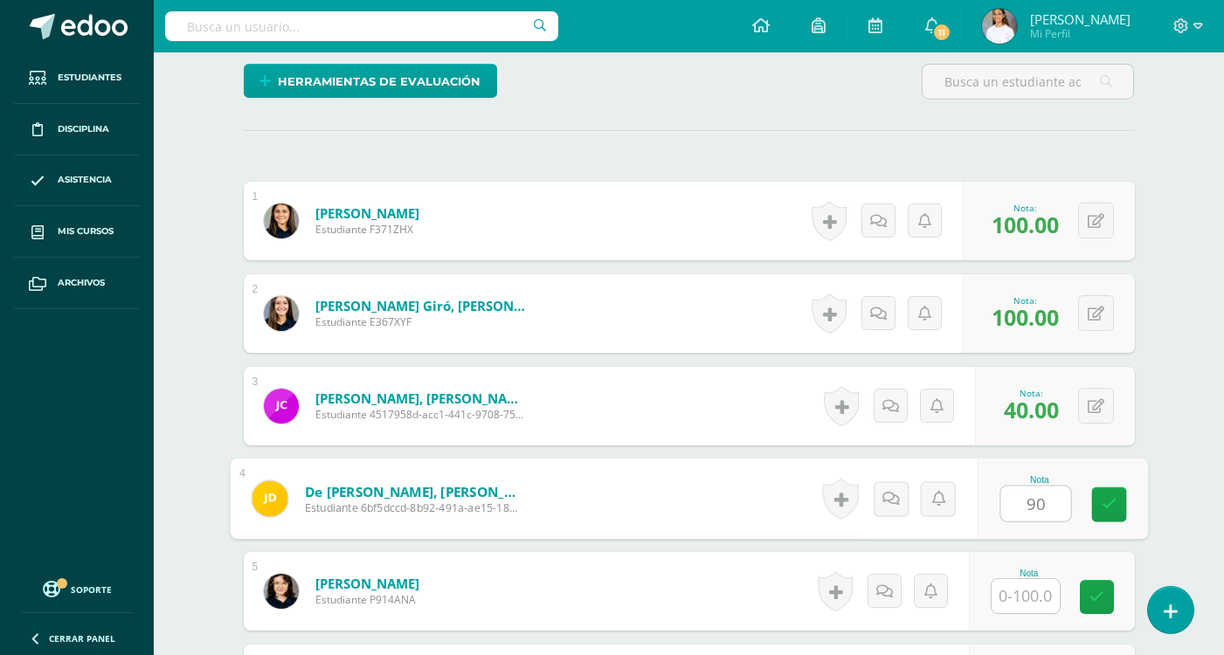
type input "90"
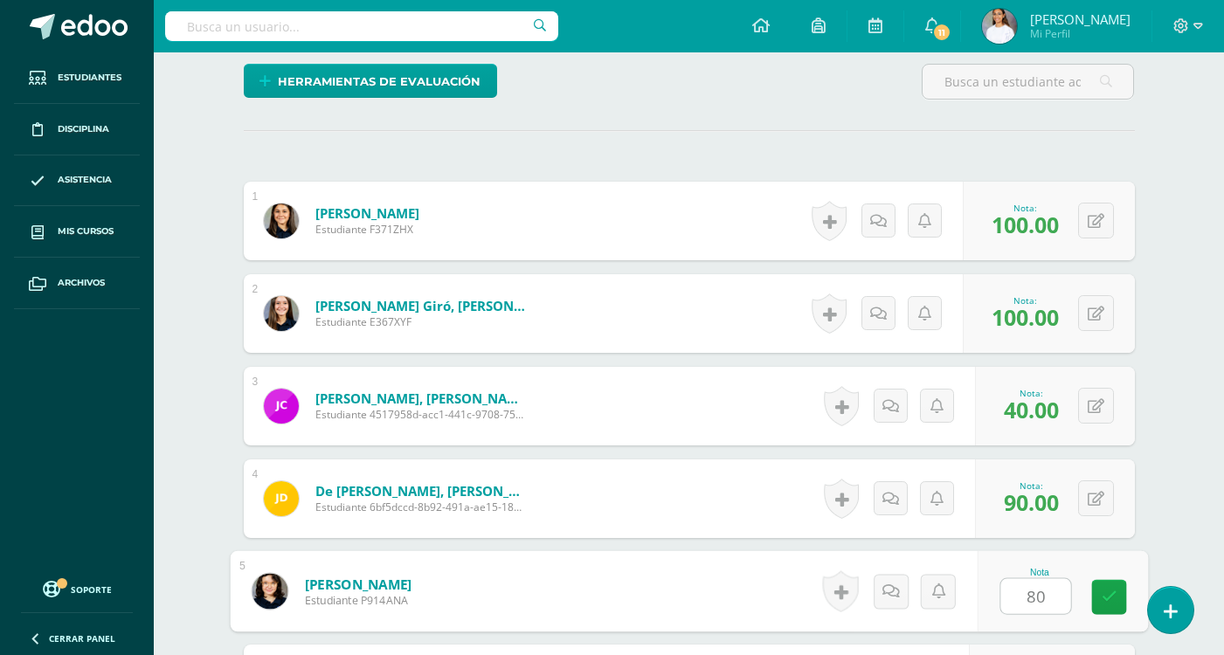
type input "80"
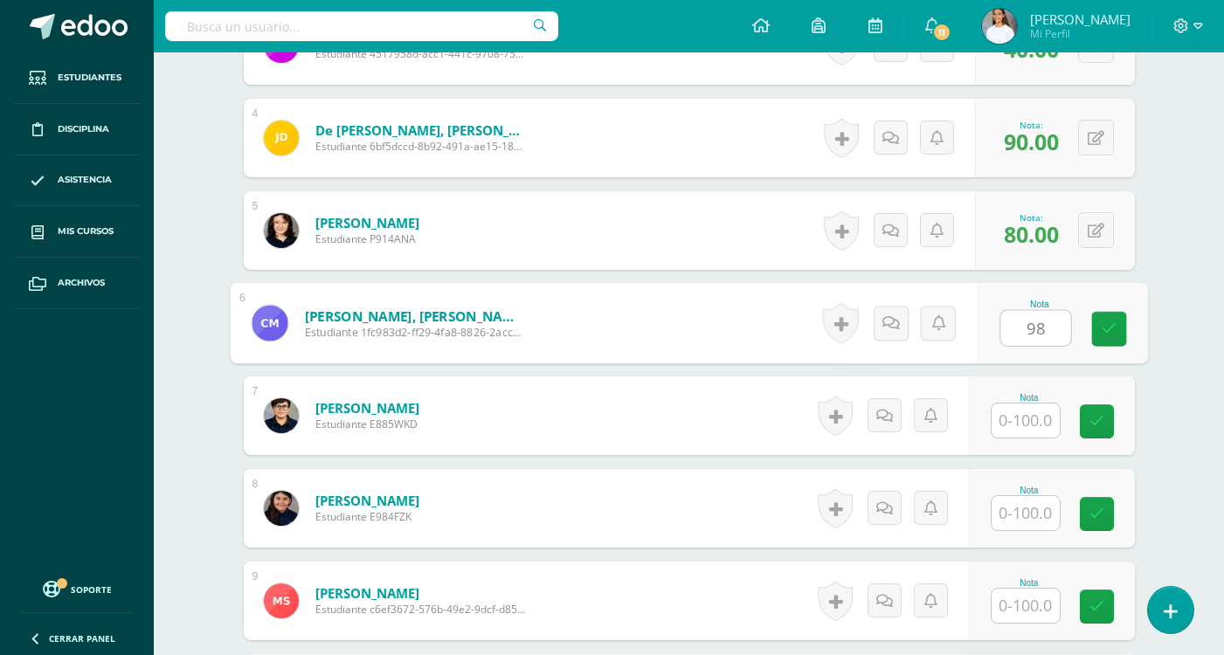
type input "98"
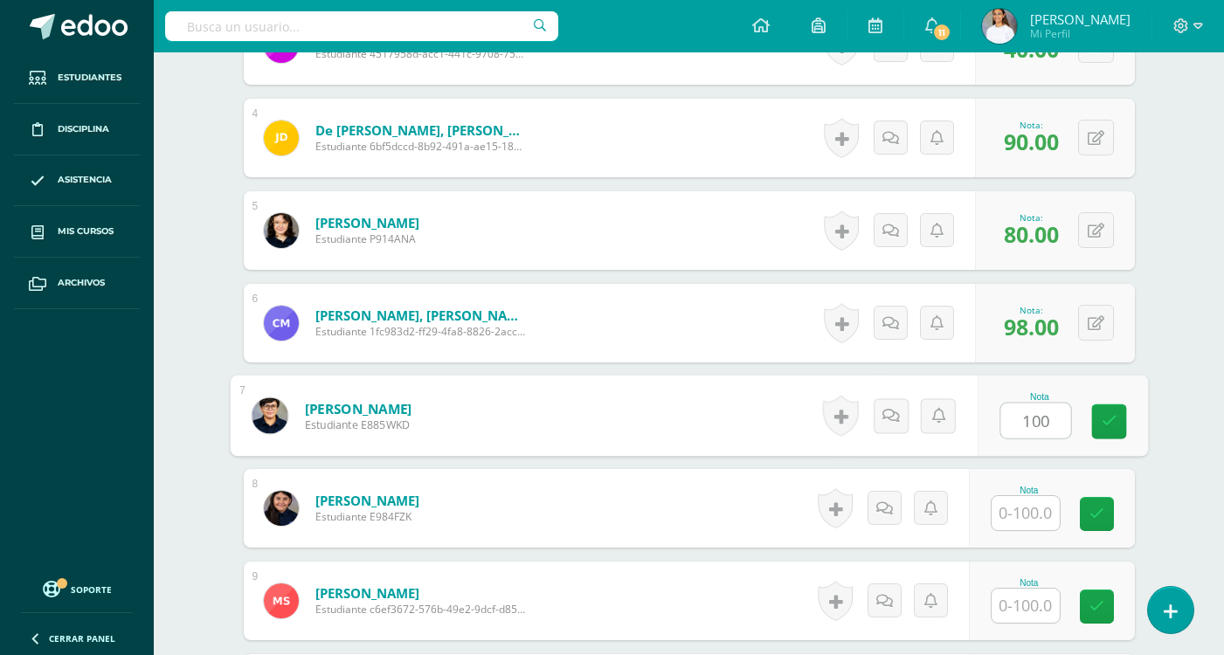
type input "100"
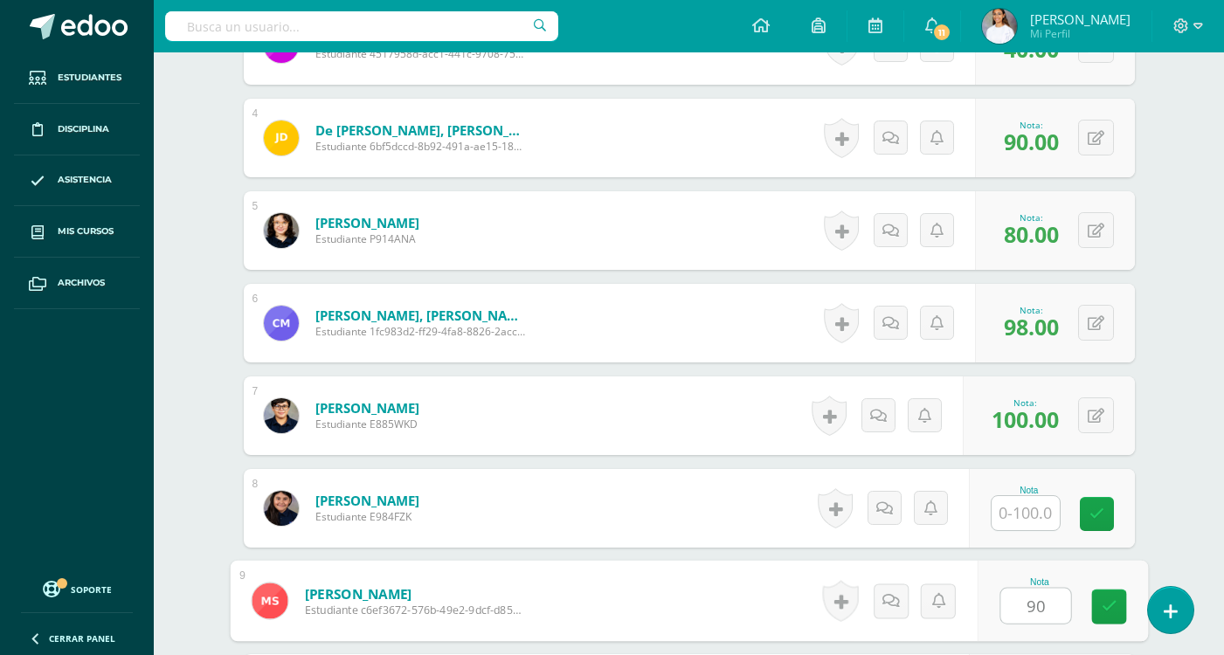
type input "90"
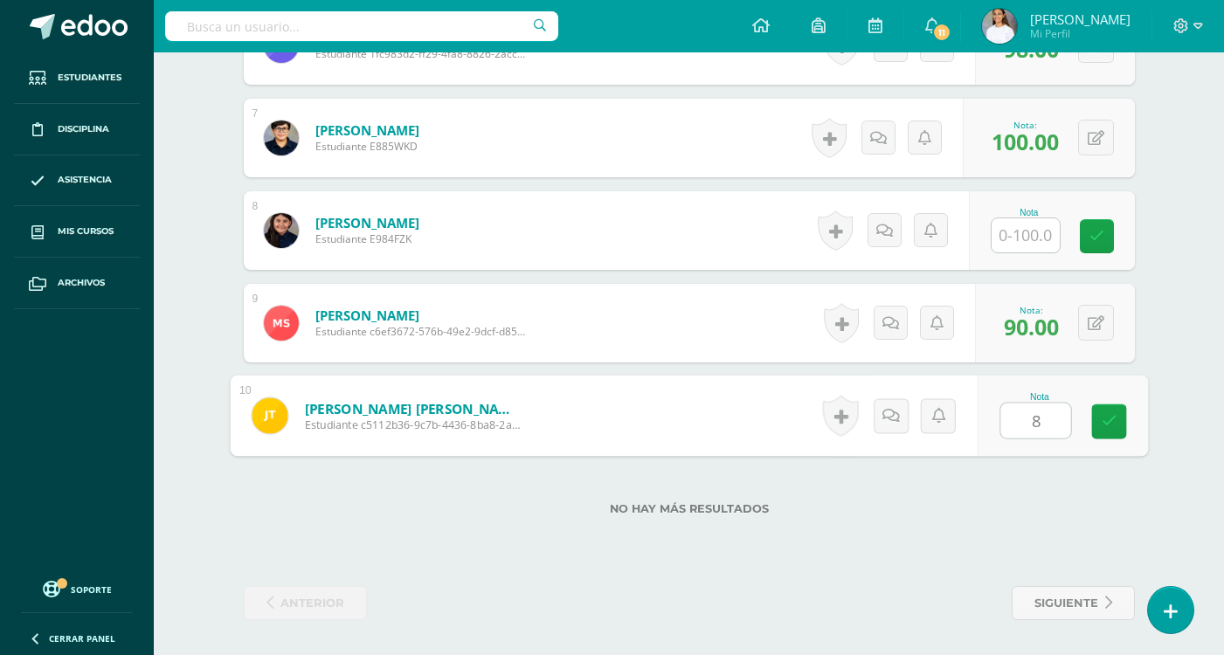
type input "88"
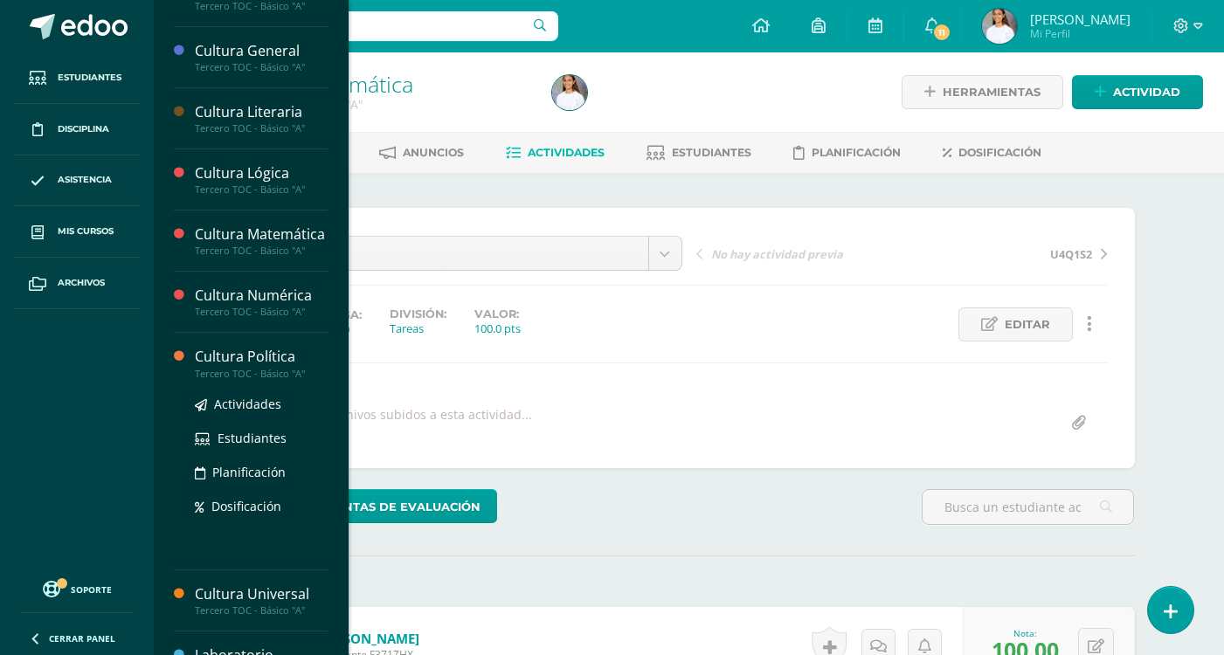
scroll to position [524, 0]
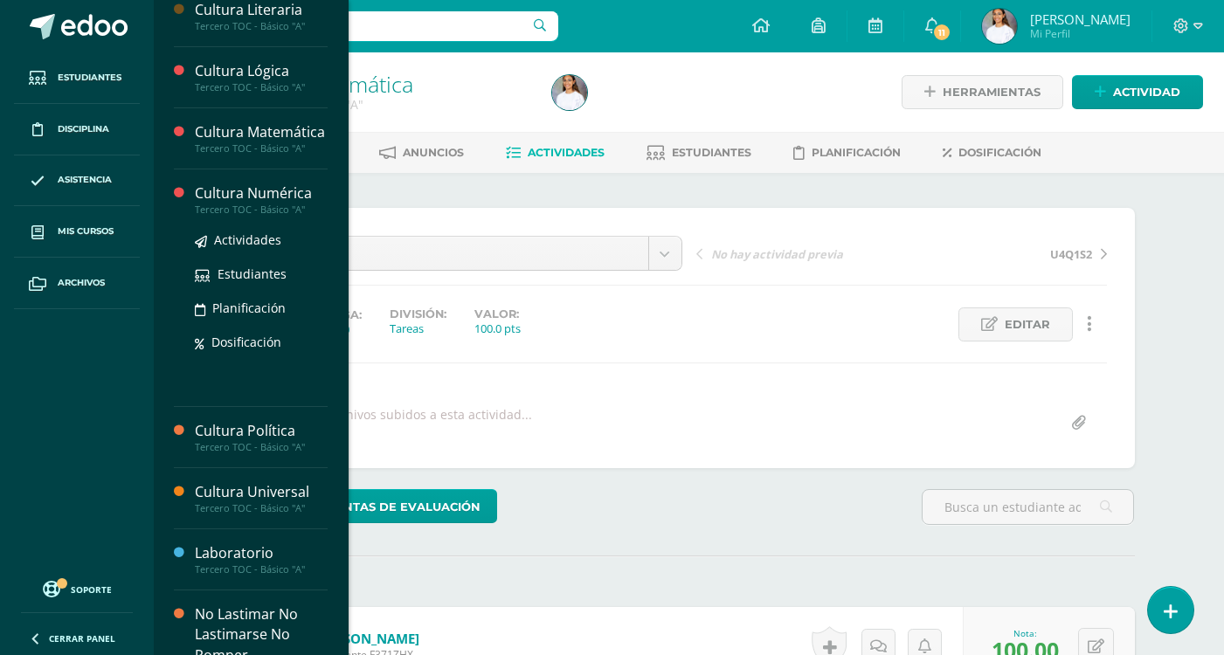
click at [259, 272] on ul "Actividades Estudiantes Planificación Dosificación" at bounding box center [261, 291] width 133 height 122
click at [259, 248] on span "Actividades" at bounding box center [247, 239] width 67 height 17
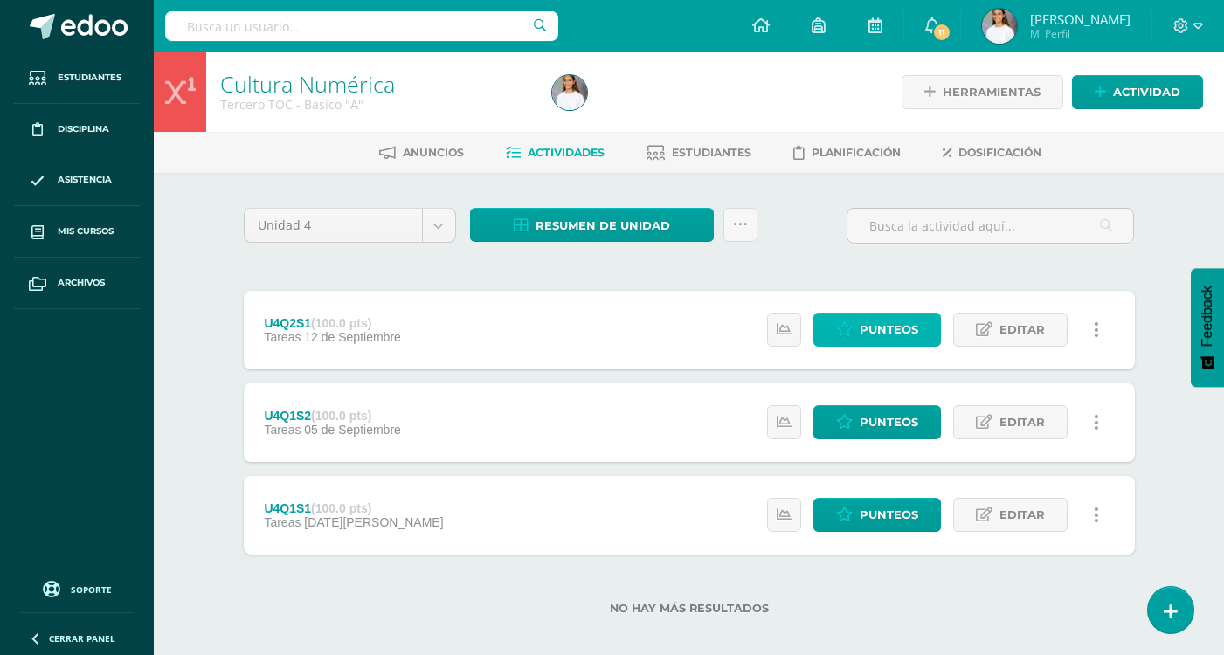
click at [862, 322] on span "Punteos" at bounding box center [888, 330] width 59 height 32
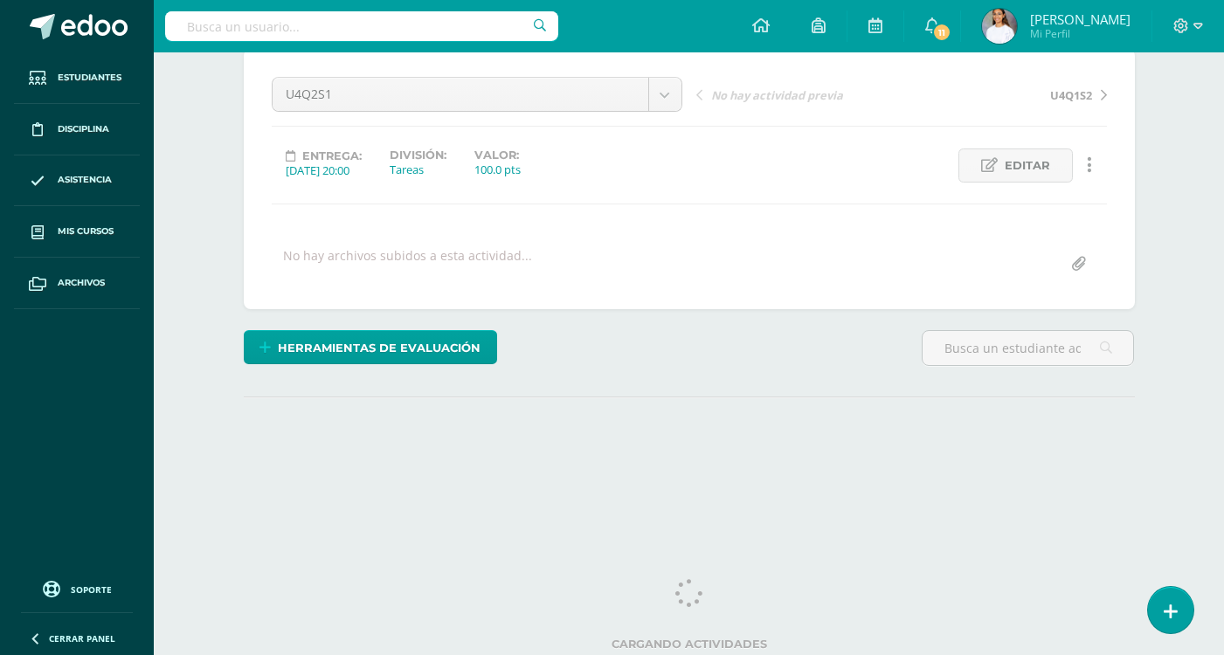
scroll to position [162, 0]
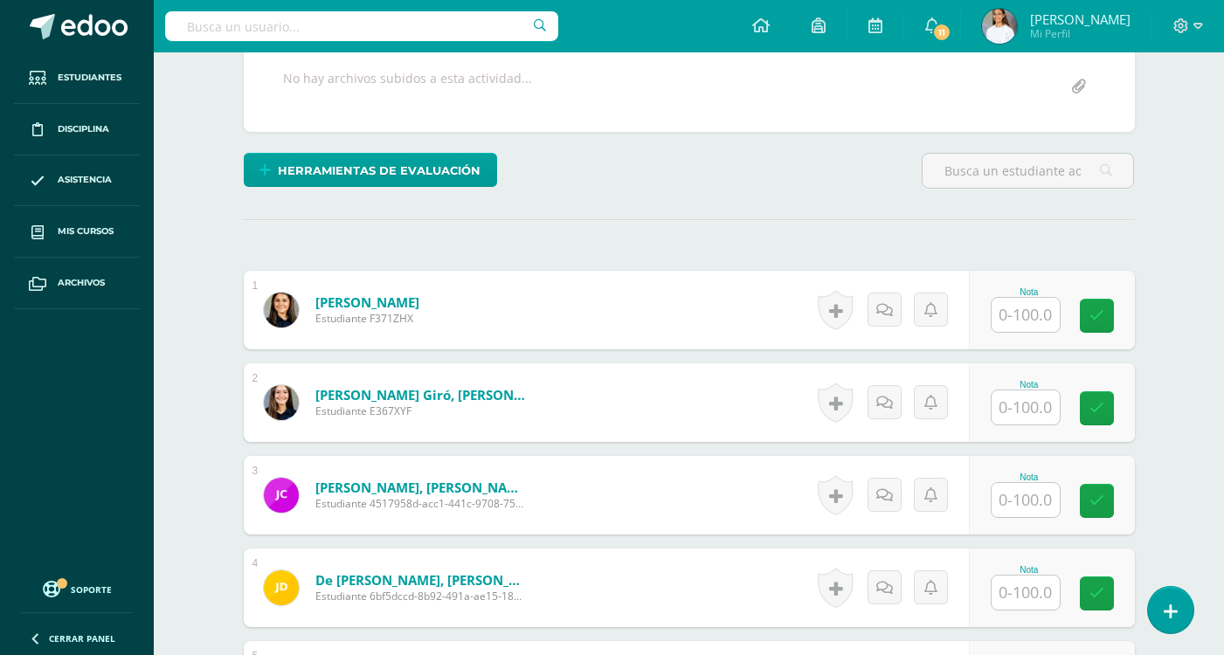
click at [1033, 314] on input "text" at bounding box center [1025, 315] width 68 height 34
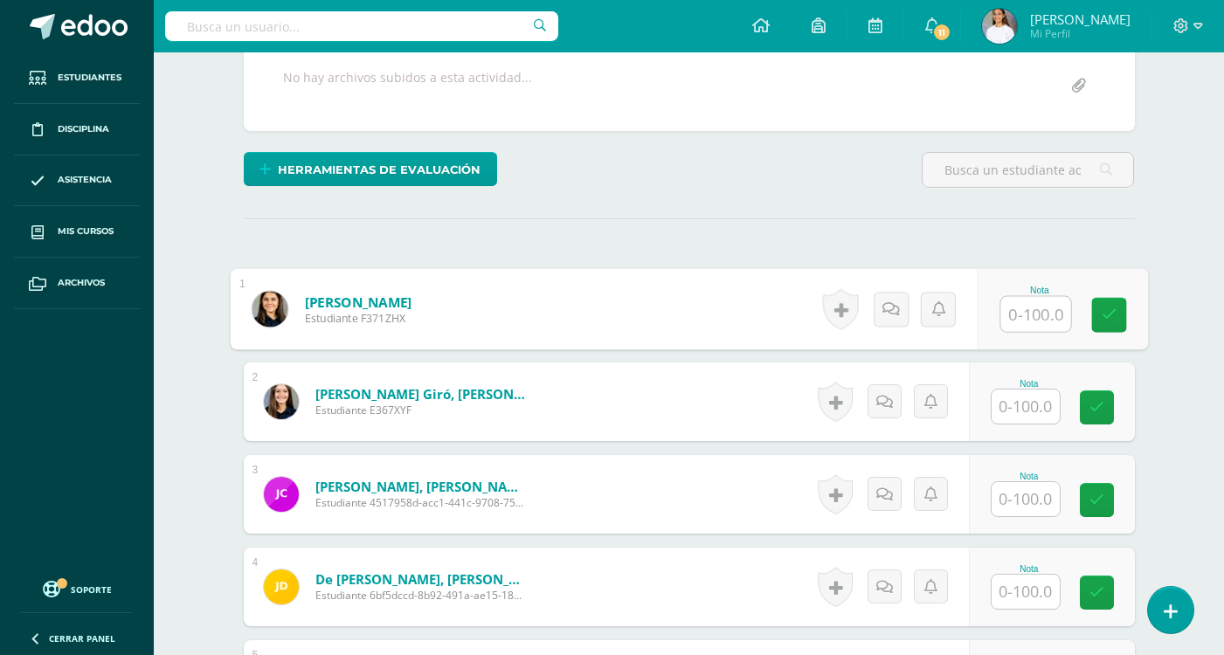
scroll to position [338, 0]
type input "100"
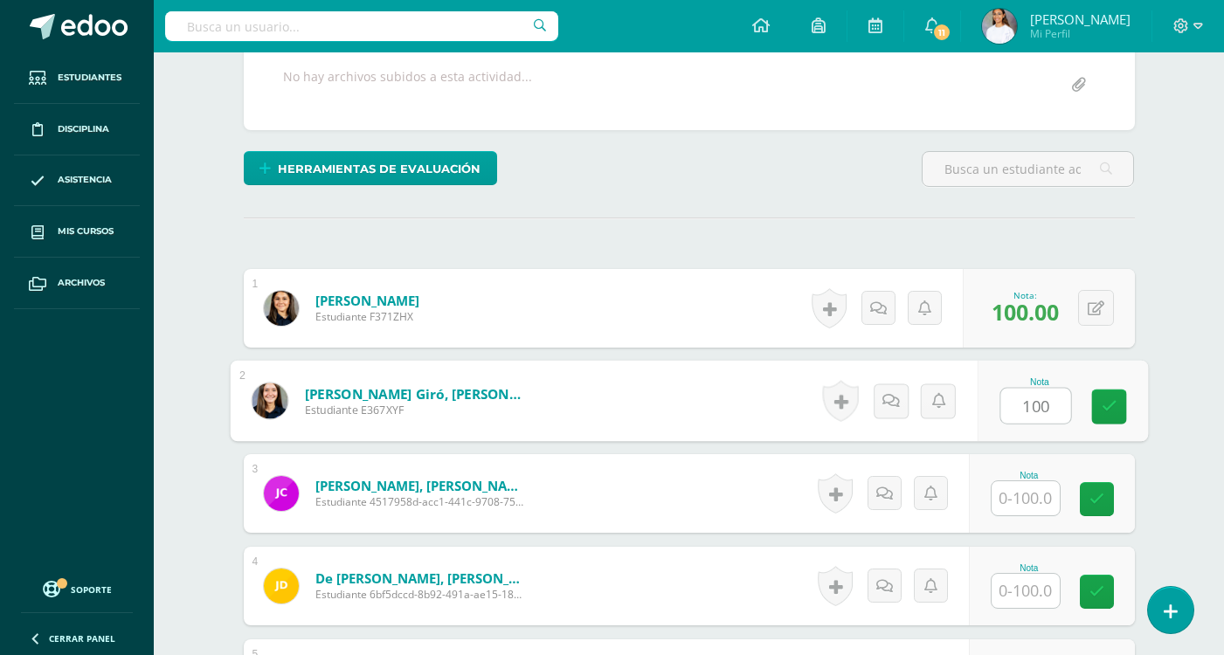
type input "100"
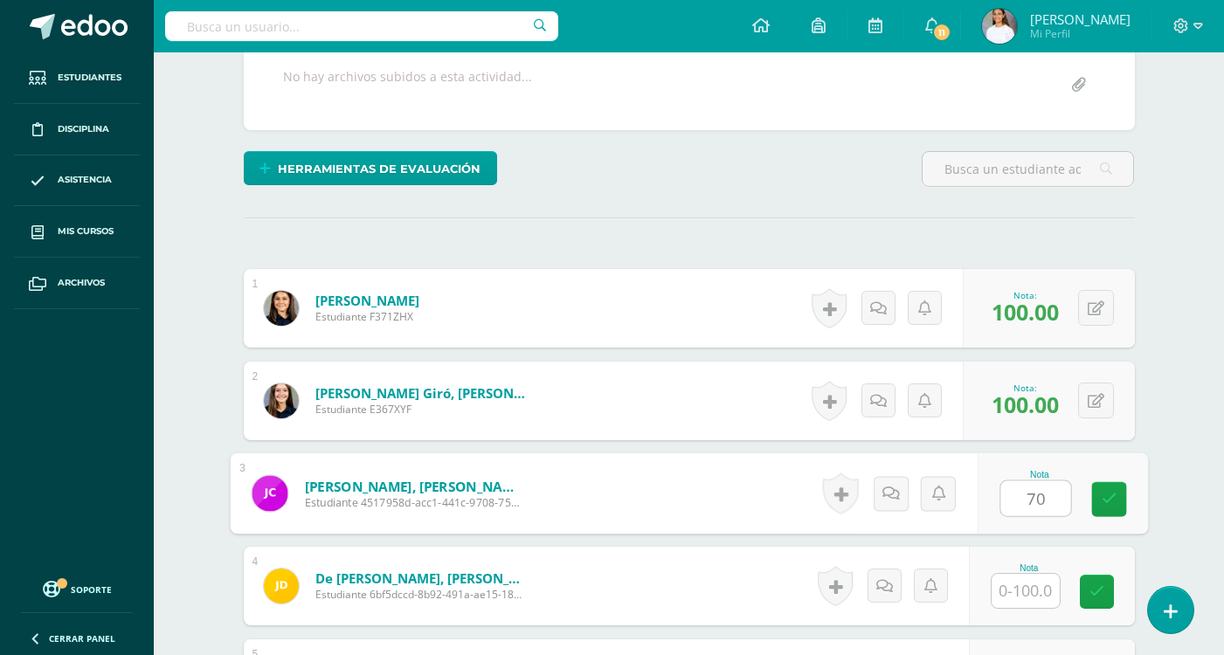
type input "70"
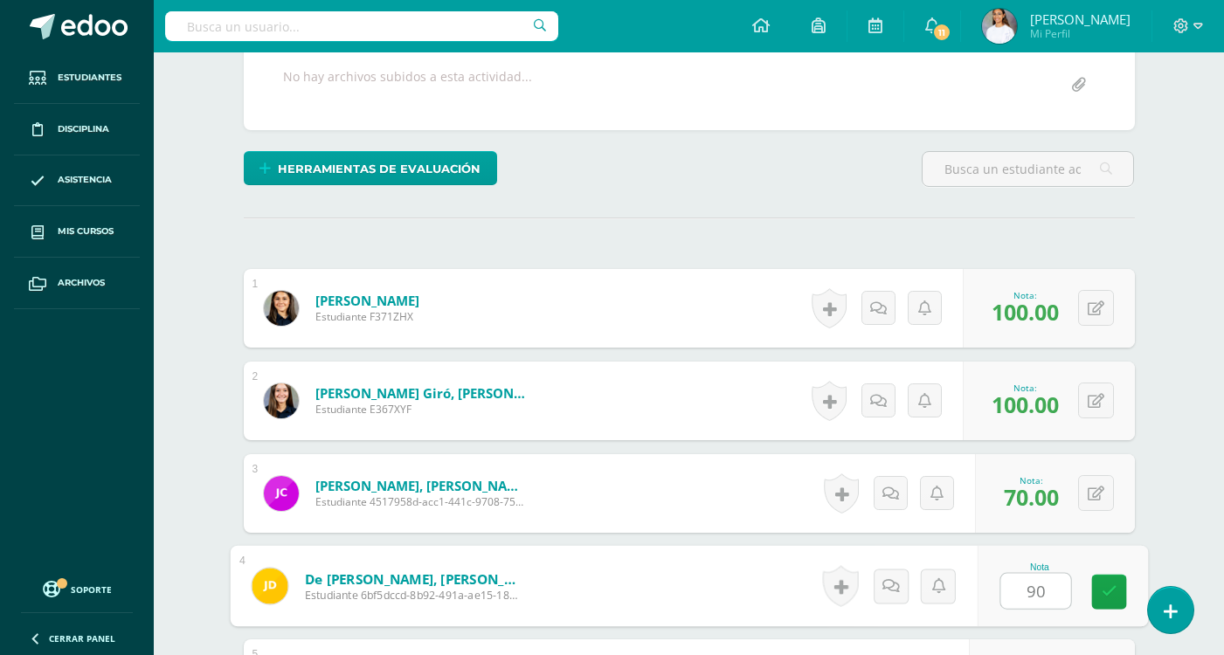
type input "90"
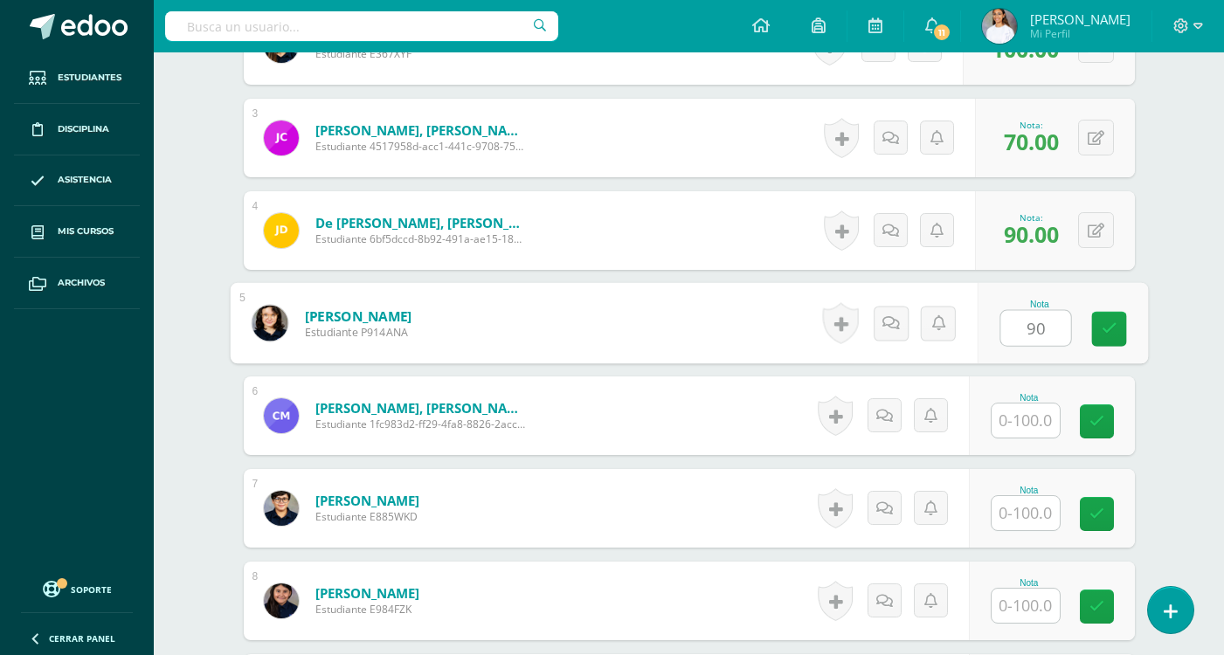
type input "90"
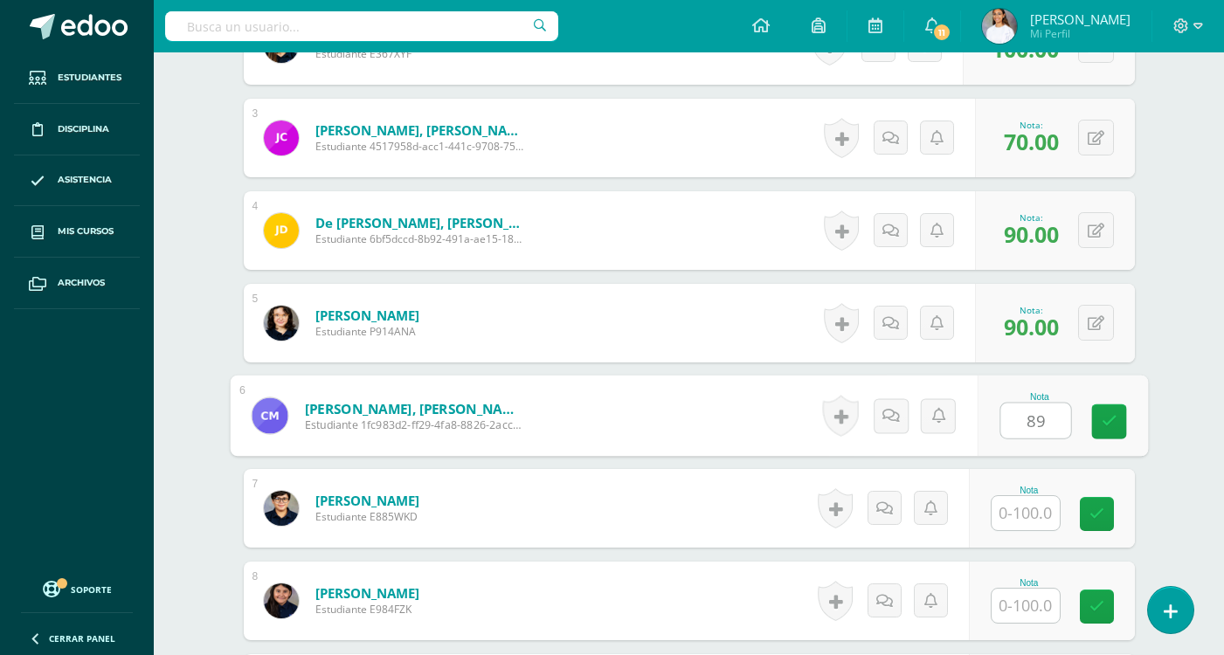
type input "89"
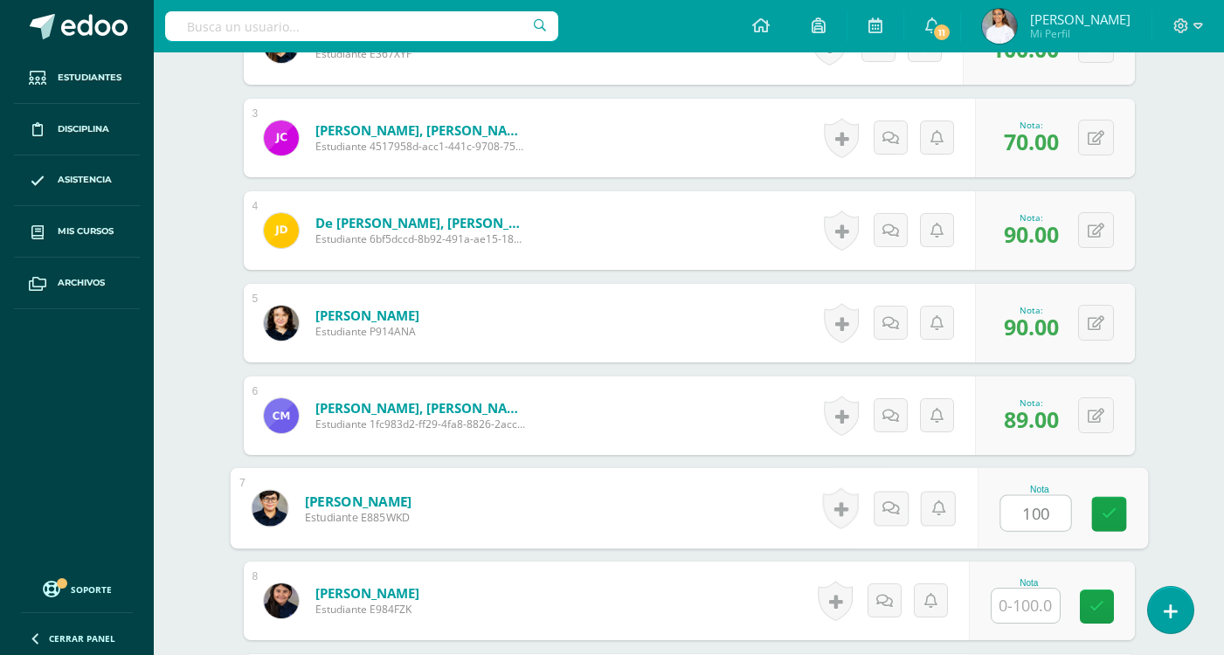
type input "100"
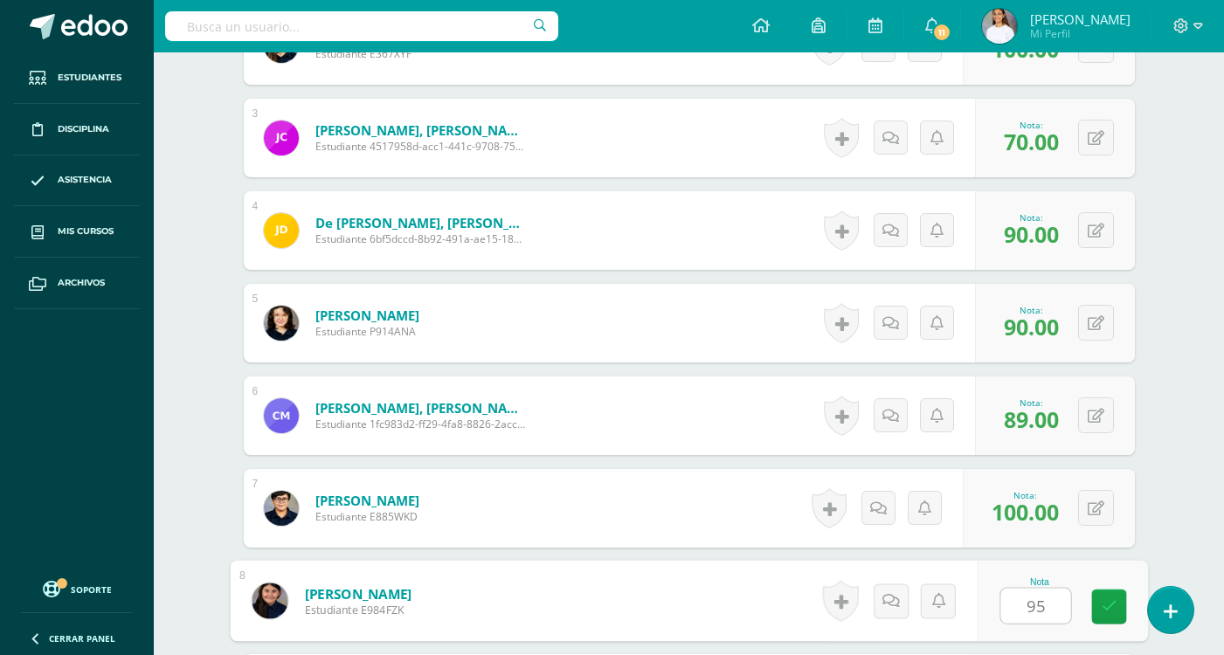
type input "95"
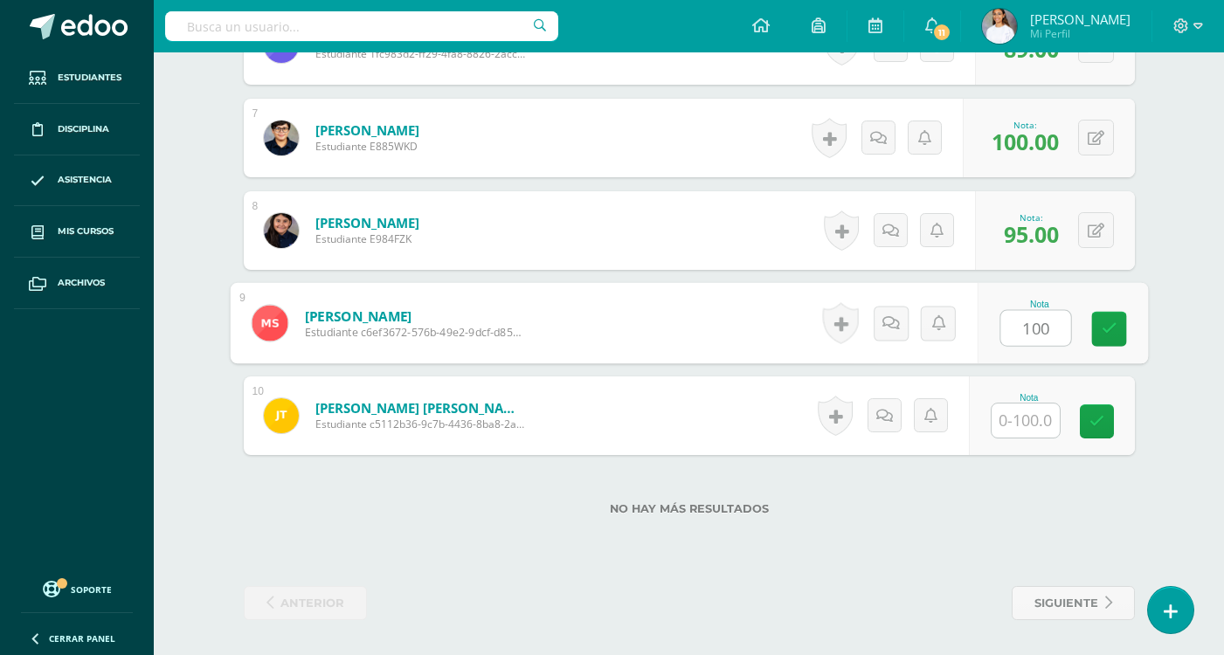
type input "100"
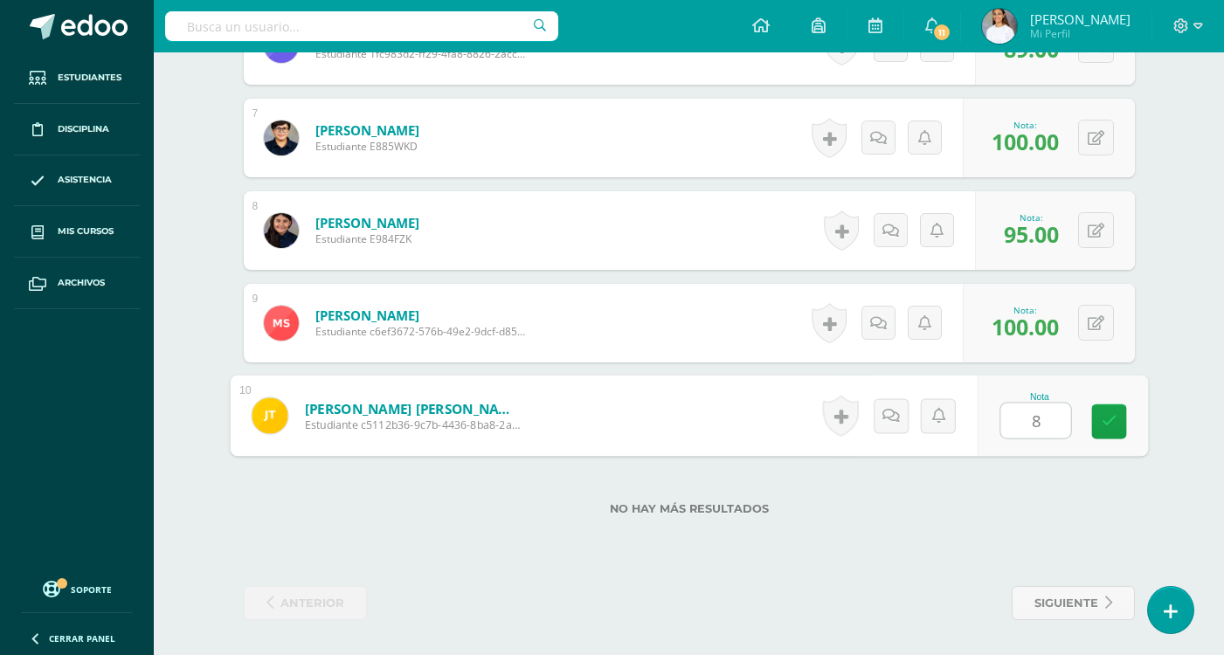
type input "88"
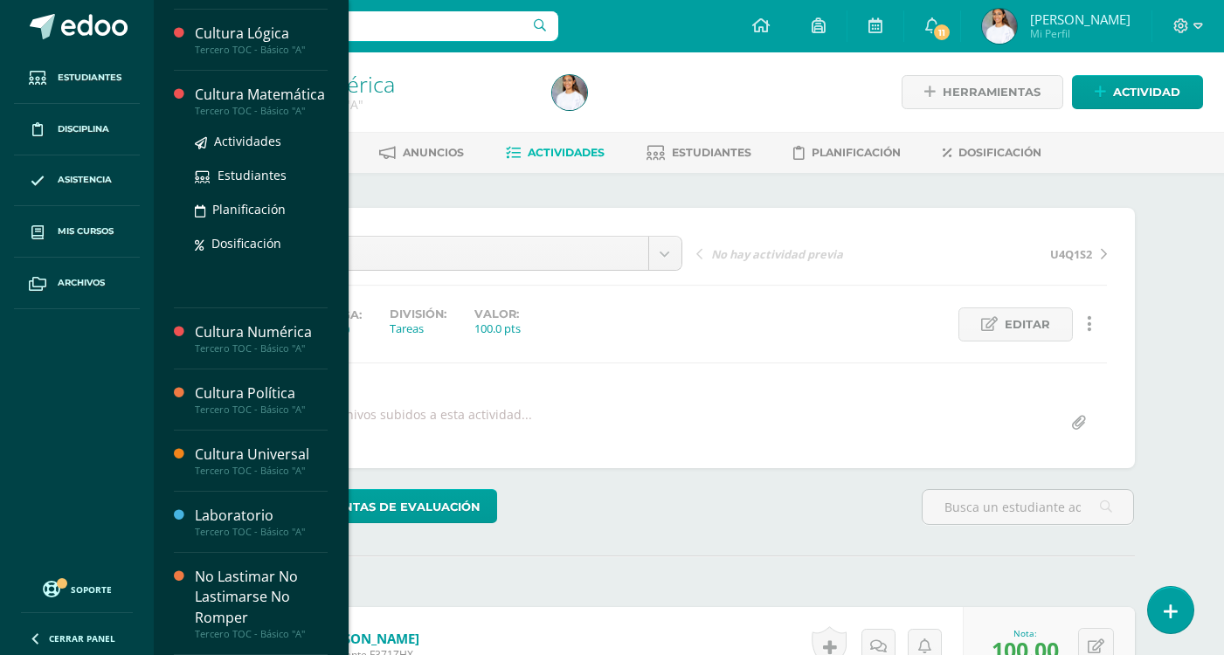
scroll to position [582, 0]
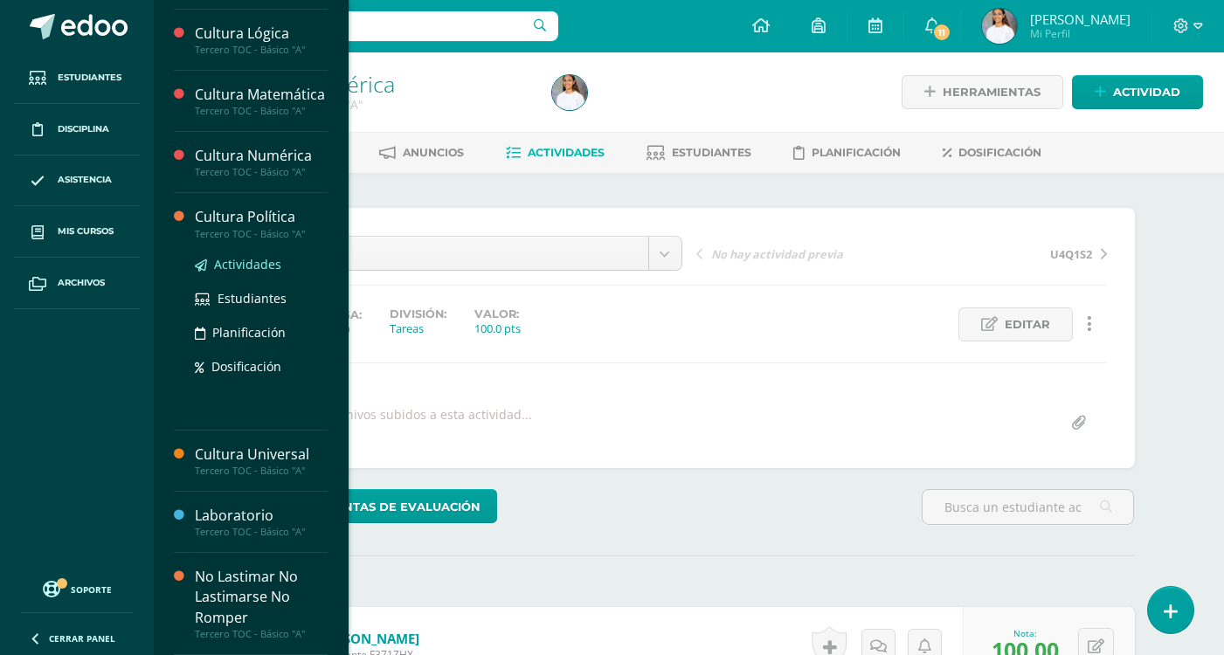
click at [255, 271] on span "Actividades" at bounding box center [247, 264] width 67 height 17
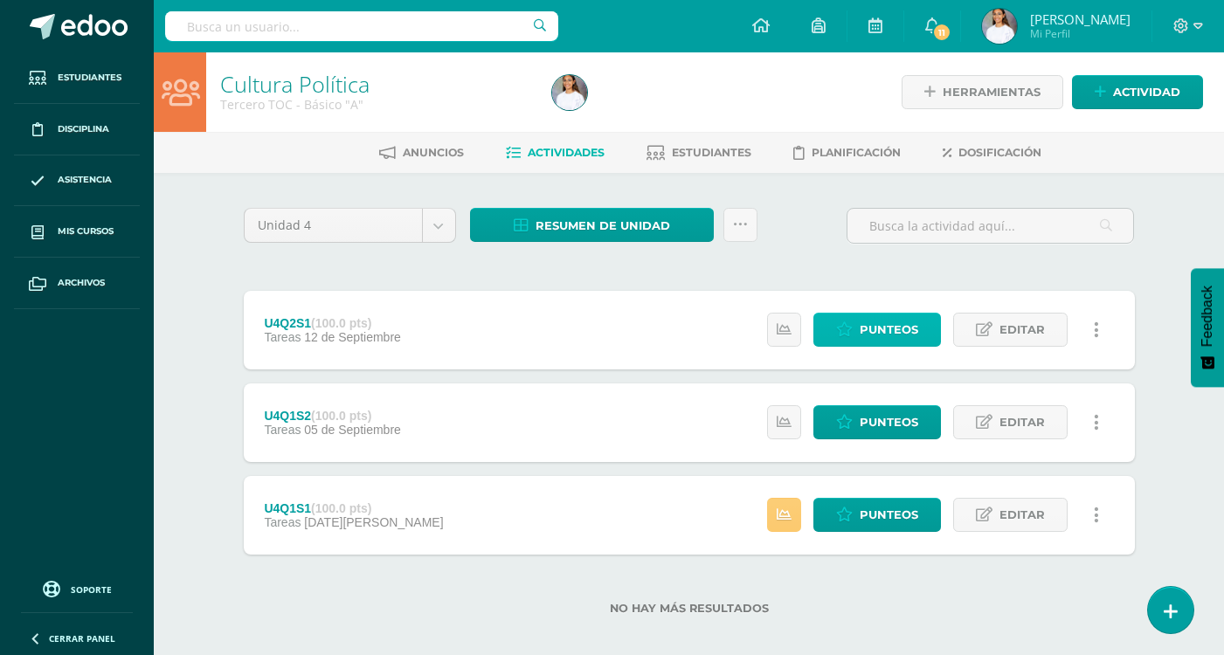
click at [884, 341] on span "Punteos" at bounding box center [888, 330] width 59 height 32
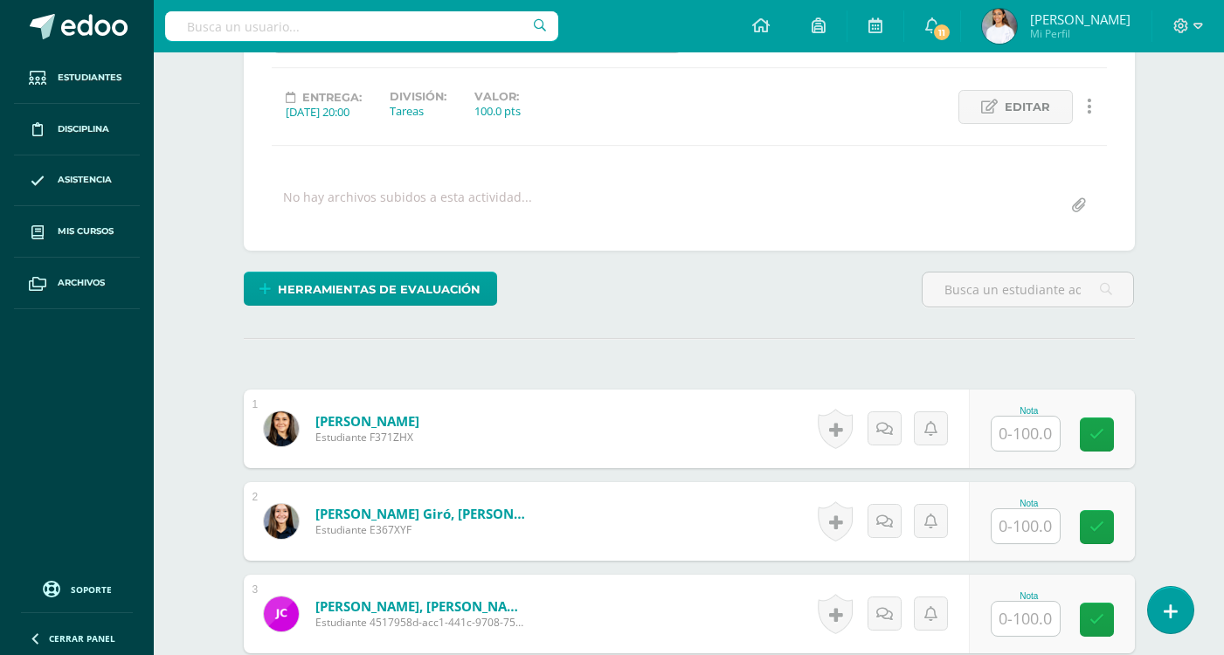
scroll to position [249, 0]
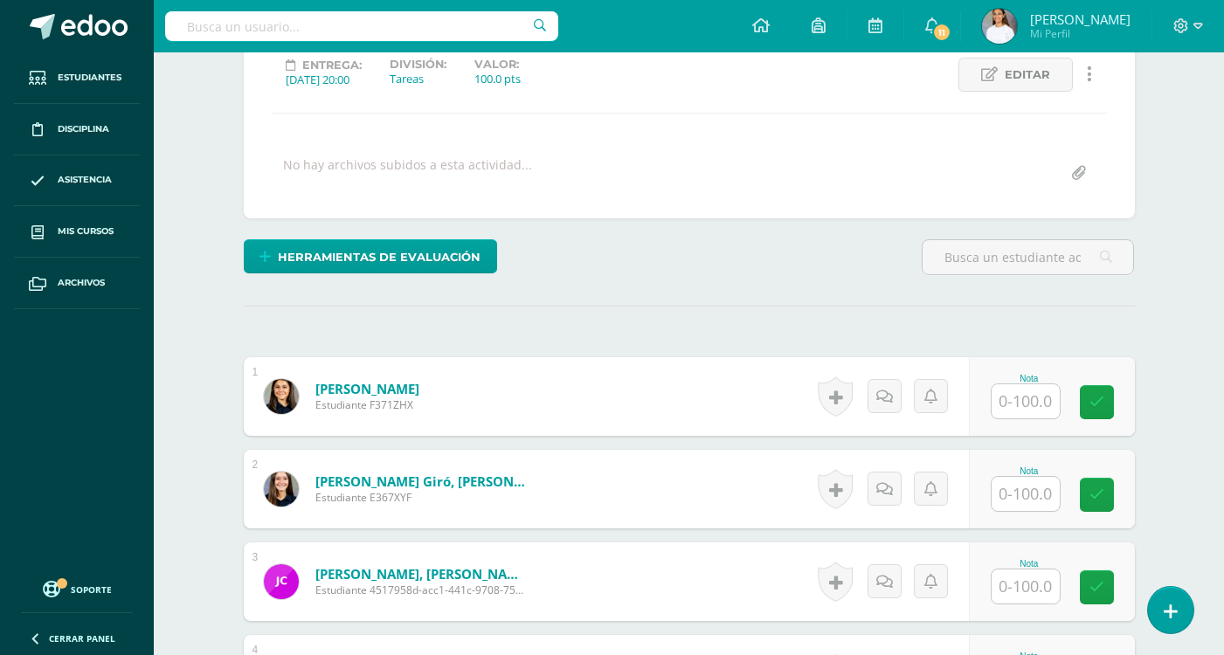
click at [1013, 400] on input "text" at bounding box center [1025, 401] width 68 height 34
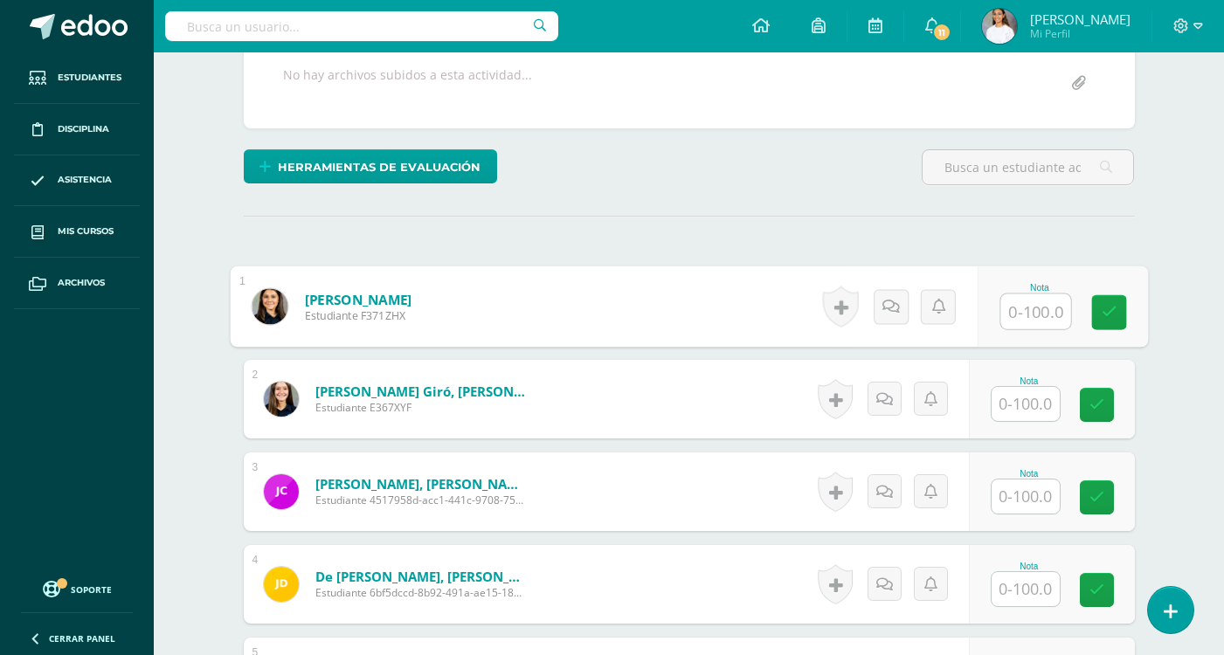
scroll to position [349, 0]
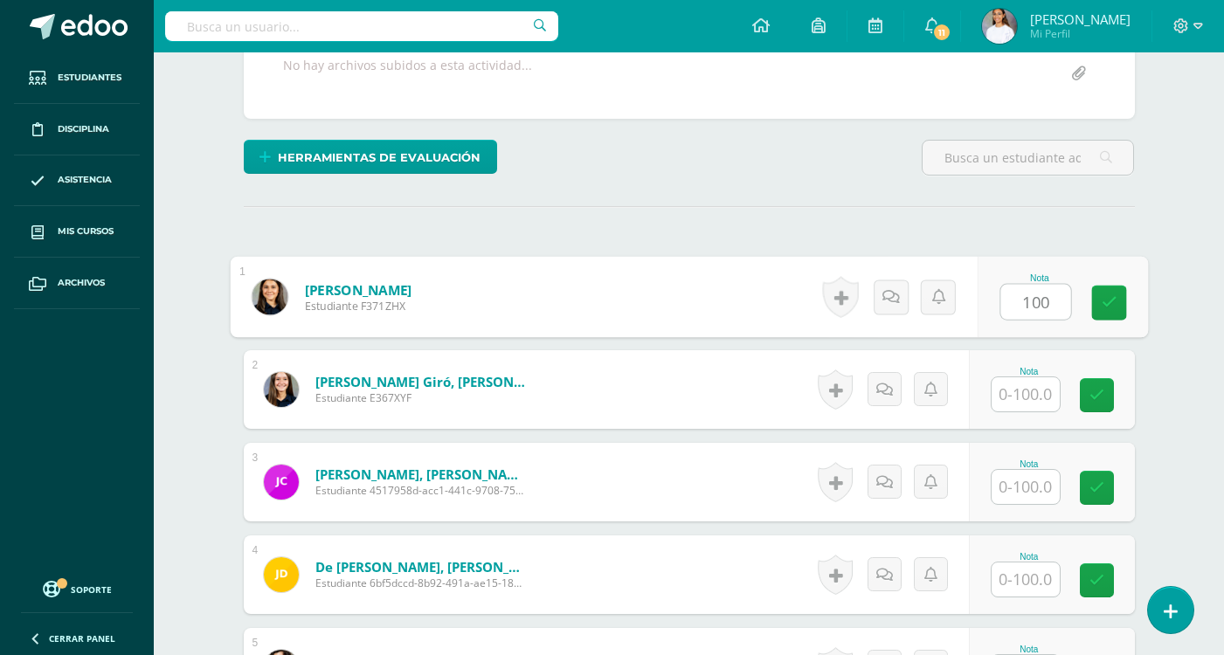
type input "100"
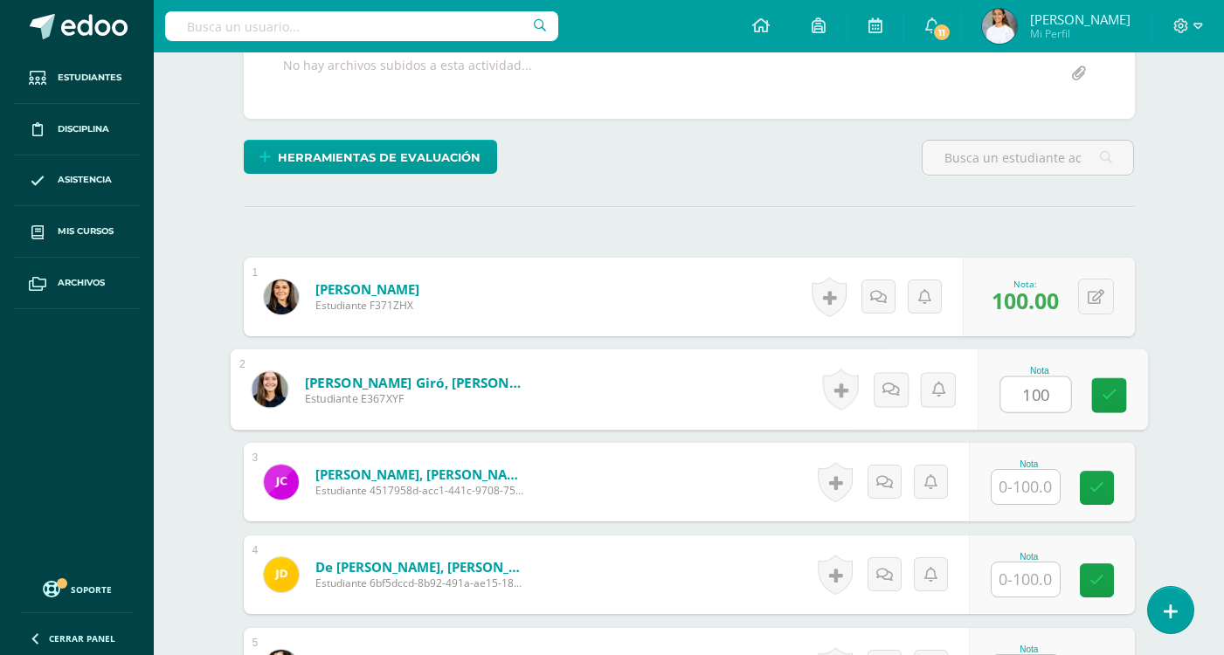
type input "100"
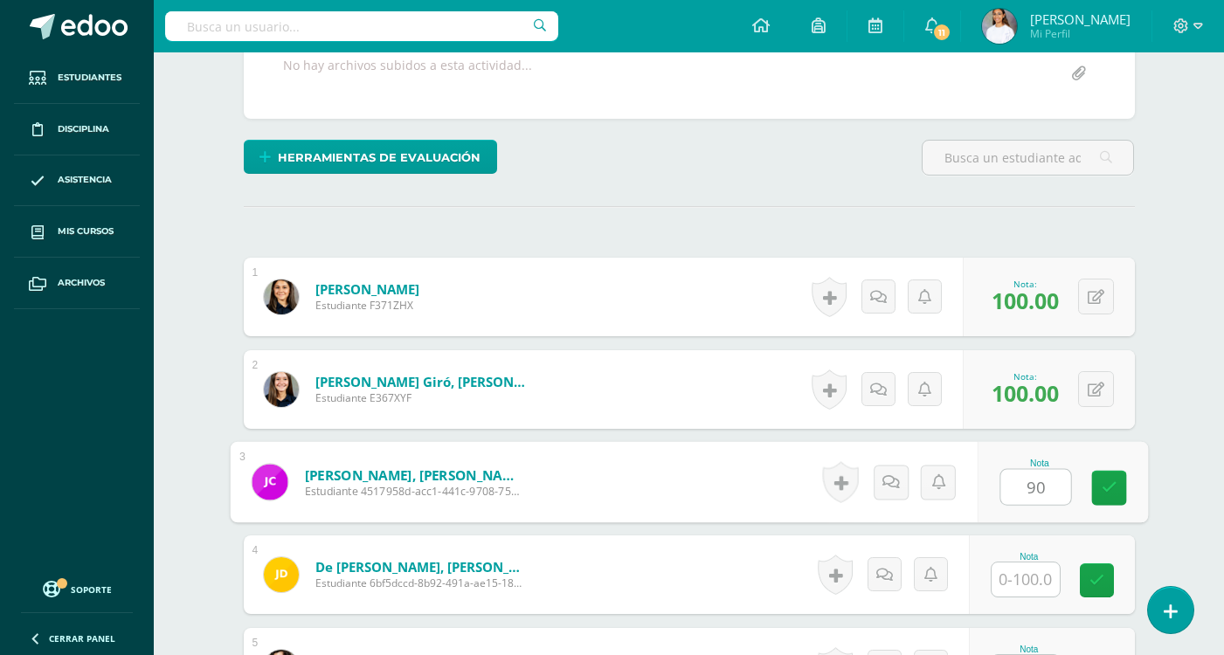
type input "90"
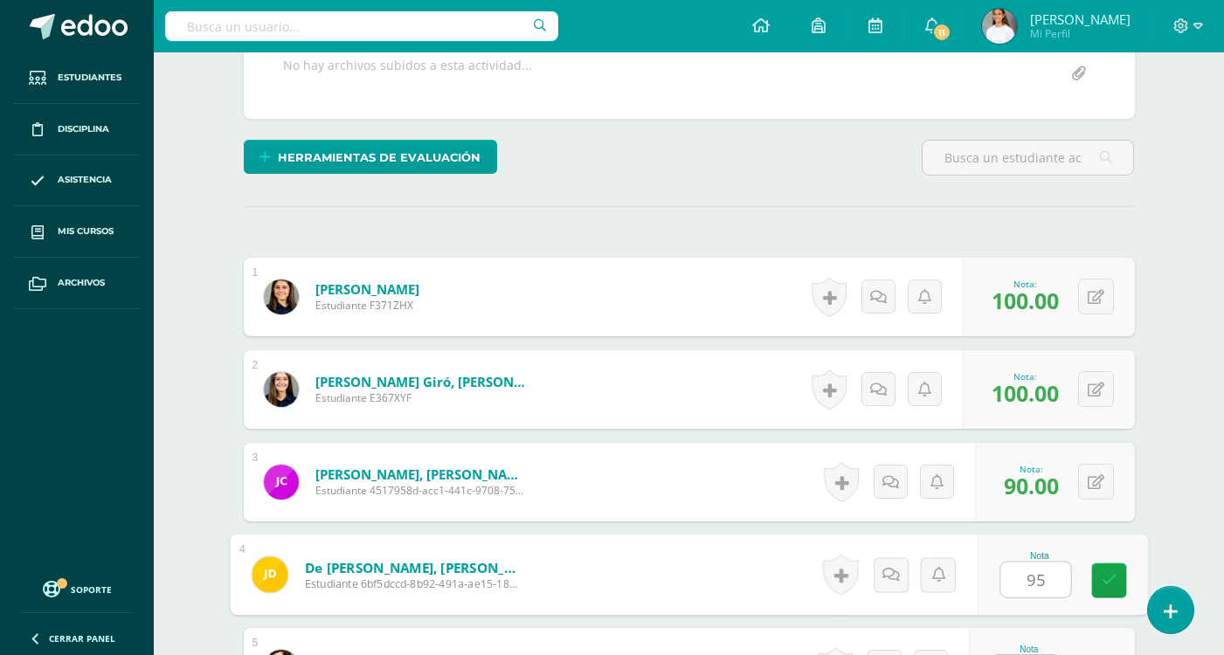
type input "95"
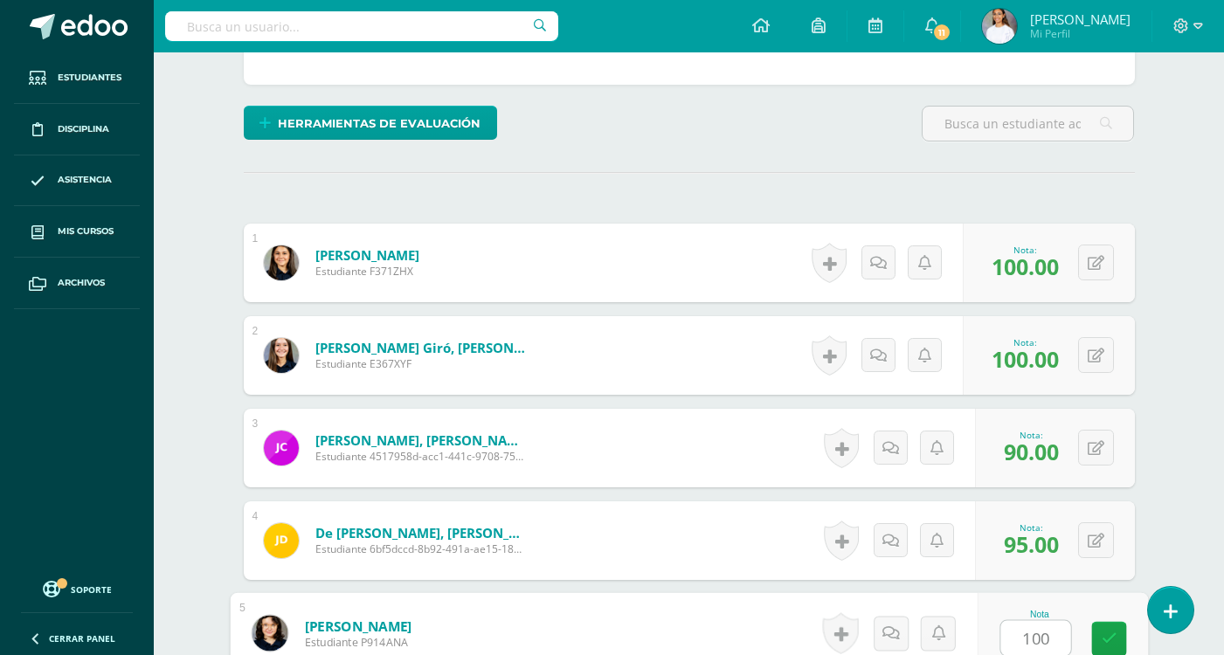
type input "100"
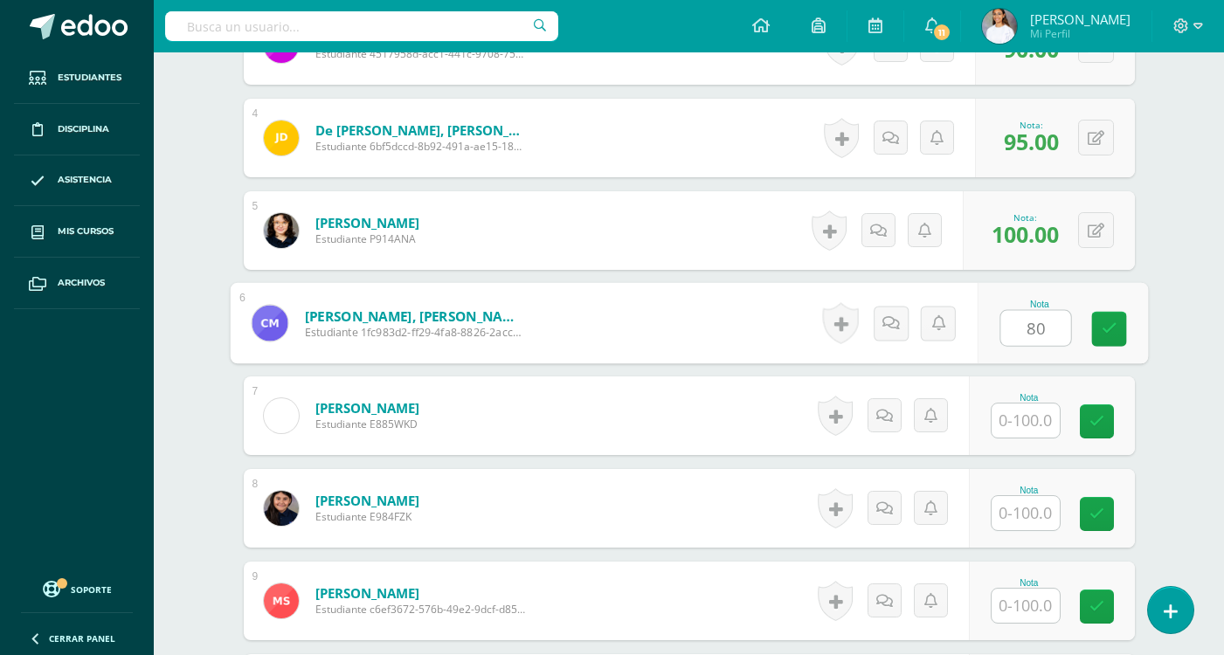
type input "80"
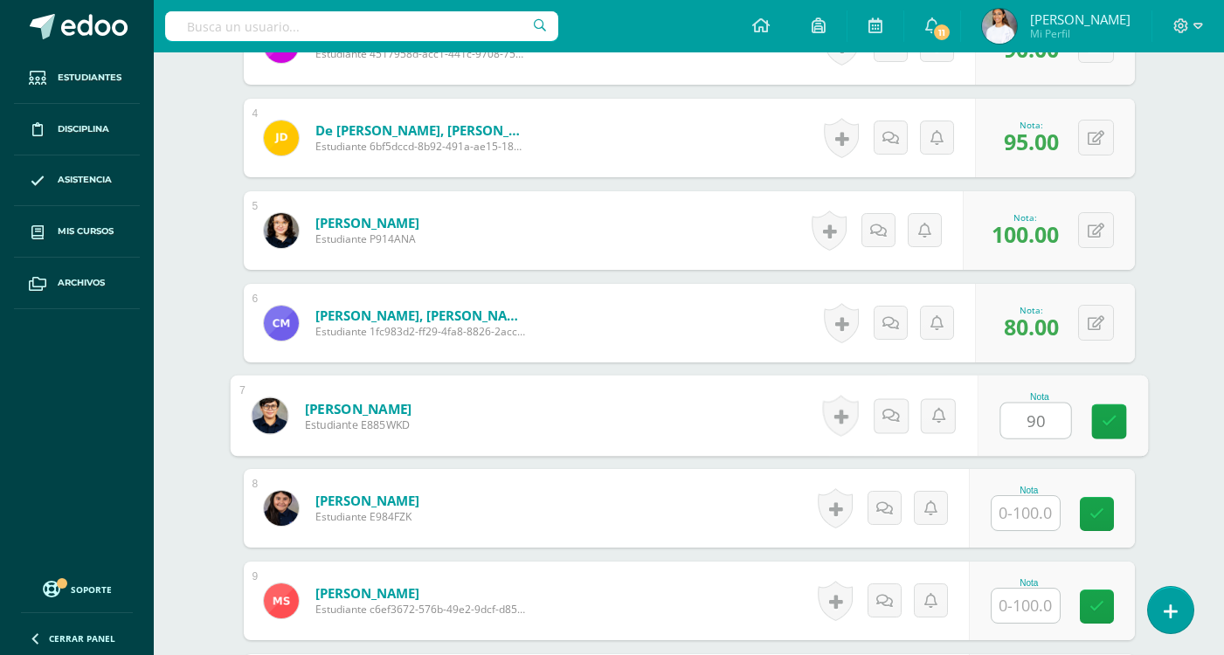
type input "90"
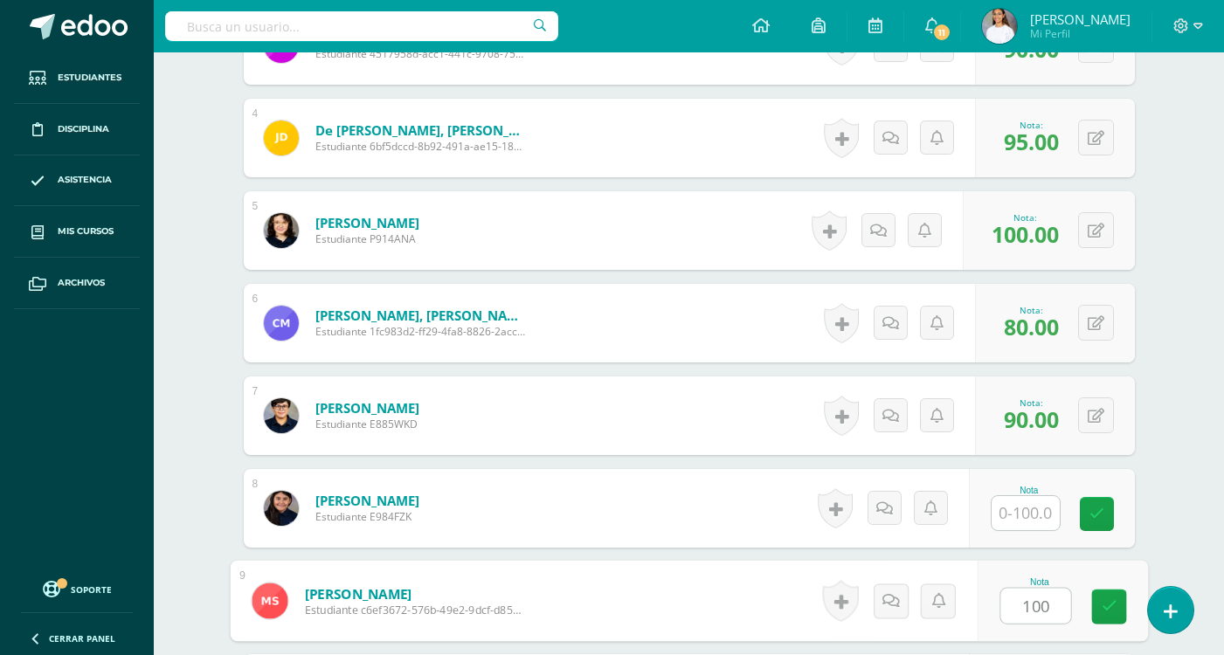
type input "100"
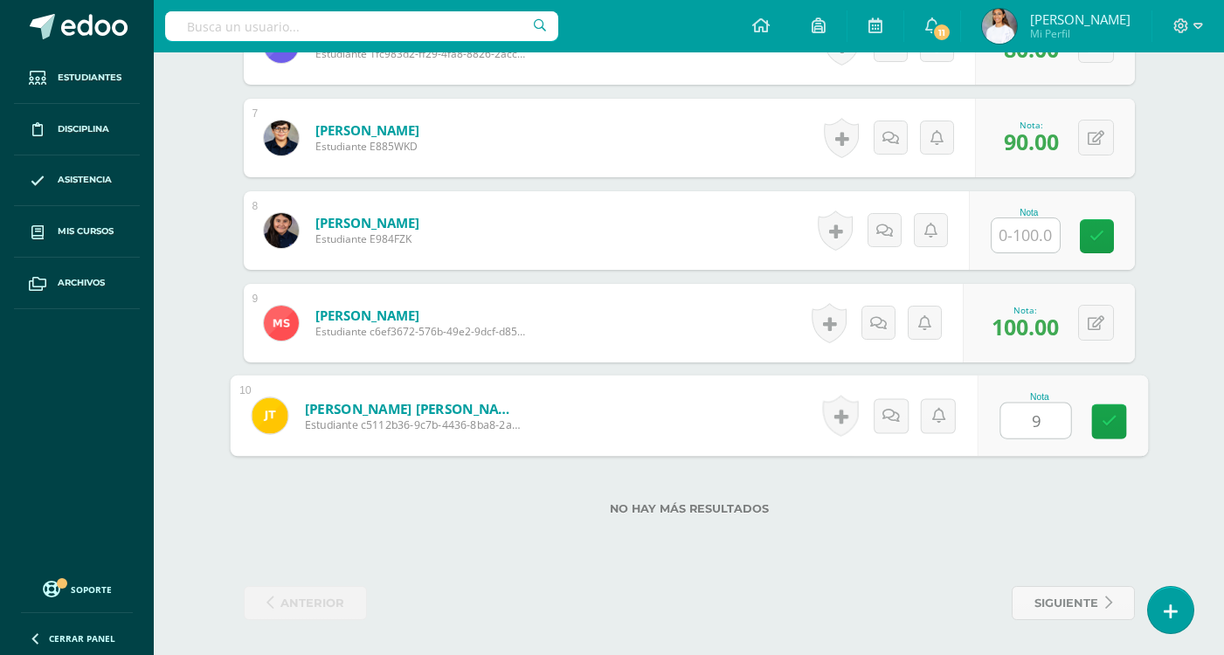
type input "90"
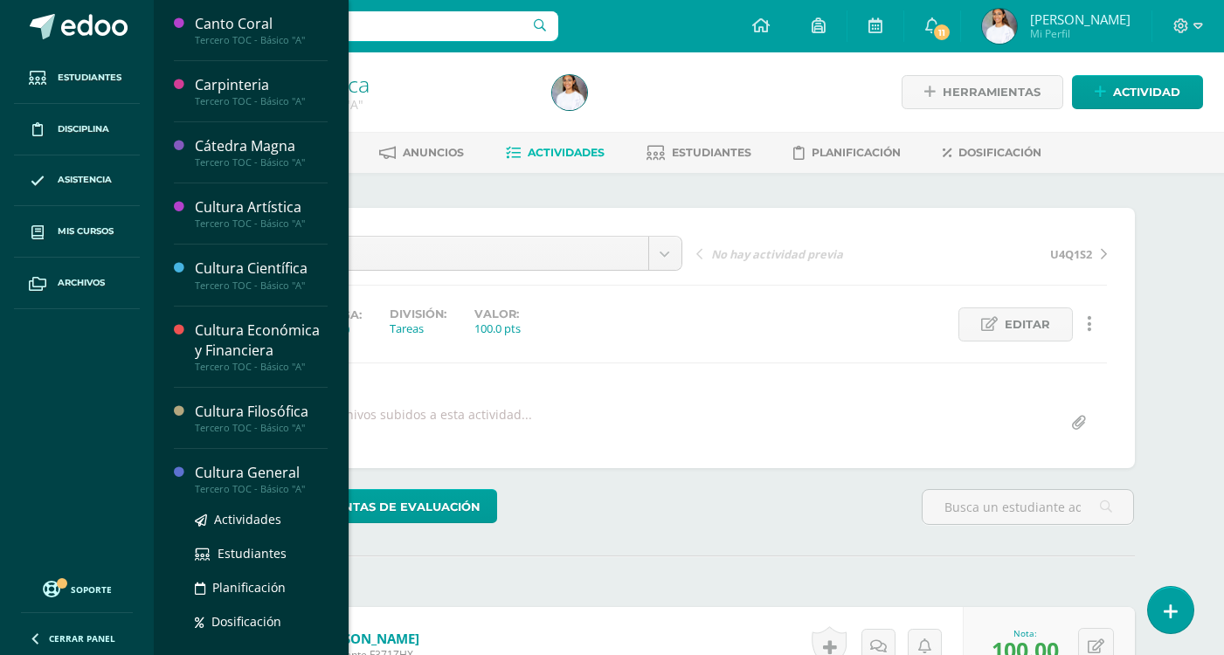
scroll to position [349, 0]
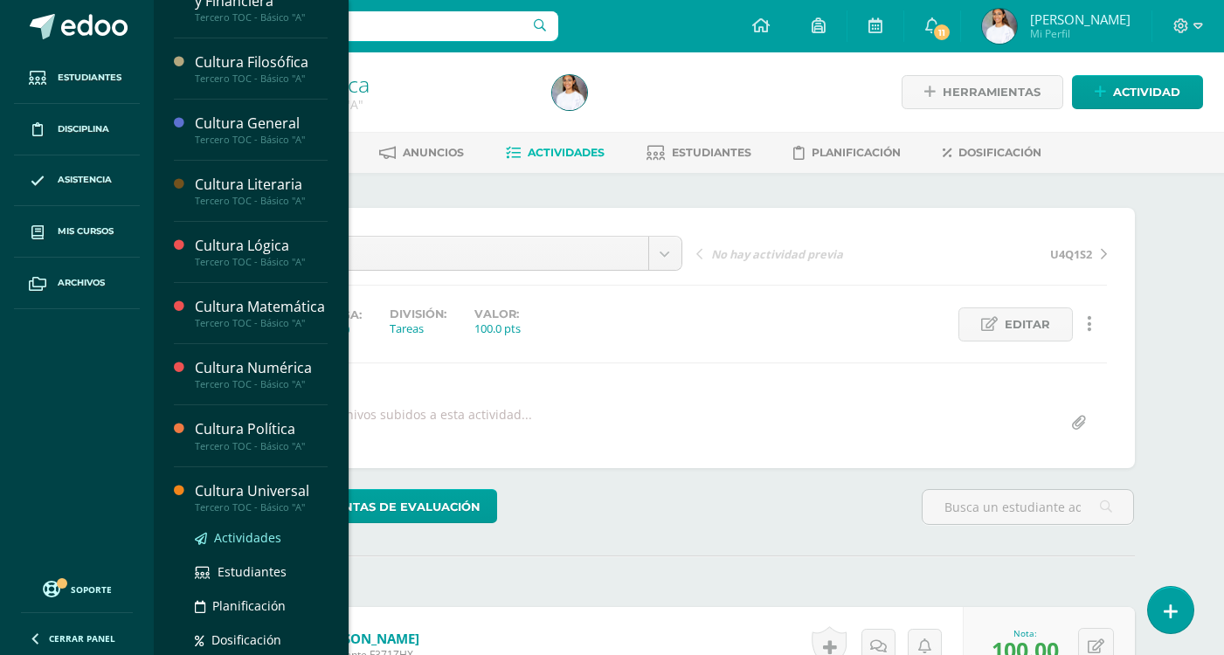
click at [240, 546] on span "Actividades" at bounding box center [247, 537] width 67 height 17
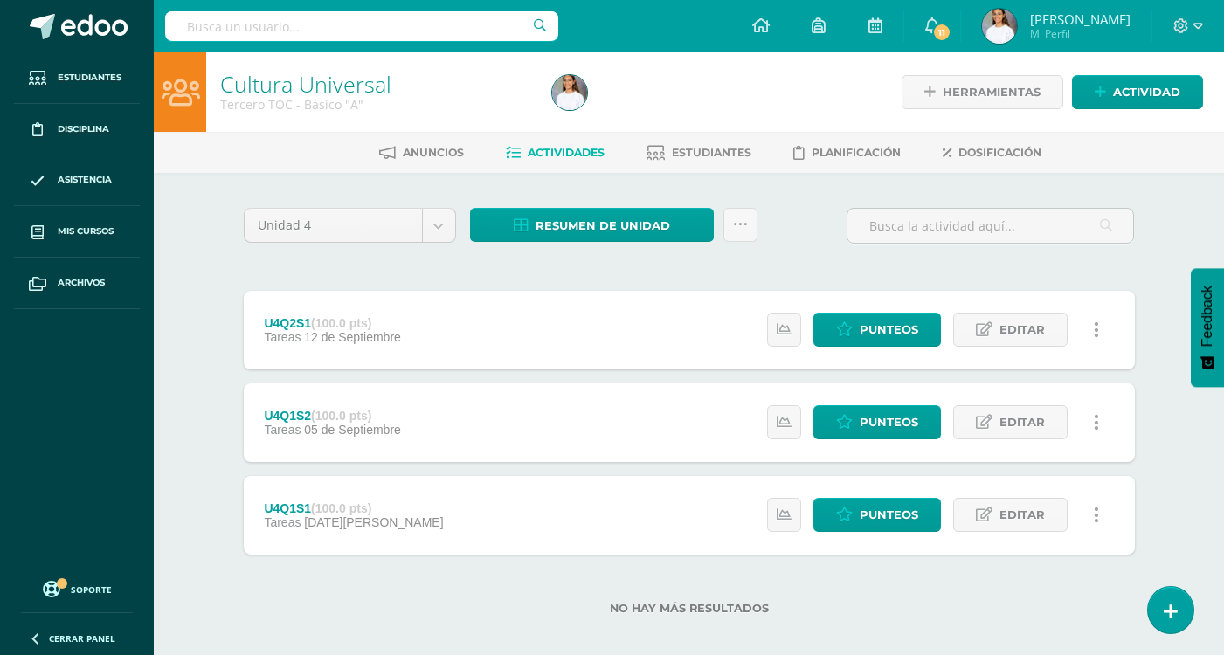
click at [884, 311] on div "Estatus de Actividad: 10 Estudiantes sin calificar 0 Estudiantes con cero Media…" at bounding box center [938, 330] width 394 height 79
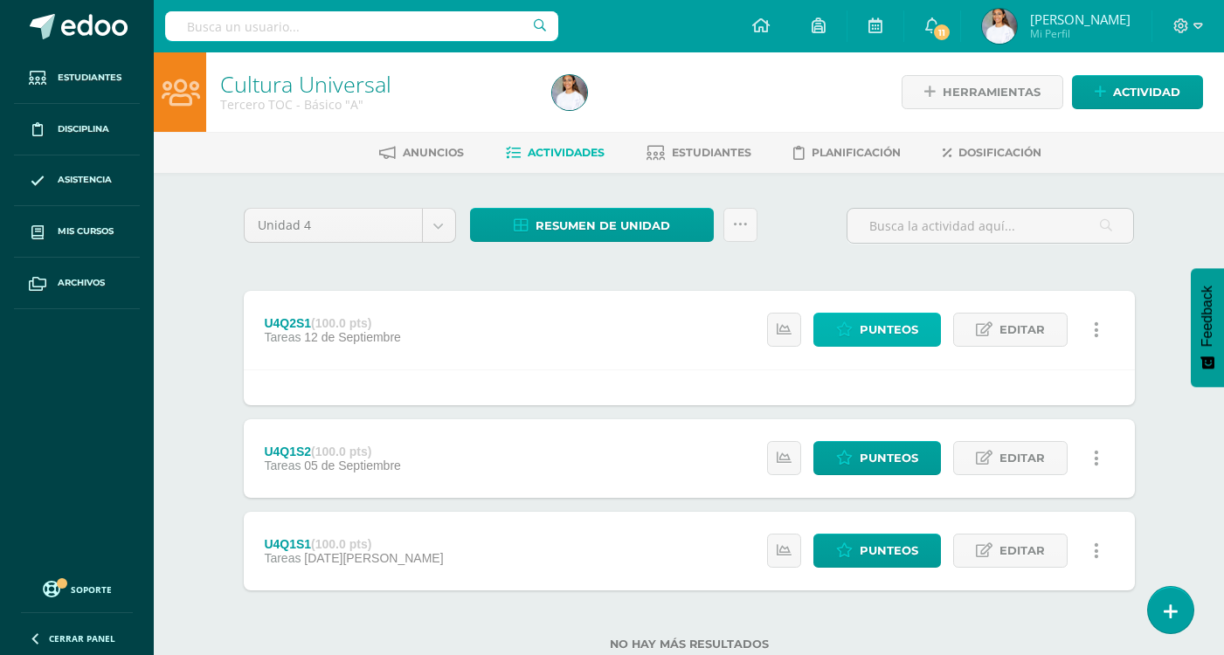
click at [882, 327] on span "Punteos" at bounding box center [888, 330] width 59 height 32
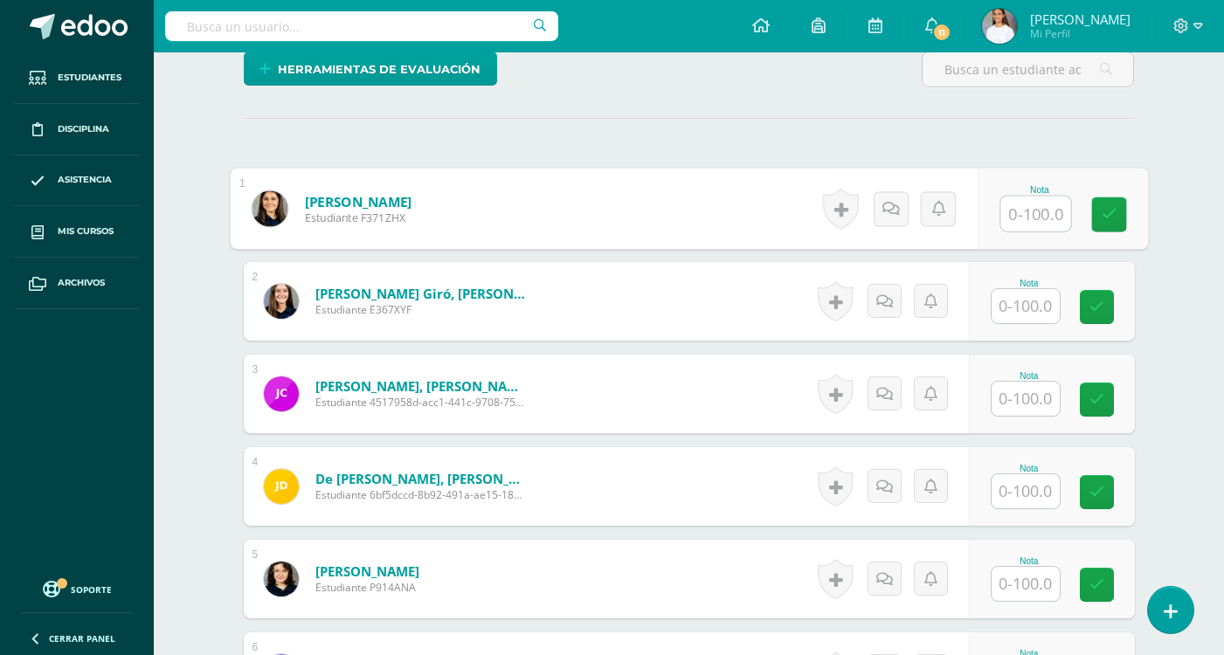
click at [1012, 207] on input "text" at bounding box center [1035, 213] width 70 height 35
type input "99.3"
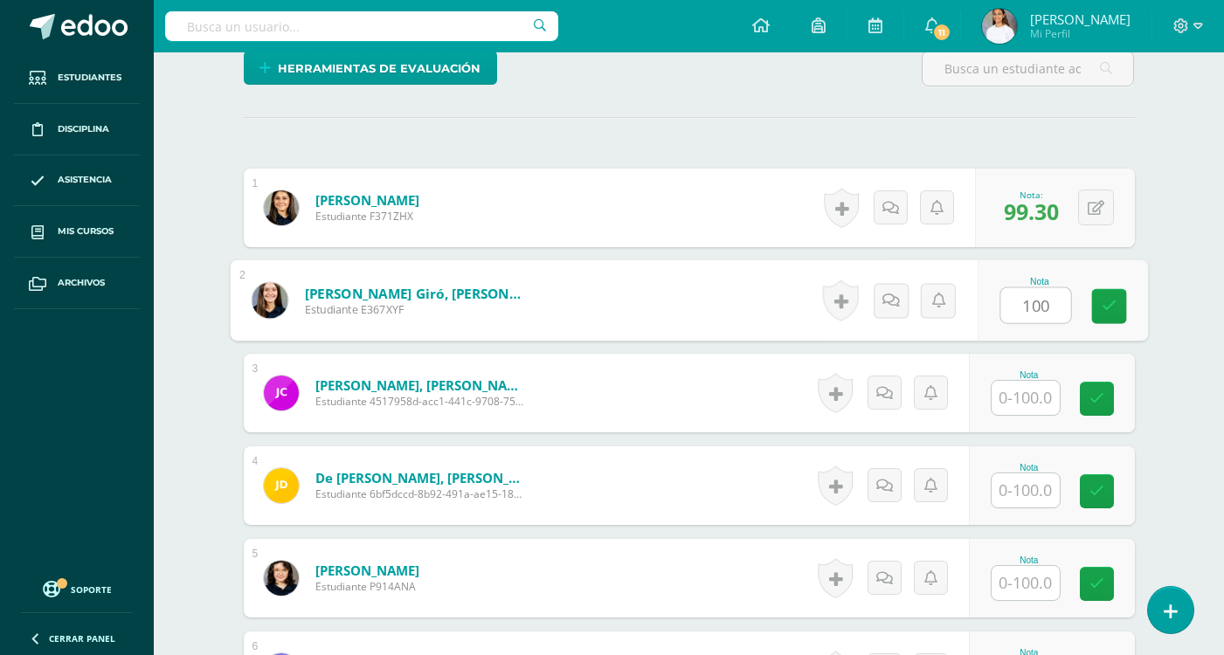
type input "100"
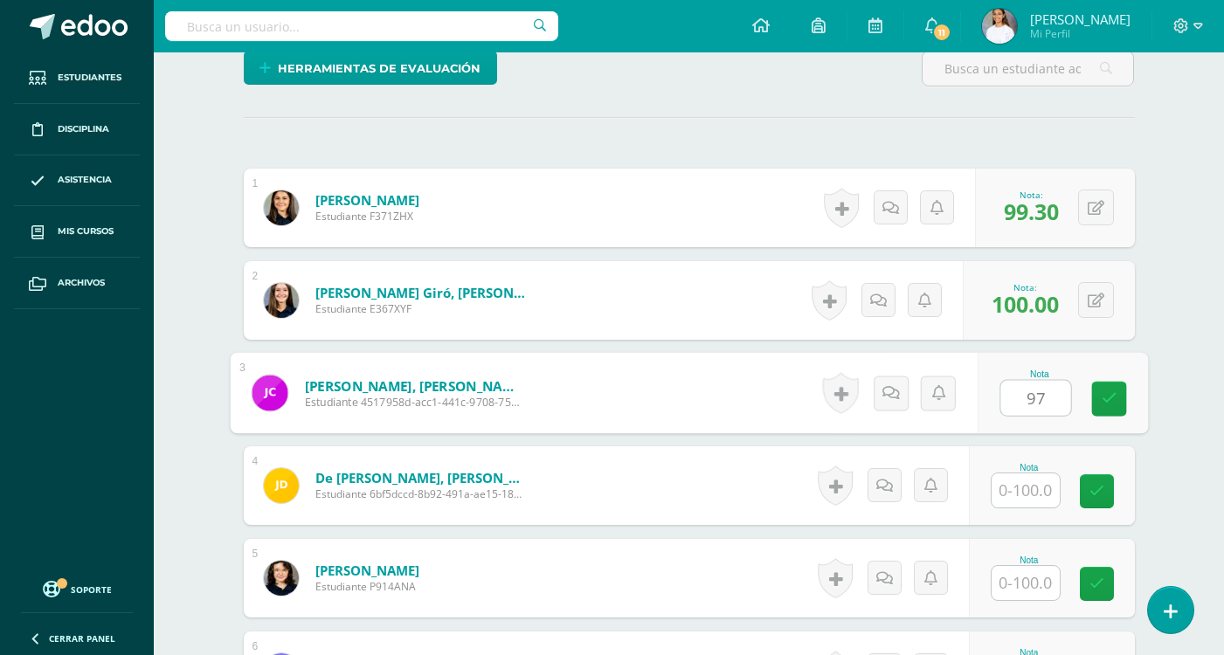
type input "97"
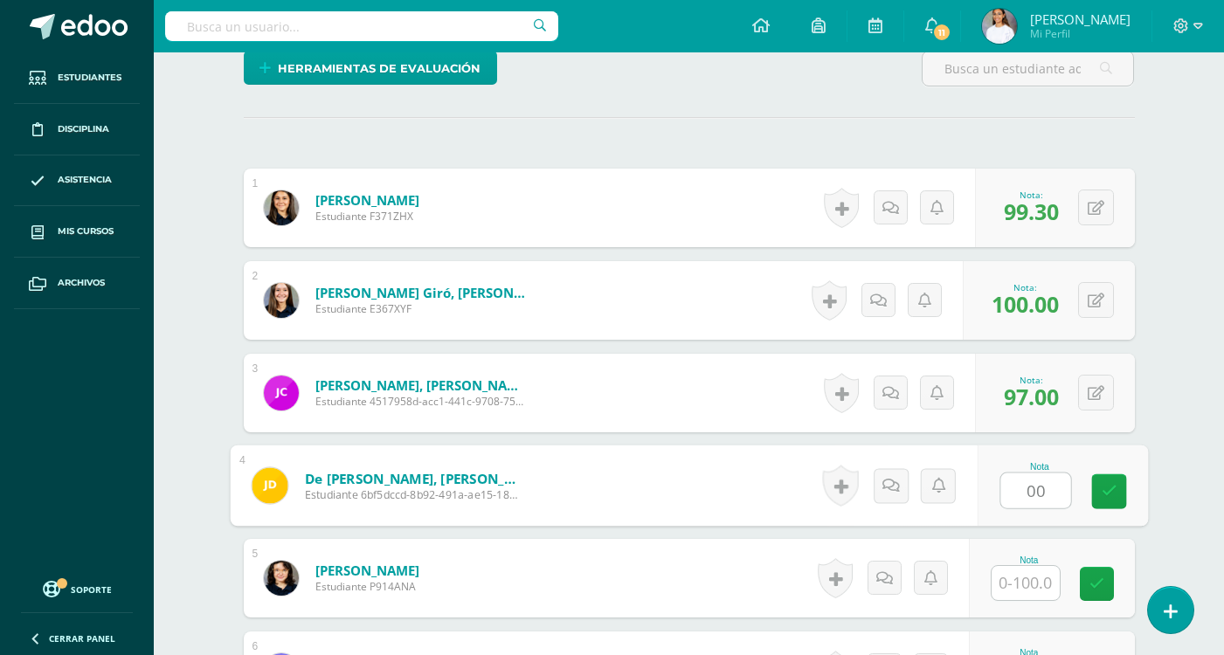
type input "0"
type input "100"
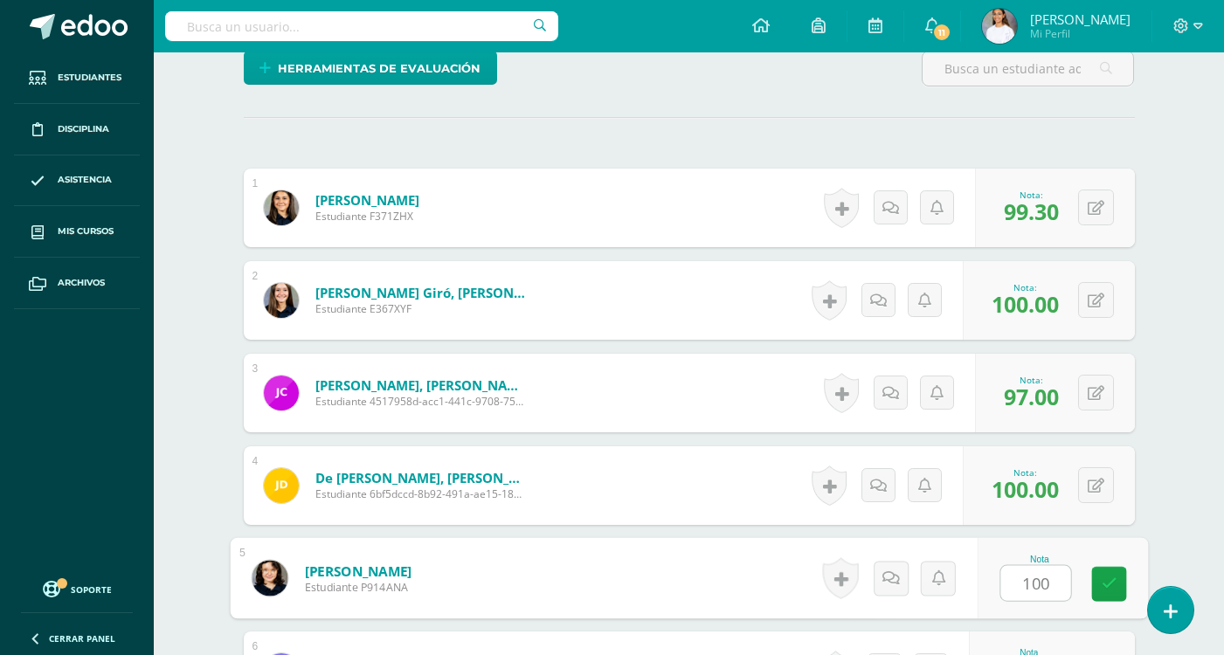
type input "100"
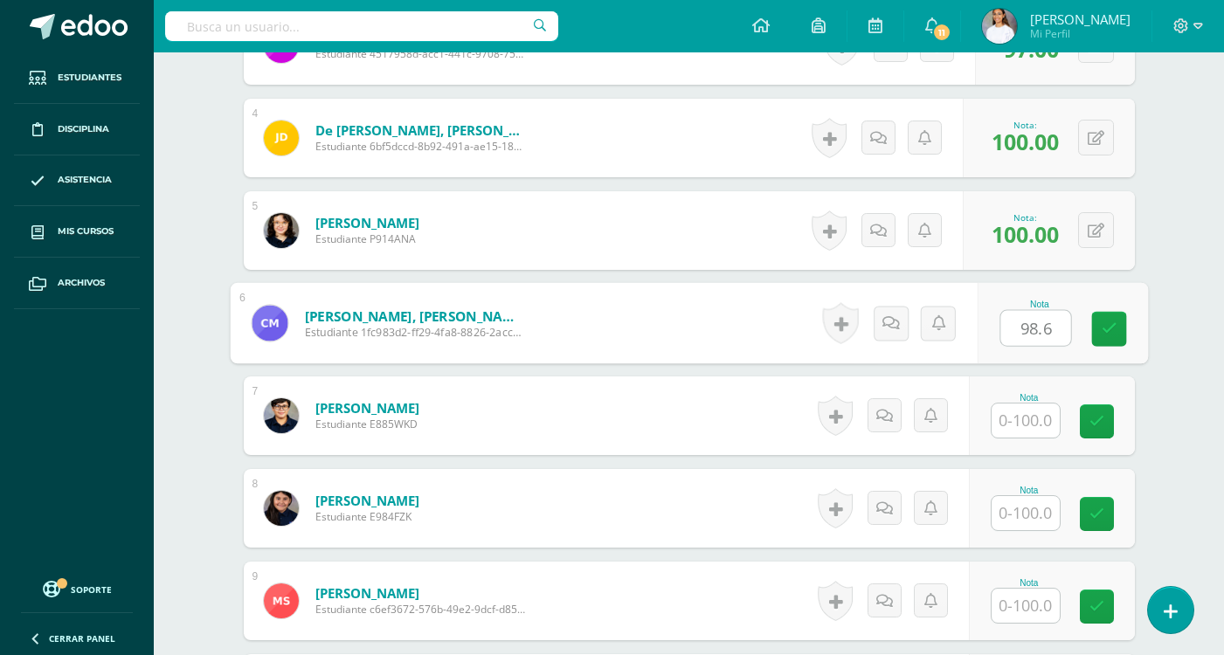
type input "98.6"
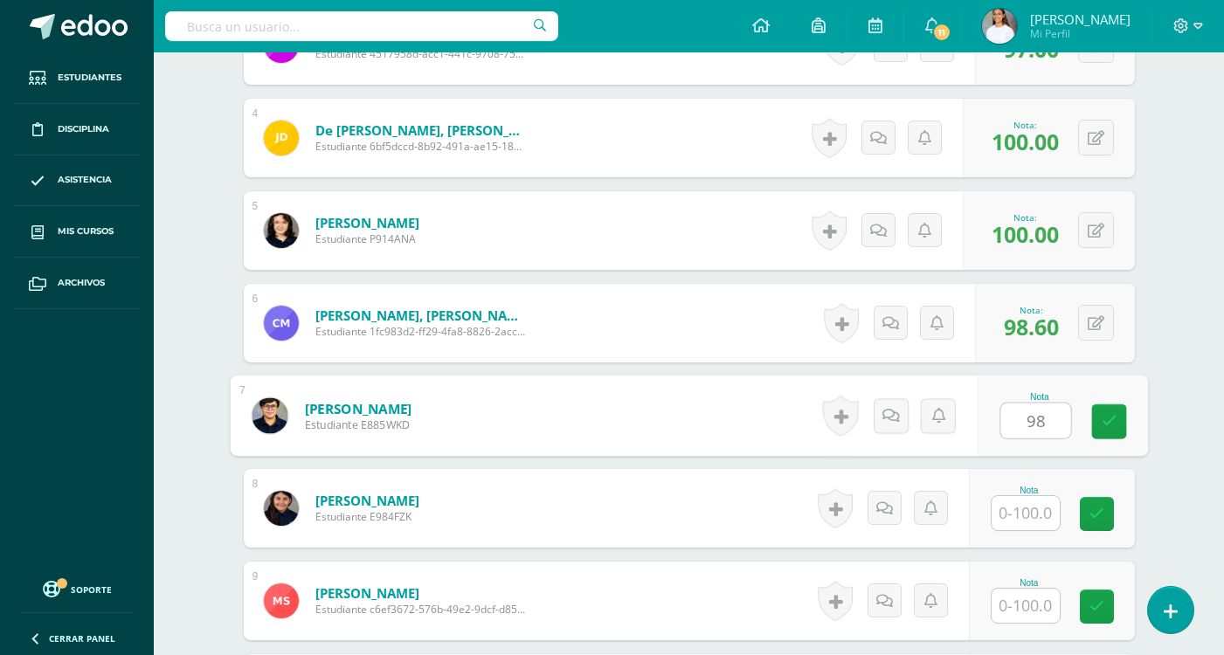
type input "98"
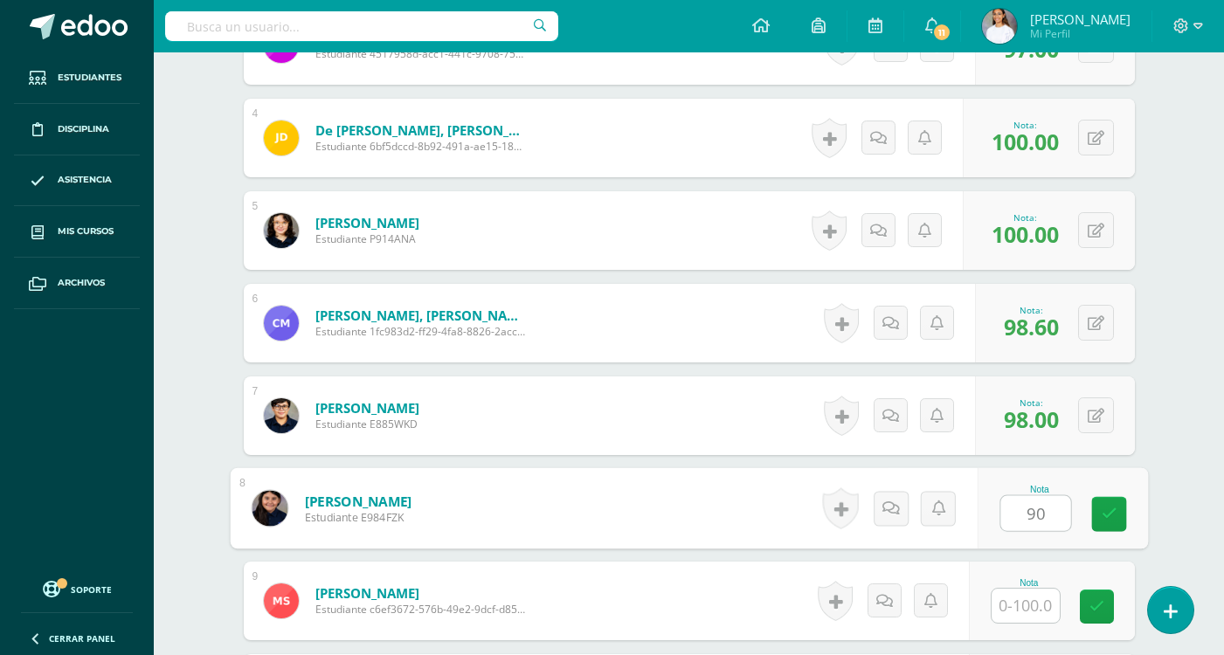
type input "90"
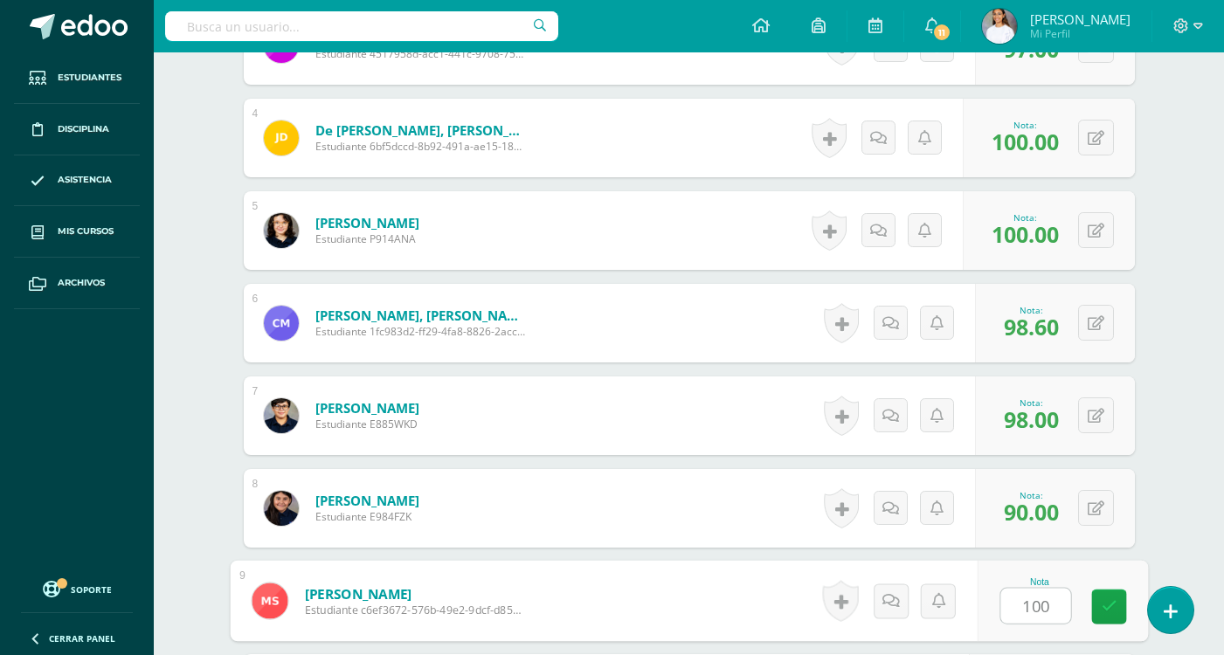
type input "100"
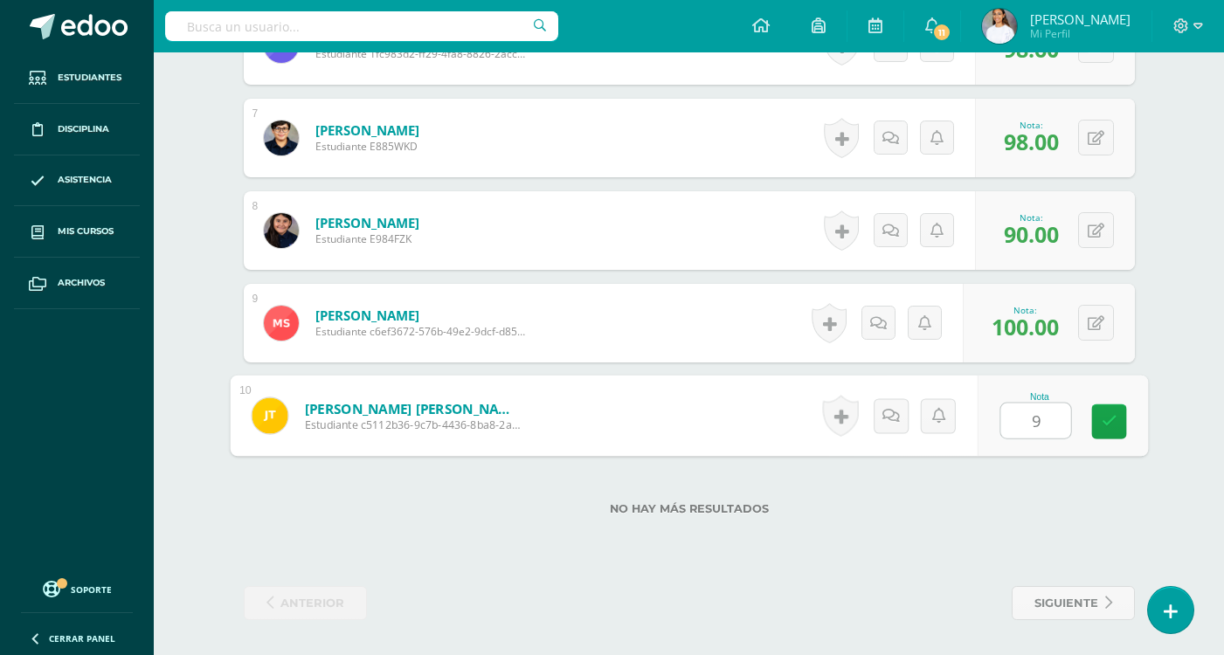
type input "98"
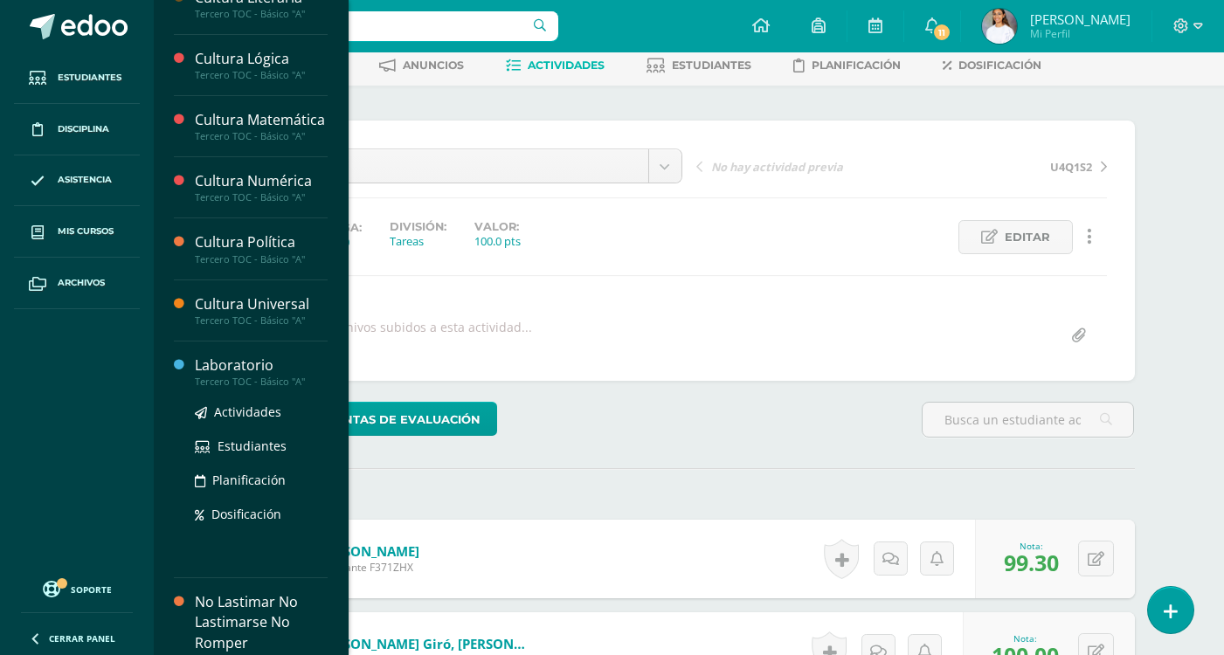
scroll to position [582, 0]
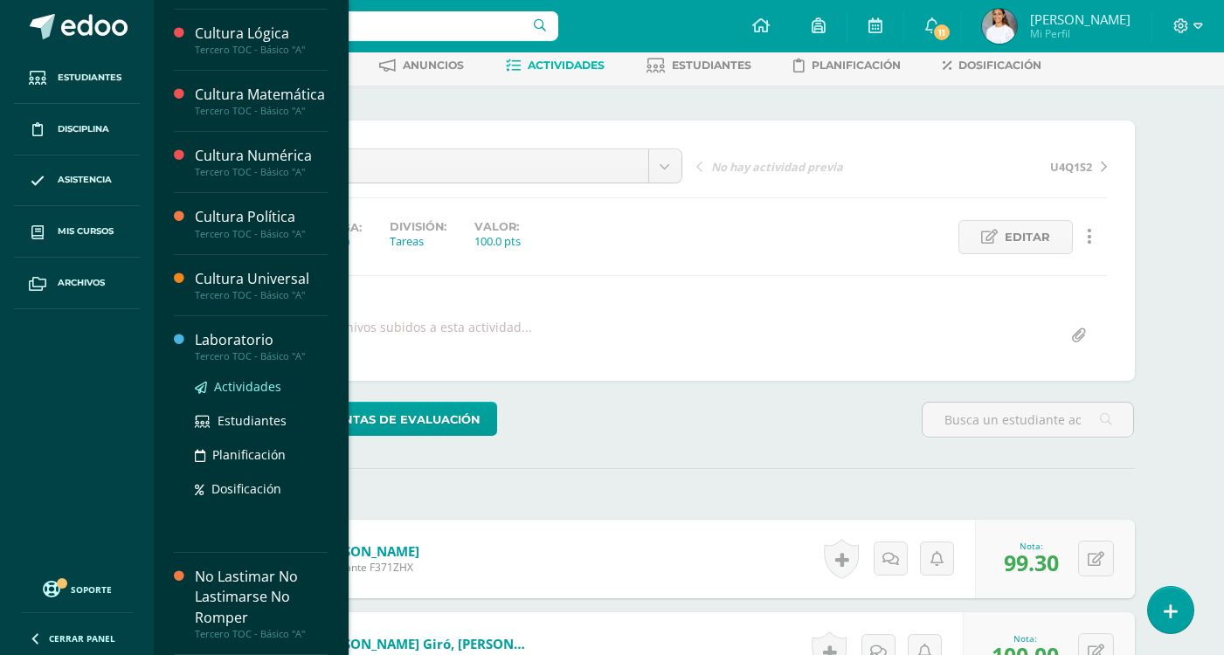
click at [255, 383] on span "Actividades" at bounding box center [247, 386] width 67 height 17
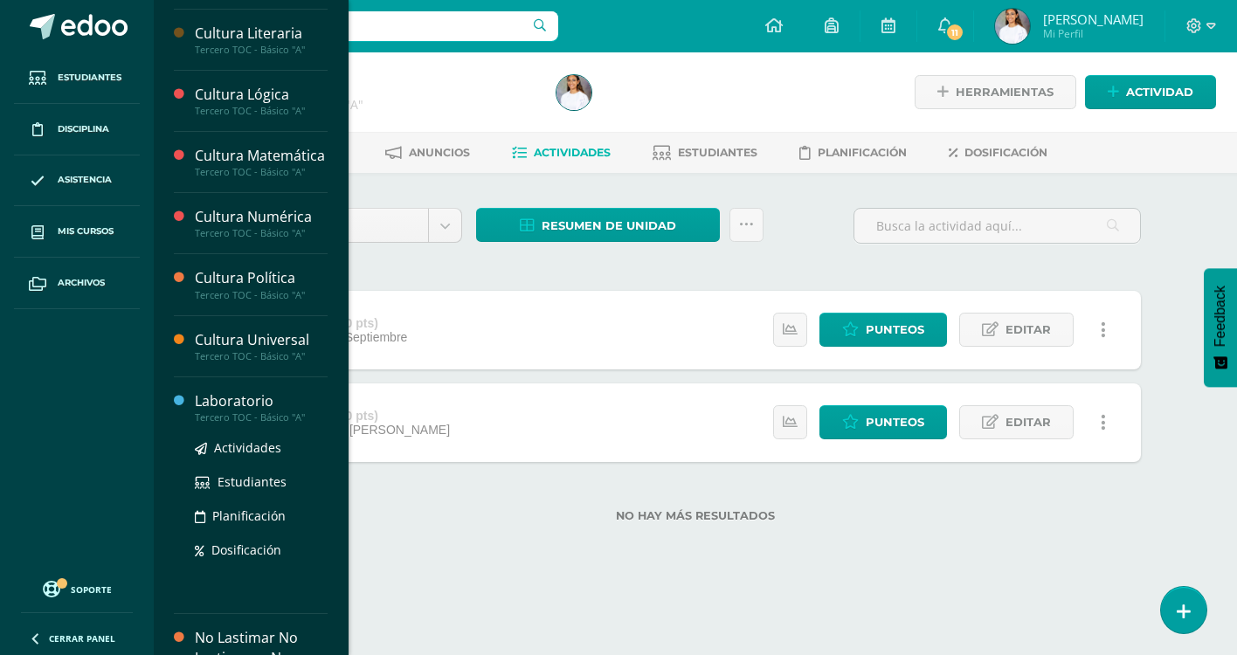
scroll to position [582, 0]
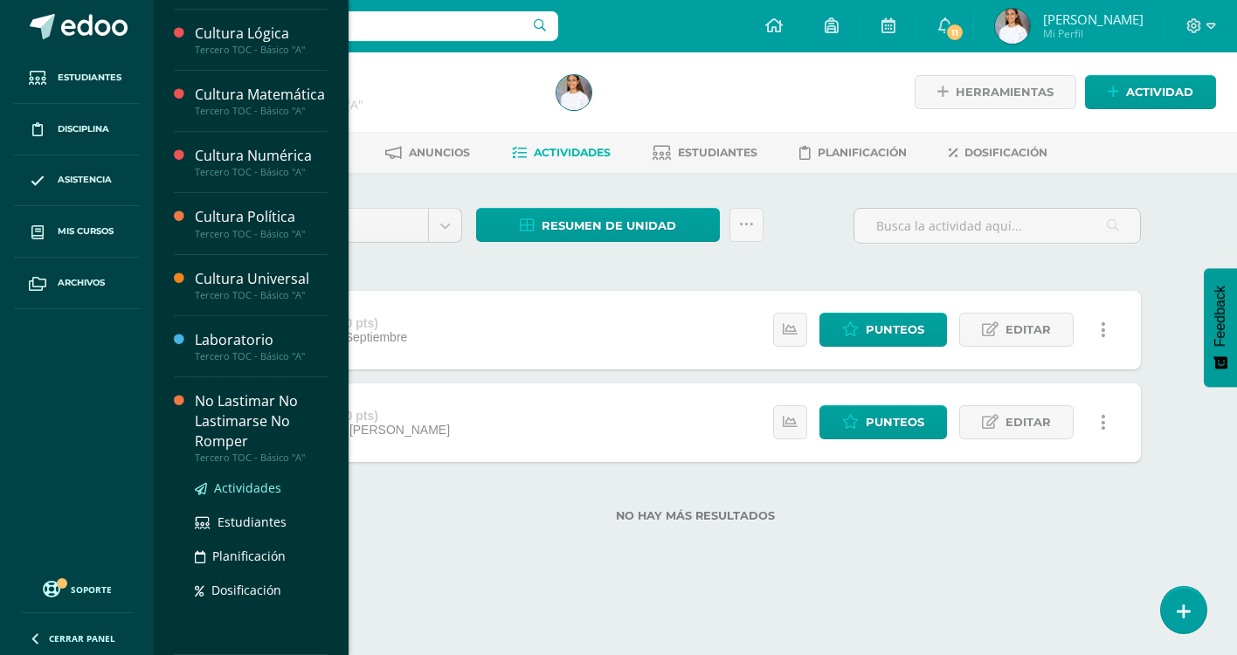
click at [258, 478] on link "Actividades" at bounding box center [261, 488] width 133 height 20
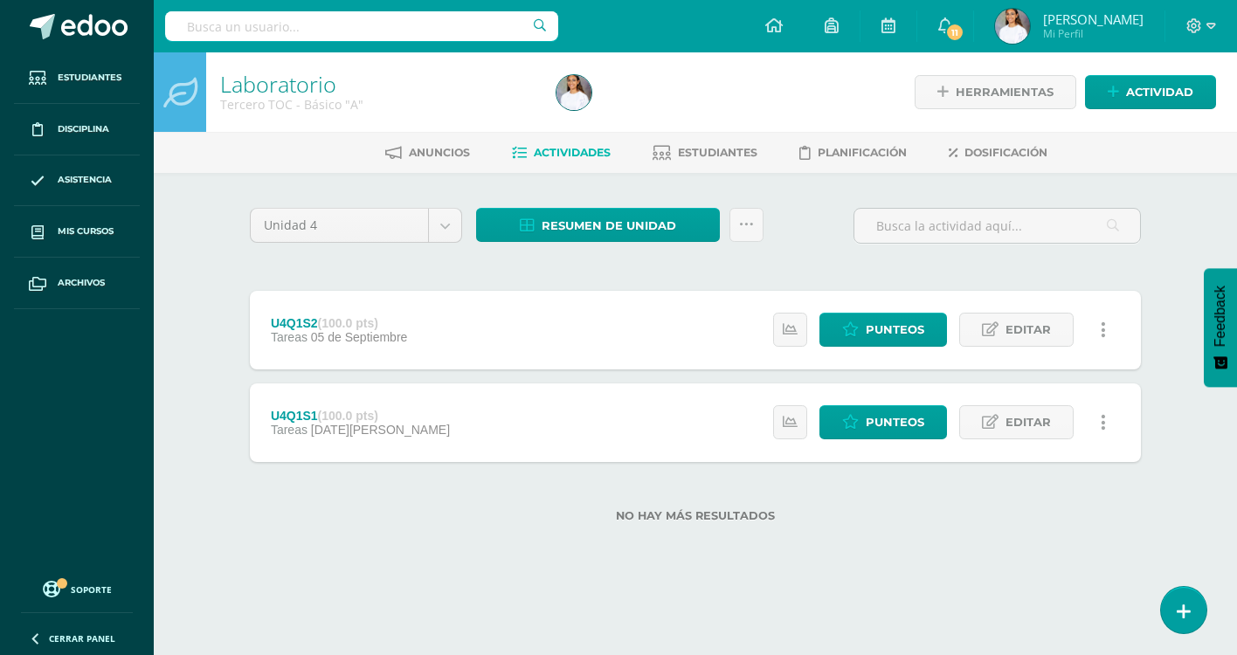
scroll to position [405, 0]
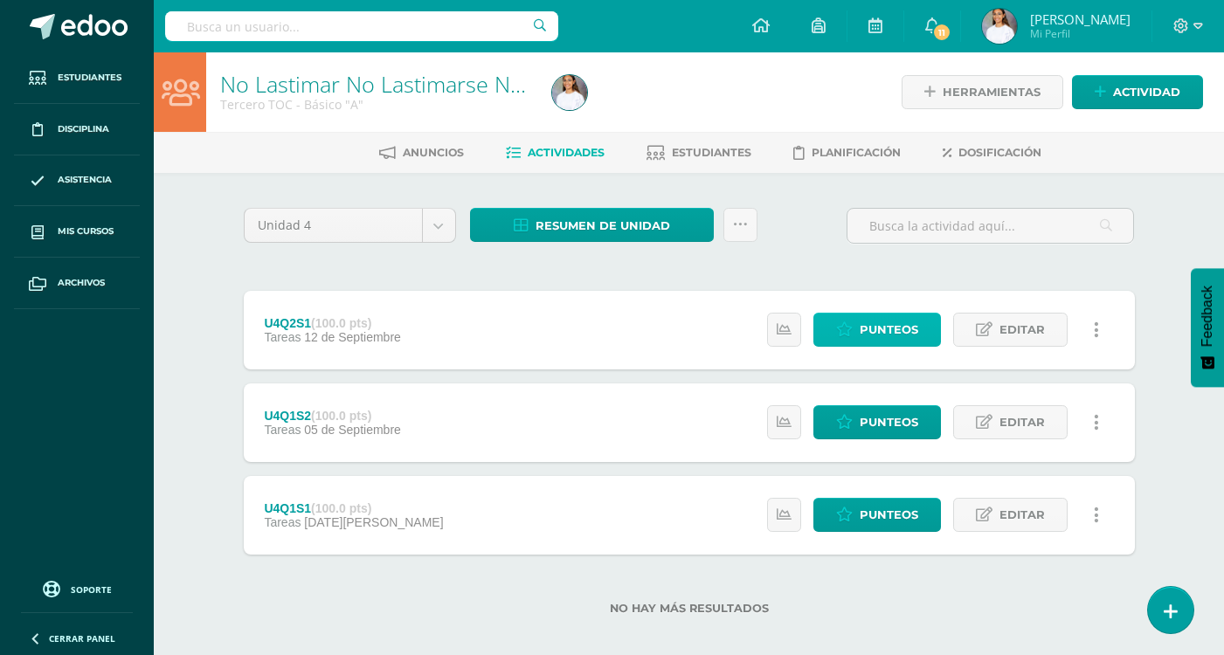
click at [867, 339] on span "Punteos" at bounding box center [888, 330] width 59 height 32
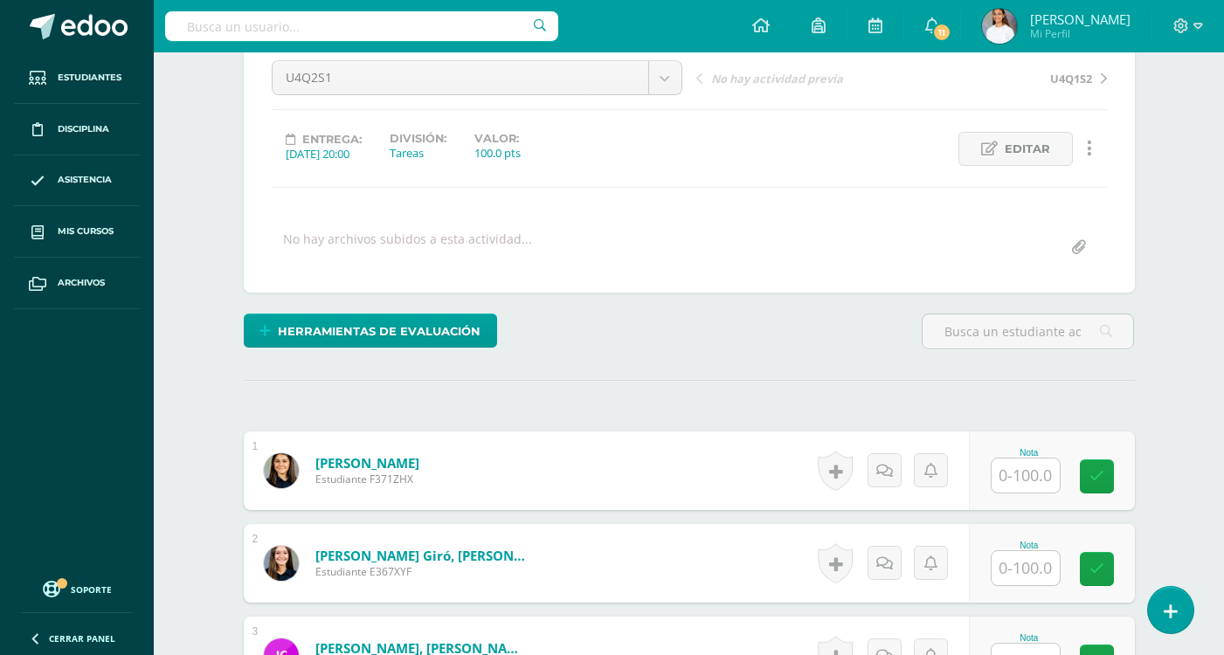
click at [1038, 483] on input "text" at bounding box center [1025, 475] width 68 height 34
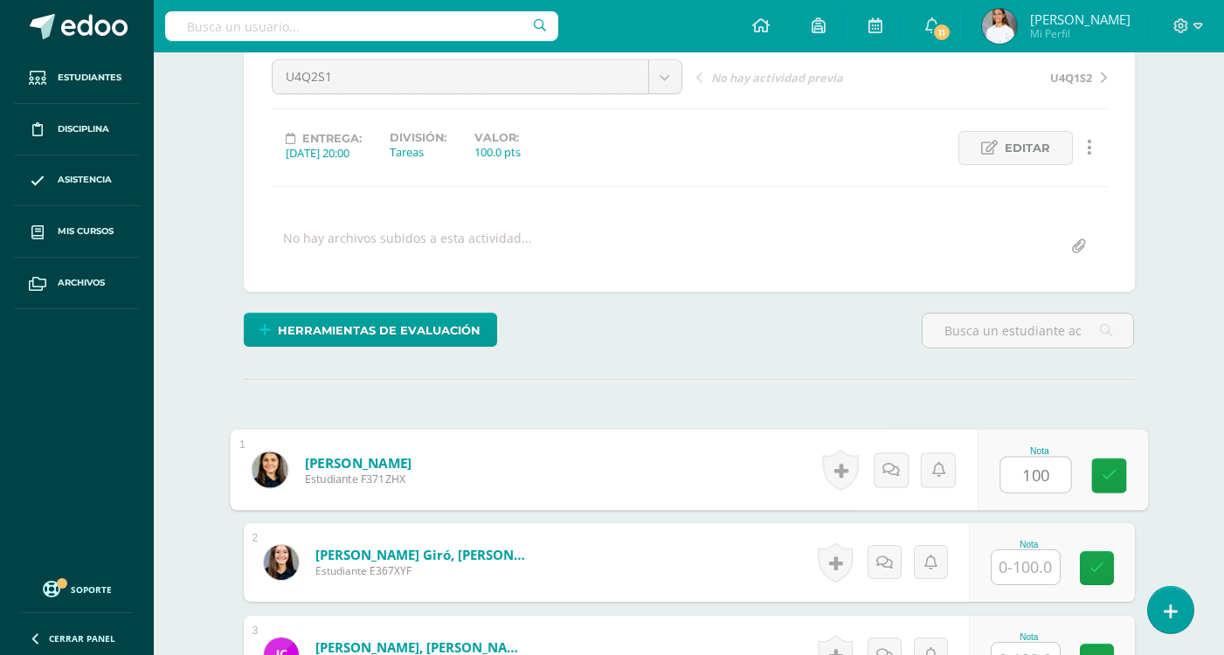
type input "100"
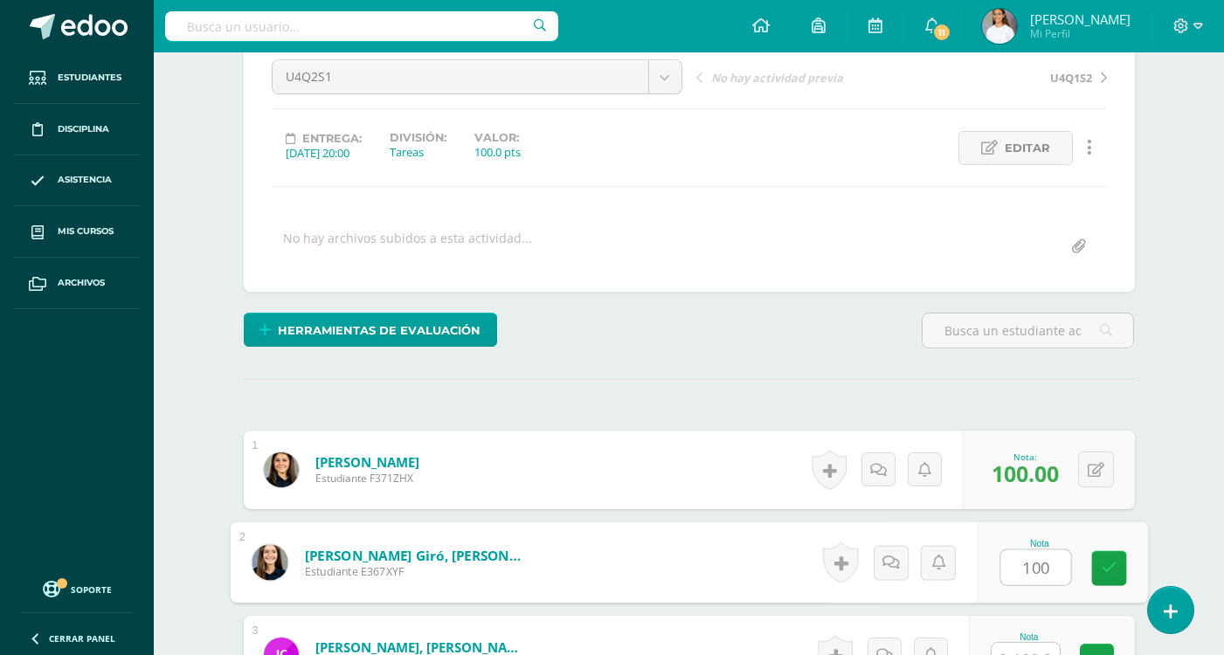
type input "100"
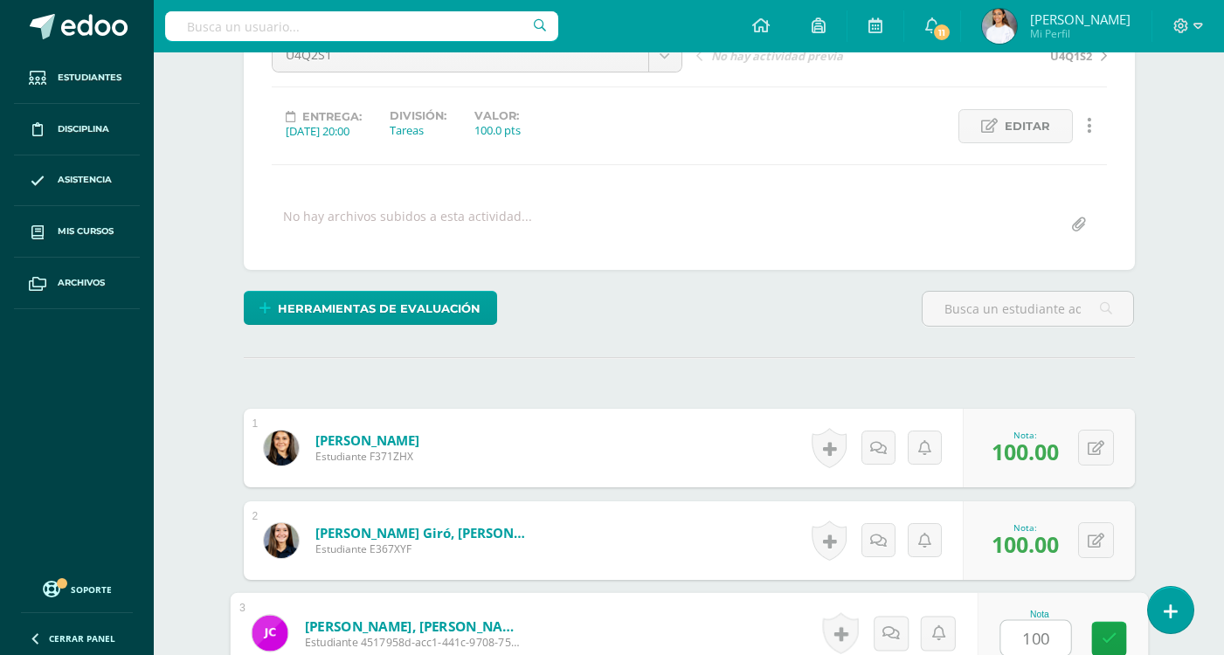
type input "100"
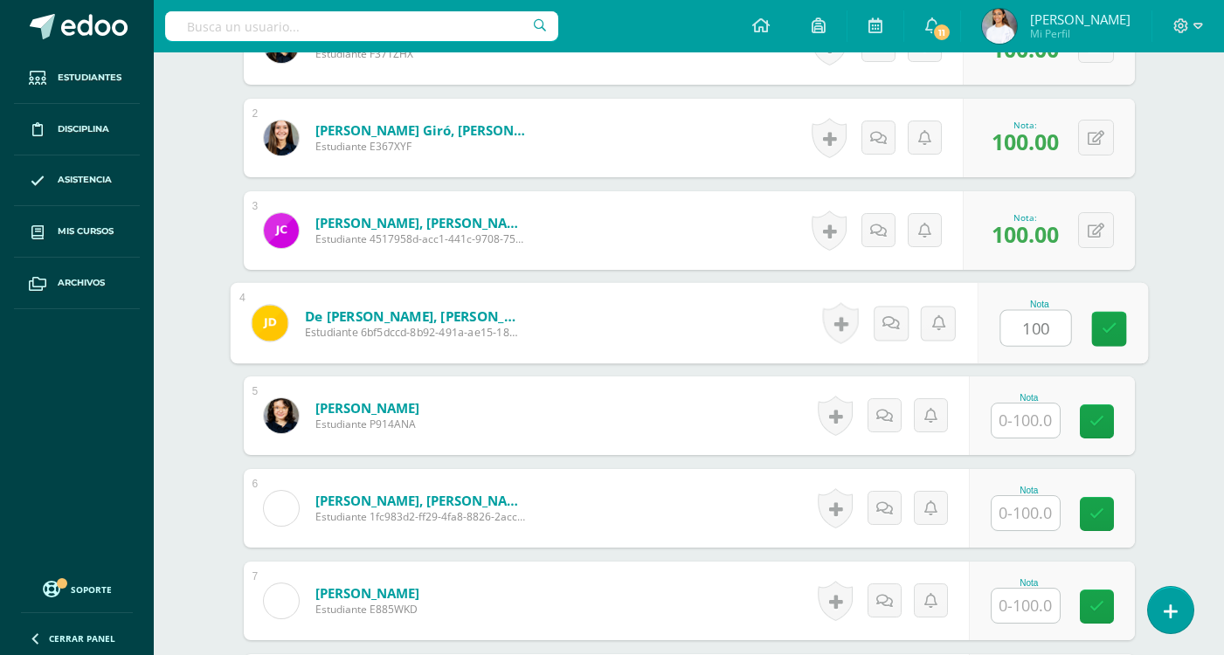
type input "100"
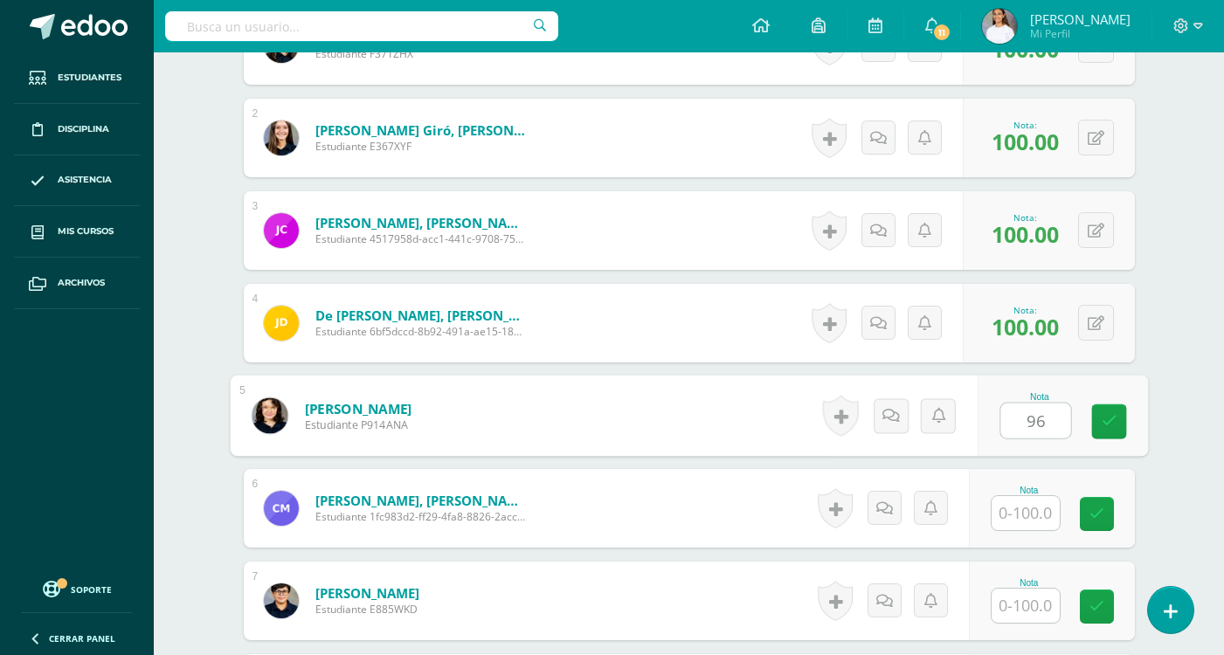
type input "96"
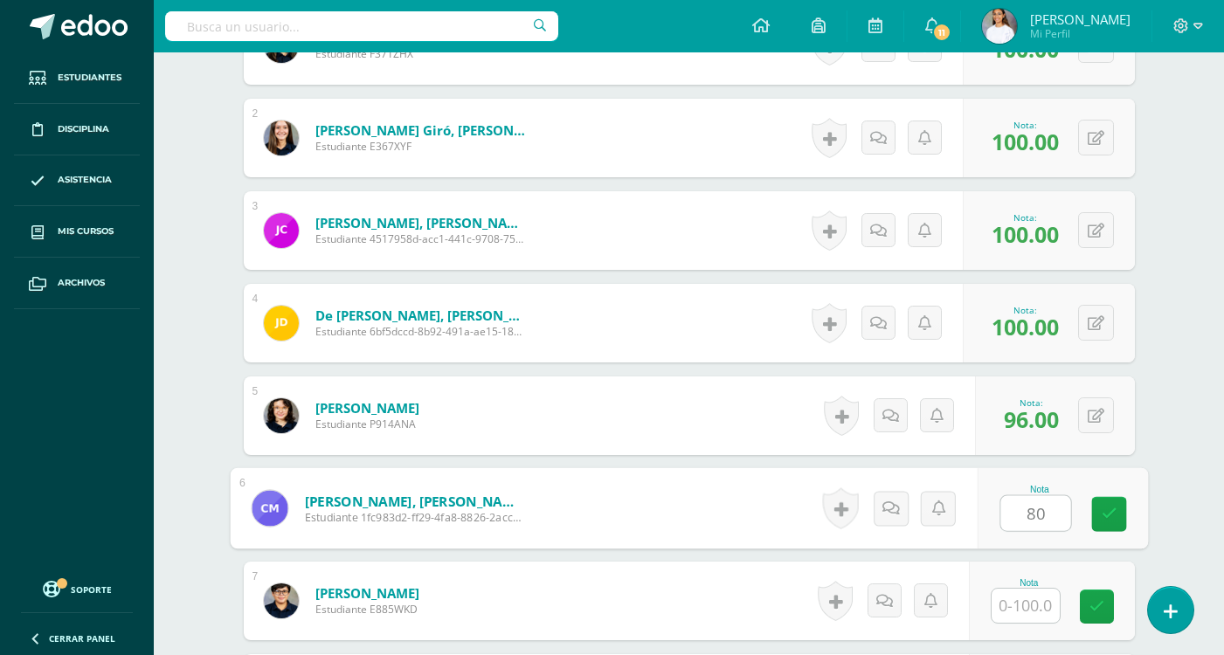
type input "80"
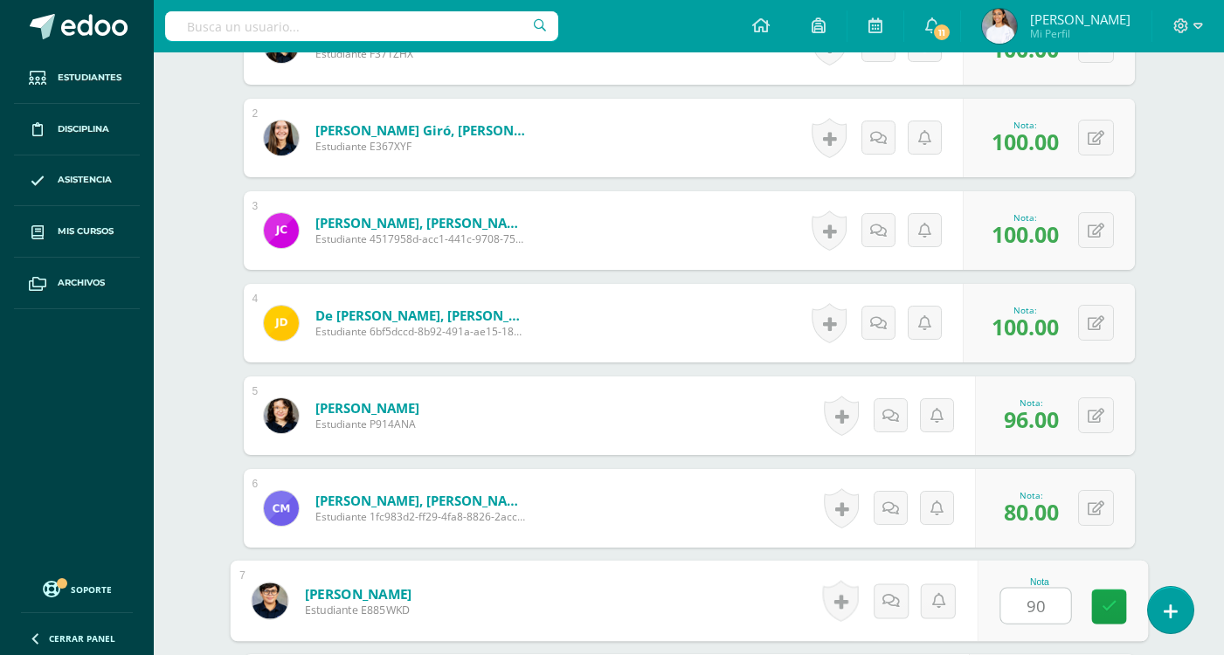
type input "90"
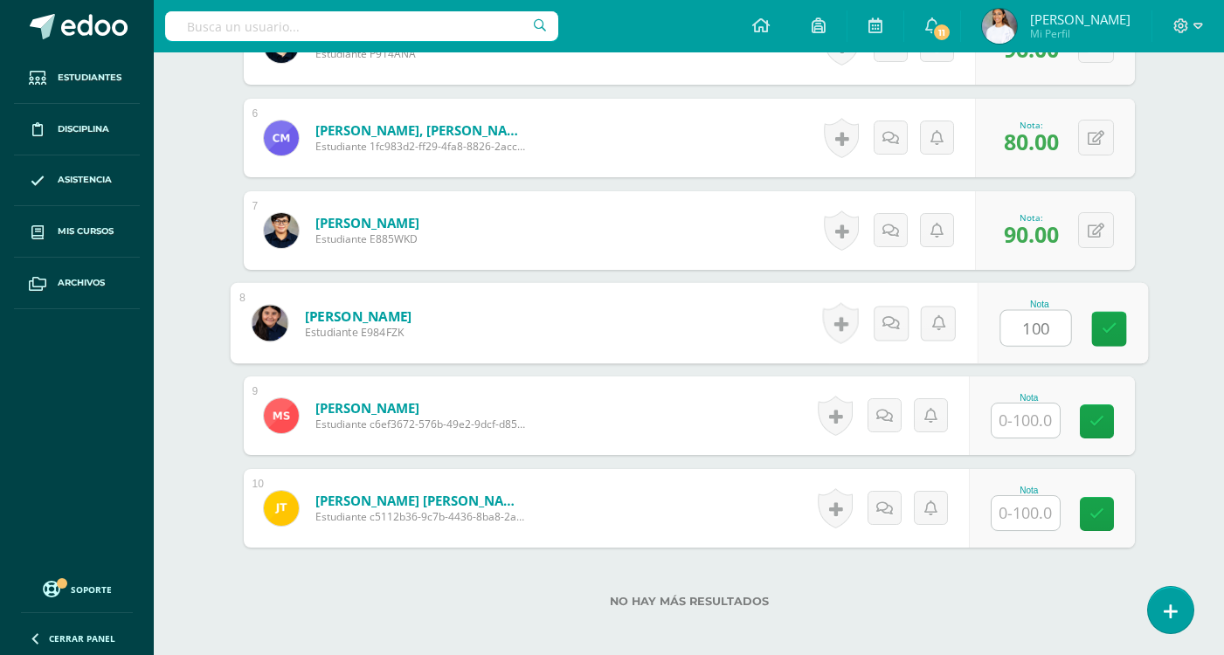
type input "100"
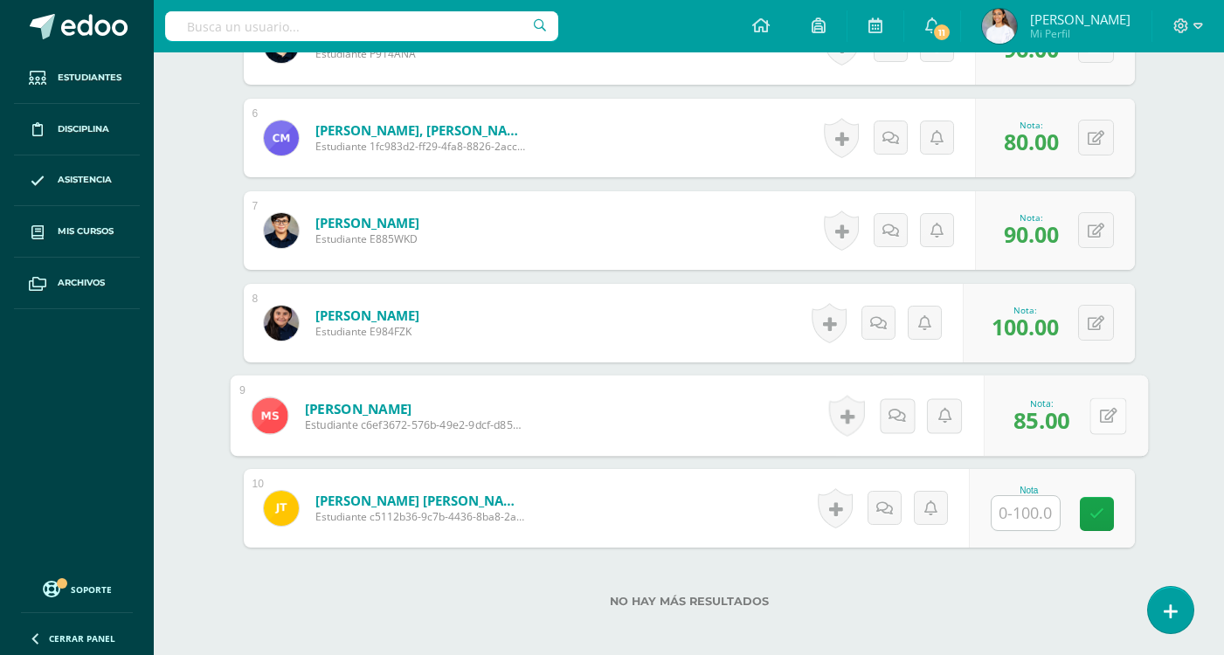
click at [1103, 412] on button at bounding box center [1107, 415] width 37 height 37
type input "100"
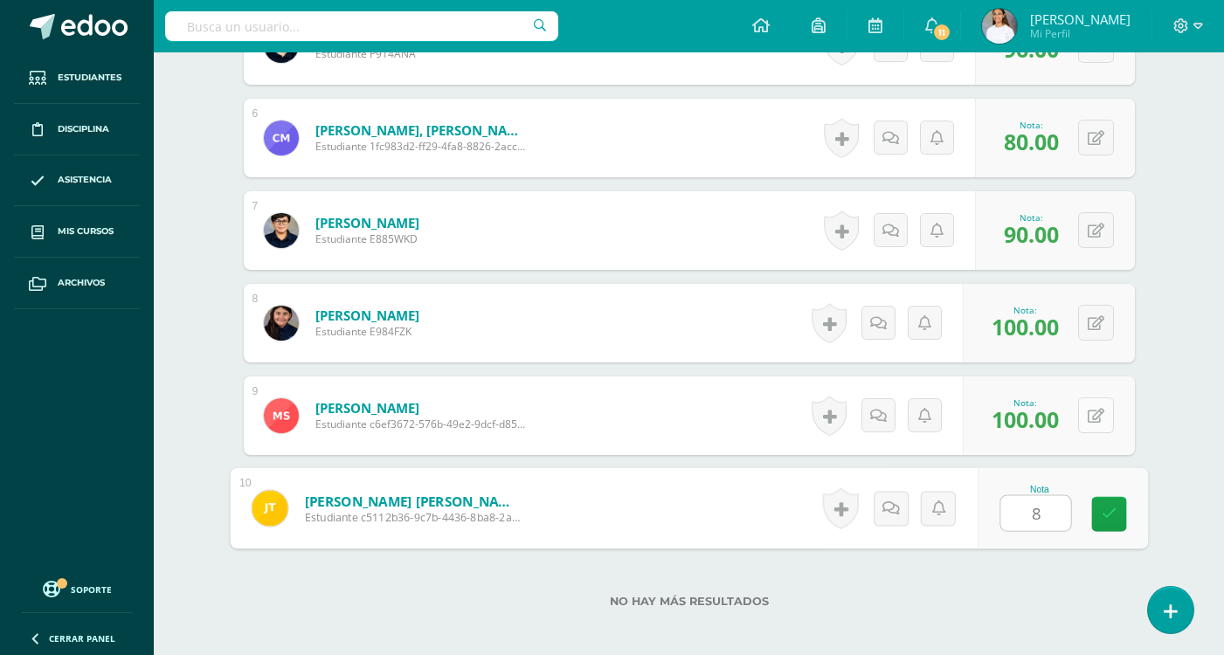
type input "85"
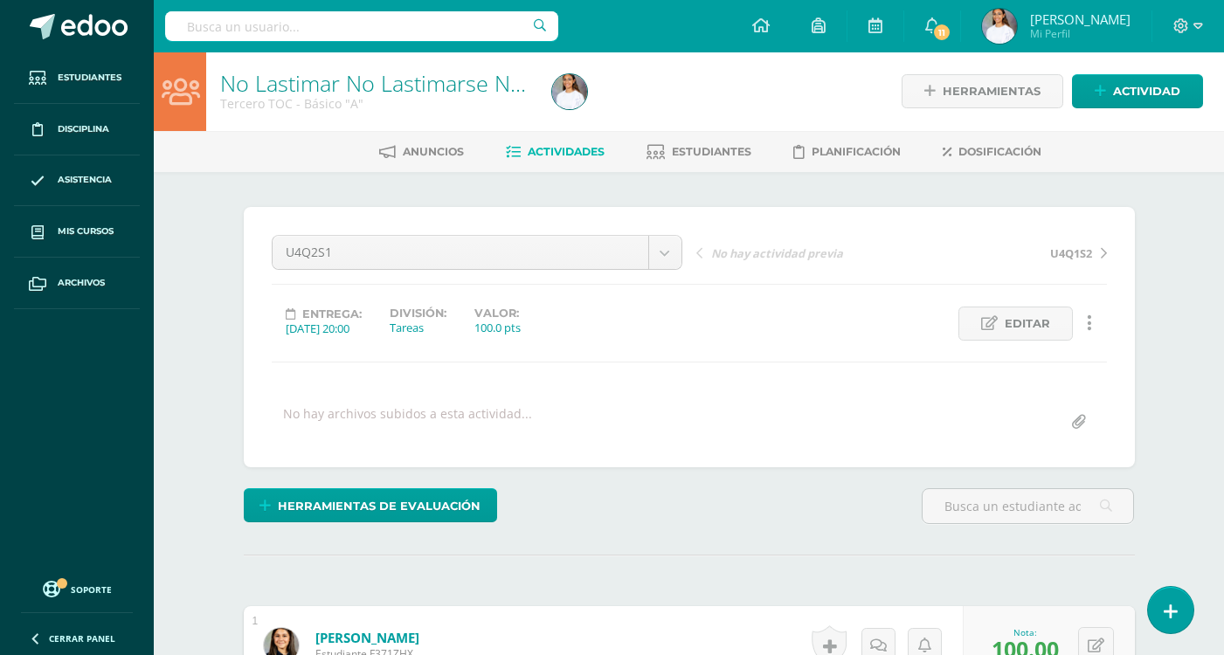
scroll to position [0, 0]
click at [768, 17] on link at bounding box center [760, 26] width 59 height 52
